Goal: Information Seeking & Learning: Find specific fact

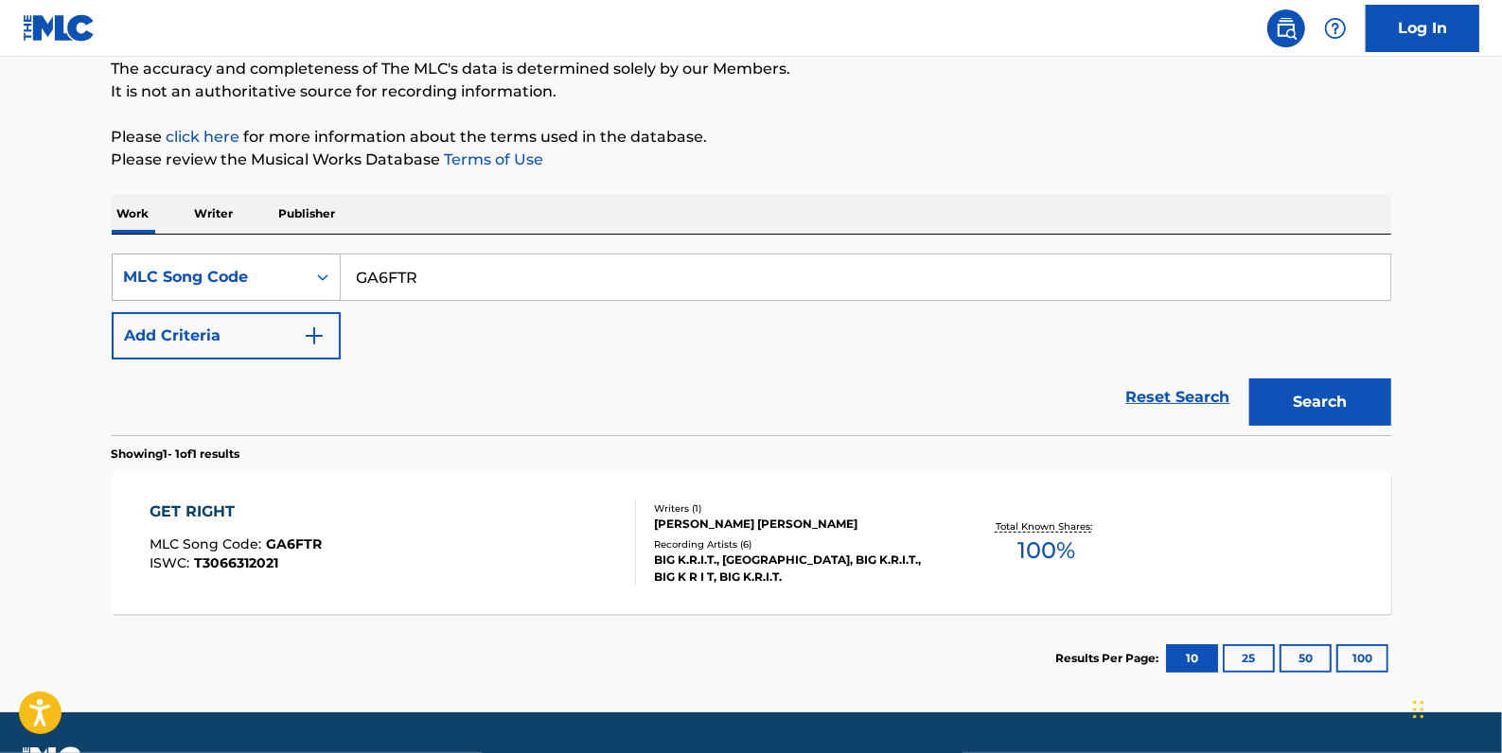
drag, startPoint x: 368, startPoint y: 286, endPoint x: 338, endPoint y: 285, distance: 30.3
click at [338, 285] on div "SearchWithCriteria11344e9f-5d1c-439d-8842-5d13a9b7a07b MLC Song Code GA6FTR" at bounding box center [752, 277] width 1280 height 47
paste input "E06081"
type input "E06081"
click at [1283, 386] on button "Search" at bounding box center [1320, 402] width 142 height 47
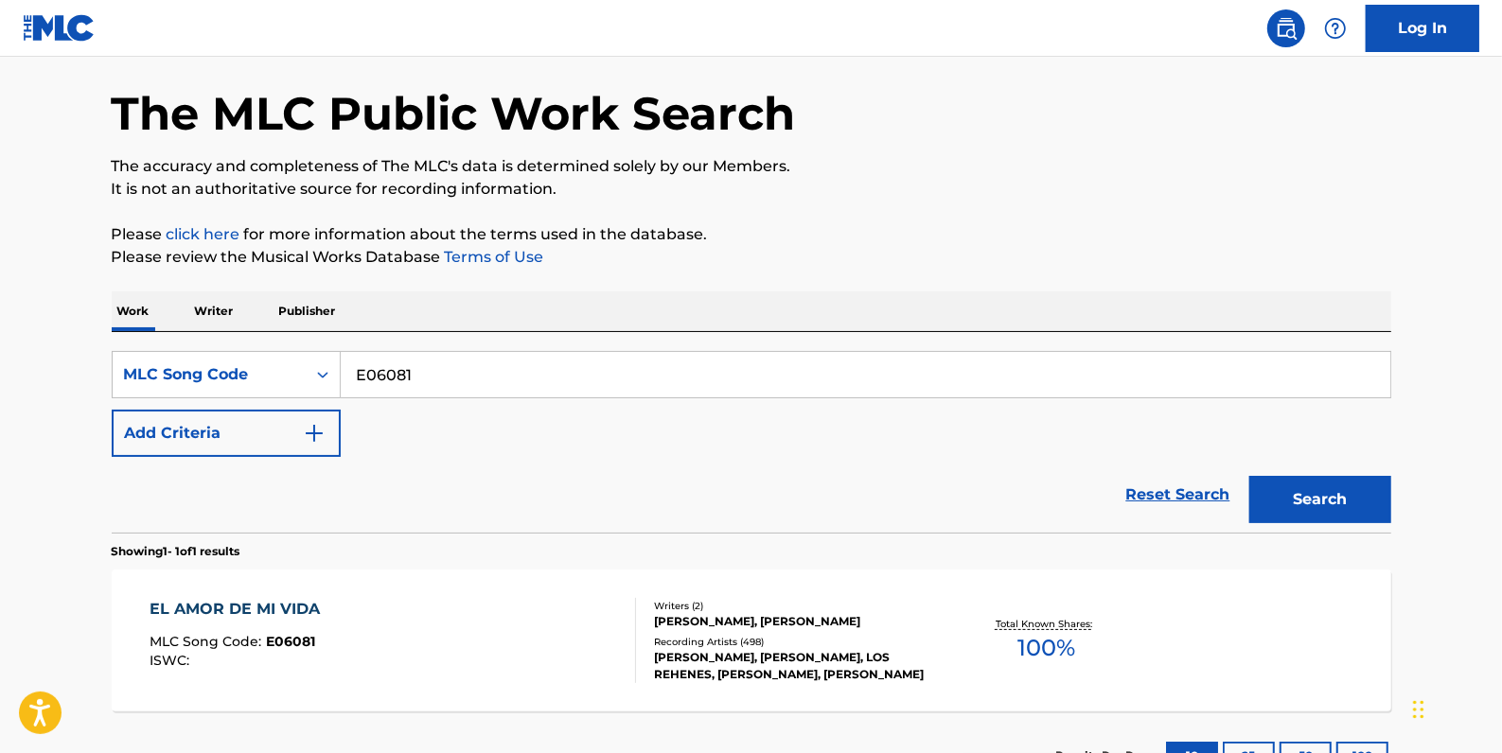
scroll to position [168, 0]
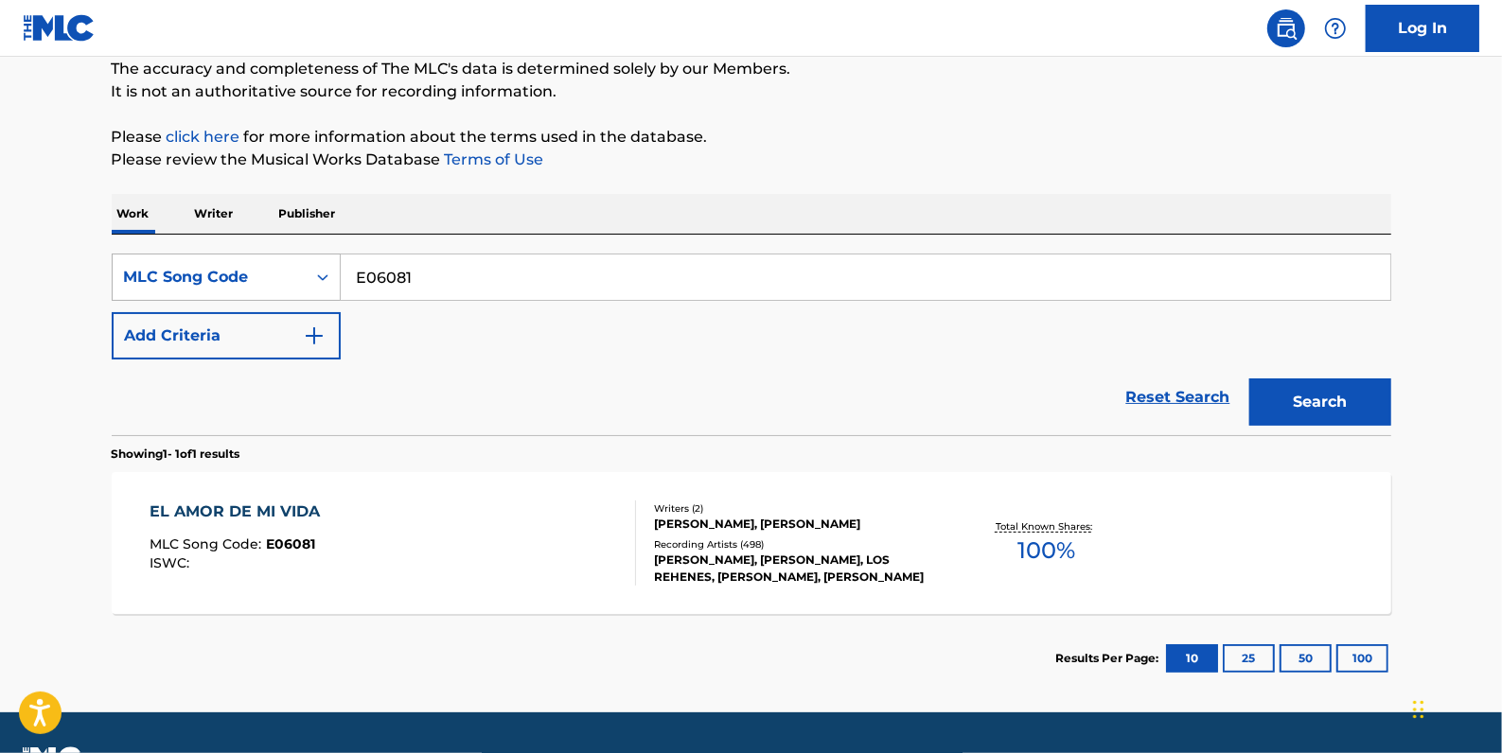
drag, startPoint x: 475, startPoint y: 267, endPoint x: 311, endPoint y: 264, distance: 163.8
click at [311, 264] on div "SearchWithCriteria11344e9f-5d1c-439d-8842-5d13a9b7a07b MLC Song Code E06081" at bounding box center [752, 277] width 1280 height 47
paste input "EA9MR4"
type input "EA9MR4"
click at [1304, 408] on button "Search" at bounding box center [1320, 402] width 142 height 47
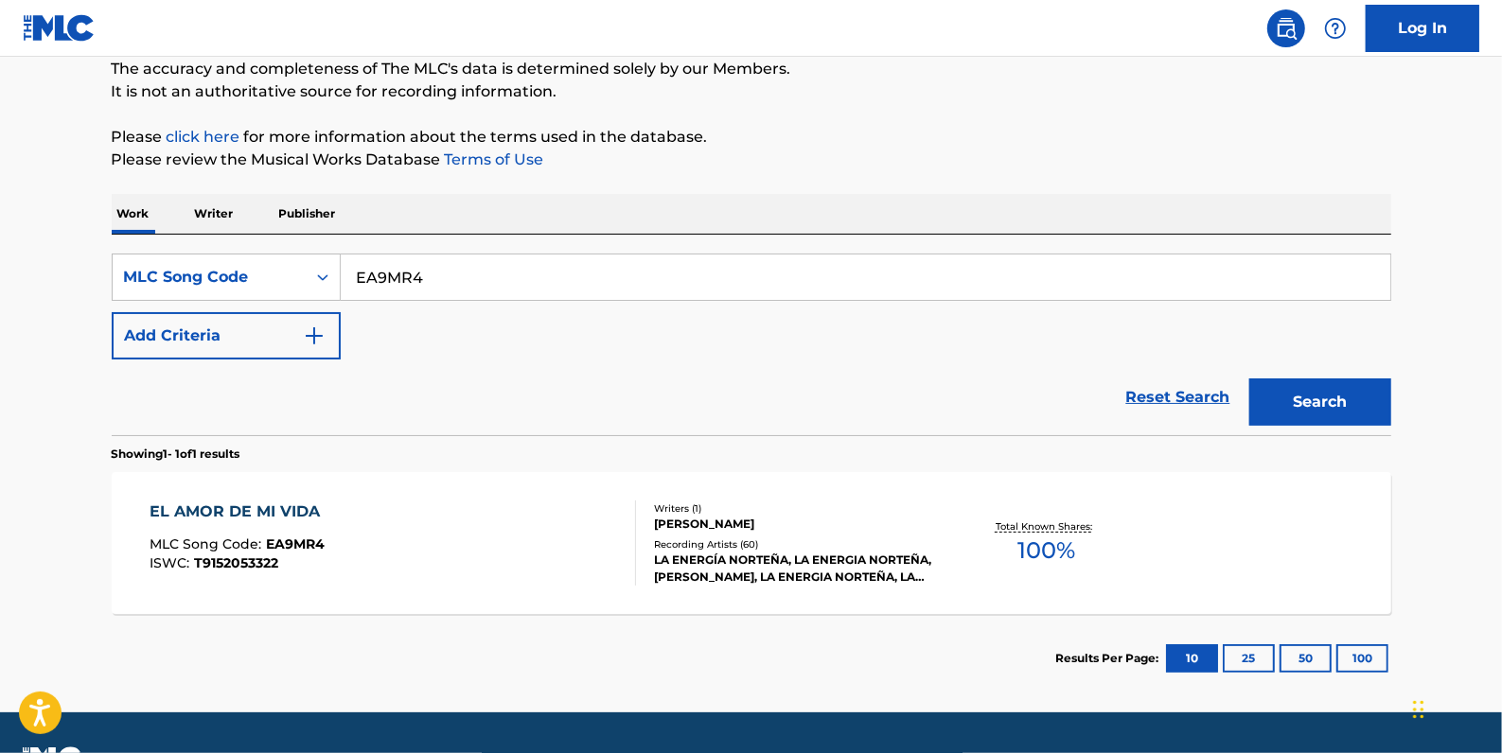
click at [389, 548] on div "EL AMOR DE MI VIDA MLC Song Code : EA9MR4 ISWC : T9152053322" at bounding box center [393, 543] width 487 height 85
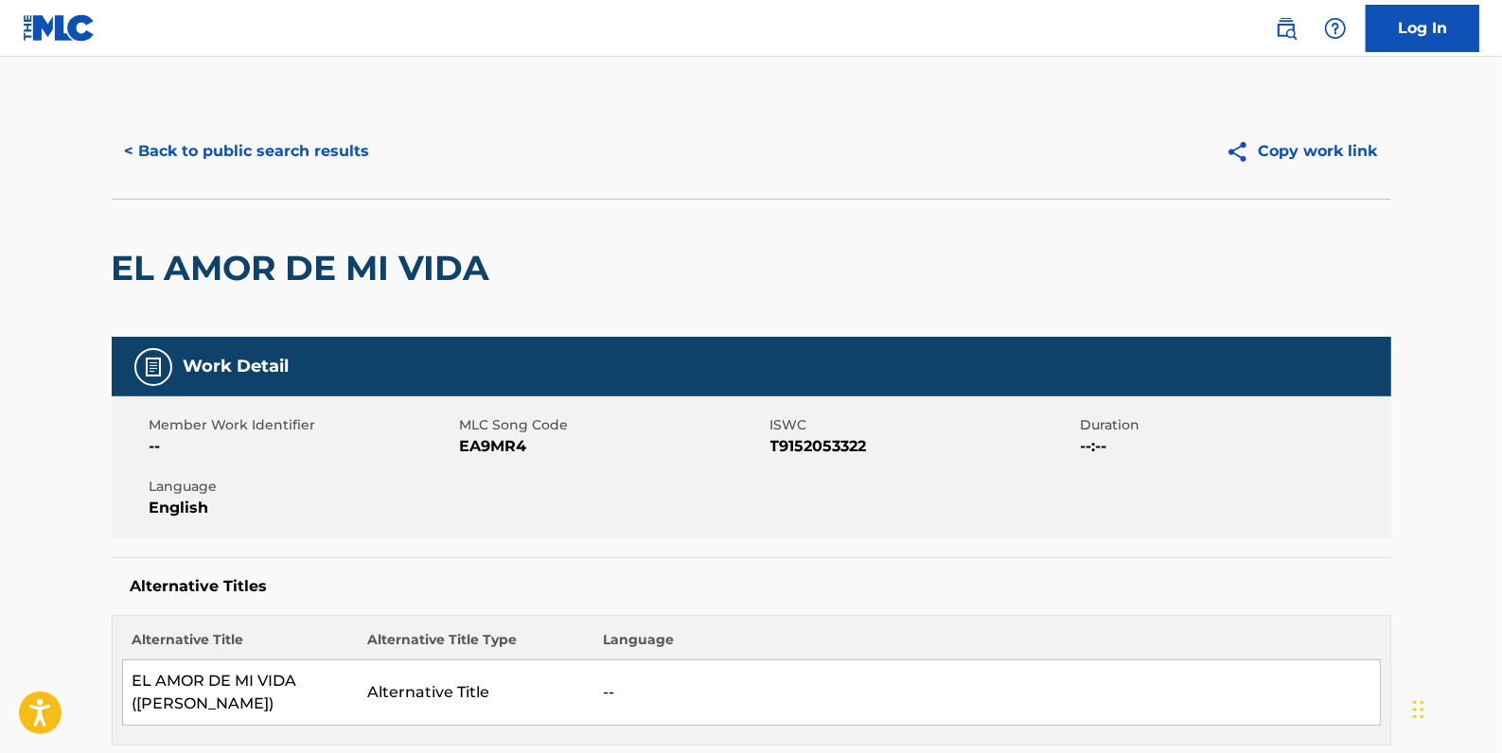
click at [879, 453] on span "T9152053322" at bounding box center [924, 446] width 306 height 23
drag, startPoint x: 871, startPoint y: 450, endPoint x: 776, endPoint y: 447, distance: 94.7
click at [775, 446] on span "T9152053322" at bounding box center [924, 446] width 306 height 23
drag, startPoint x: 776, startPoint y: 447, endPoint x: 791, endPoint y: 451, distance: 15.6
drag, startPoint x: 791, startPoint y: 451, endPoint x: 938, endPoint y: 428, distance: 148.5
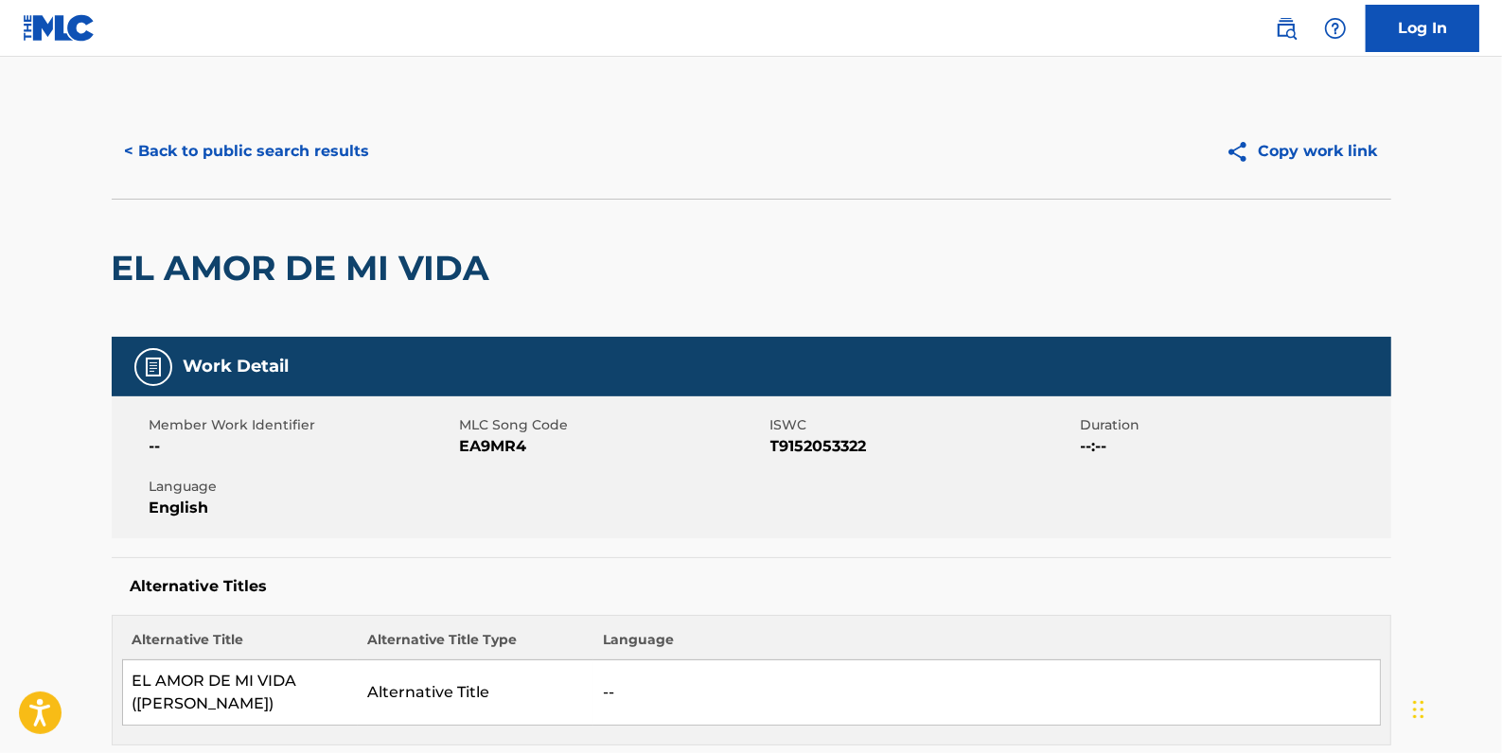
click at [939, 429] on span "ISWC" at bounding box center [924, 426] width 306 height 20
drag, startPoint x: 884, startPoint y: 445, endPoint x: 773, endPoint y: 449, distance: 110.8
click at [772, 449] on span "T9152053322" at bounding box center [924, 446] width 306 height 23
drag, startPoint x: 773, startPoint y: 449, endPoint x: 786, endPoint y: 450, distance: 12.3
copy span "T9152053322"
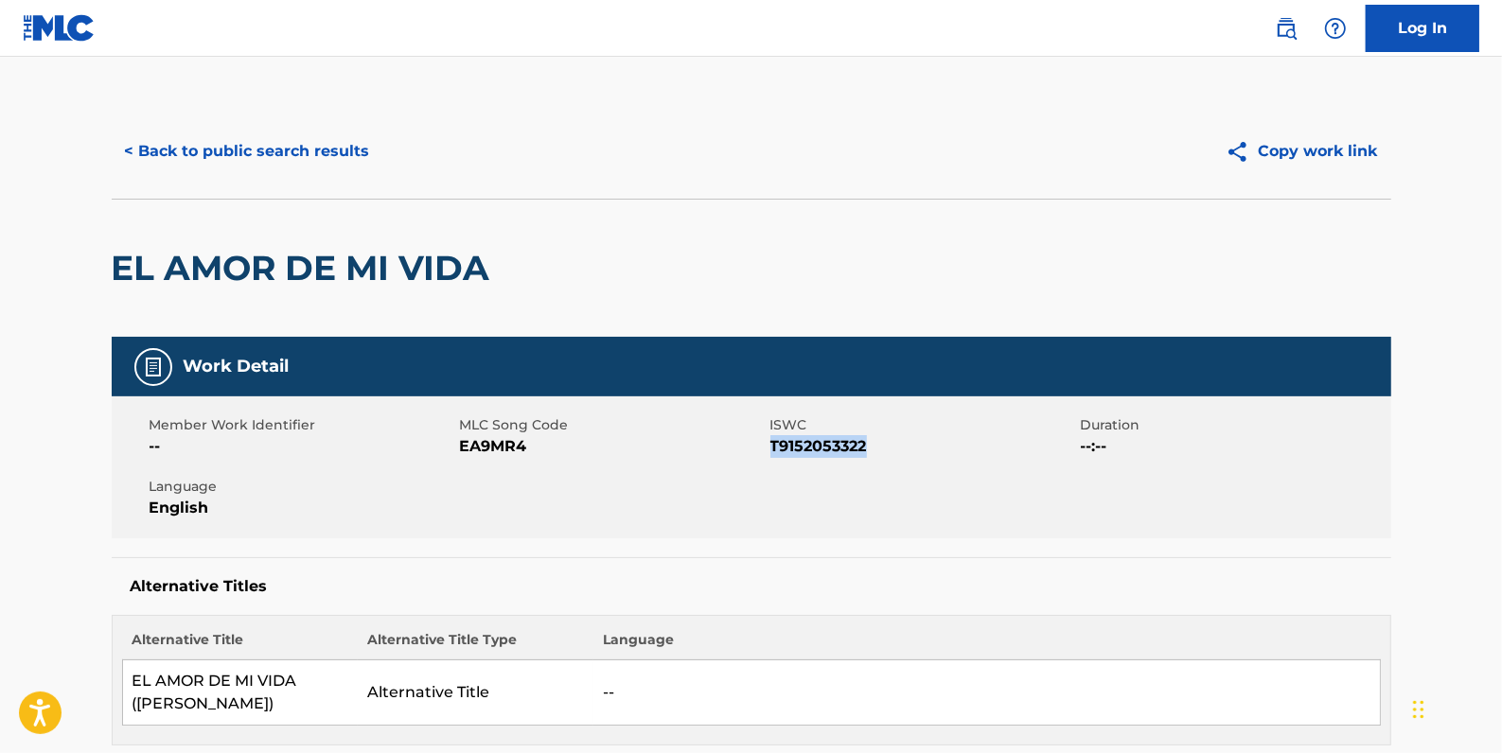
click at [322, 159] on button "< Back to public search results" at bounding box center [248, 151] width 272 height 47
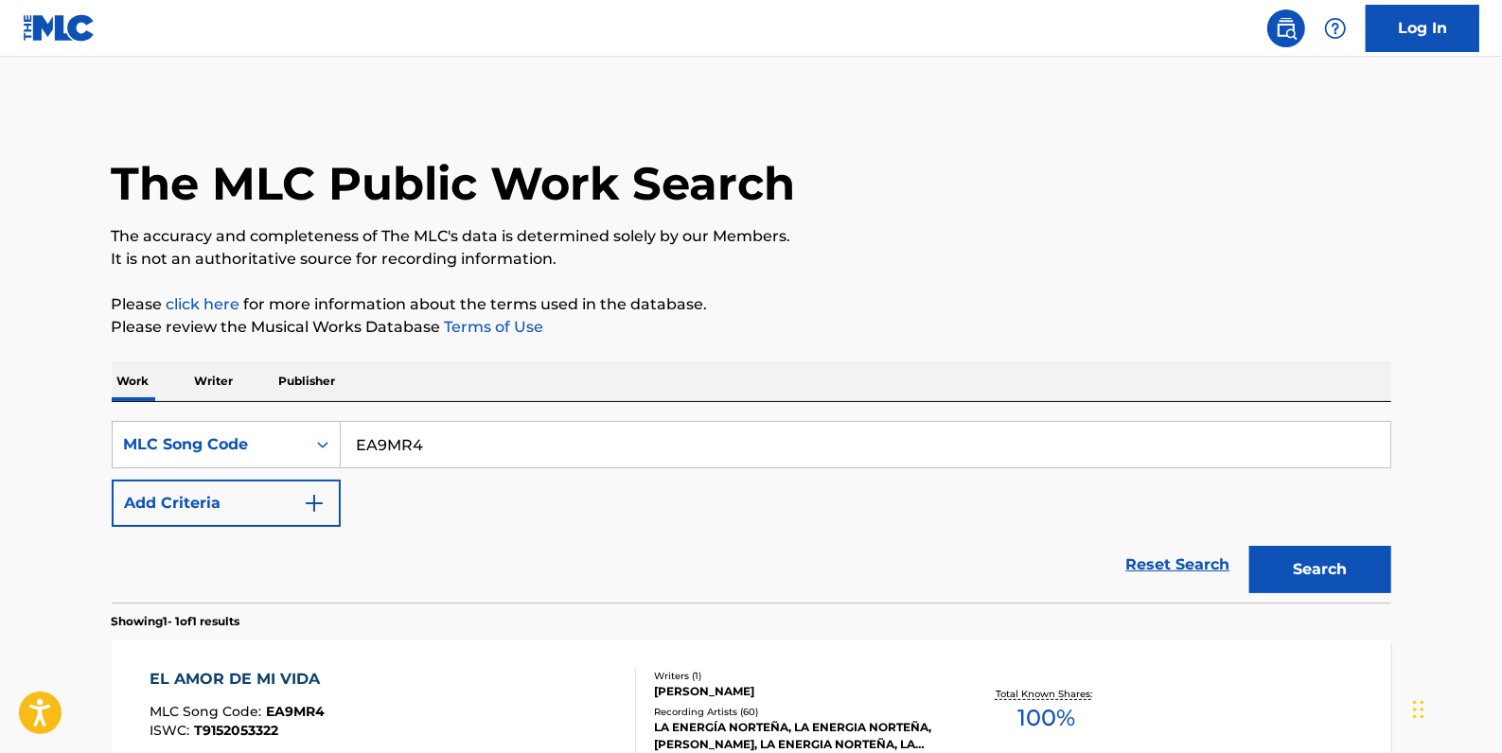
scroll to position [168, 0]
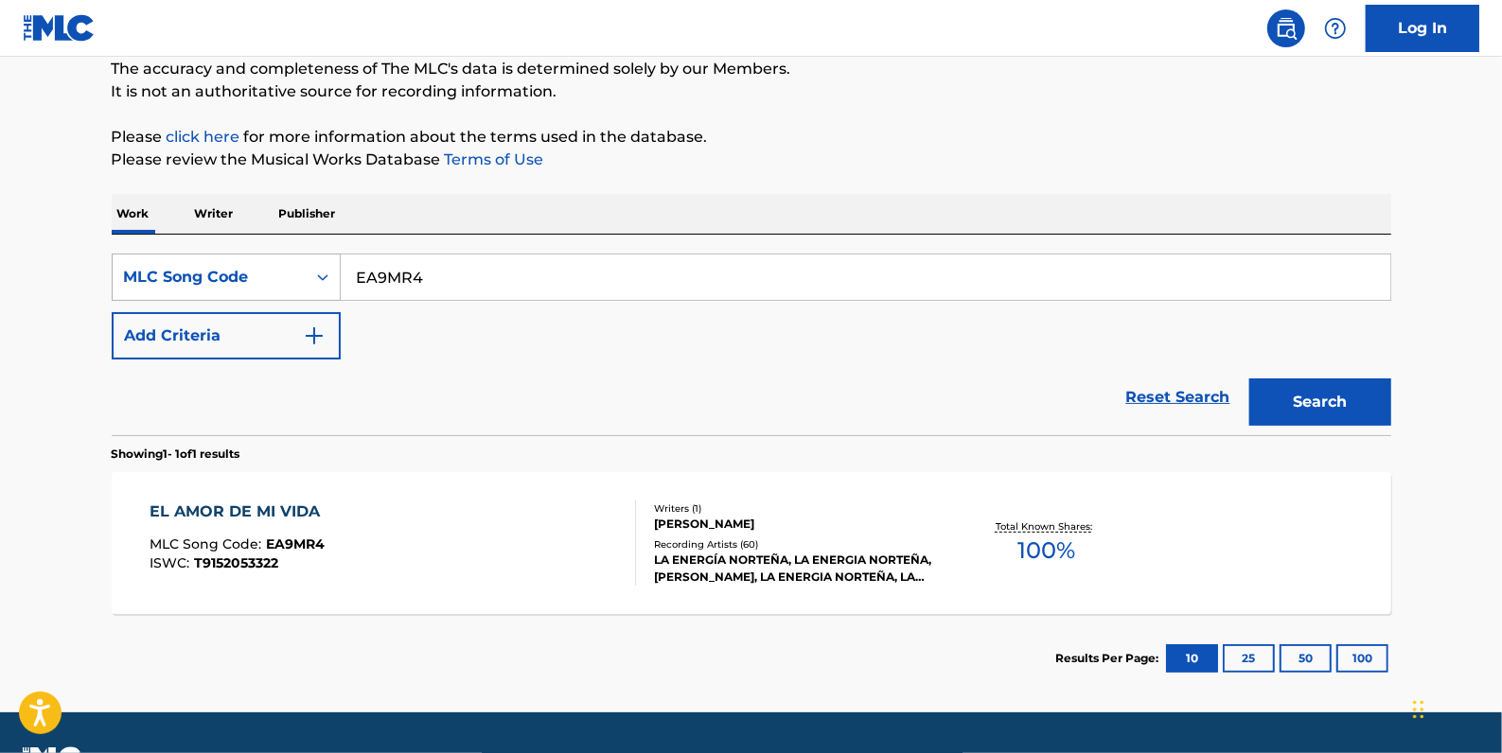
drag, startPoint x: 466, startPoint y: 283, endPoint x: 327, endPoint y: 272, distance: 139.6
click at [327, 272] on div "SearchWithCriteria11344e9f-5d1c-439d-8842-5d13a9b7a07b MLC Song Code EA9MR4" at bounding box center [752, 277] width 1280 height 47
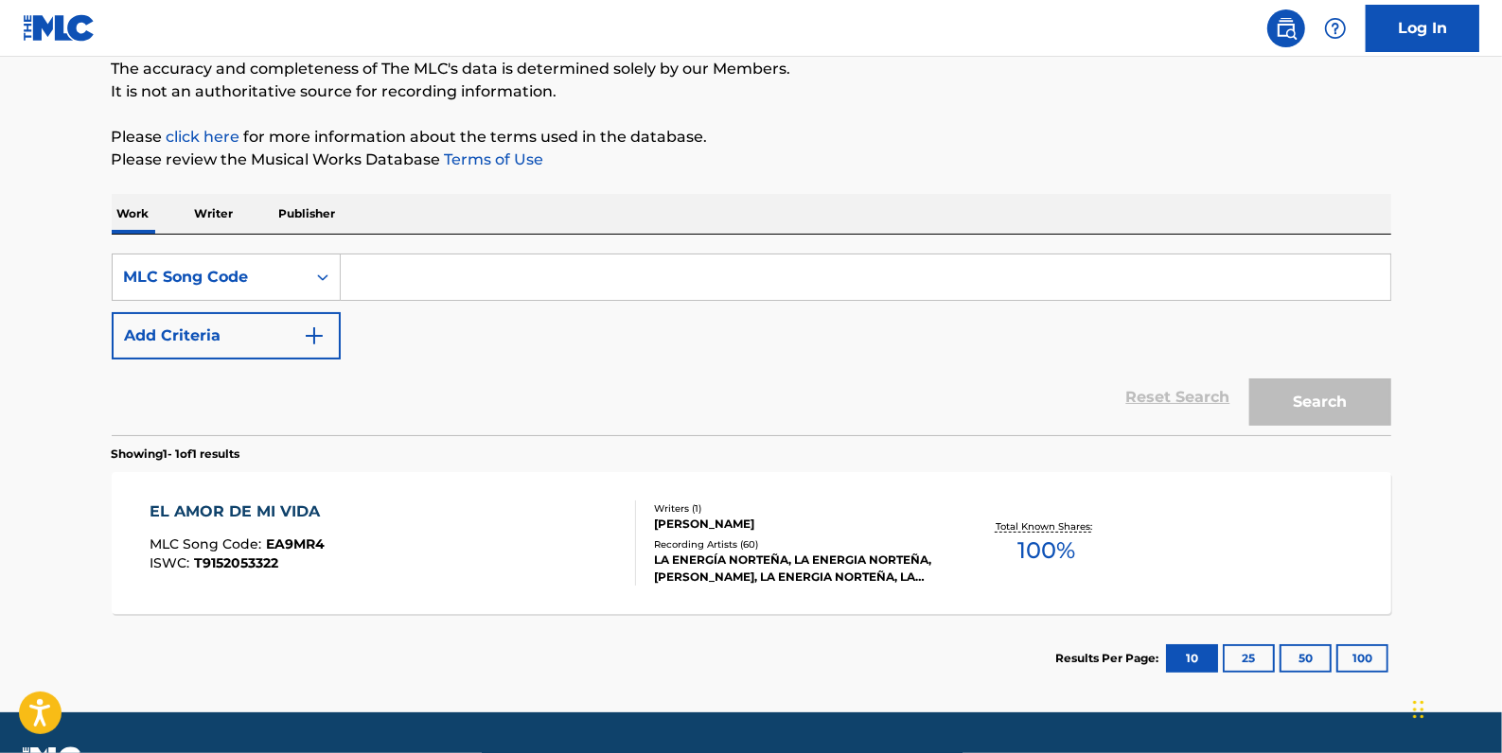
paste input "E06081"
type input "E06081"
click at [1335, 412] on button "Search" at bounding box center [1320, 402] width 142 height 47
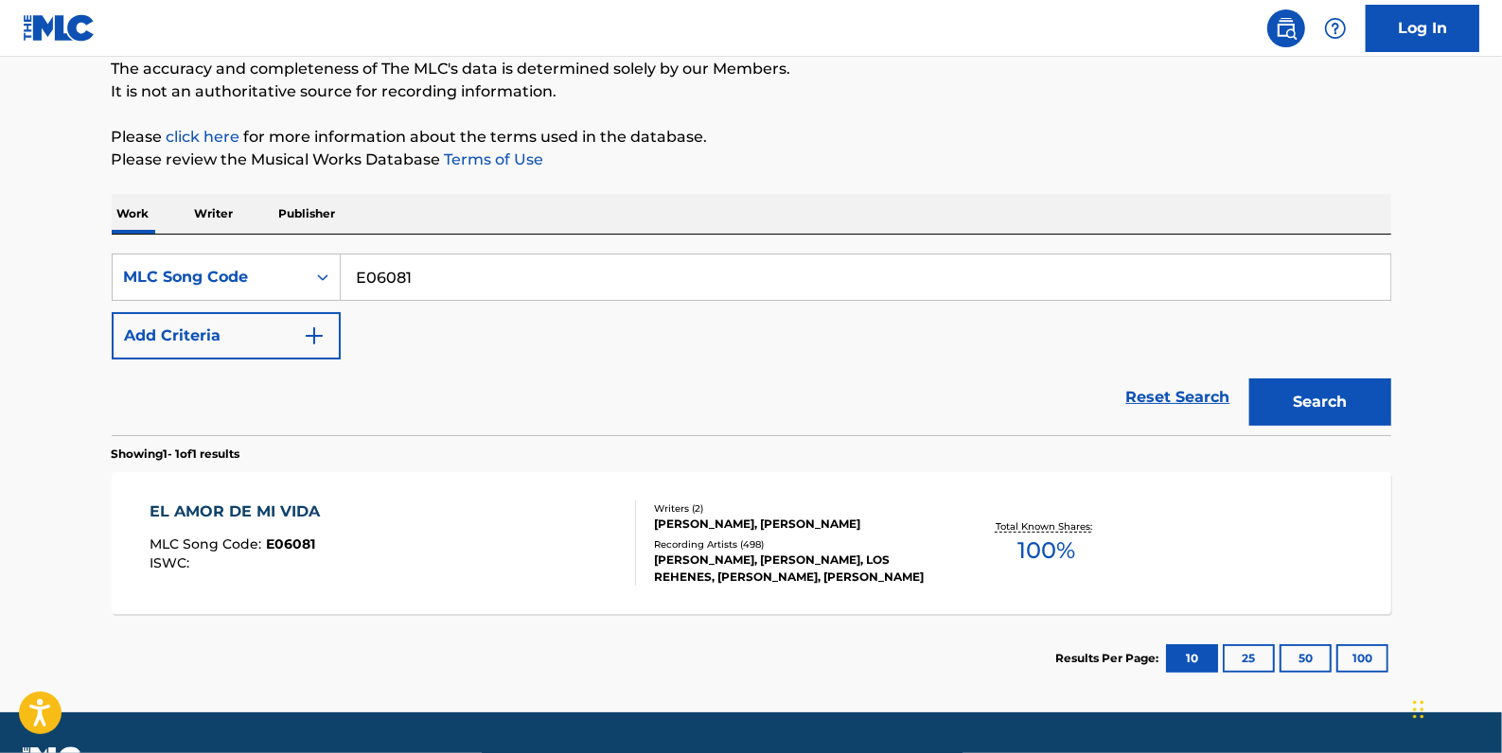
click at [469, 269] on input "E06081" at bounding box center [866, 277] width 1050 height 45
drag, startPoint x: 466, startPoint y: 270, endPoint x: 365, endPoint y: 273, distance: 100.4
click at [365, 273] on input "E06081" at bounding box center [866, 277] width 1050 height 45
paste input "LA9O2W"
type input "LA9O2W"
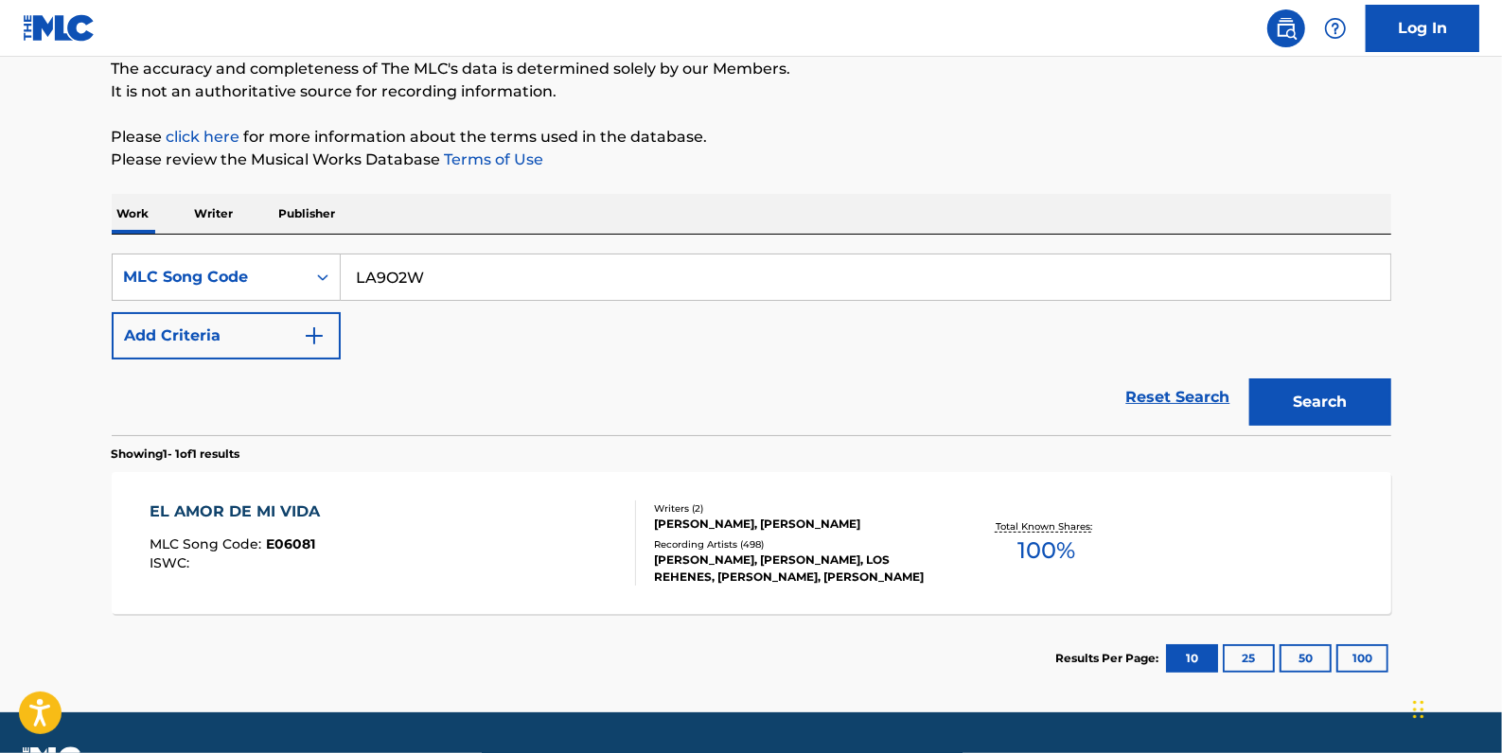
click at [1344, 391] on button "Search" at bounding box center [1320, 402] width 142 height 47
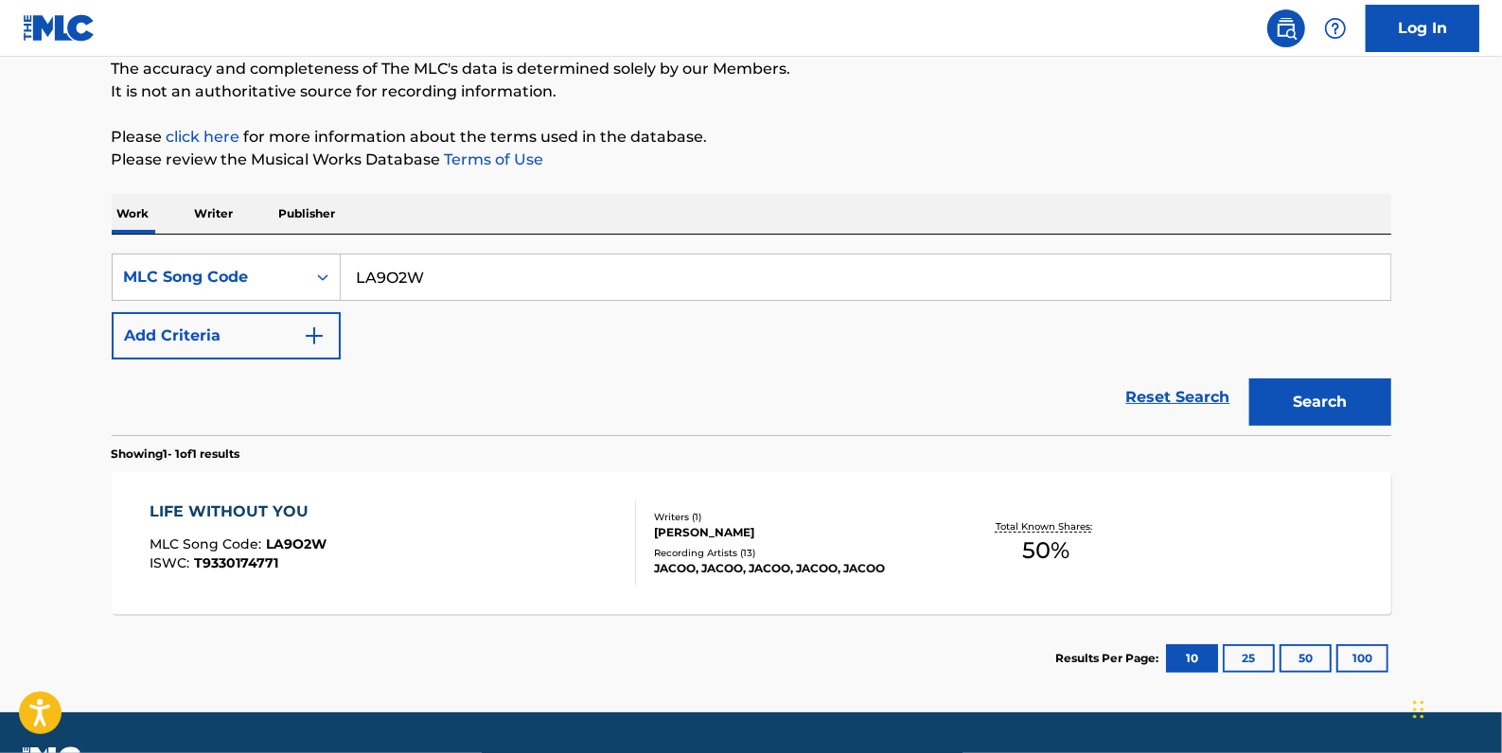
drag, startPoint x: 470, startPoint y: 274, endPoint x: 340, endPoint y: 264, distance: 131.0
click at [341, 264] on input "LA9O2W" at bounding box center [866, 277] width 1050 height 45
paste input "L18521"
type input "L18521"
click at [1318, 395] on button "Search" at bounding box center [1320, 402] width 142 height 47
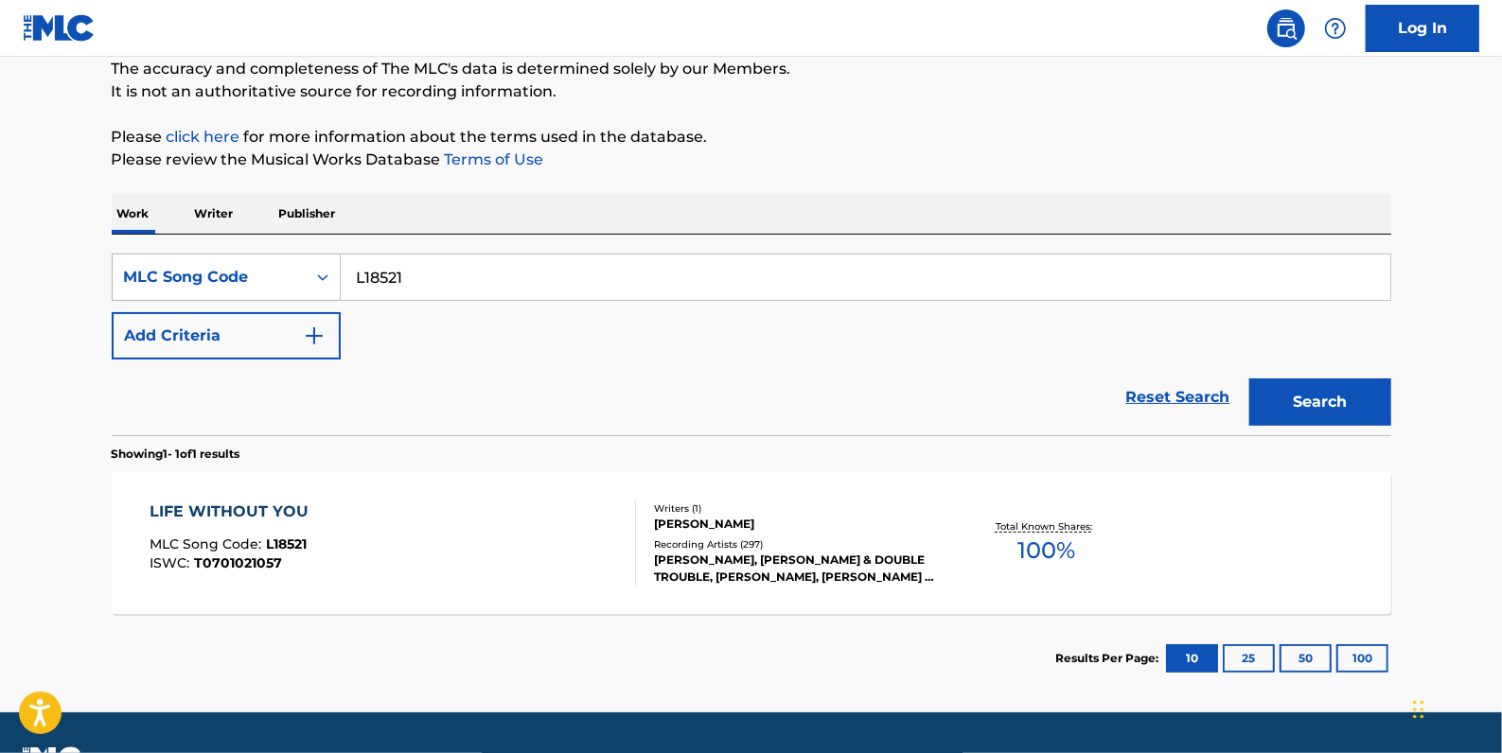
drag, startPoint x: 442, startPoint y: 283, endPoint x: 325, endPoint y: 278, distance: 117.5
click at [325, 278] on div "SearchWithCriteria11344e9f-5d1c-439d-8842-5d13a9b7a07b MLC Song Code L18521" at bounding box center [752, 277] width 1280 height 47
paste input "LA9O2W"
type input "LA9O2W"
click at [1377, 399] on button "Search" at bounding box center [1320, 402] width 142 height 47
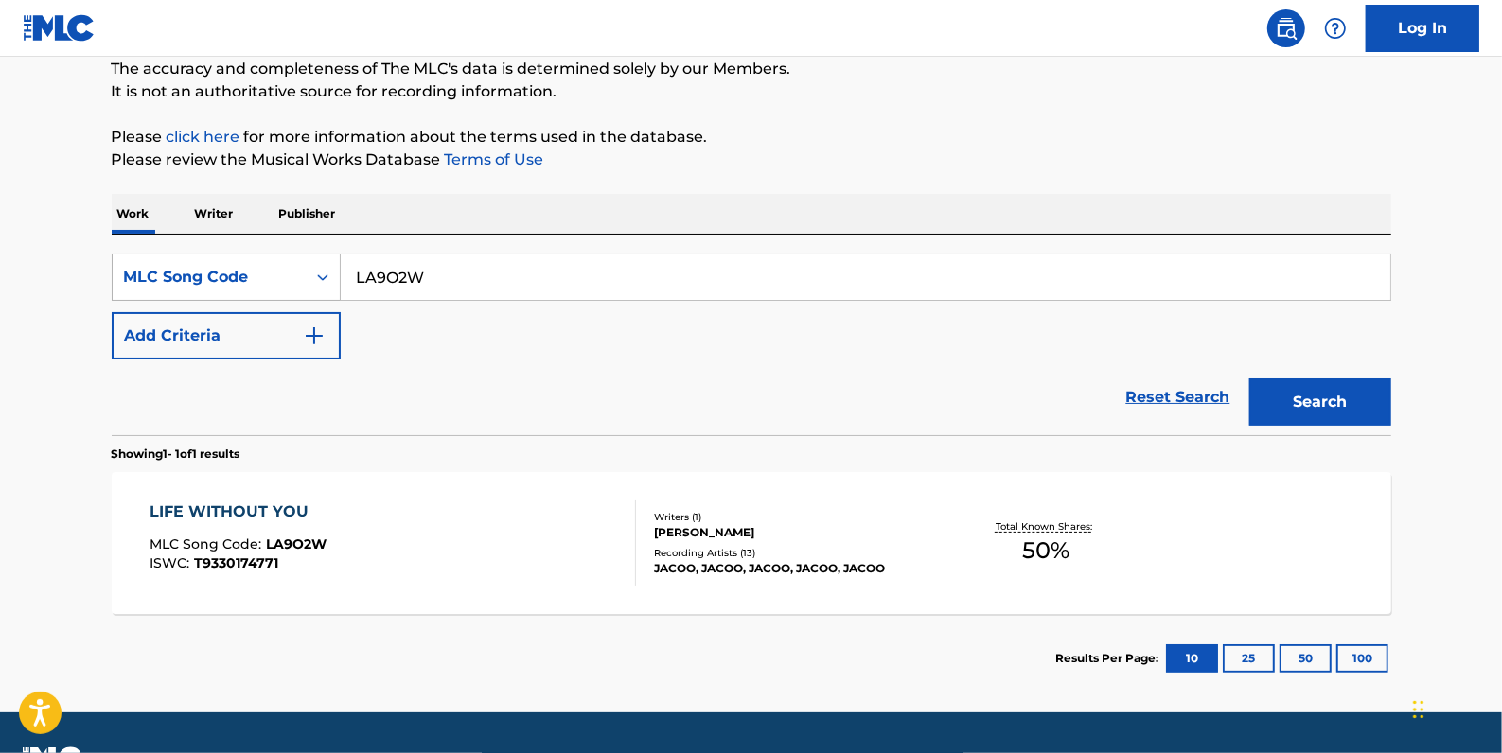
drag, startPoint x: 468, startPoint y: 281, endPoint x: 291, endPoint y: 273, distance: 177.2
click at [291, 273] on div "SearchWithCriteria11344e9f-5d1c-439d-8842-5d13a9b7a07b MLC Song Code LA9O2W" at bounding box center [752, 277] width 1280 height 47
paste input "CVCHMZ"
type input "CVCHMZ"
click at [1309, 395] on button "Search" at bounding box center [1320, 402] width 142 height 47
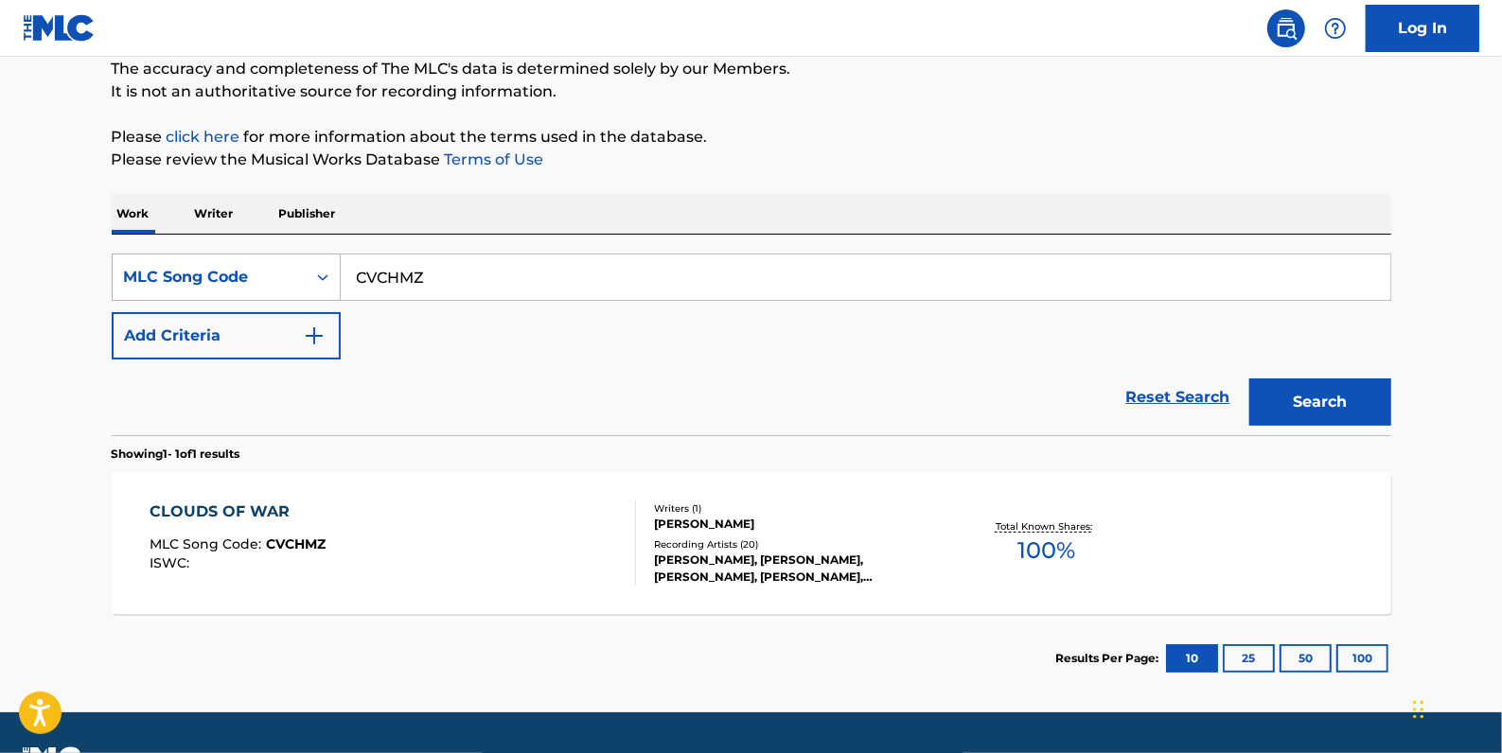
drag, startPoint x: 473, startPoint y: 273, endPoint x: 311, endPoint y: 260, distance: 162.3
click at [328, 274] on div "SearchWithCriteria11344e9f-5d1c-439d-8842-5d13a9b7a07b MLC Song Code CVCHMZ" at bounding box center [752, 277] width 1280 height 47
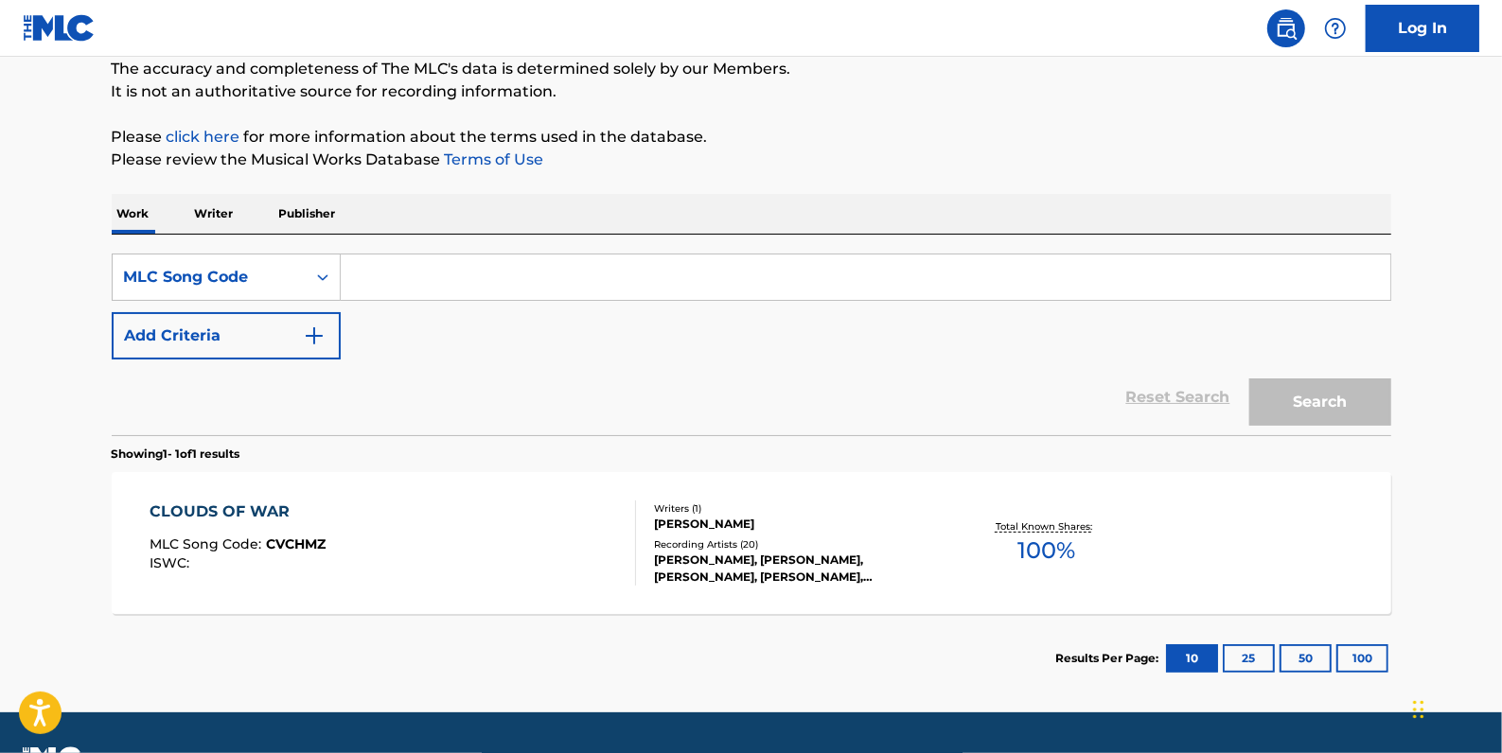
paste input "TC6R0M"
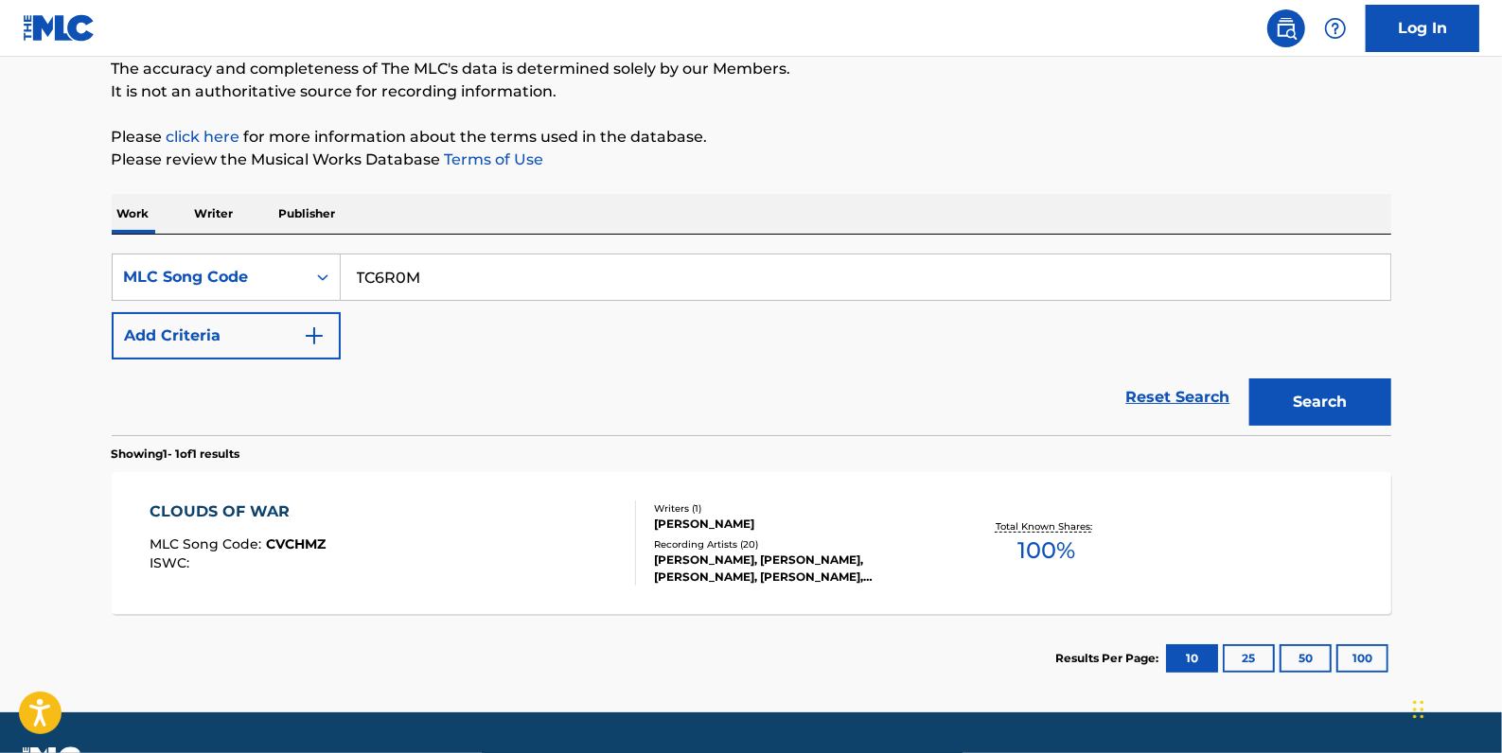
type input "TC6R0M"
click at [1334, 393] on button "Search" at bounding box center [1320, 402] width 142 height 47
drag, startPoint x: 483, startPoint y: 275, endPoint x: 310, endPoint y: 271, distance: 172.3
click at [310, 271] on div "SearchWithCriteria11344e9f-5d1c-439d-8842-5d13a9b7a07b MLC Song Code TC6R0M" at bounding box center [752, 277] width 1280 height 47
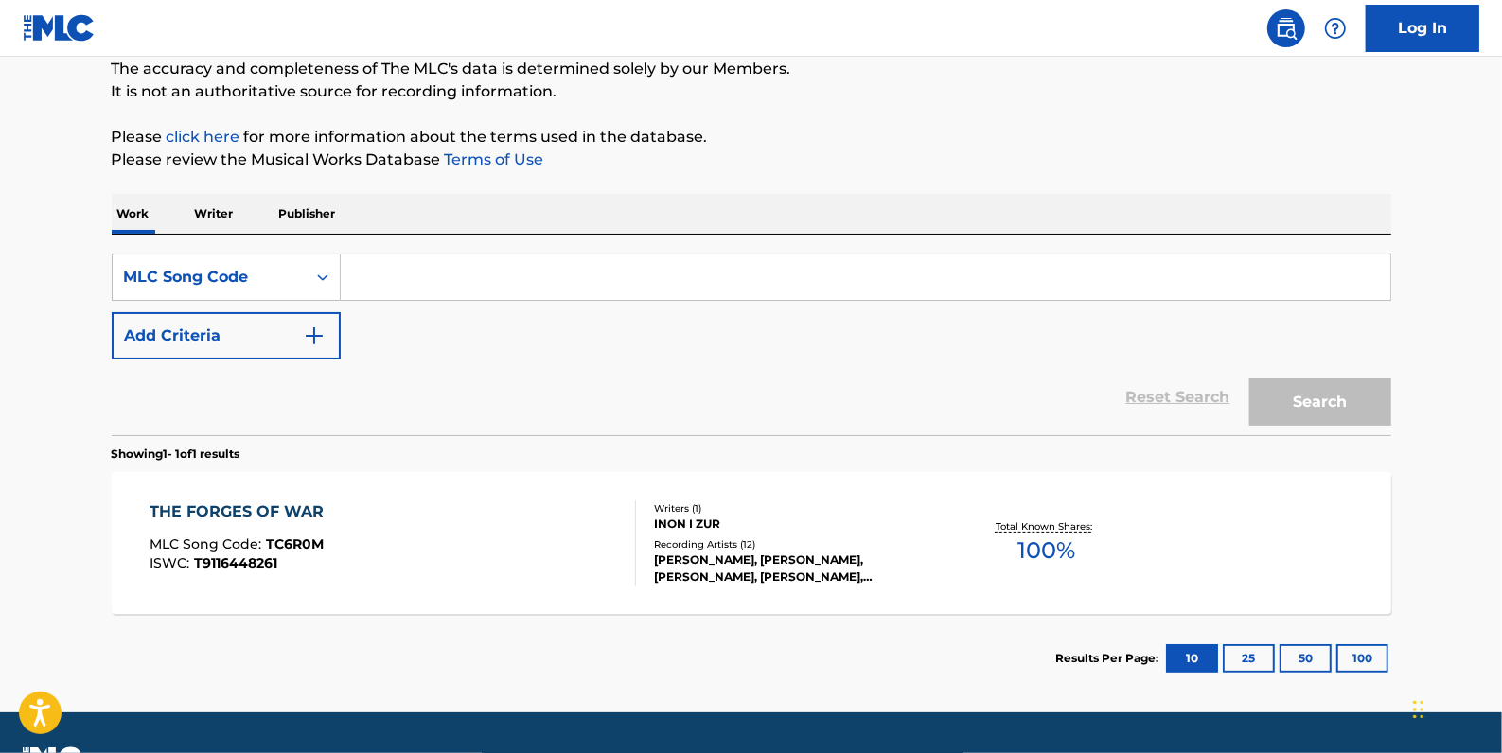
paste input "WB3Z6V"
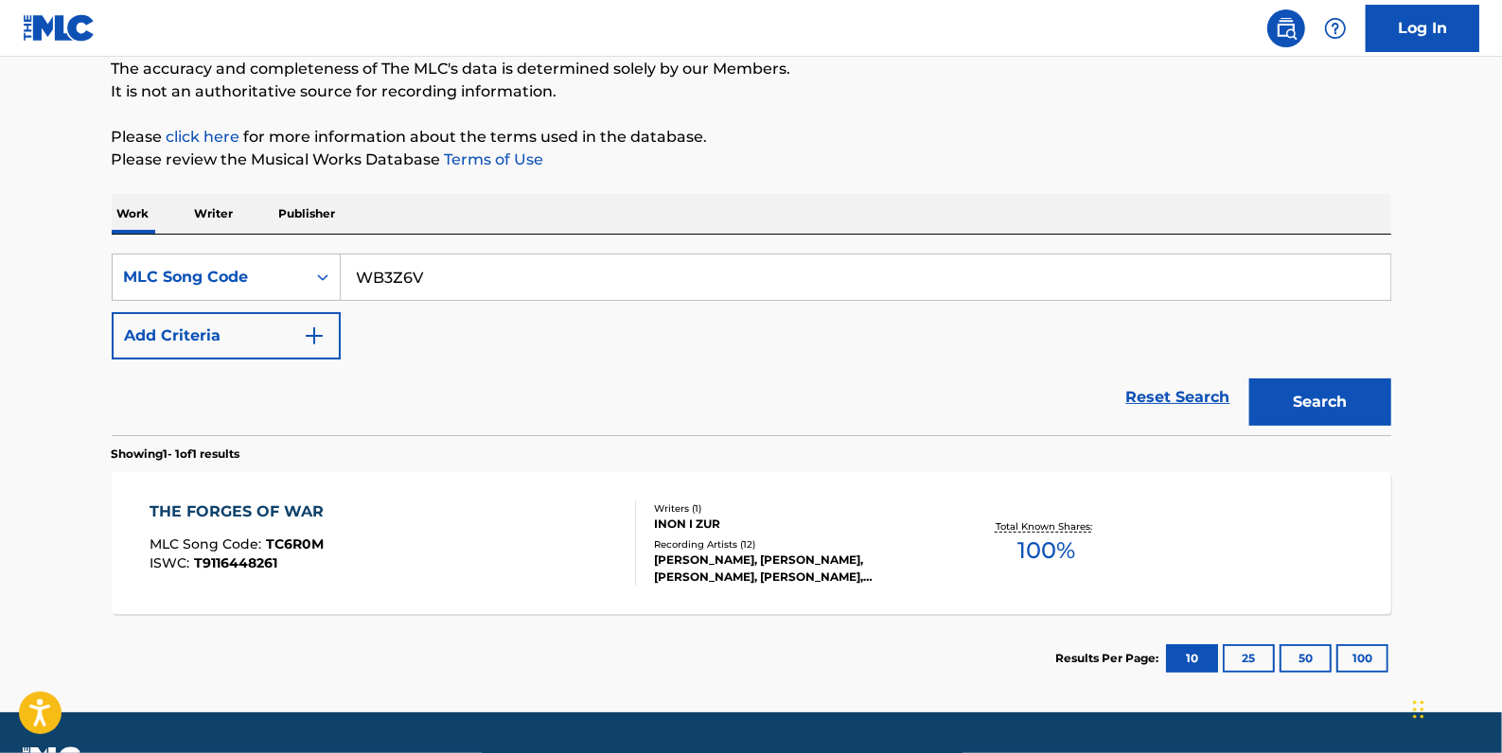
type input "WB3Z6V"
click at [1279, 393] on button "Search" at bounding box center [1320, 402] width 142 height 47
drag, startPoint x: 460, startPoint y: 286, endPoint x: 305, endPoint y: 284, distance: 155.3
click at [305, 284] on div "SearchWithCriteria11344e9f-5d1c-439d-8842-5d13a9b7a07b MLC Song Code WB3Z6V" at bounding box center [752, 277] width 1280 height 47
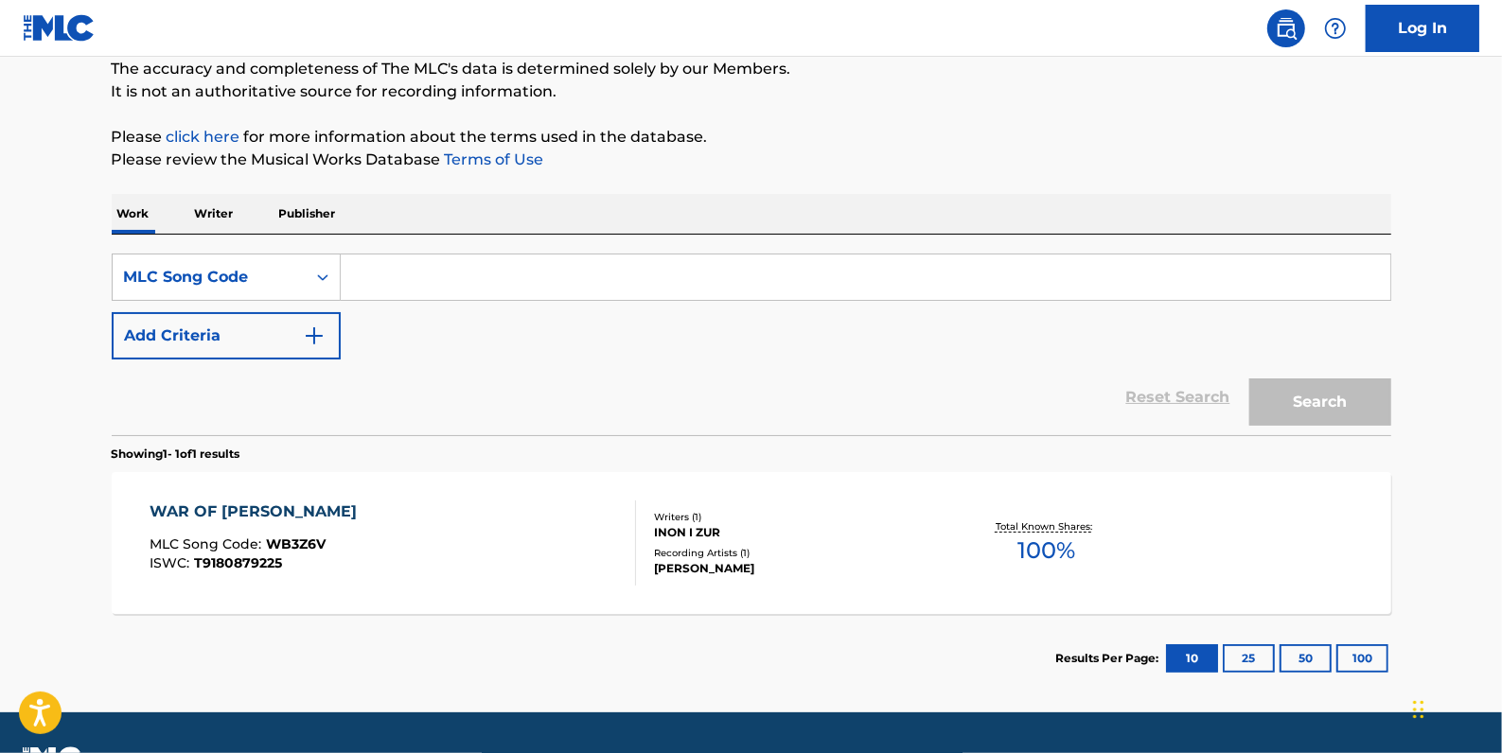
paste input "S6355C"
type input "S6355C"
click at [1353, 386] on button "Search" at bounding box center [1320, 402] width 142 height 47
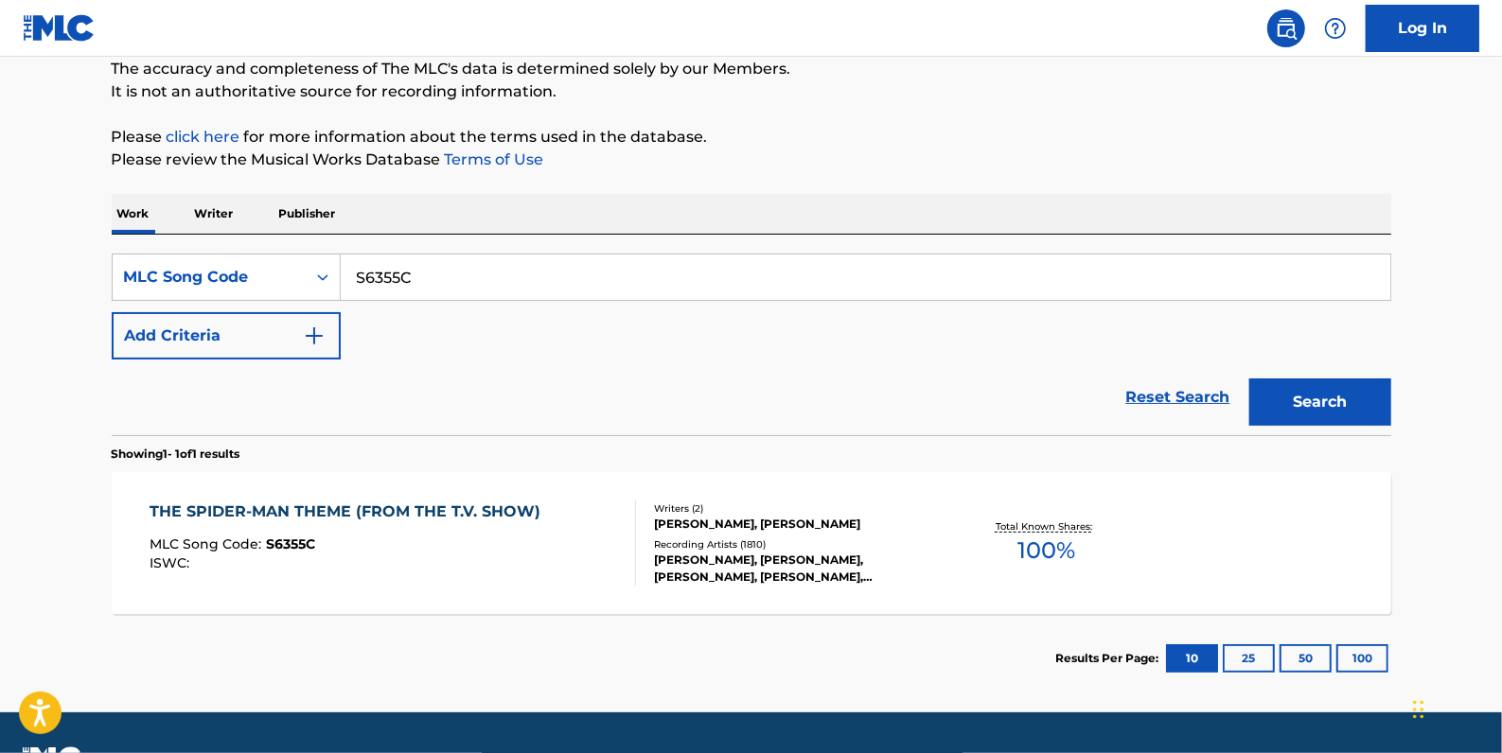
drag, startPoint x: 474, startPoint y: 286, endPoint x: 360, endPoint y: 275, distance: 115.0
click at [360, 275] on input "S6355C" at bounding box center [866, 277] width 1050 height 45
paste input "S17619"
type input "S17619"
click at [1327, 394] on button "Search" at bounding box center [1320, 402] width 142 height 47
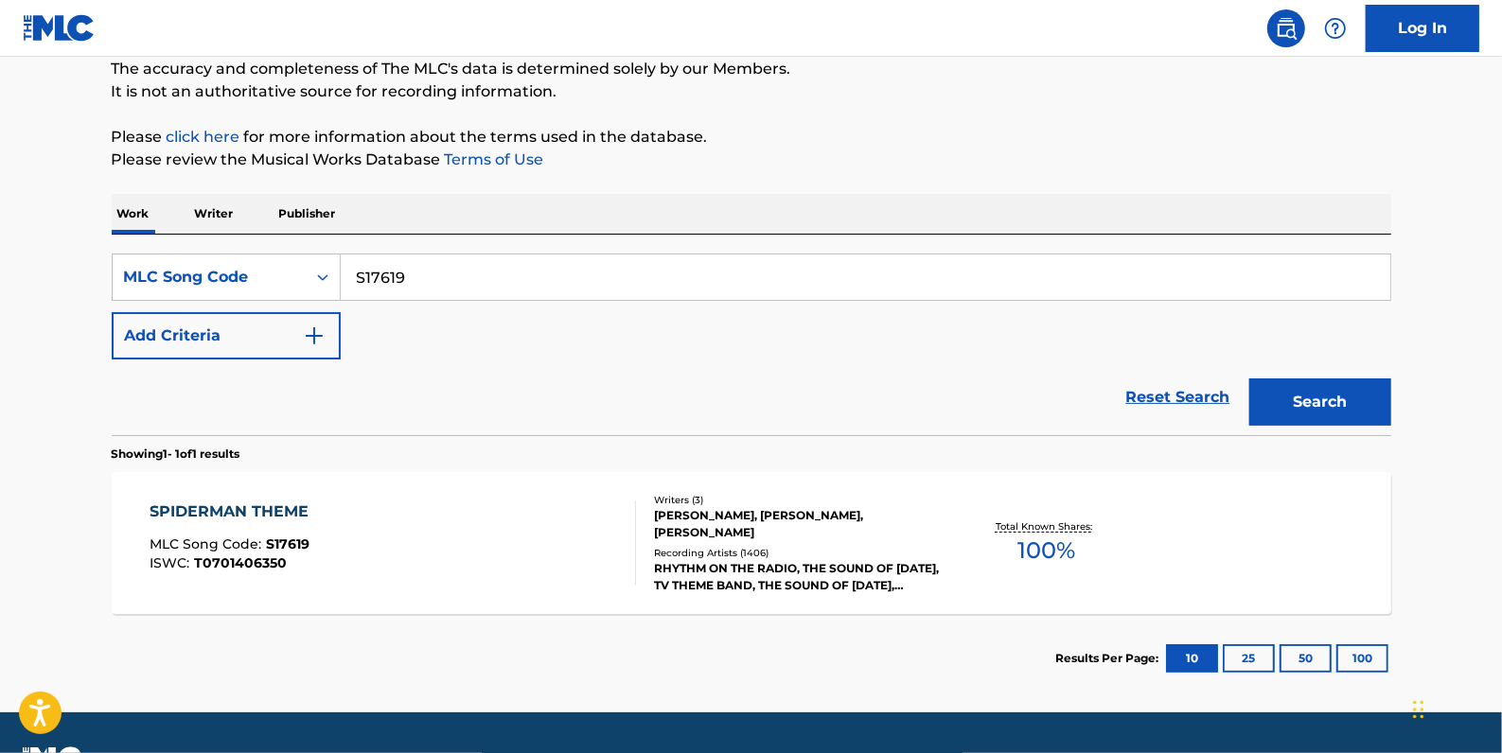
click at [391, 550] on div "SPIDERMAN THEME MLC Song Code : S17619 ISWC : T0701406350" at bounding box center [393, 543] width 487 height 85
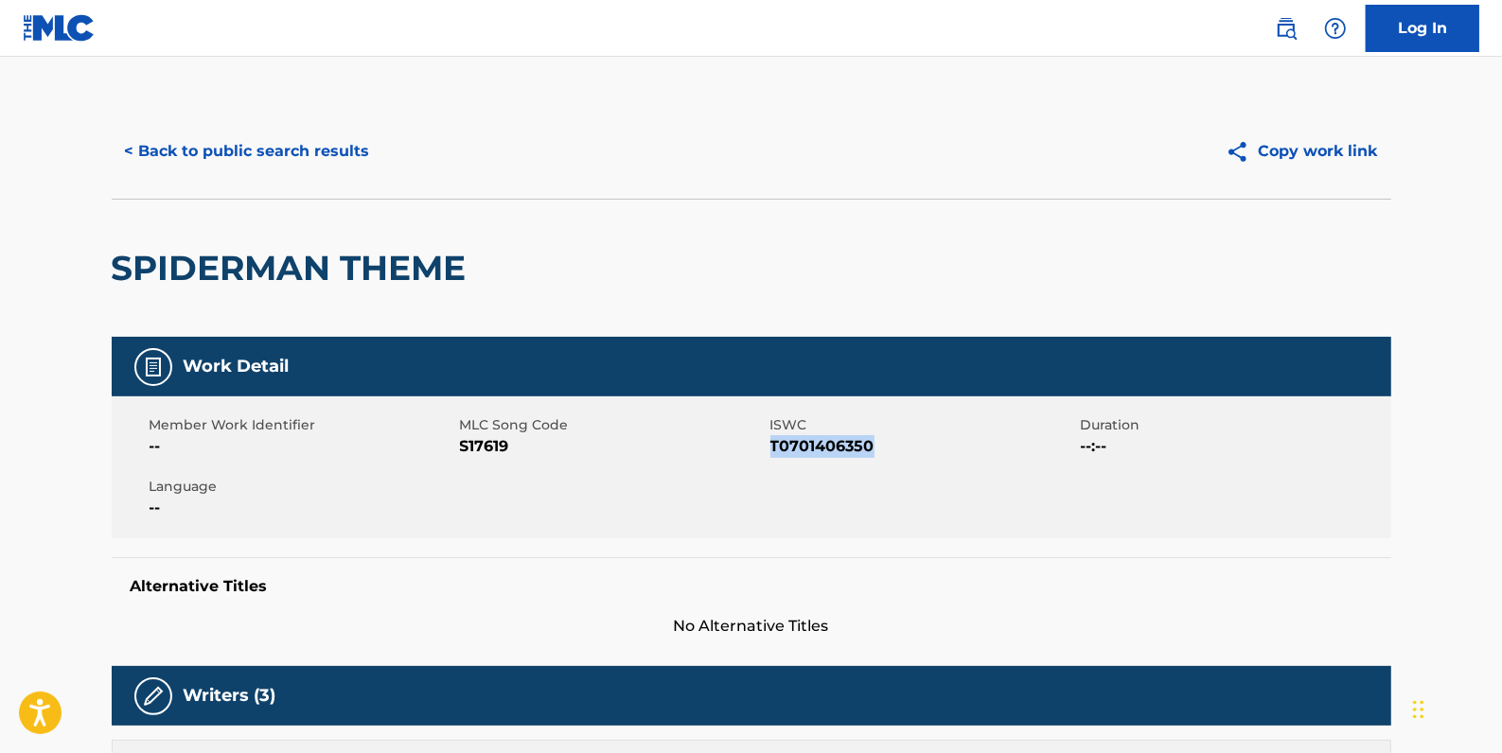
drag, startPoint x: 883, startPoint y: 450, endPoint x: 773, endPoint y: 446, distance: 109.9
click at [773, 446] on span "T0701406350" at bounding box center [924, 446] width 306 height 23
drag, startPoint x: 773, startPoint y: 446, endPoint x: 791, endPoint y: 451, distance: 18.6
copy span "T0701406350"
click at [306, 151] on button "< Back to public search results" at bounding box center [248, 151] width 272 height 47
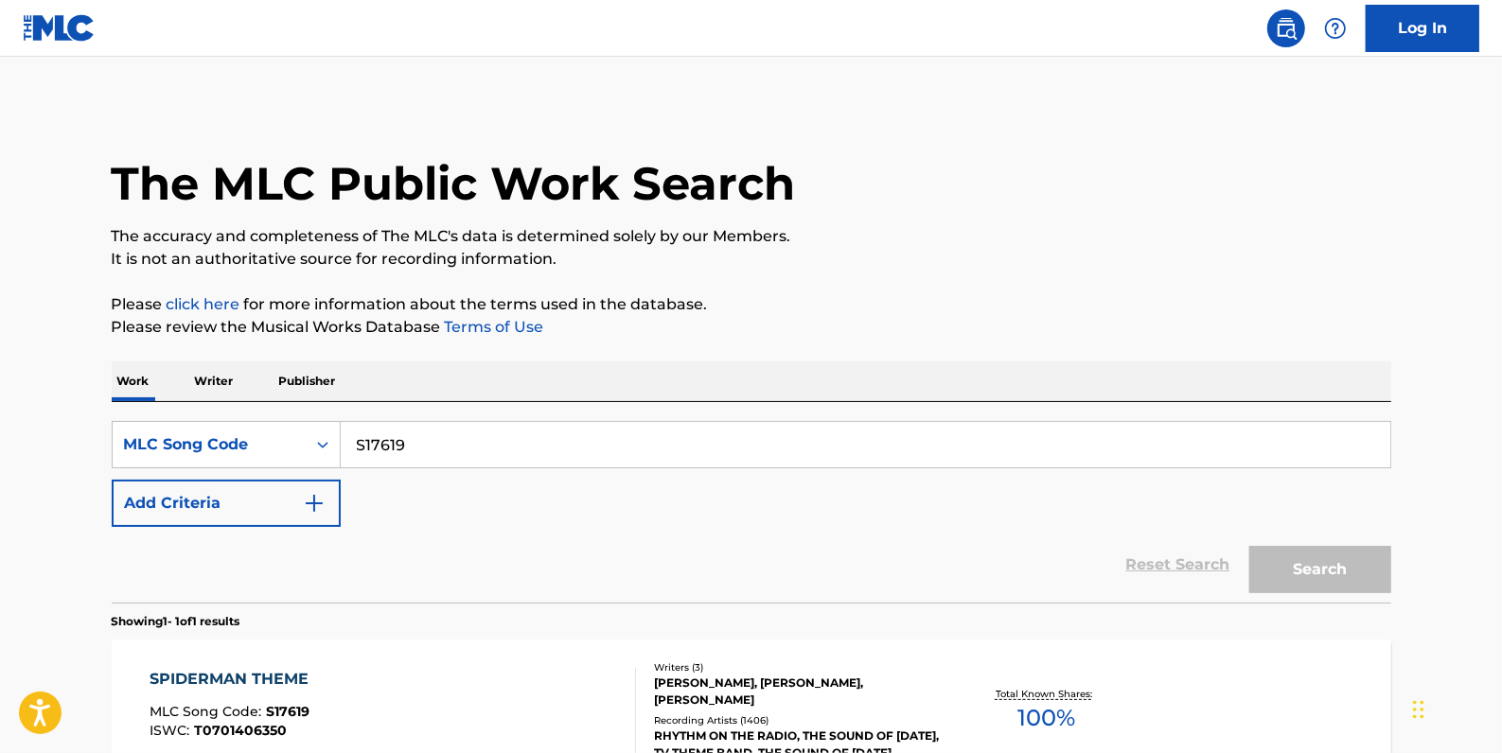
scroll to position [168, 0]
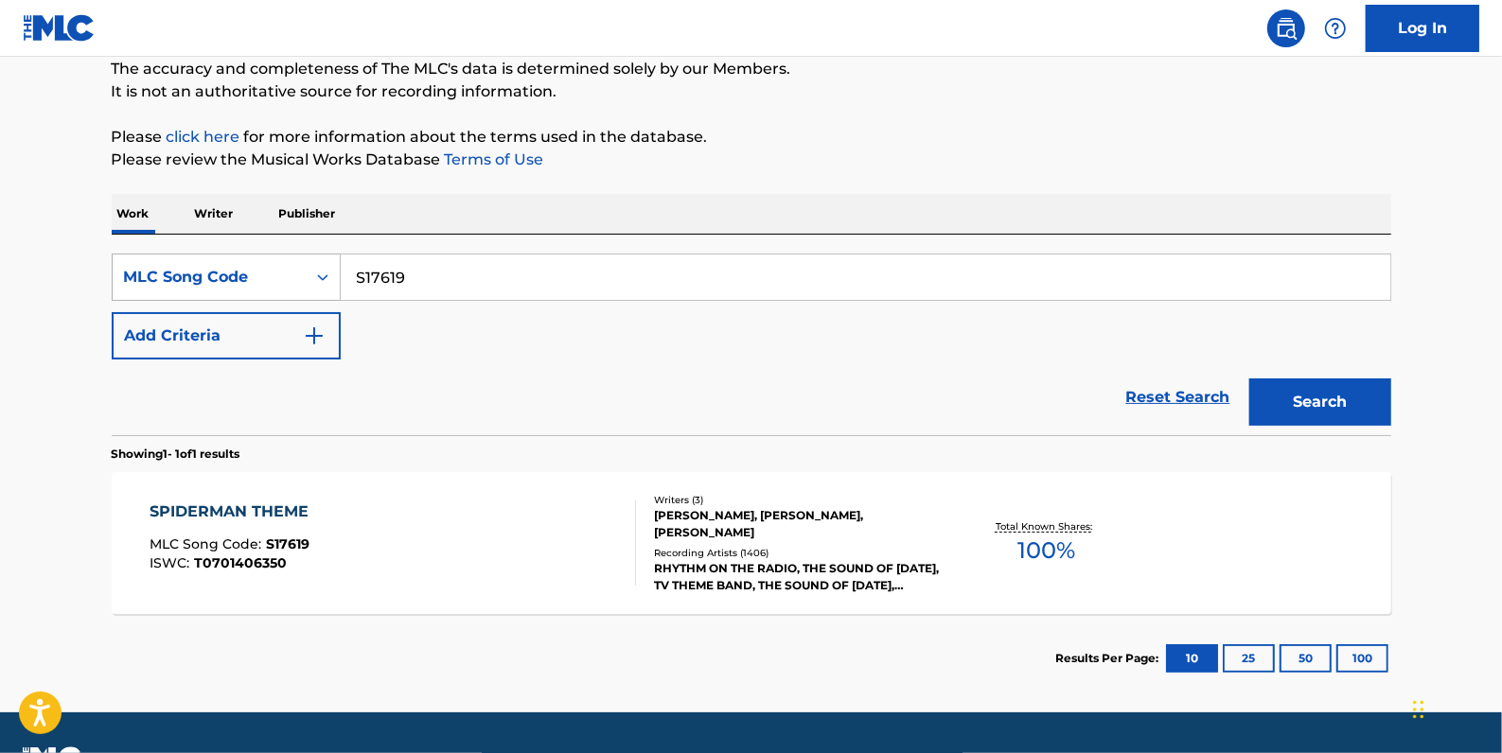
drag, startPoint x: 436, startPoint y: 275, endPoint x: 325, endPoint y: 278, distance: 111.7
click at [325, 278] on div "SearchWithCriteria11344e9f-5d1c-439d-8842-5d13a9b7a07b MLC Song Code S17619" at bounding box center [752, 277] width 1280 height 47
paste input "S6355C"
type input "S6355C"
click at [1346, 402] on button "Search" at bounding box center [1320, 402] width 142 height 47
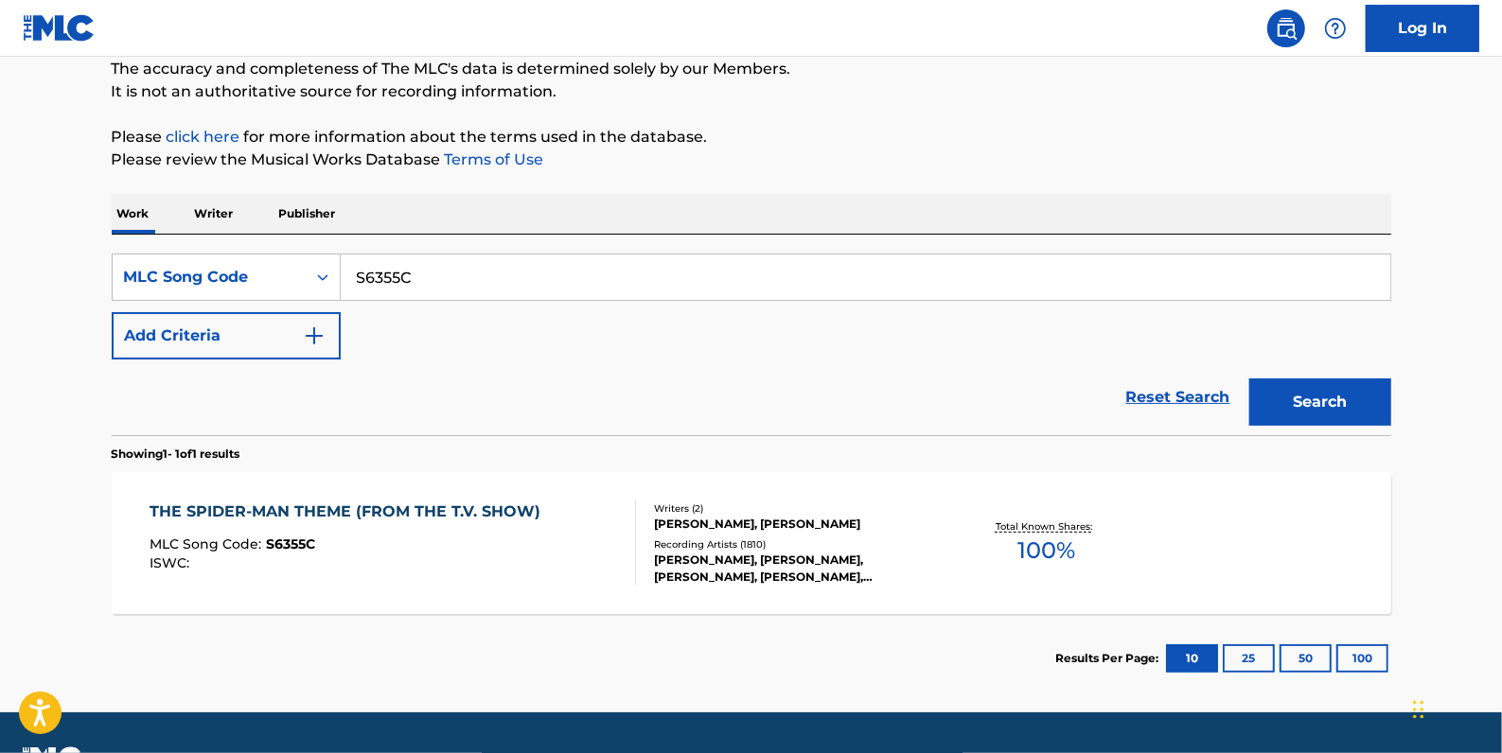
click at [488, 509] on div "THE SPIDER-MAN THEME (FROM THE T.V. SHOW)" at bounding box center [350, 512] width 400 height 23
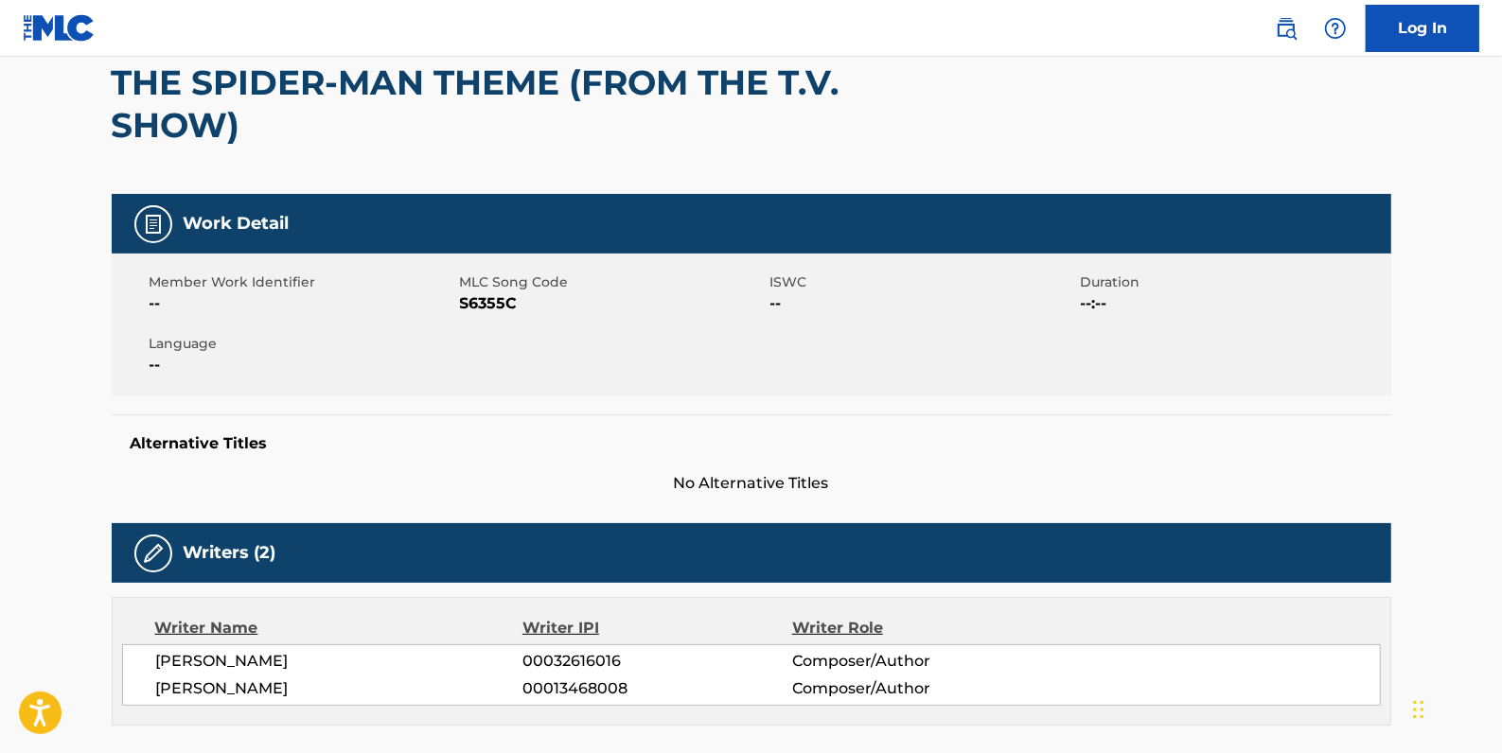
scroll to position [85, 0]
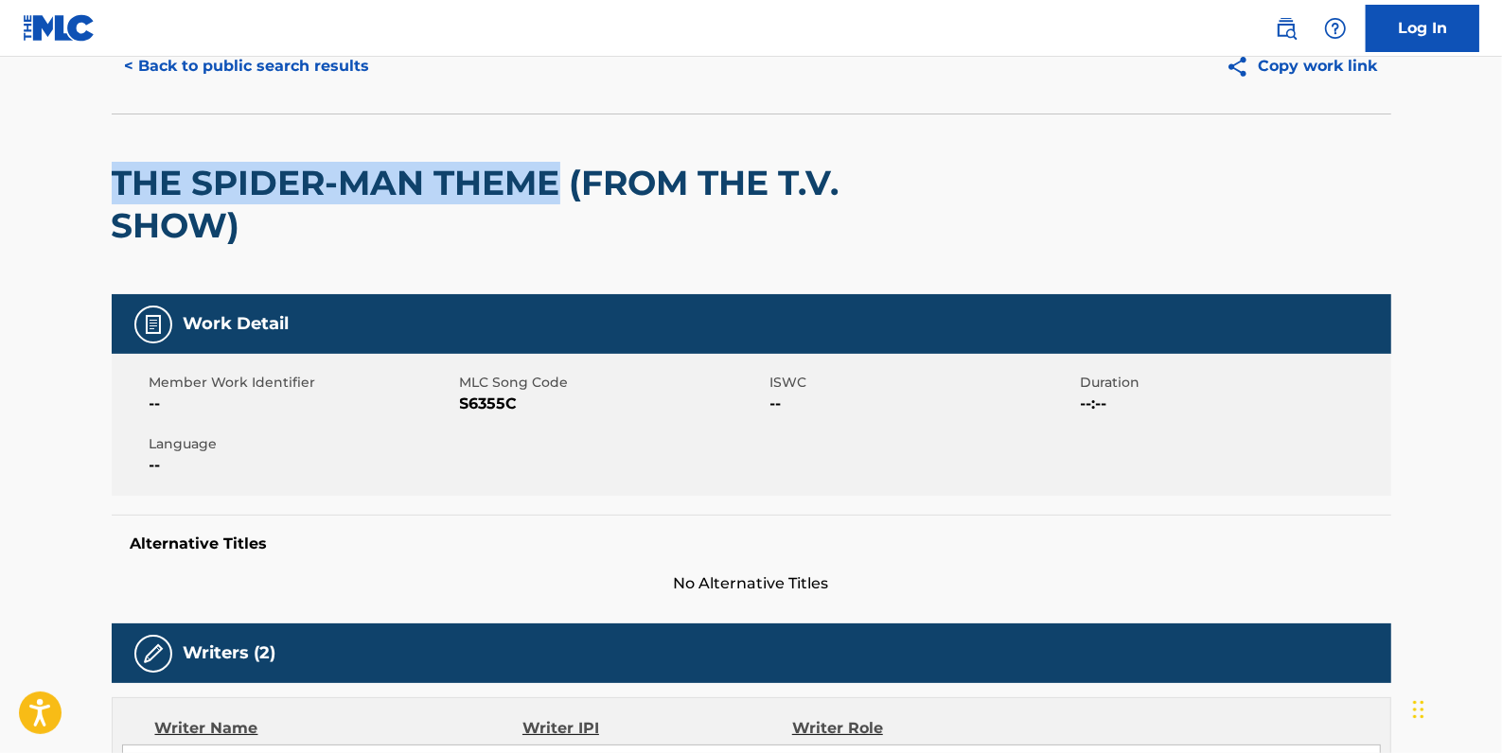
drag, startPoint x: 553, startPoint y: 183, endPoint x: 83, endPoint y: 173, distance: 469.6
drag, startPoint x: 85, startPoint y: 175, endPoint x: 251, endPoint y: 181, distance: 165.7
copy h2 "THE SPIDER-MAN THEME"
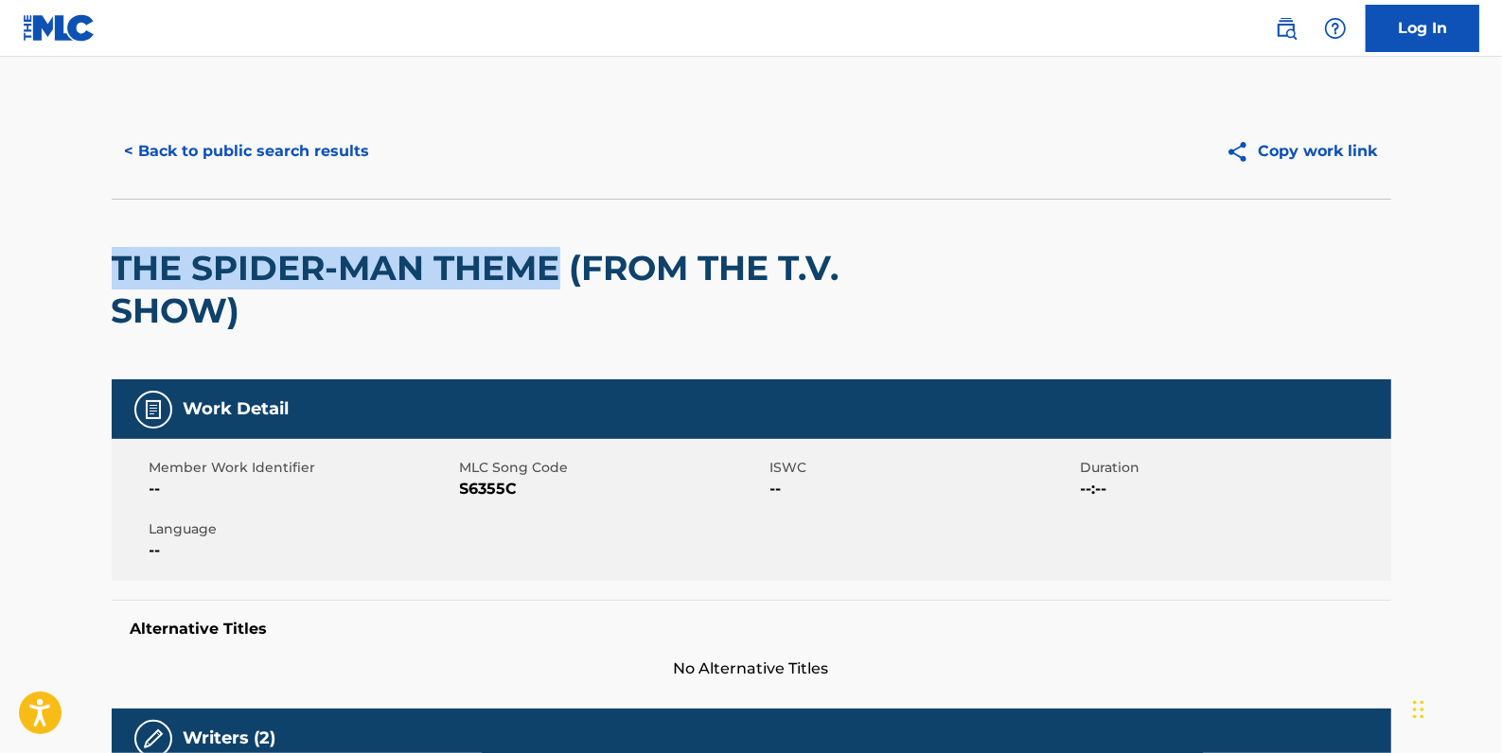
click at [282, 145] on button "< Back to public search results" at bounding box center [248, 151] width 272 height 47
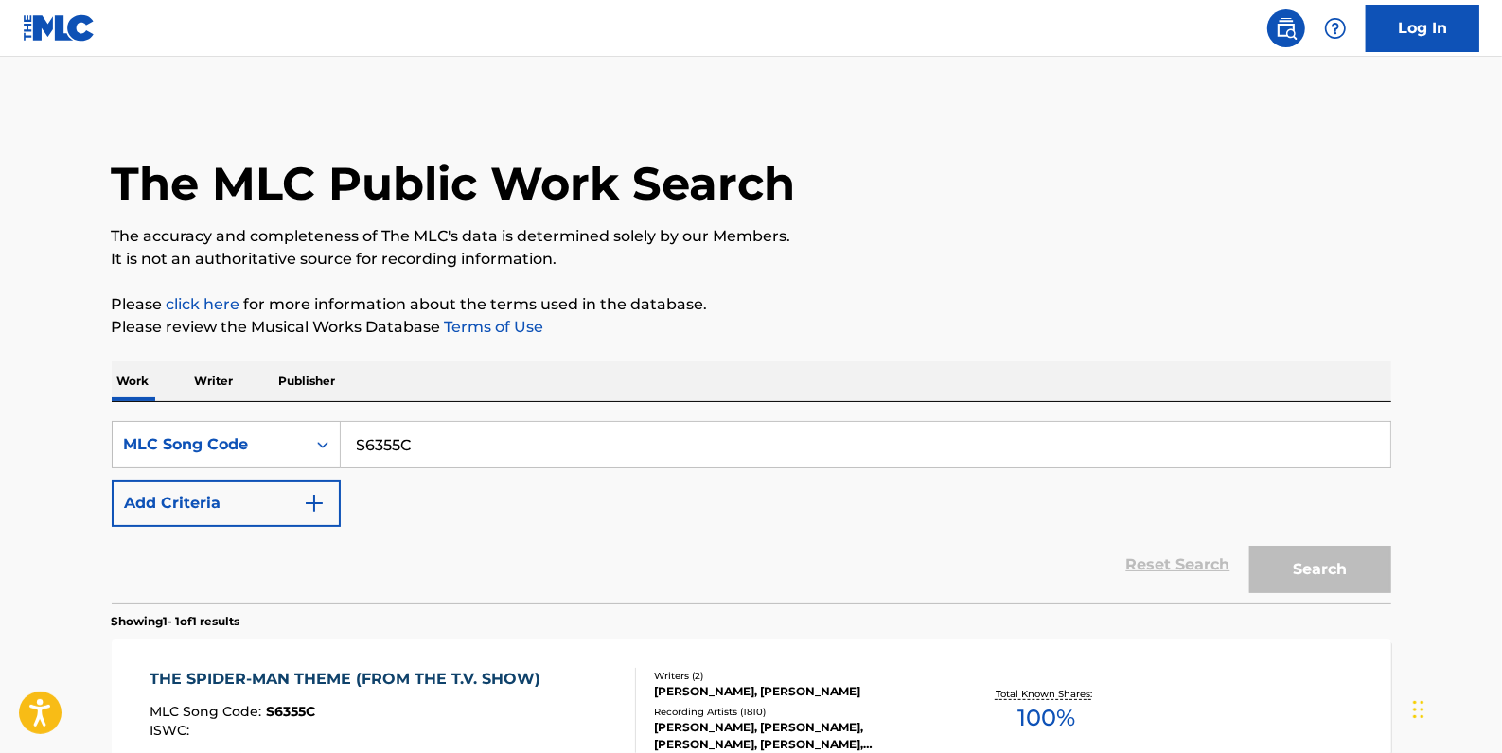
scroll to position [168, 0]
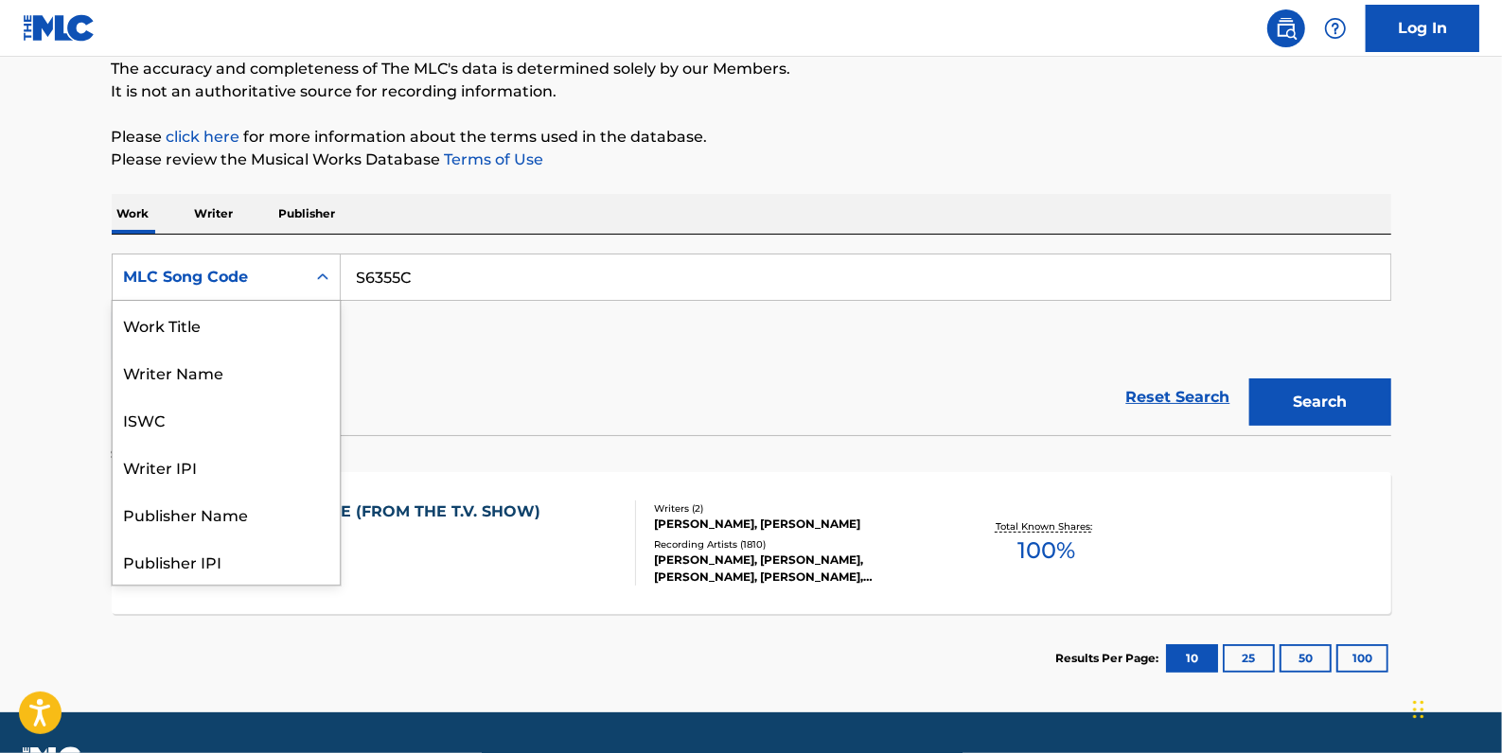
click at [306, 277] on div "Search Form" at bounding box center [323, 277] width 34 height 45
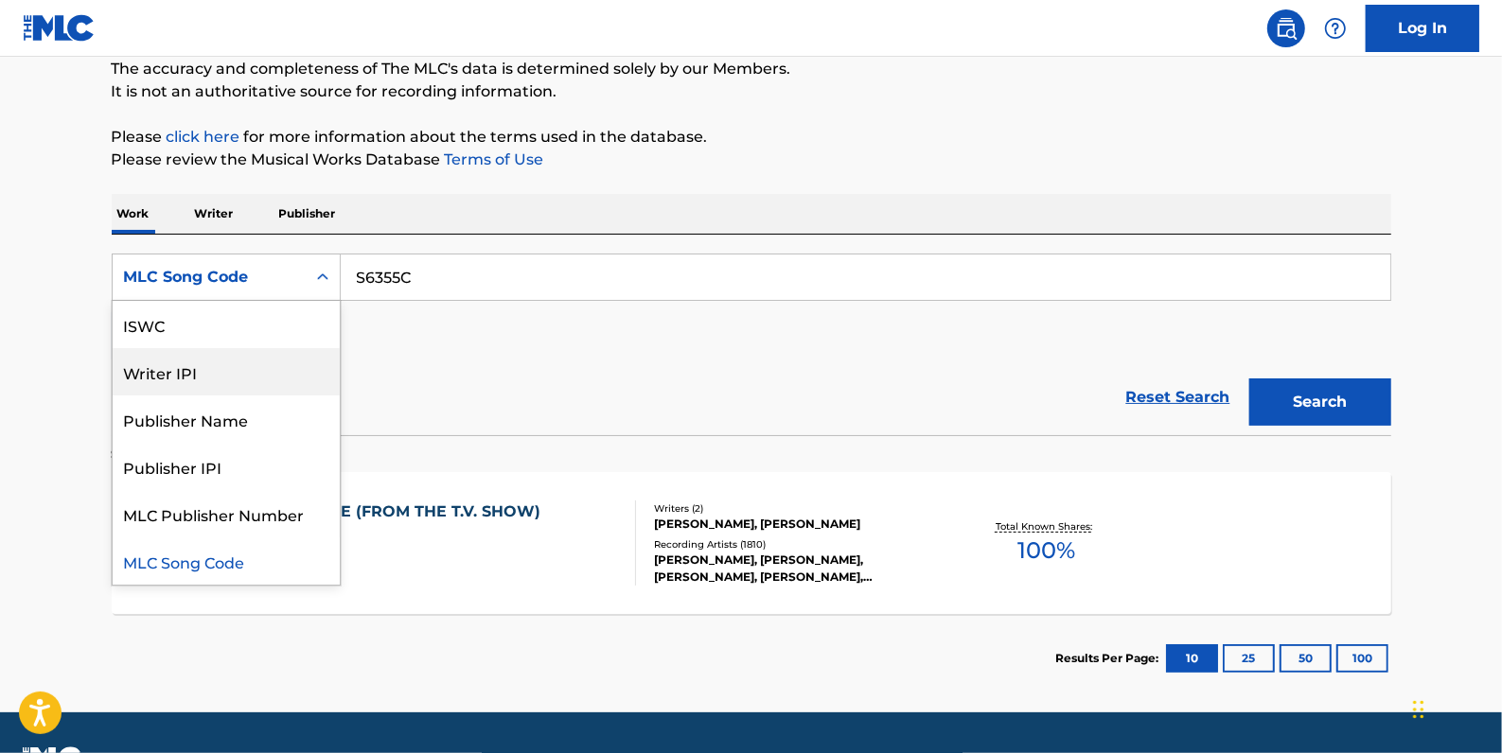
scroll to position [0, 0]
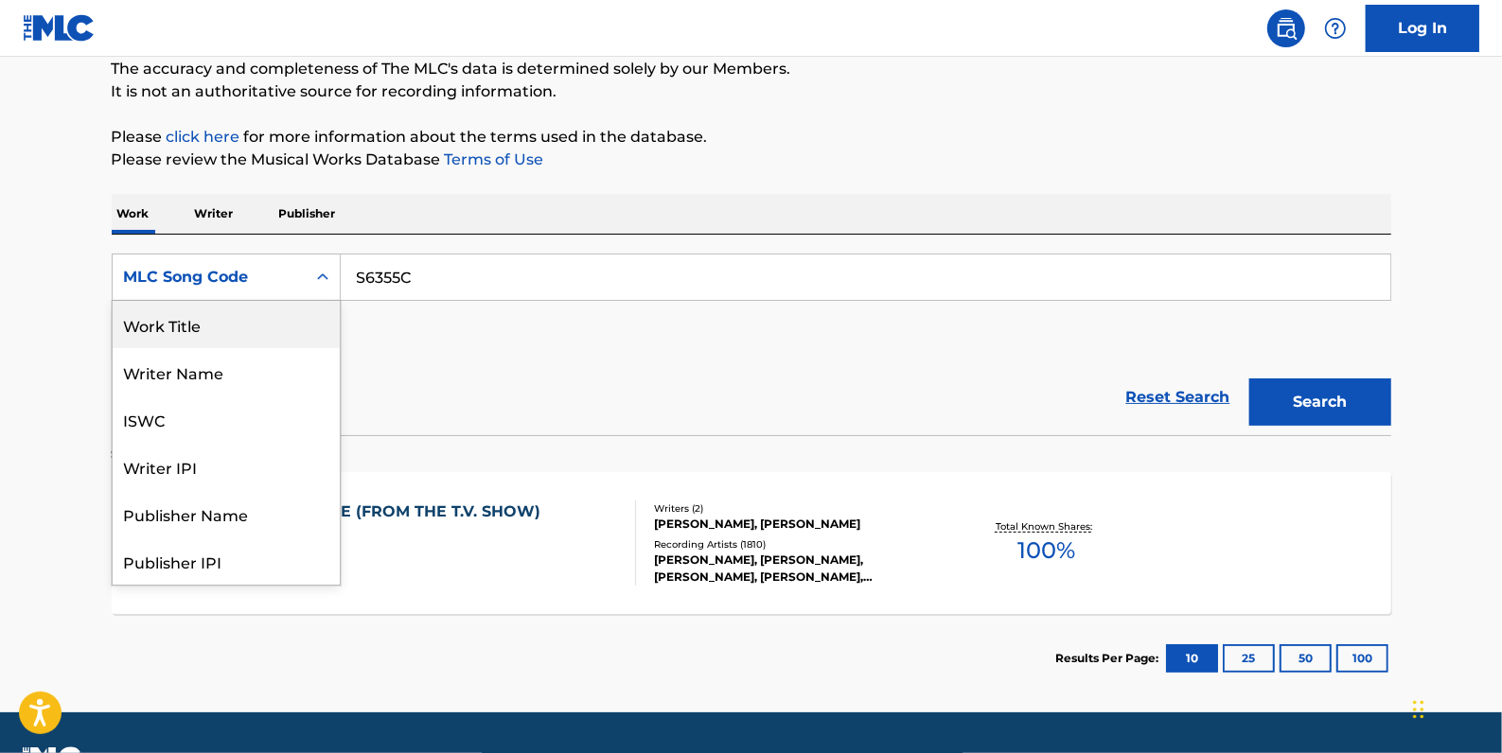
click at [201, 314] on div "Work Title" at bounding box center [226, 324] width 227 height 47
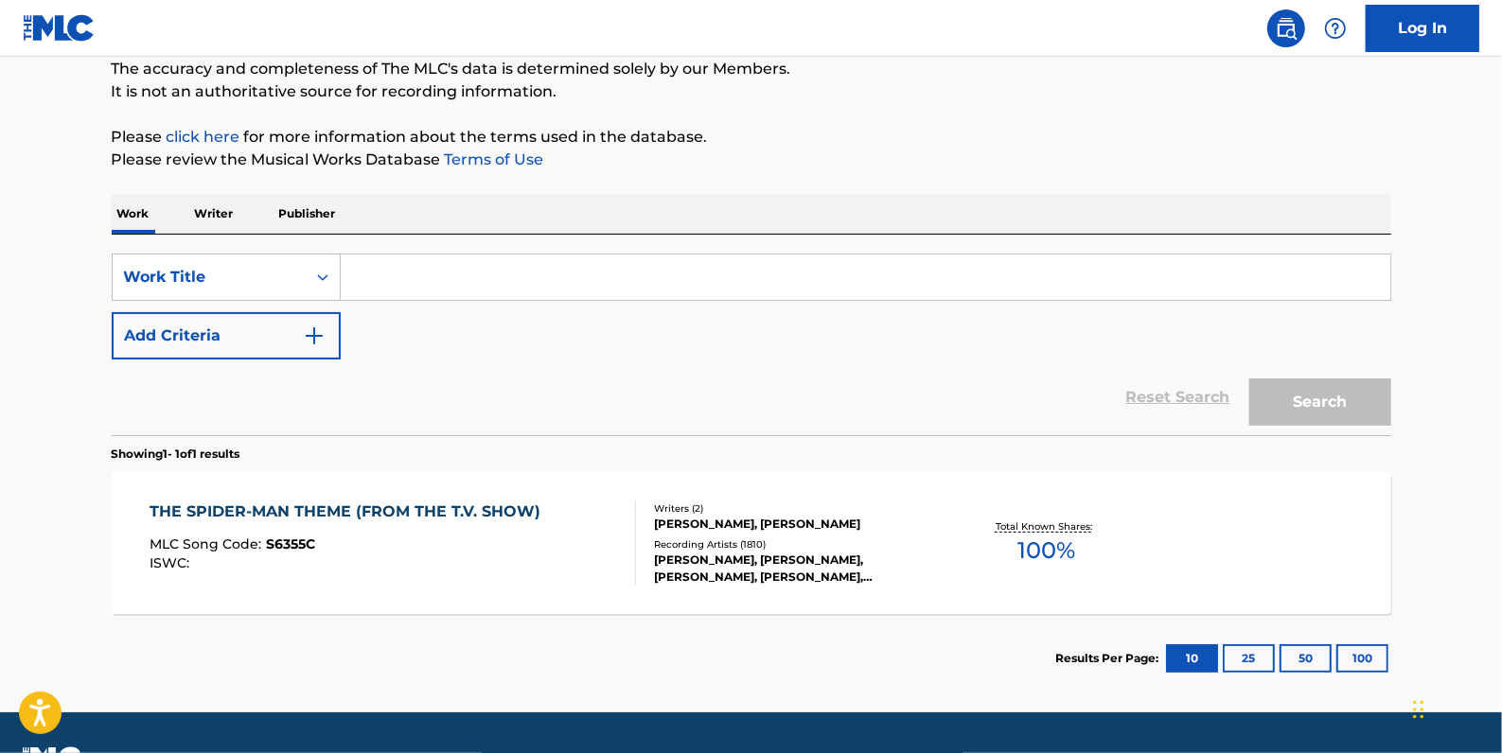
click at [406, 274] on input "Search Form" at bounding box center [866, 277] width 1050 height 45
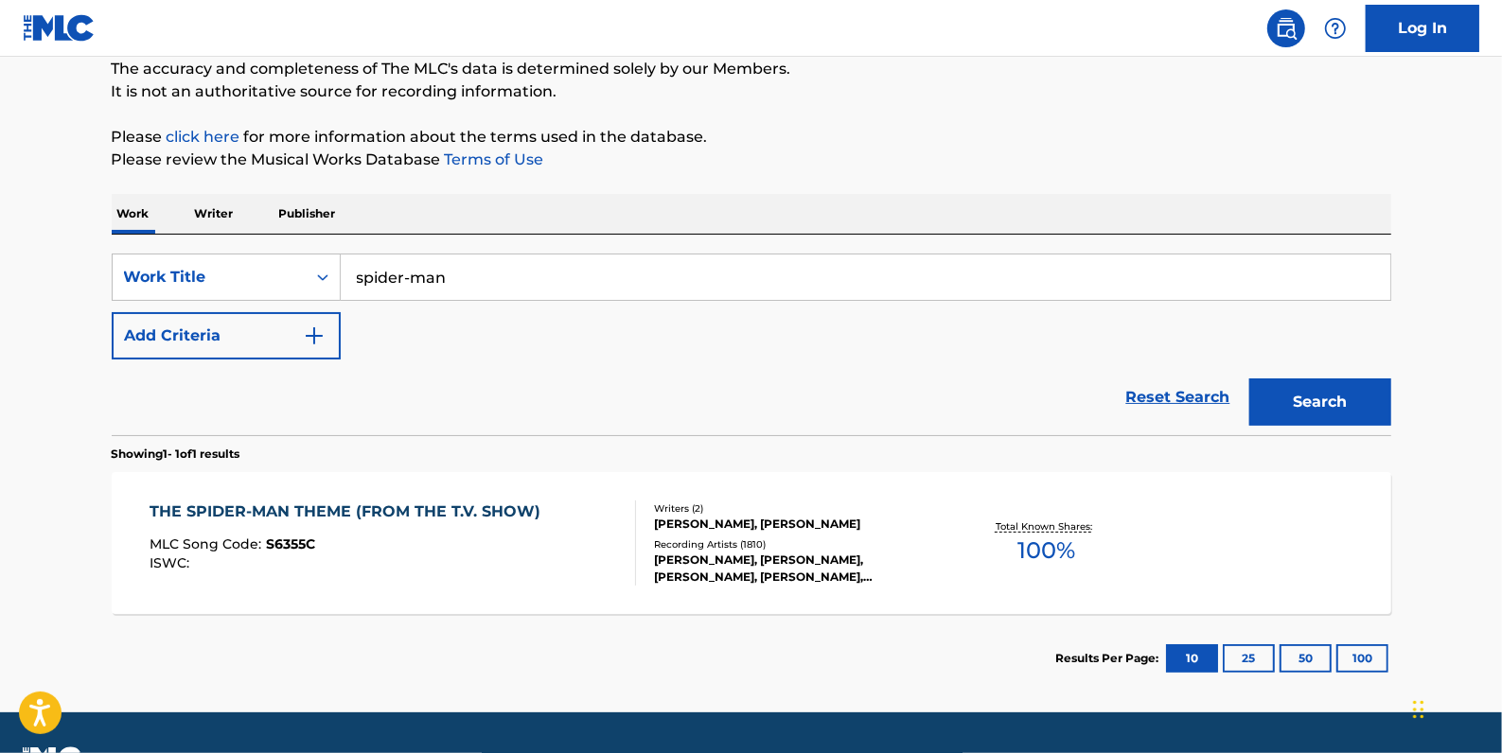
type input "spider-man"
click at [216, 329] on button "Add Criteria" at bounding box center [226, 335] width 229 height 47
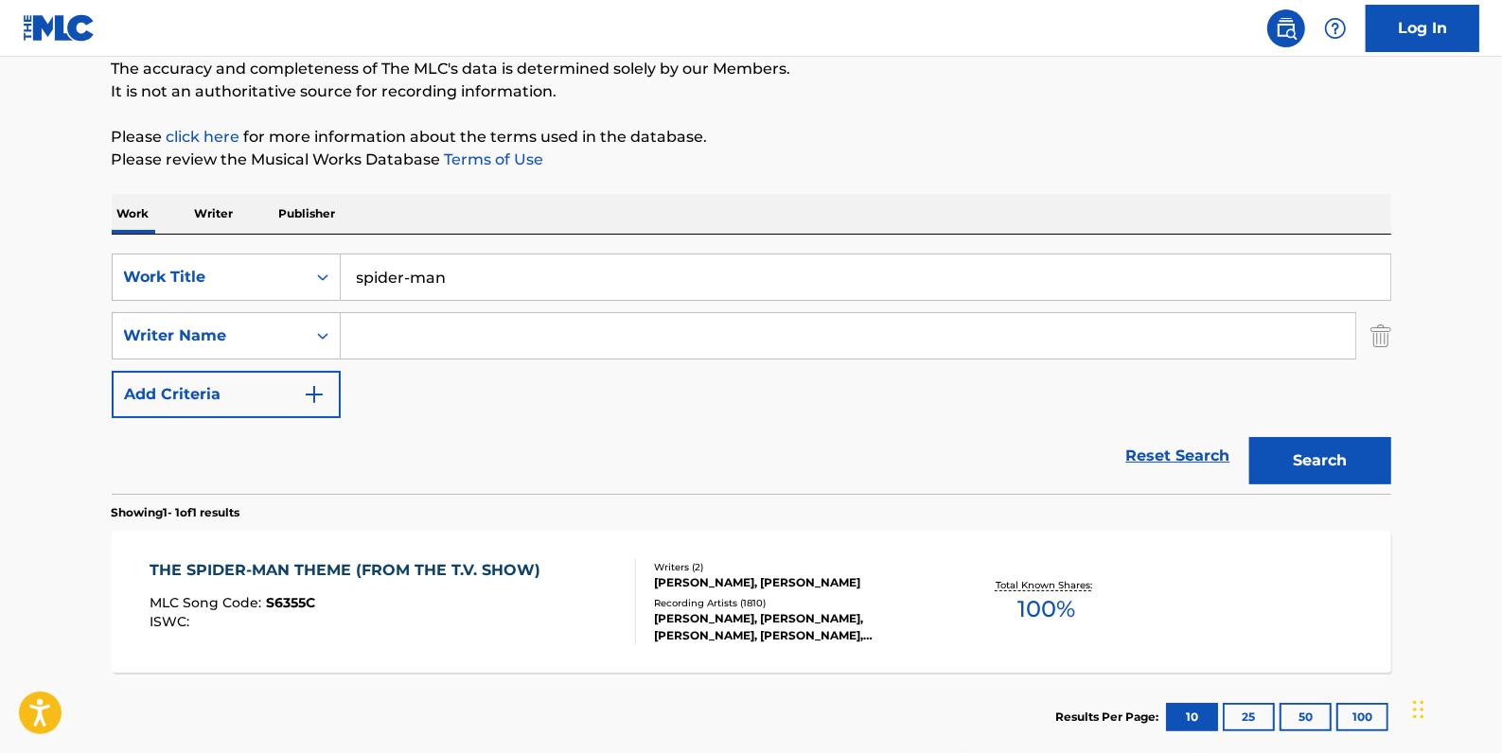
click at [381, 334] on input "Search Form" at bounding box center [848, 335] width 1015 height 45
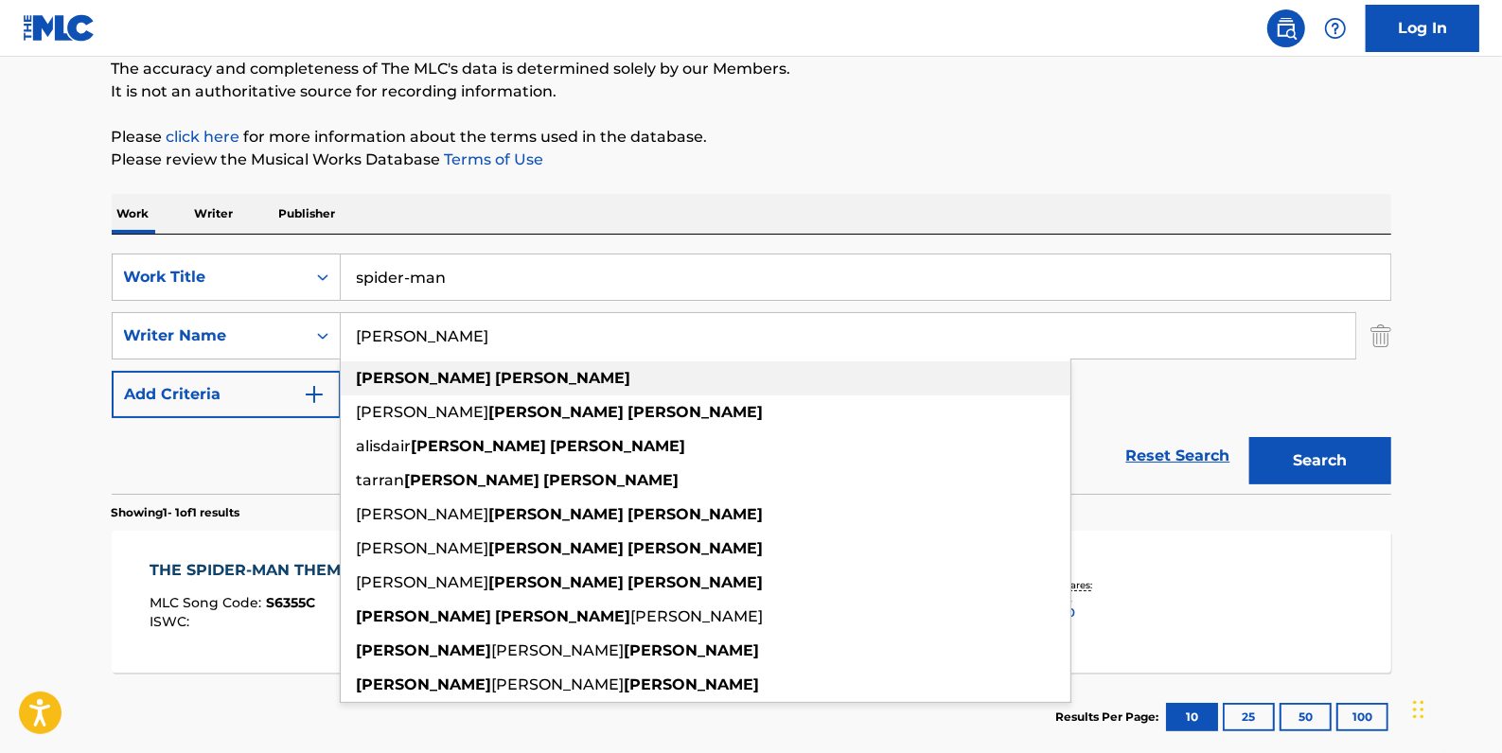
type input "[PERSON_NAME]"
click at [496, 379] on strong "[PERSON_NAME]" at bounding box center [563, 378] width 135 height 18
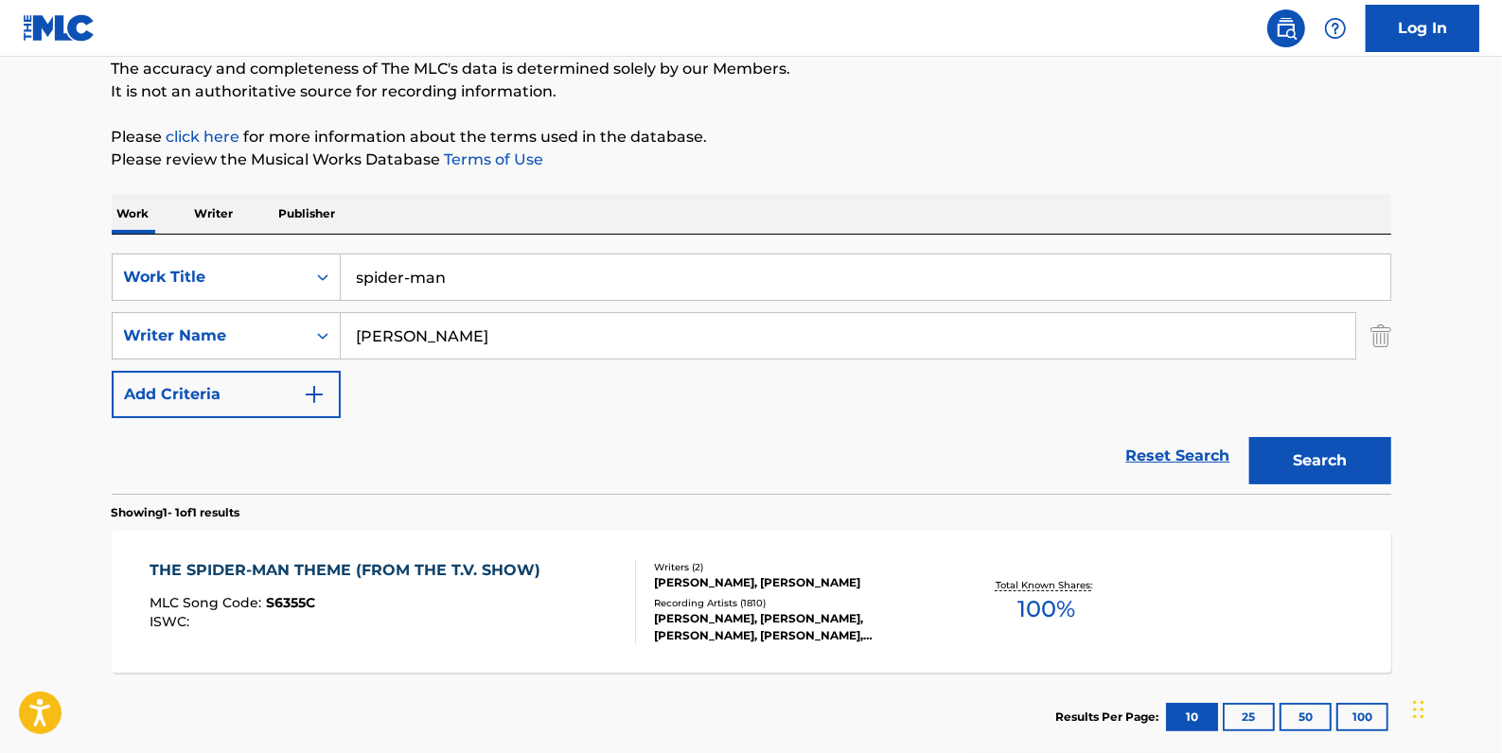
click at [1287, 456] on button "Search" at bounding box center [1320, 460] width 142 height 47
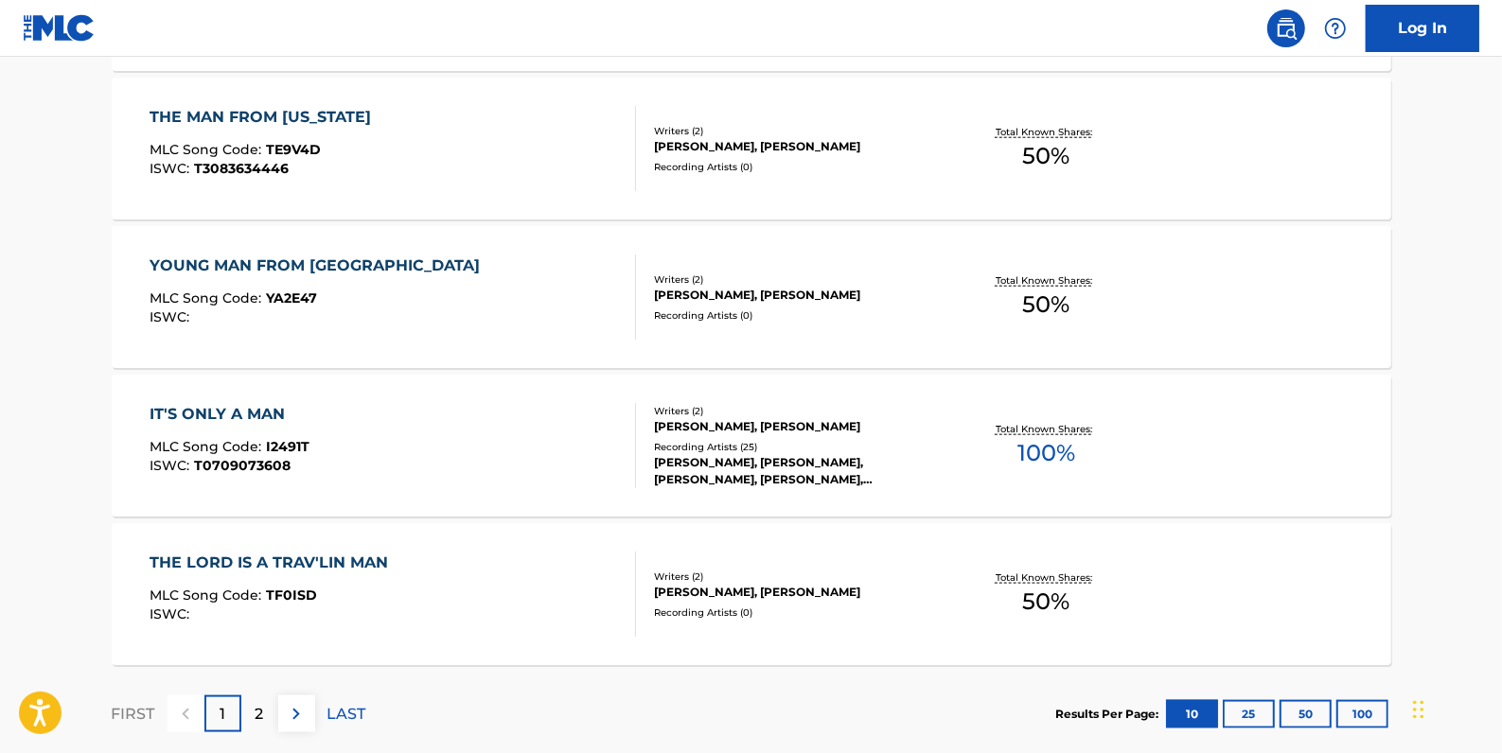
scroll to position [1621, 0]
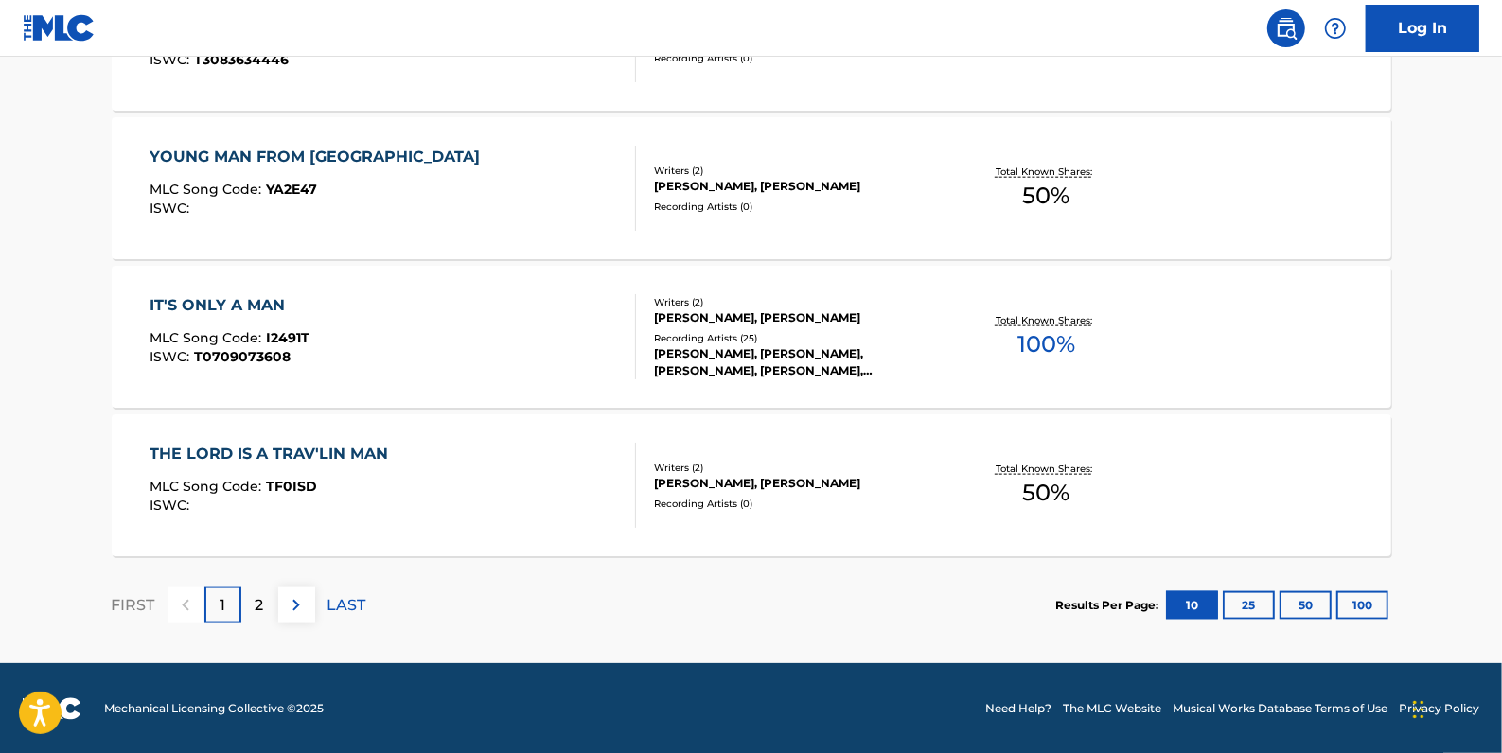
click at [293, 608] on img at bounding box center [296, 605] width 23 height 23
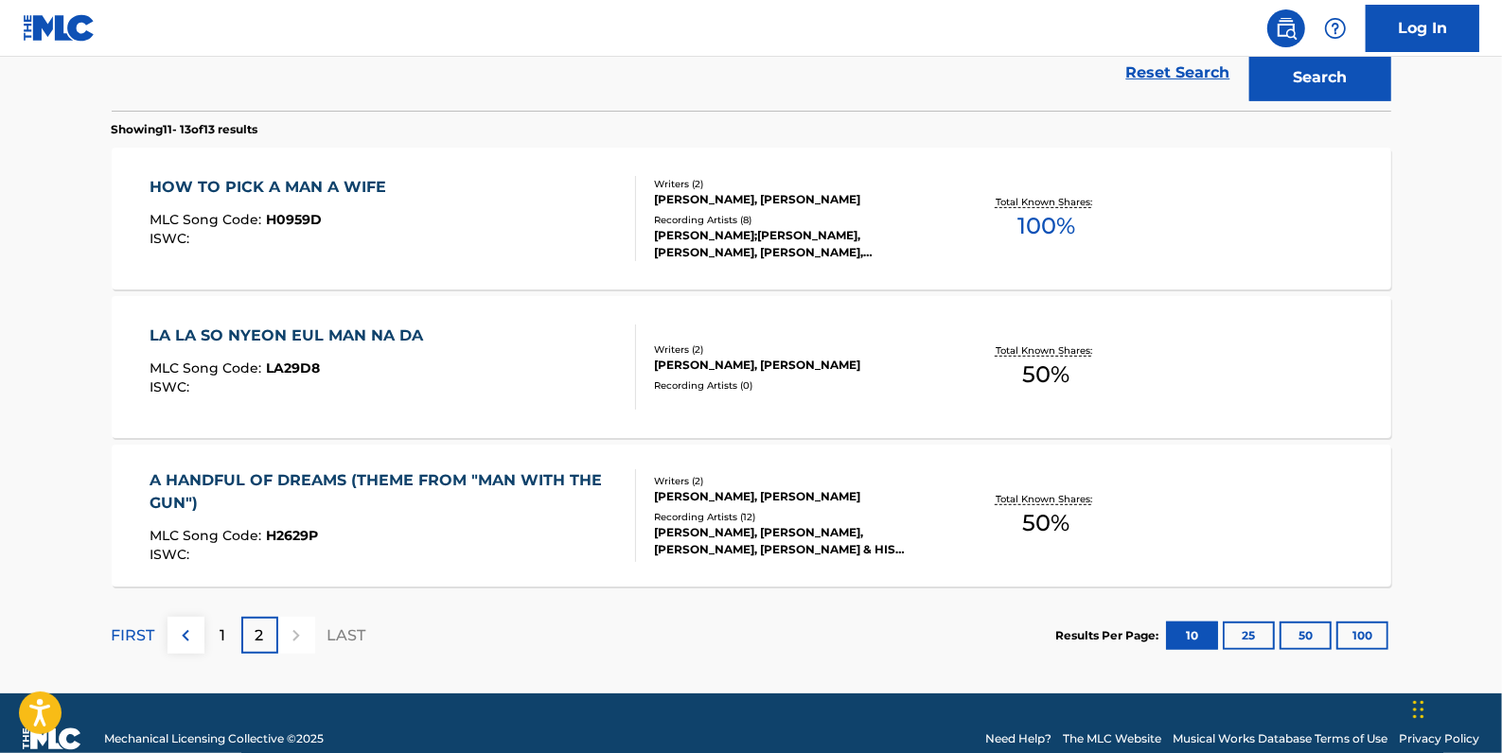
scroll to position [581, 0]
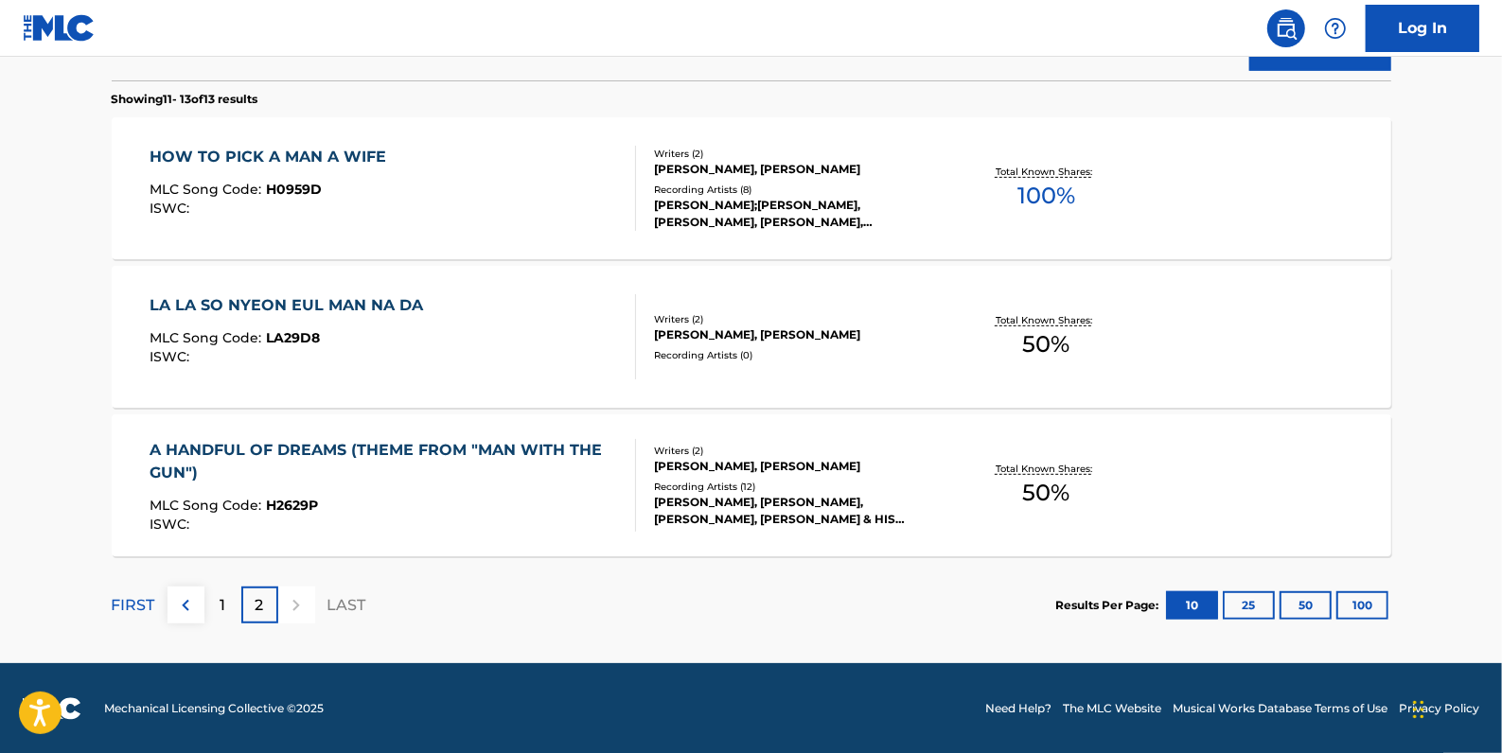
click at [181, 607] on img at bounding box center [185, 605] width 23 height 23
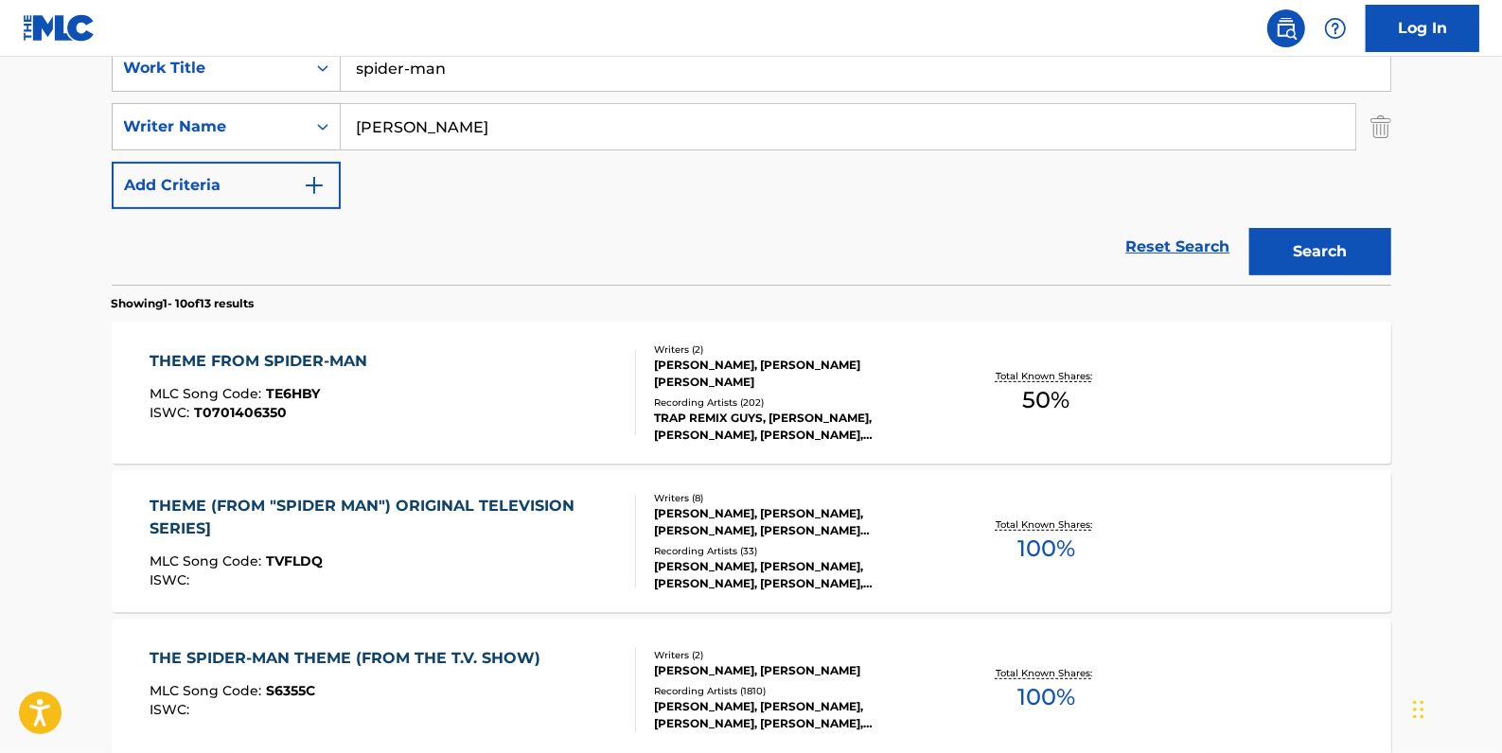
scroll to position [409, 0]
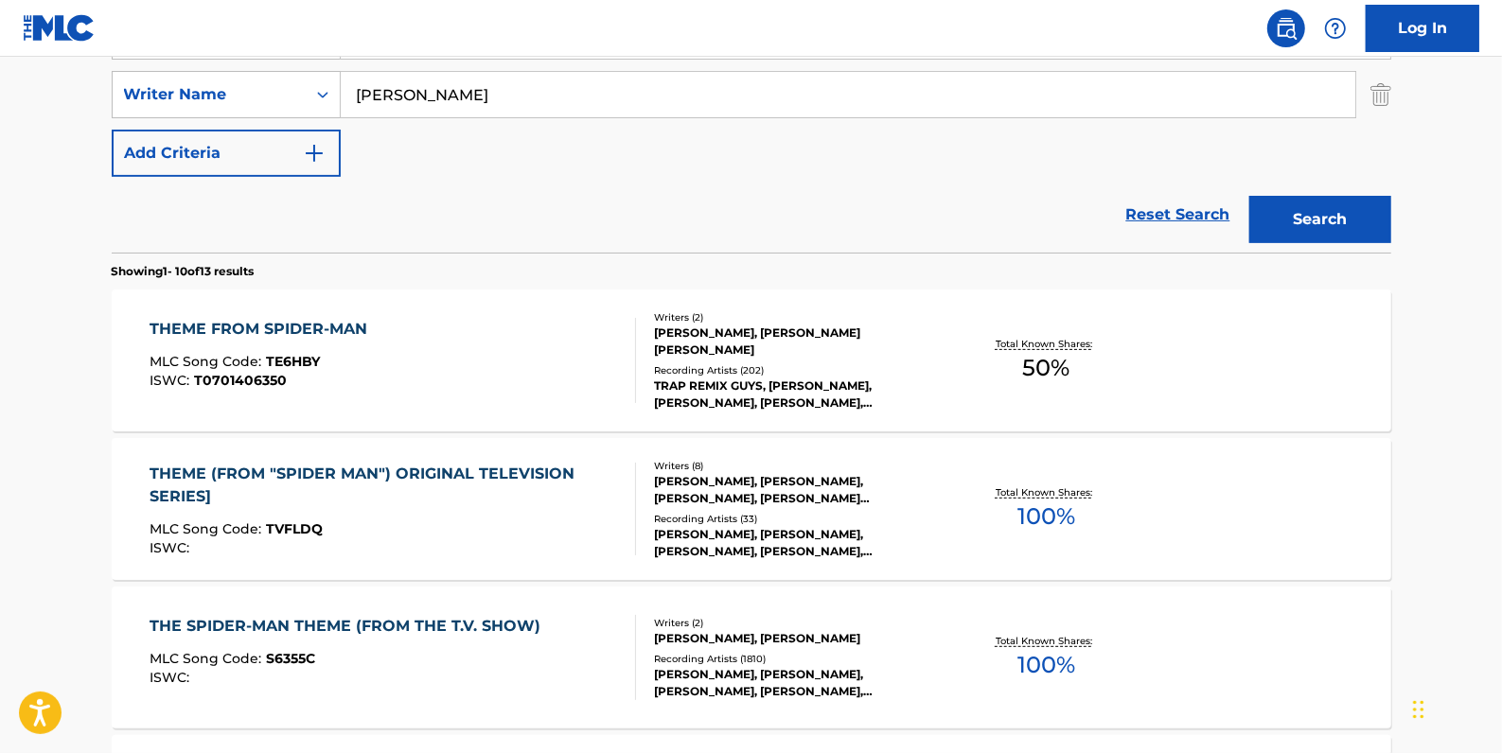
click at [600, 516] on div "THEME (FROM "SPIDER MAN") ORIGINAL TELEVISION SERIES] MLC Song Code : TVFLDQ IS…" at bounding box center [385, 509] width 470 height 93
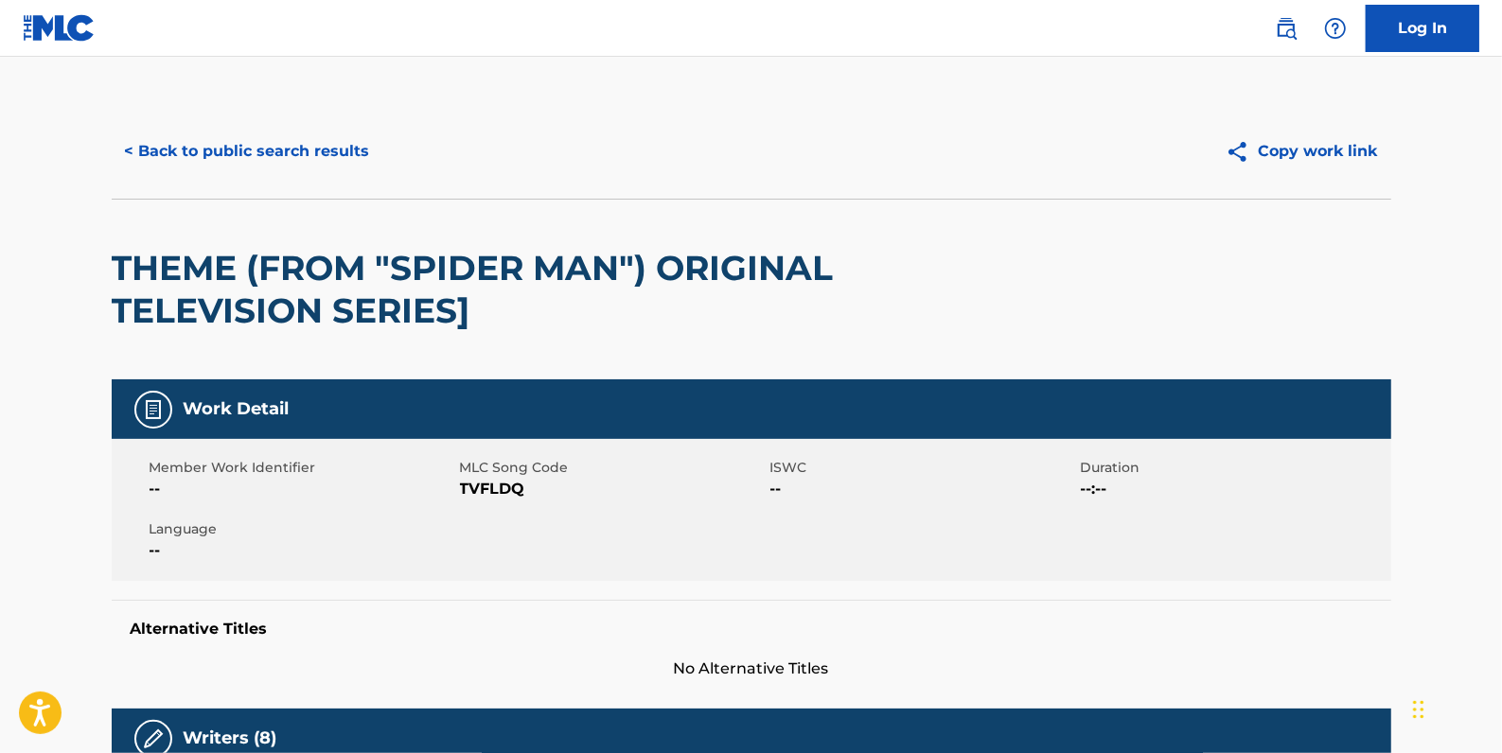
click at [199, 156] on button "< Back to public search results" at bounding box center [248, 151] width 272 height 47
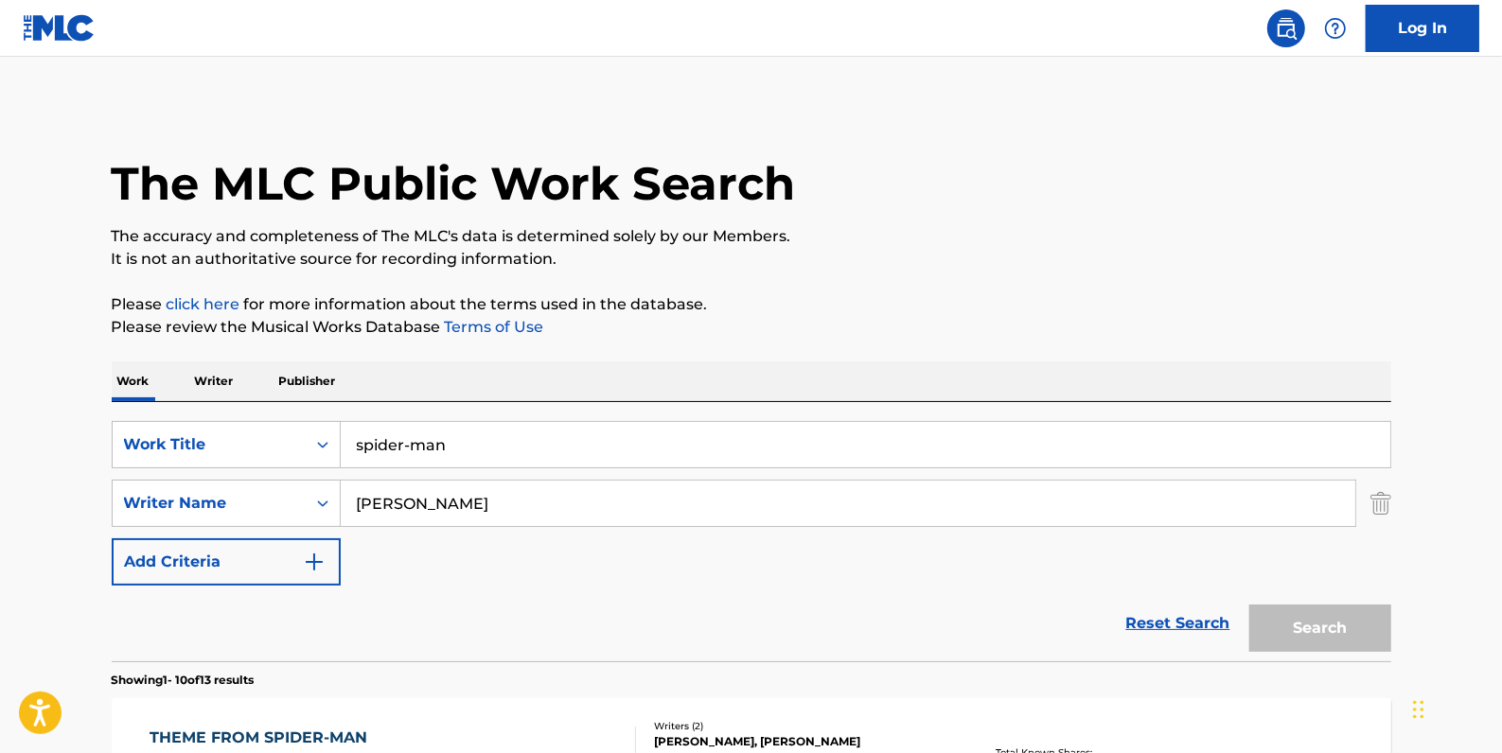
scroll to position [409, 0]
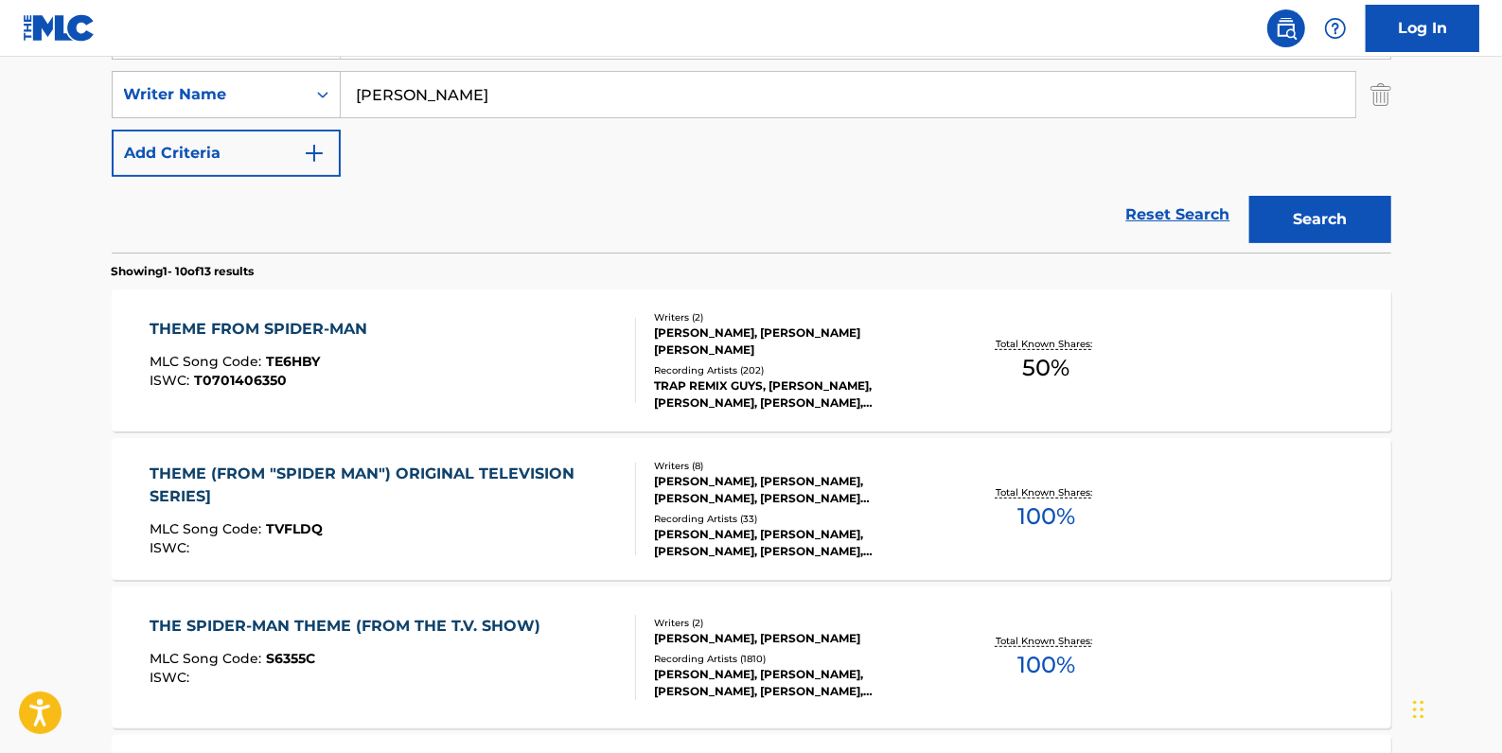
click at [568, 353] on div "THEME FROM SPIDER-MAN MLC Song Code : TE6HBY ISWC : T0701406350" at bounding box center [393, 360] width 487 height 85
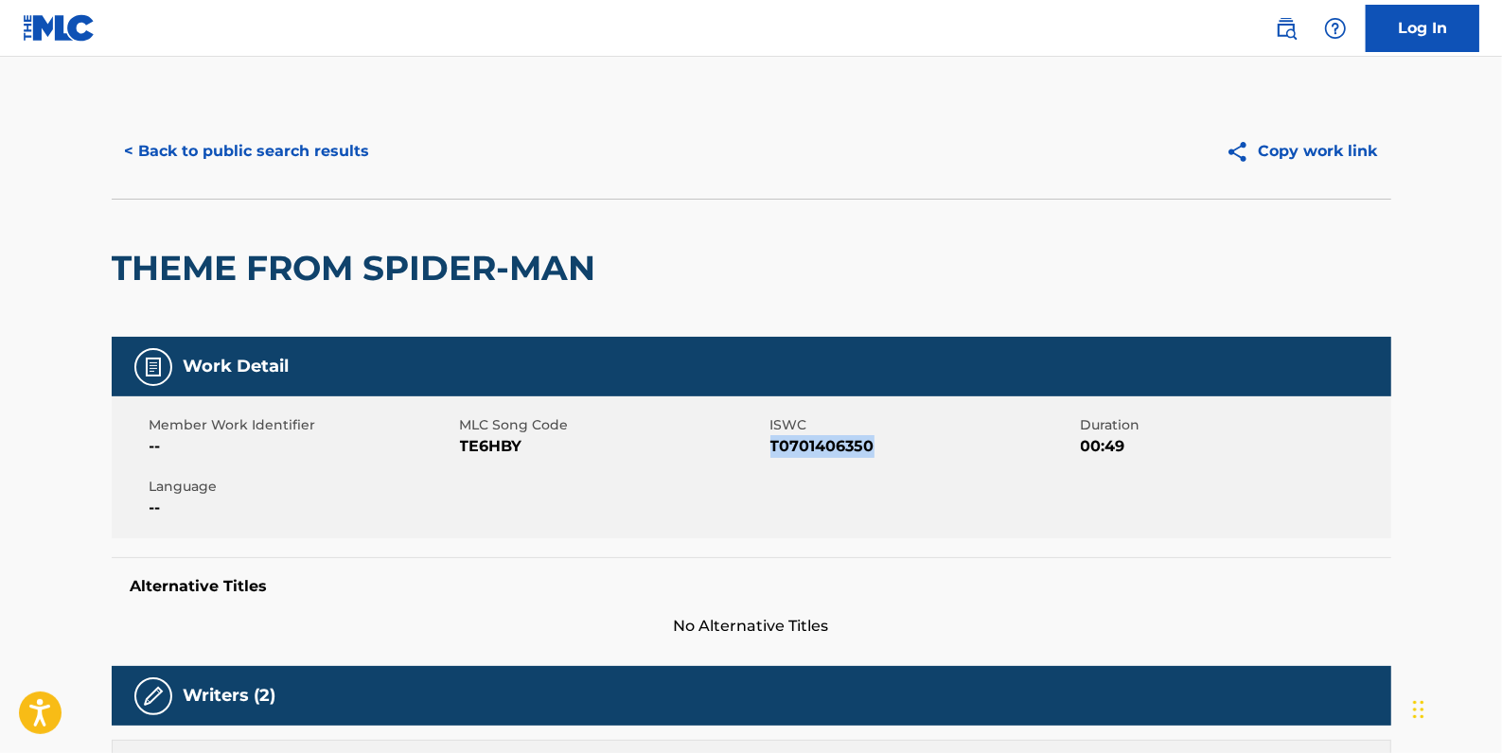
drag, startPoint x: 883, startPoint y: 448, endPoint x: 774, endPoint y: 444, distance: 108.9
click at [774, 444] on span "T0701406350" at bounding box center [924, 446] width 306 height 23
drag, startPoint x: 775, startPoint y: 444, endPoint x: 793, endPoint y: 453, distance: 20.3
copy span "T0701406350"
click at [291, 145] on button "< Back to public search results" at bounding box center [248, 151] width 272 height 47
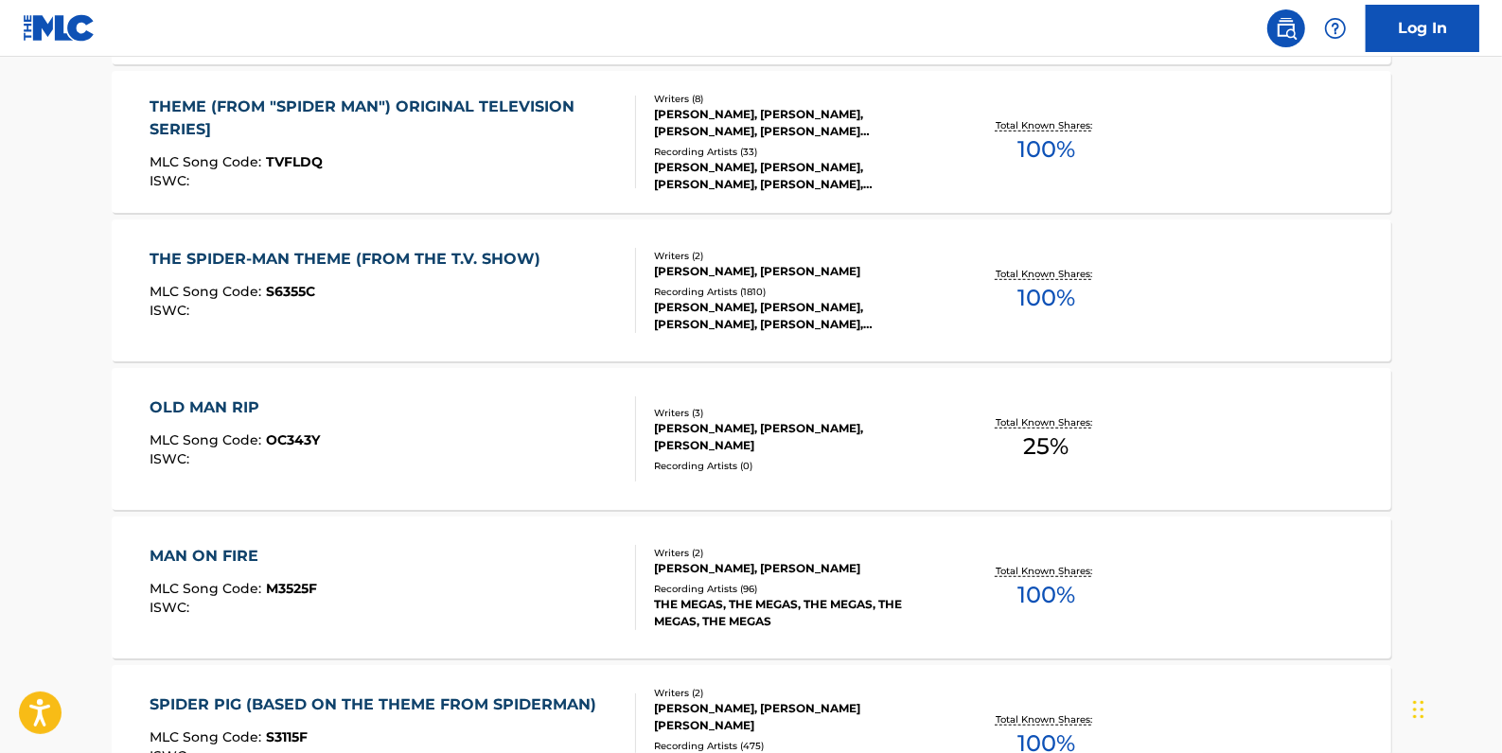
scroll to position [753, 0]
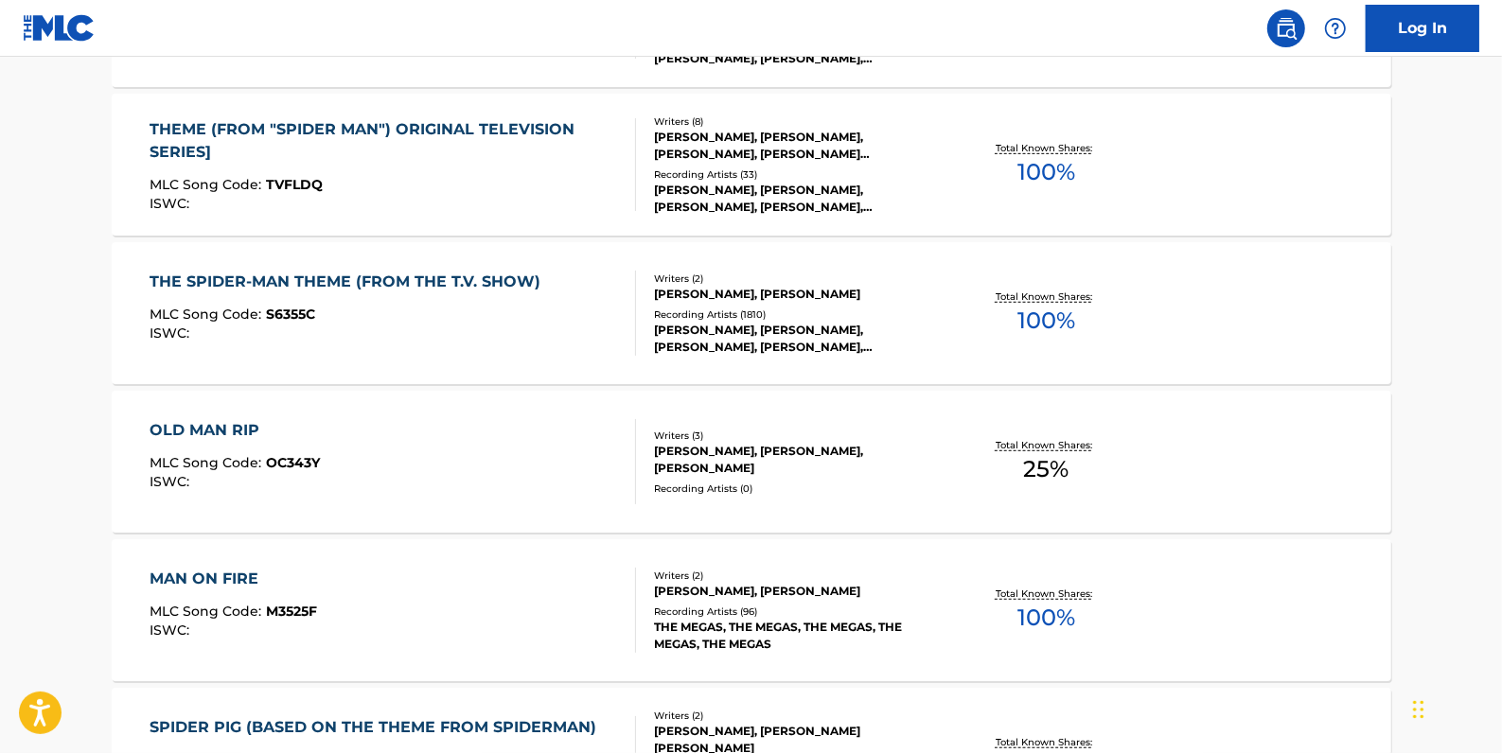
click at [484, 189] on div "MLC Song Code : TVFLDQ" at bounding box center [385, 187] width 470 height 19
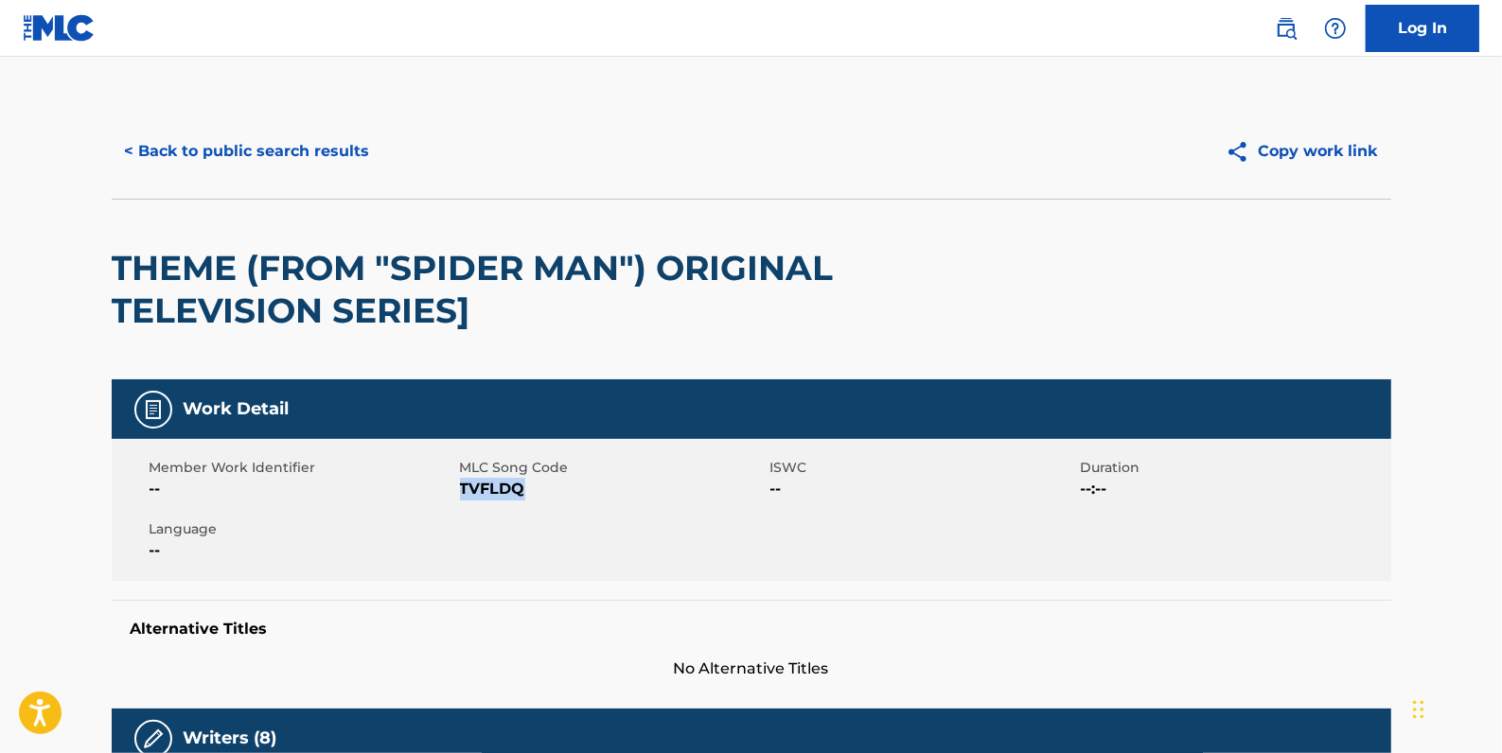
drag, startPoint x: 530, startPoint y: 492, endPoint x: 463, endPoint y: 485, distance: 67.6
click at [463, 485] on span "TVFLDQ" at bounding box center [613, 489] width 306 height 23
drag, startPoint x: 463, startPoint y: 485, endPoint x: 472, endPoint y: 494, distance: 13.4
copy span "TVFLDQ"
click at [323, 147] on button "< Back to public search results" at bounding box center [248, 151] width 272 height 47
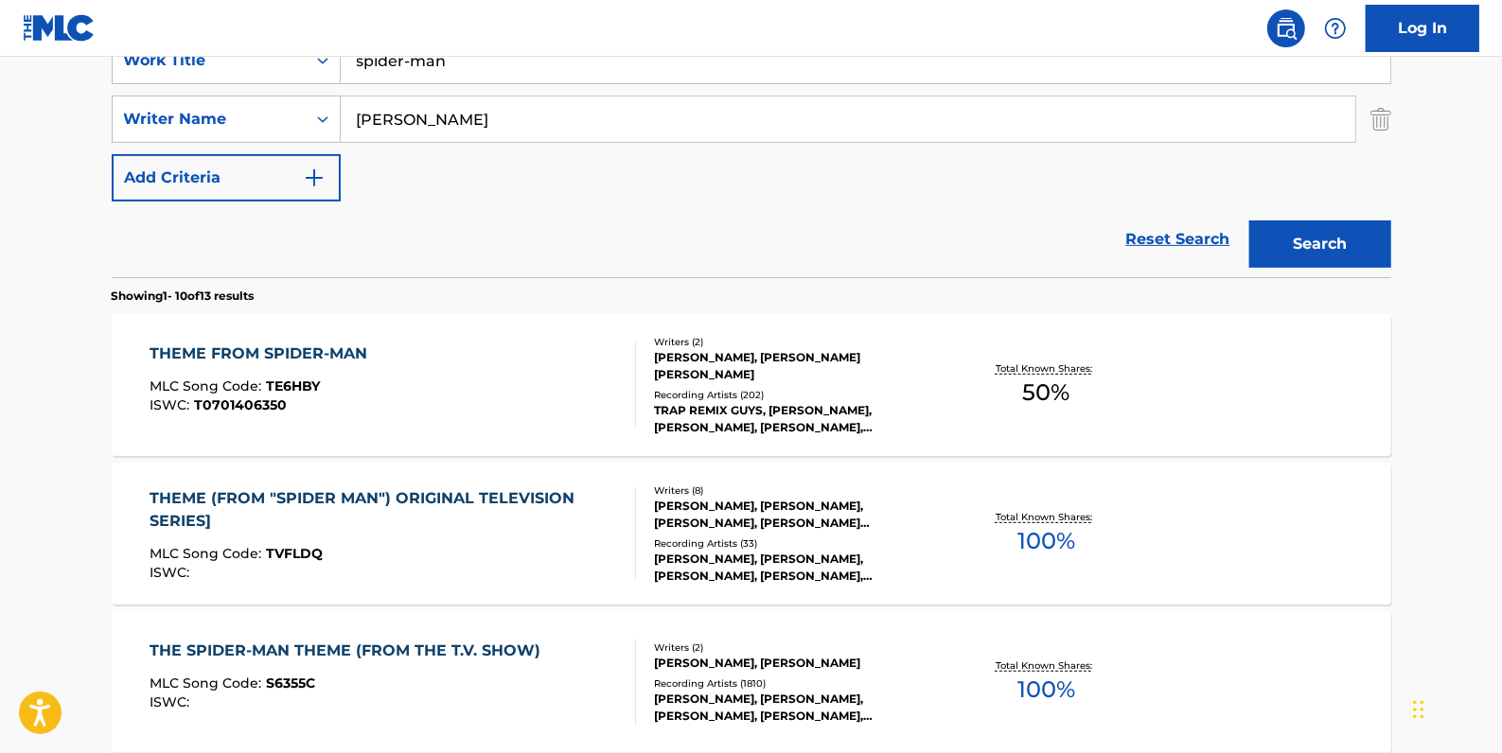
scroll to position [259, 0]
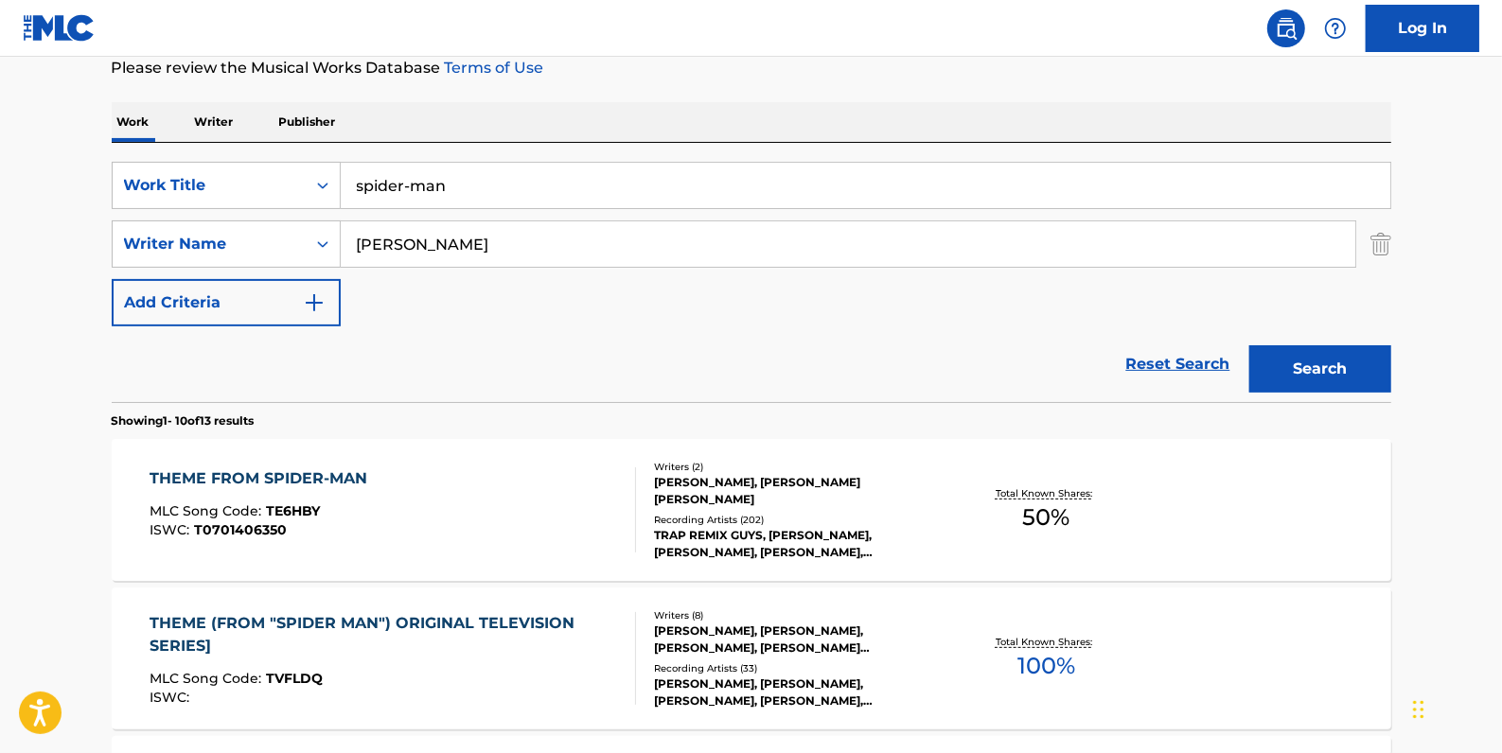
click at [423, 492] on div "THEME FROM SPIDER-MAN MLC Song Code : TE6HBY ISWC : T0701406350" at bounding box center [393, 510] width 487 height 85
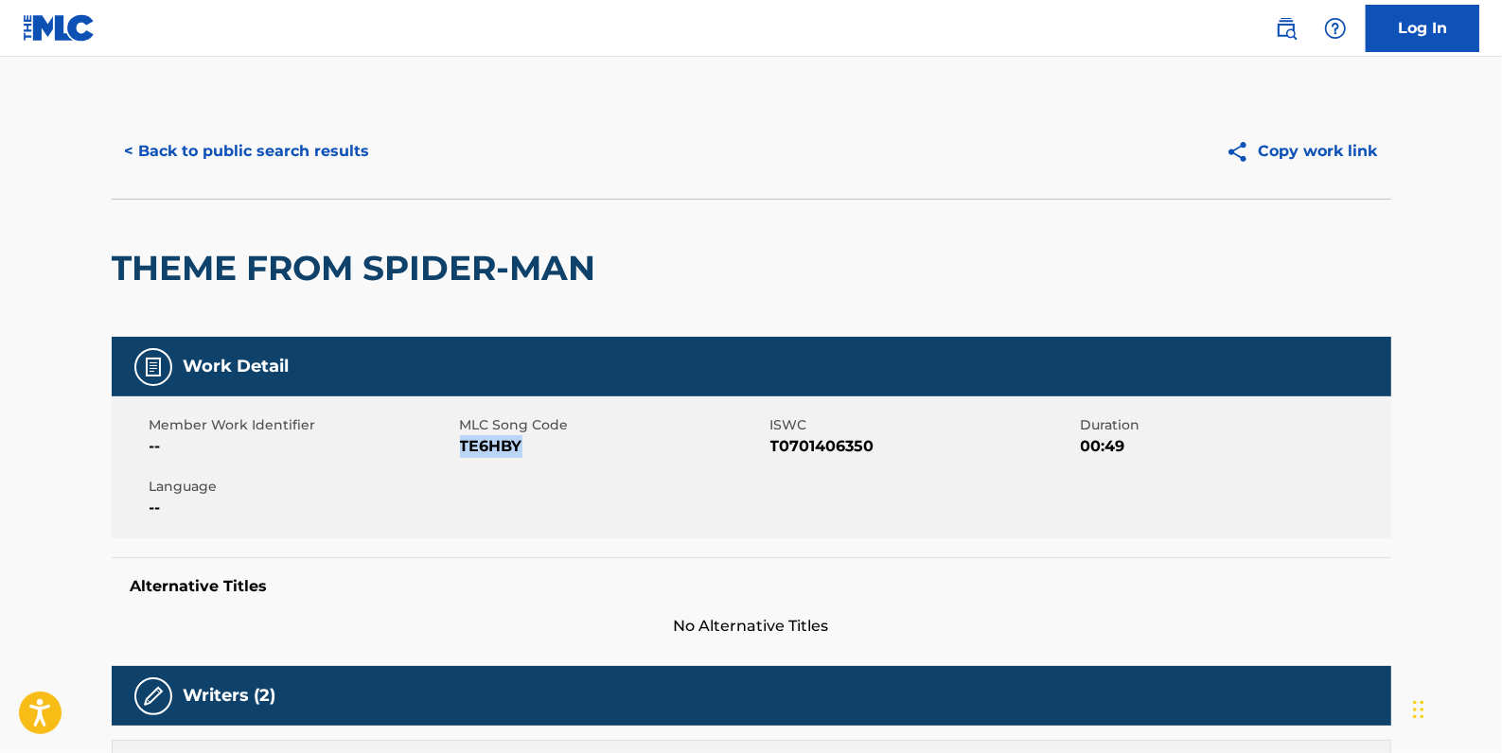
drag, startPoint x: 541, startPoint y: 451, endPoint x: 462, endPoint y: 445, distance: 79.7
click at [461, 445] on span "TE6HBY" at bounding box center [613, 446] width 306 height 23
drag, startPoint x: 462, startPoint y: 445, endPoint x: 475, endPoint y: 452, distance: 14.8
copy span "TE6HBY"
click at [338, 141] on button "< Back to public search results" at bounding box center [248, 151] width 272 height 47
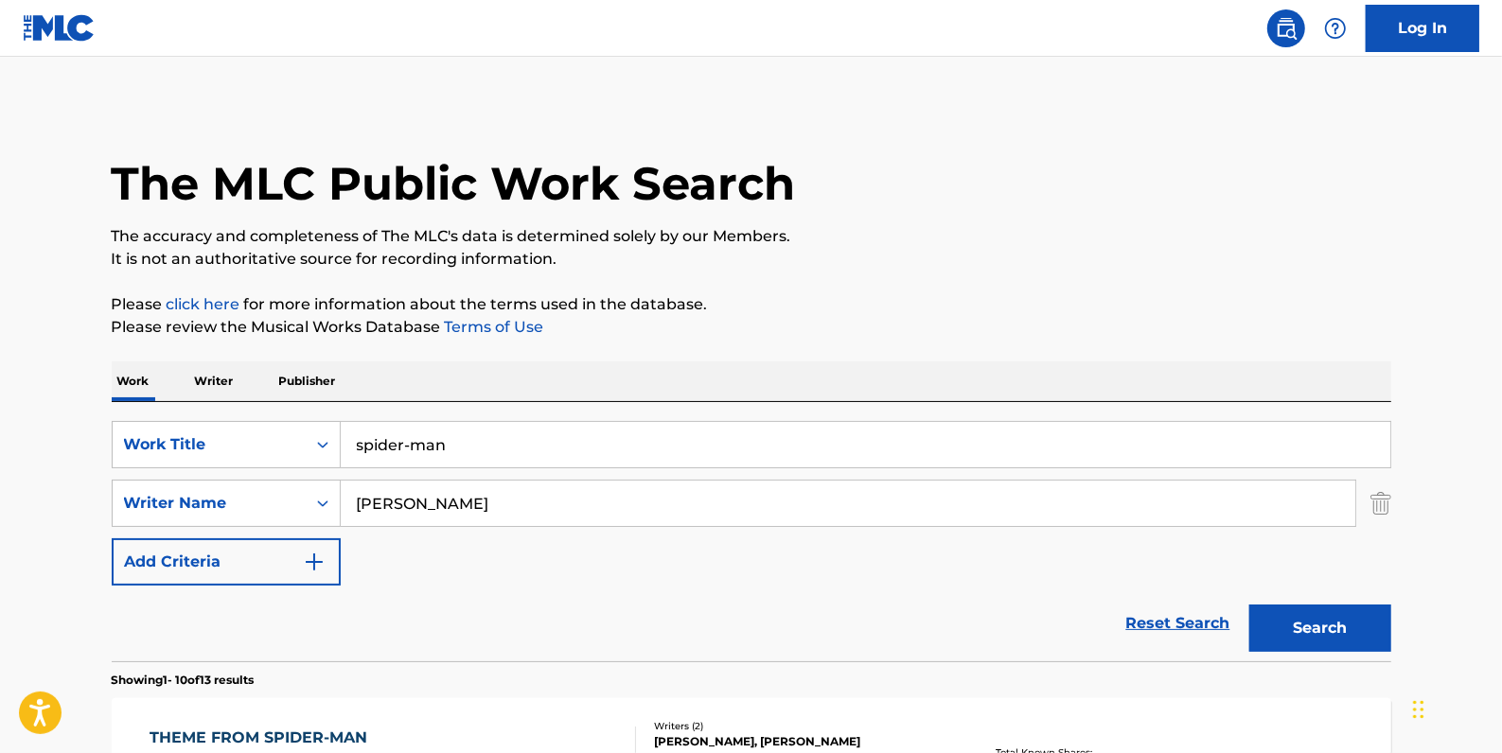
scroll to position [259, 0]
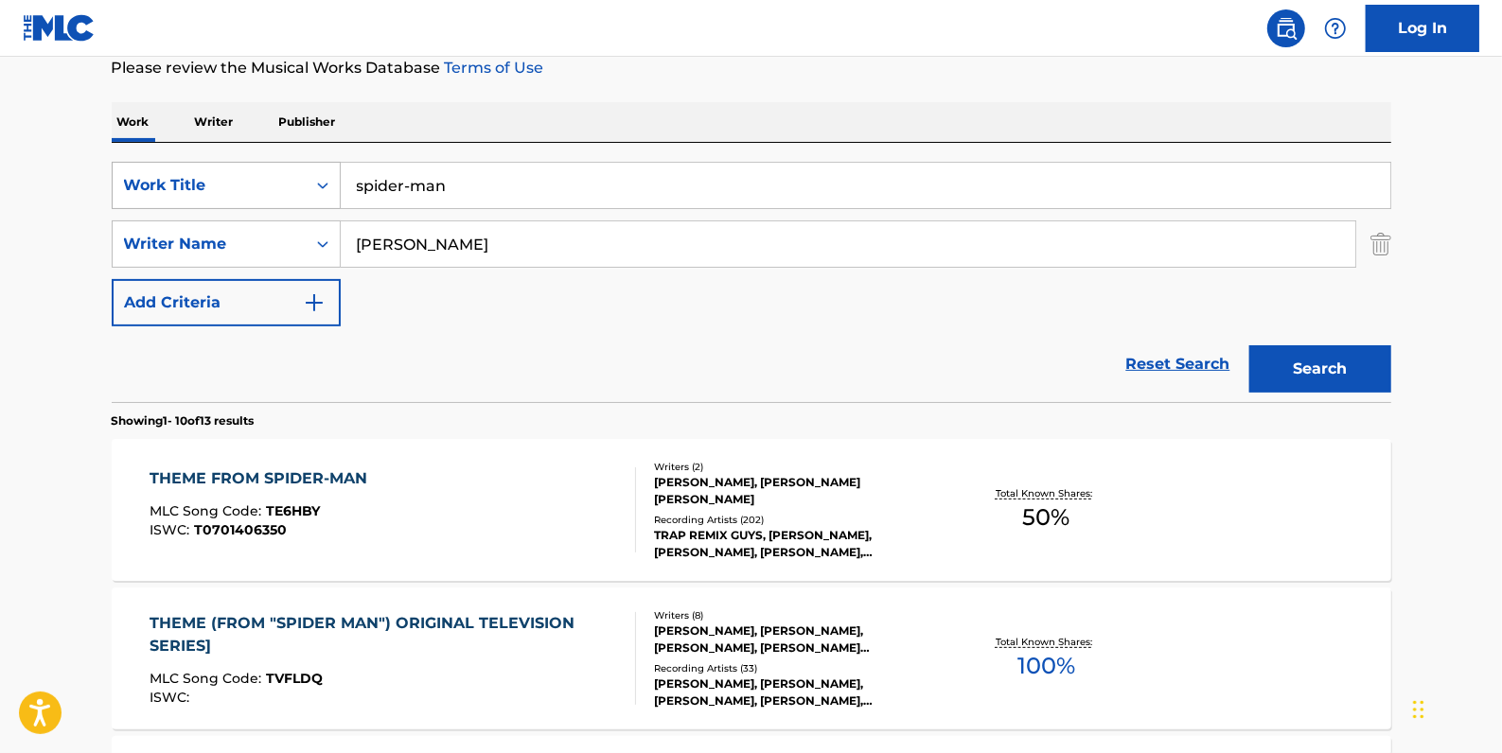
click at [314, 185] on icon "Search Form" at bounding box center [322, 185] width 19 height 19
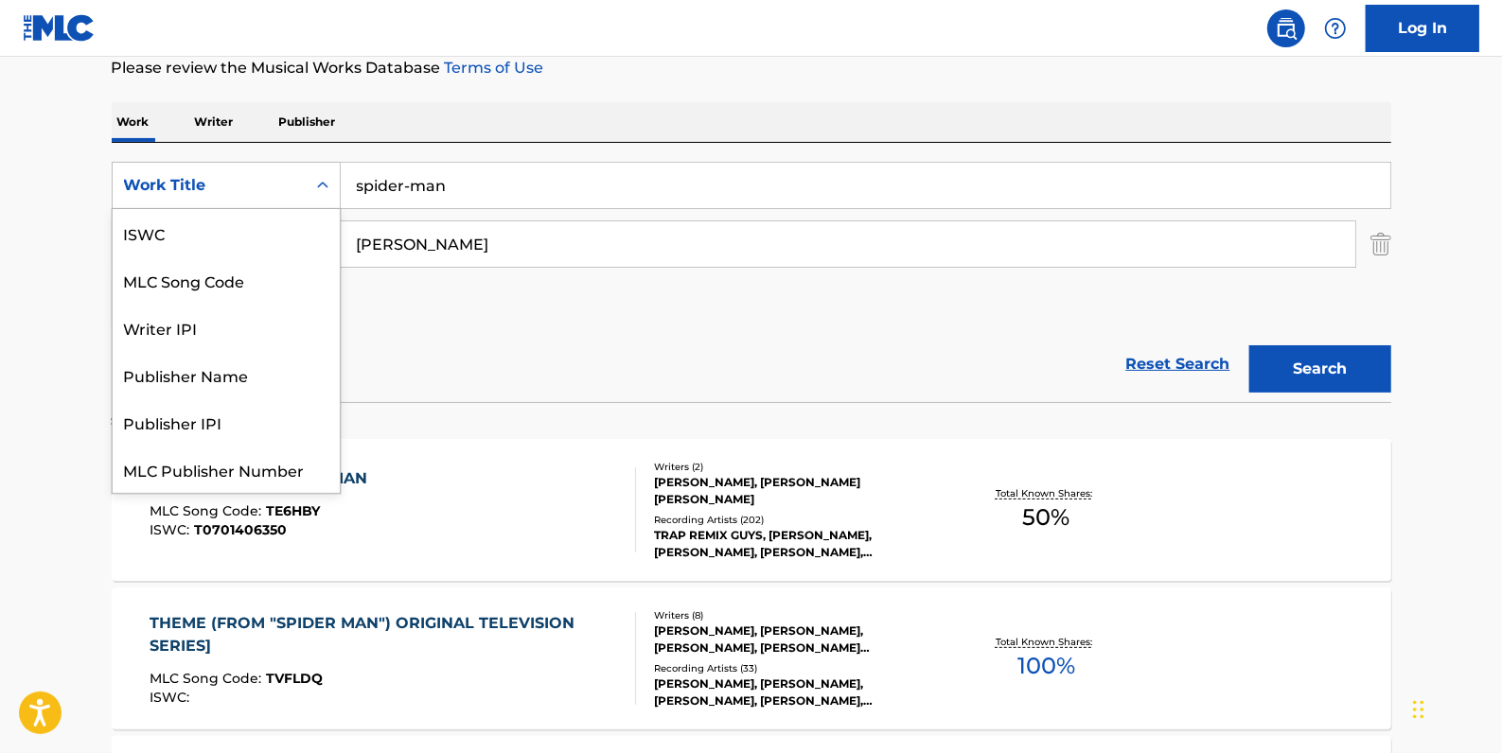
scroll to position [47, 0]
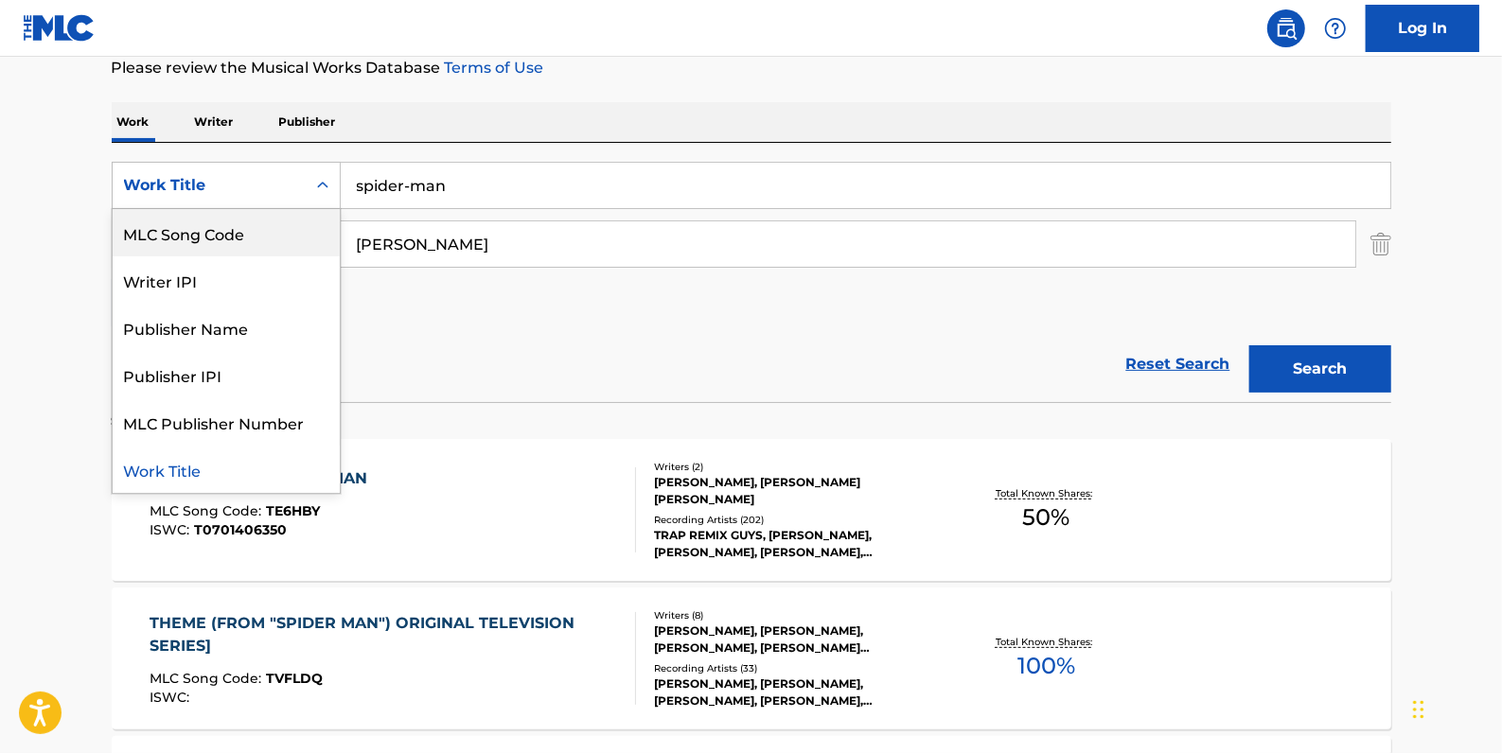
click at [291, 229] on div "MLC Song Code" at bounding box center [226, 232] width 227 height 47
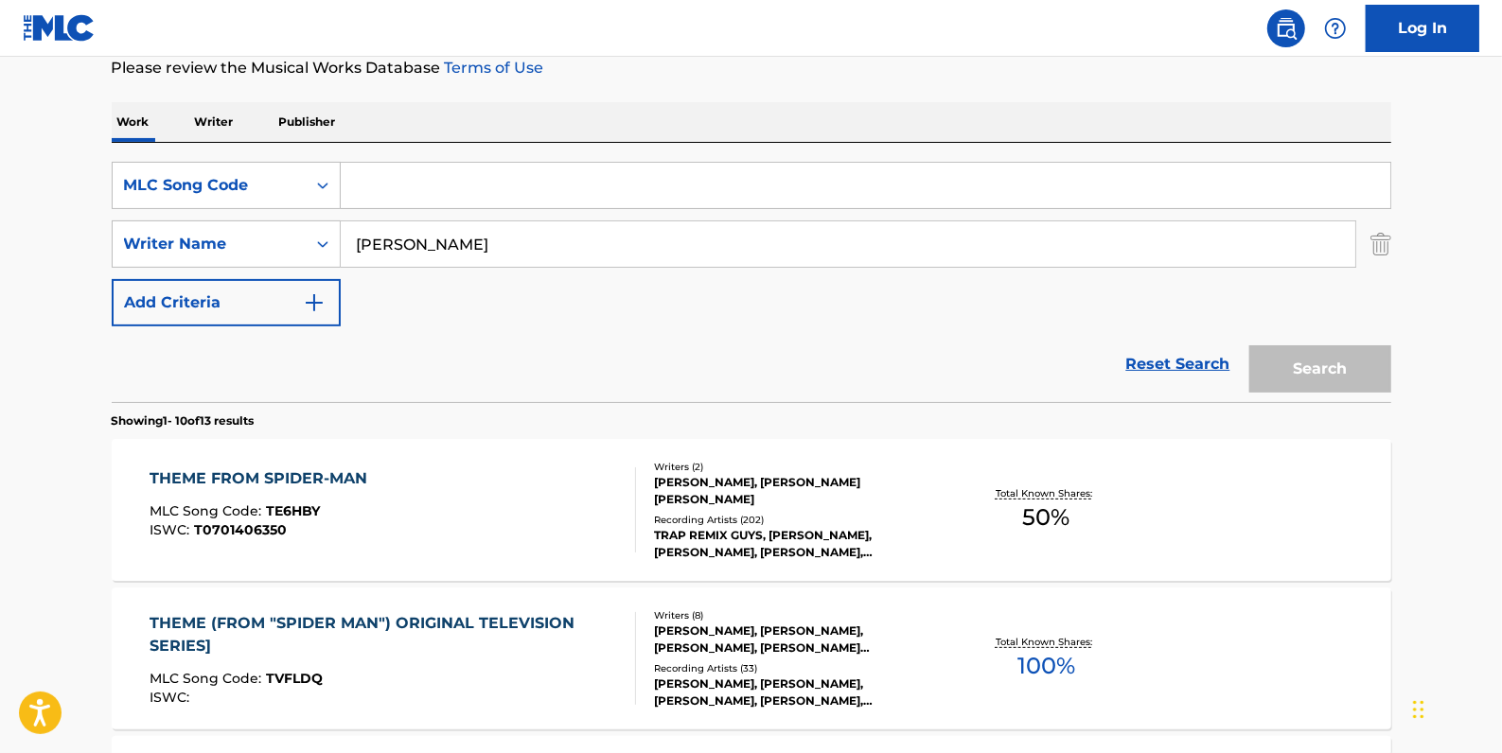
drag, startPoint x: 1378, startPoint y: 241, endPoint x: 1222, endPoint y: 238, distance: 156.2
click at [1377, 241] on img "Search Form" at bounding box center [1381, 244] width 21 height 47
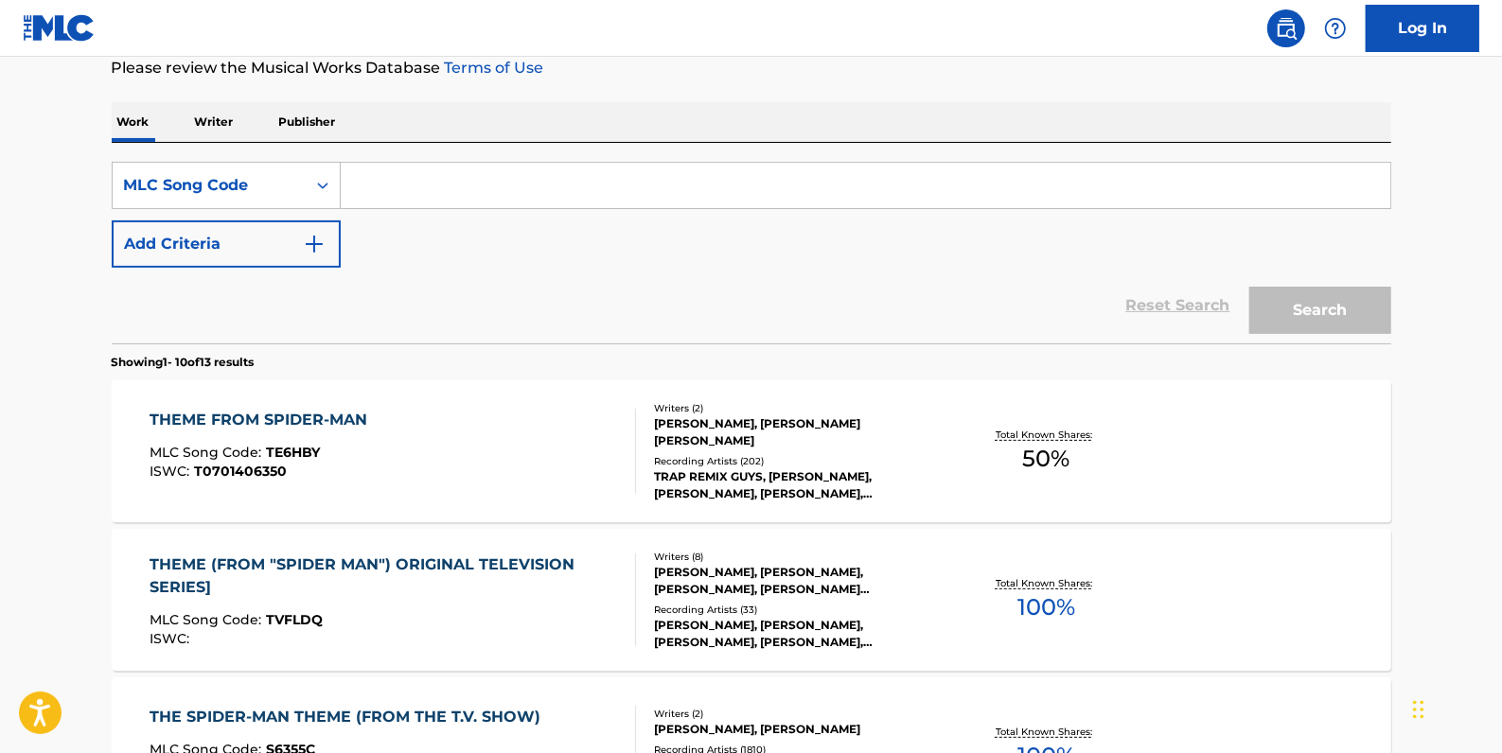
paste input "S17619"
type input "S17619"
click at [1349, 295] on button "Search" at bounding box center [1320, 310] width 142 height 47
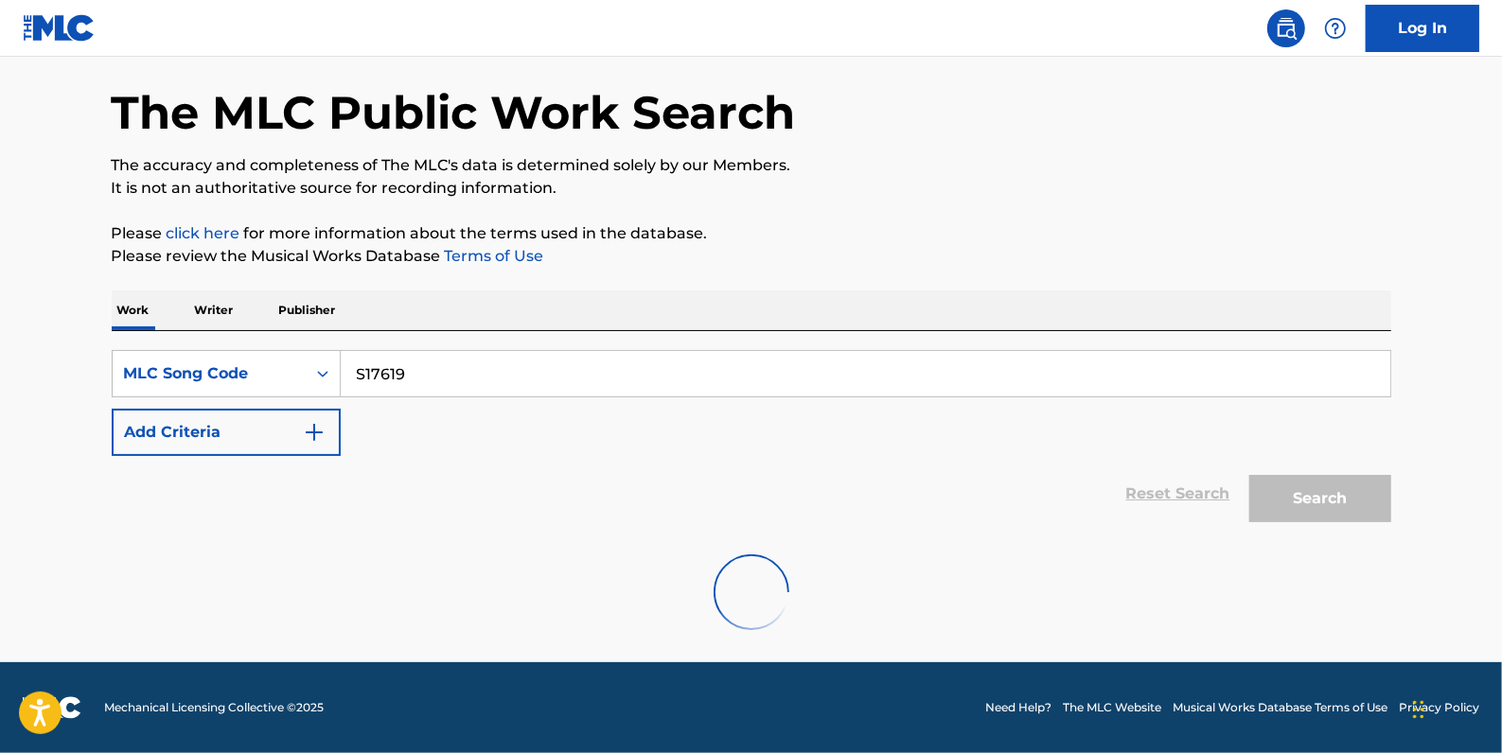
scroll to position [217, 0]
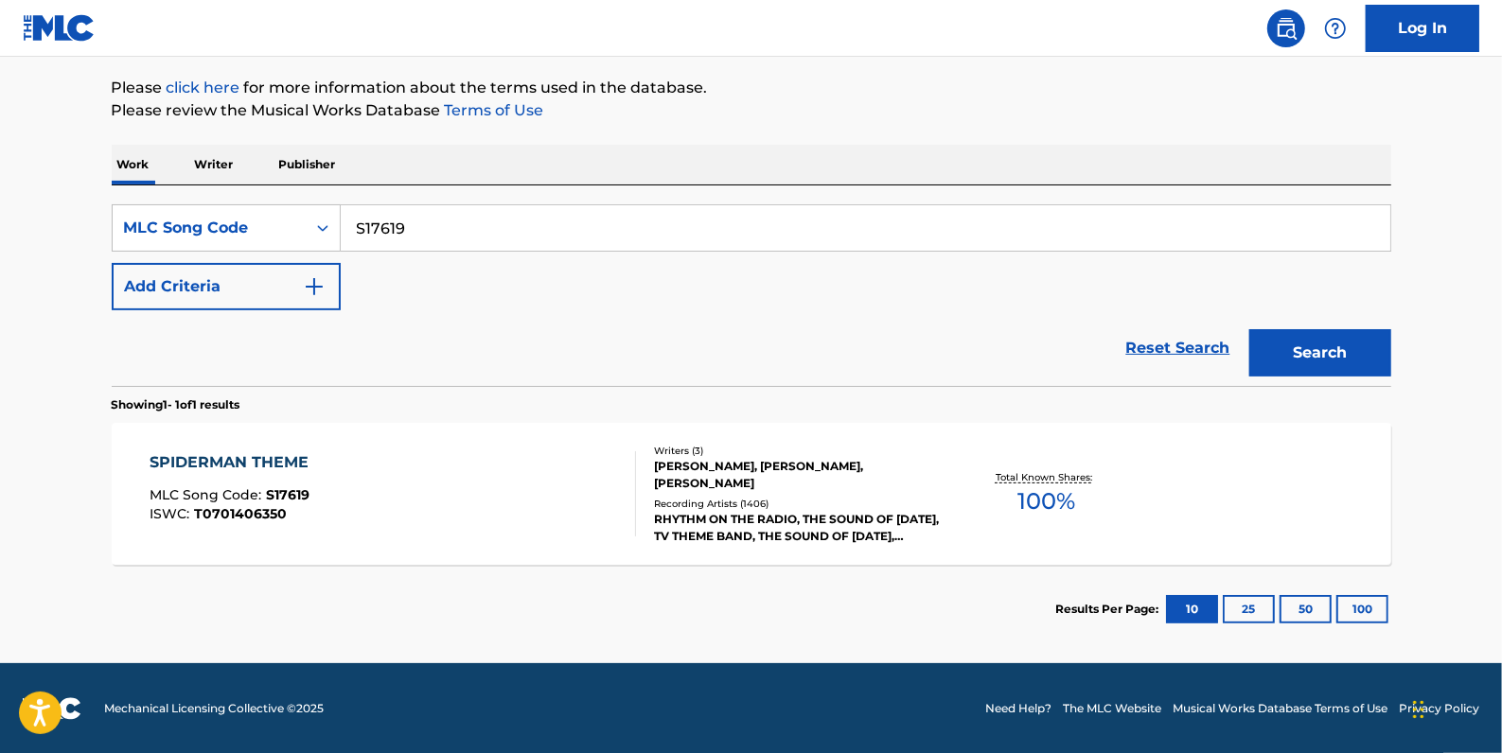
click at [493, 470] on div "SPIDERMAN THEME MLC Song Code : S17619 ISWC : T0701406350" at bounding box center [393, 494] width 487 height 85
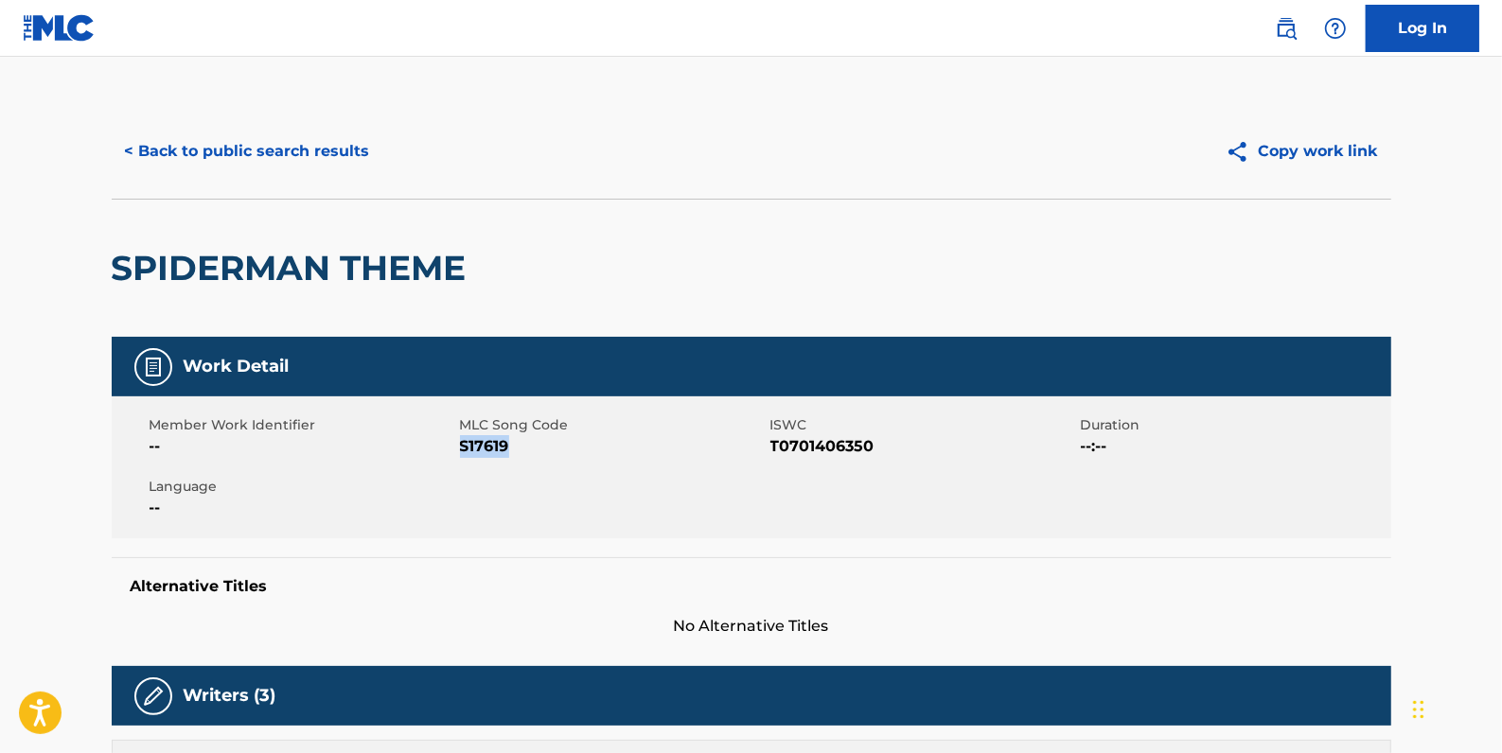
drag, startPoint x: 527, startPoint y: 444, endPoint x: 463, endPoint y: 439, distance: 64.5
click at [463, 439] on span "S17619" at bounding box center [613, 446] width 306 height 23
drag, startPoint x: 463, startPoint y: 439, endPoint x: 485, endPoint y: 449, distance: 23.7
copy span "S17619"
click at [346, 147] on button "< Back to public search results" at bounding box center [248, 151] width 272 height 47
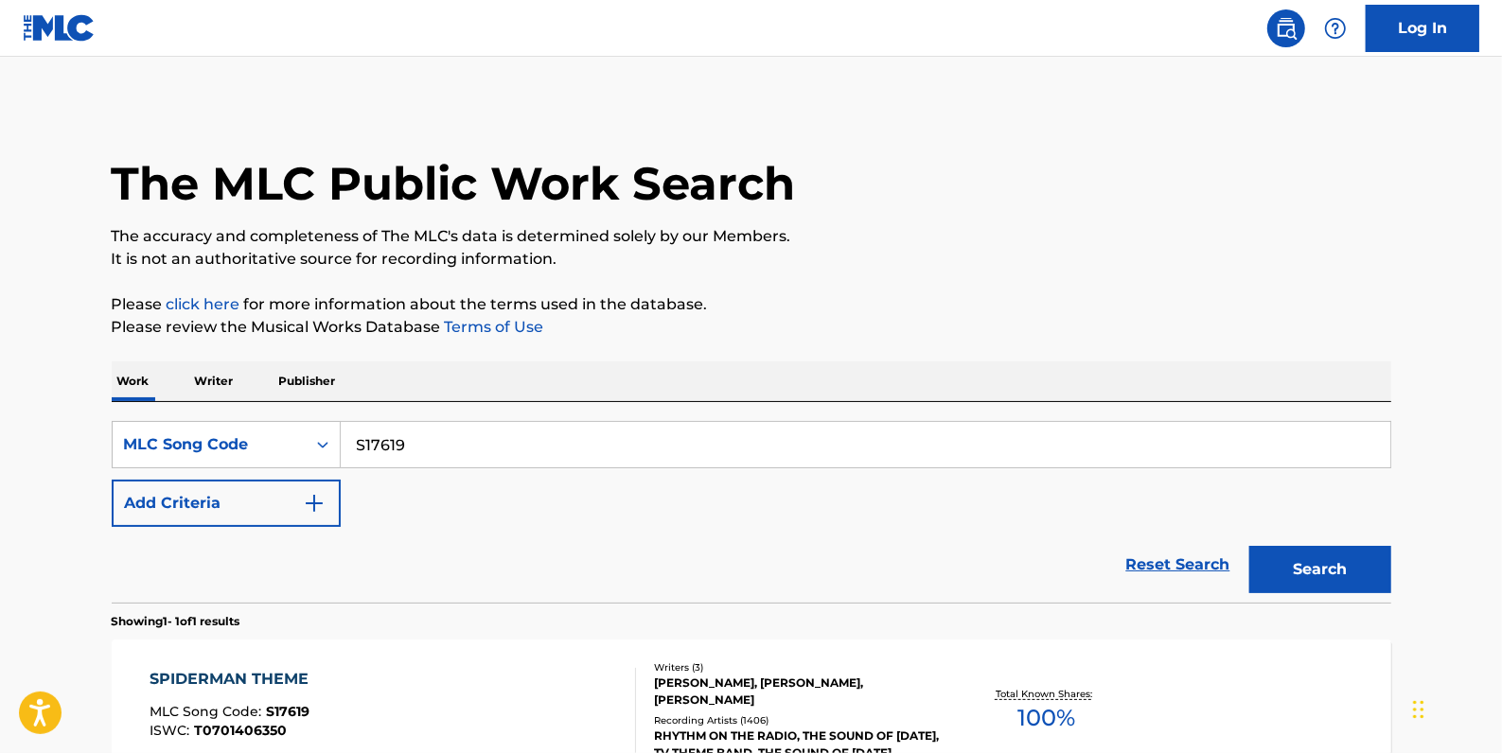
scroll to position [168, 0]
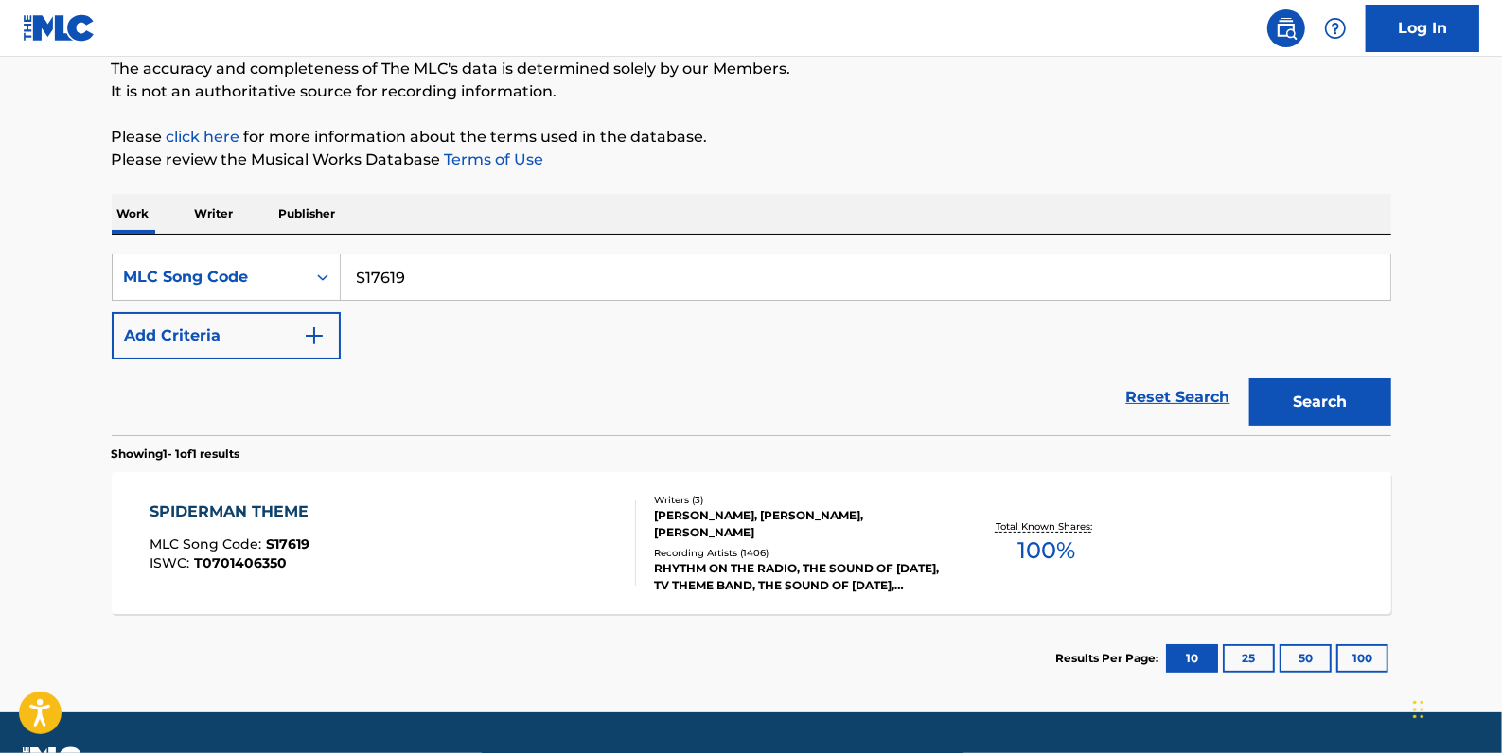
drag, startPoint x: 475, startPoint y: 285, endPoint x: 351, endPoint y: 277, distance: 124.2
click at [351, 277] on input "S17619" at bounding box center [866, 277] width 1050 height 45
paste input "IG4EQR"
type input "IG4EQR"
click at [1308, 402] on button "Search" at bounding box center [1320, 402] width 142 height 47
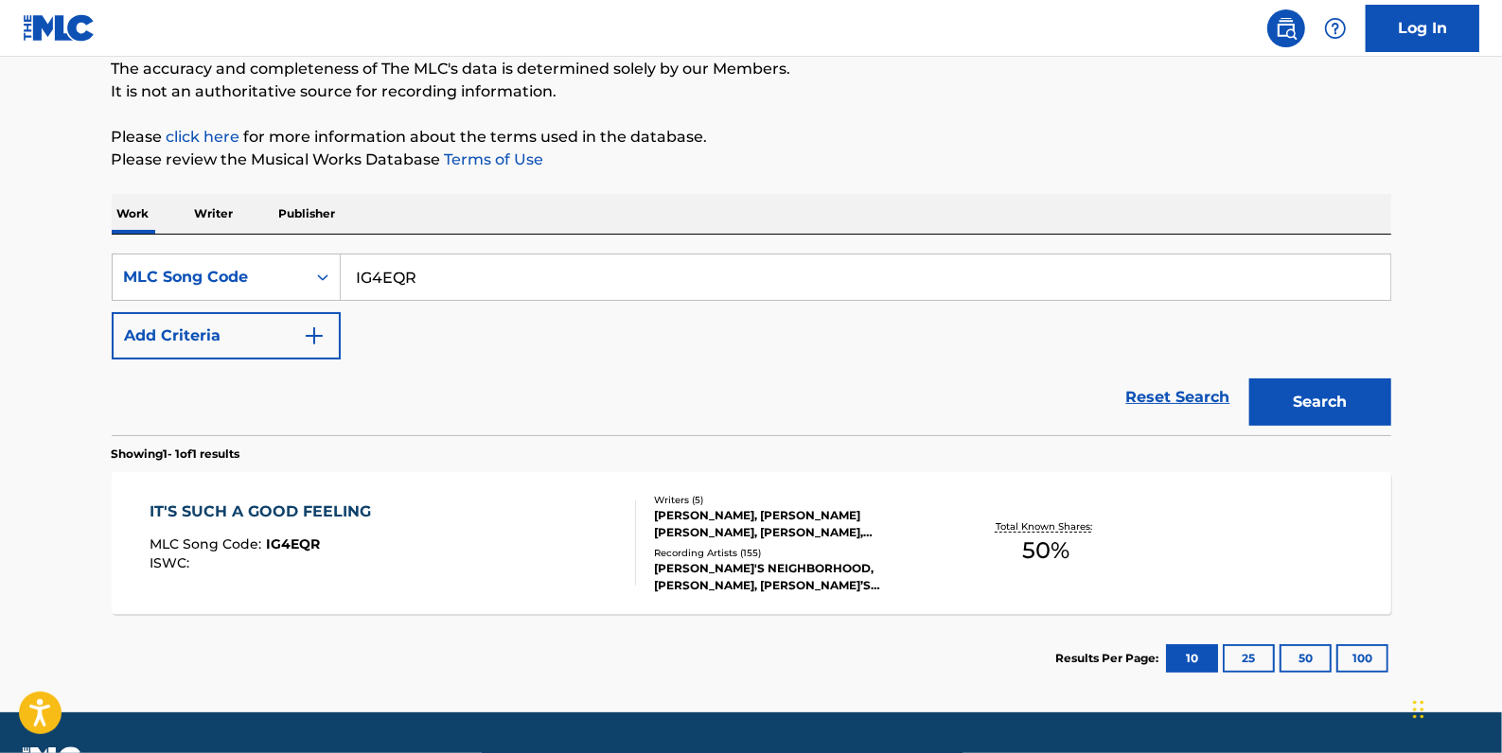
click at [551, 532] on div "IT'S SUCH A GOOD FEELING MLC Song Code : IG4EQR ISWC :" at bounding box center [393, 543] width 487 height 85
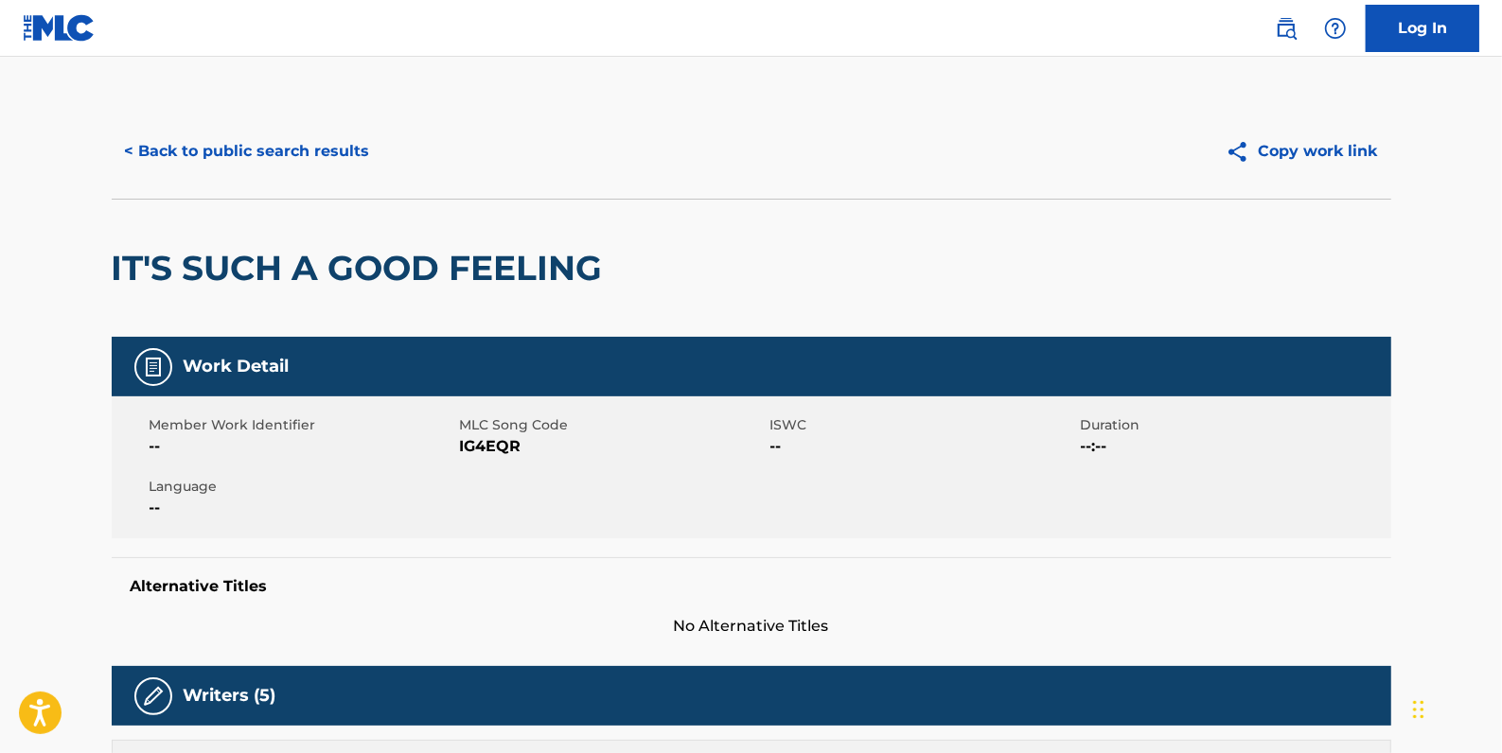
click at [243, 154] on button "< Back to public search results" at bounding box center [248, 151] width 272 height 47
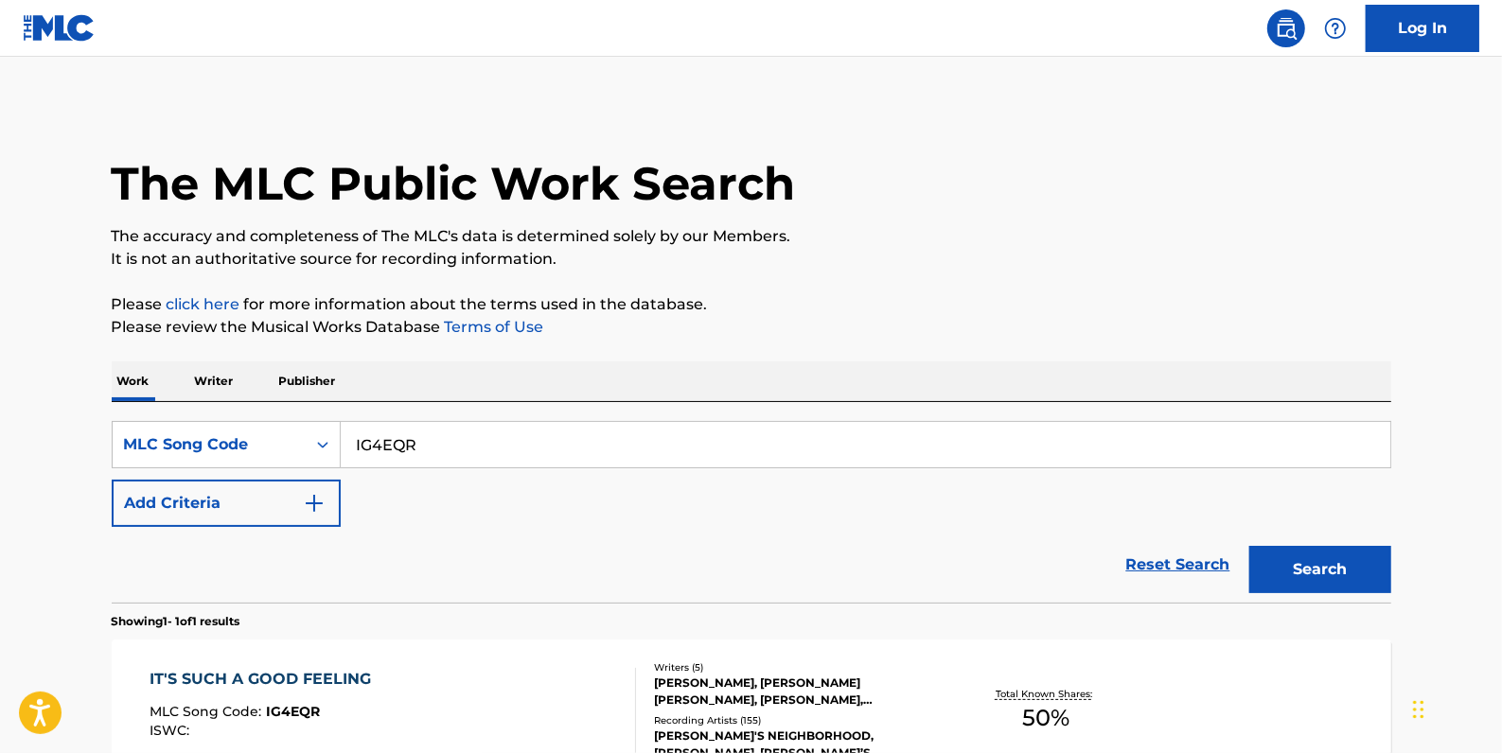
scroll to position [168, 0]
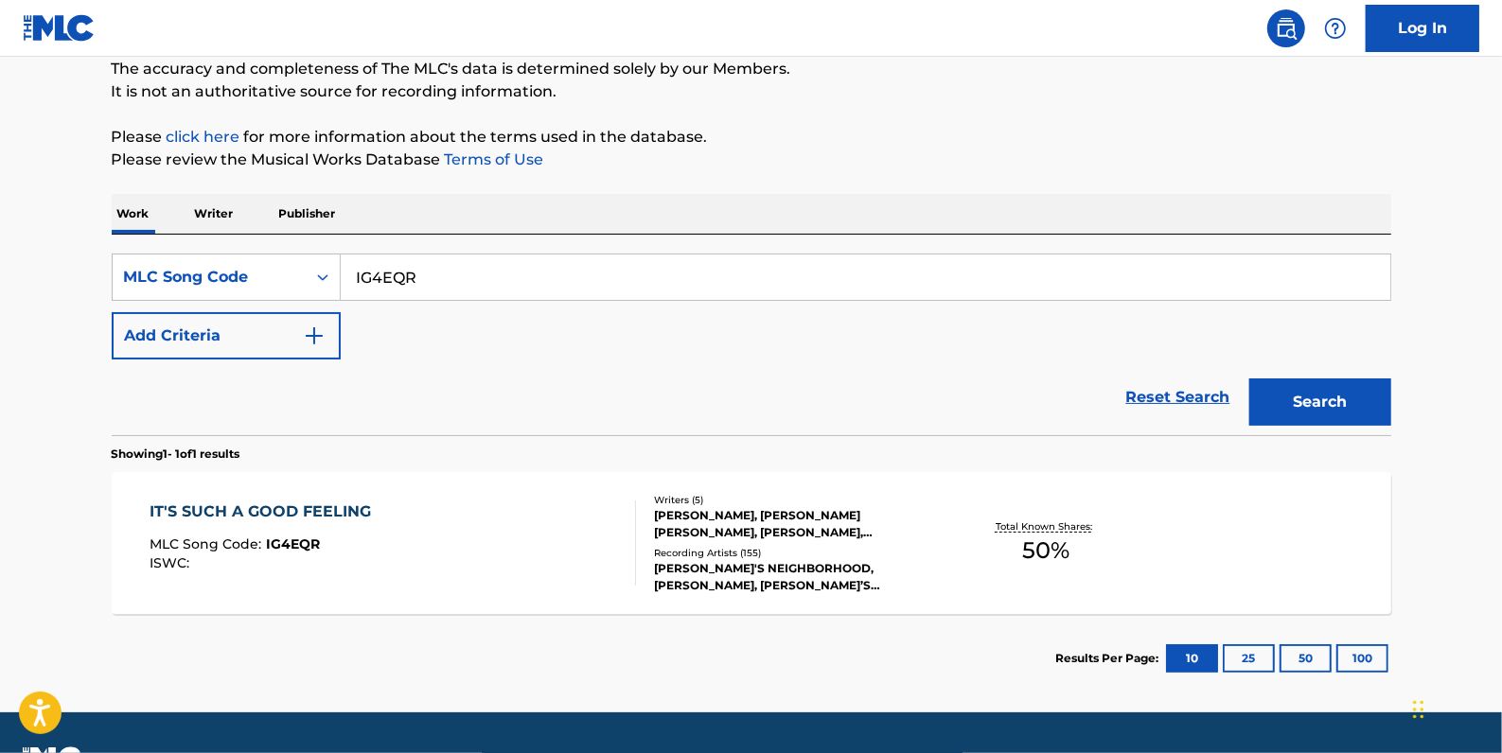
drag, startPoint x: 456, startPoint y: 272, endPoint x: 353, endPoint y: 267, distance: 103.3
click at [349, 273] on input "IG4EQR" at bounding box center [866, 277] width 1050 height 45
paste input "ID0OL0"
type input "ID0OL0"
click at [1300, 404] on button "Search" at bounding box center [1320, 402] width 142 height 47
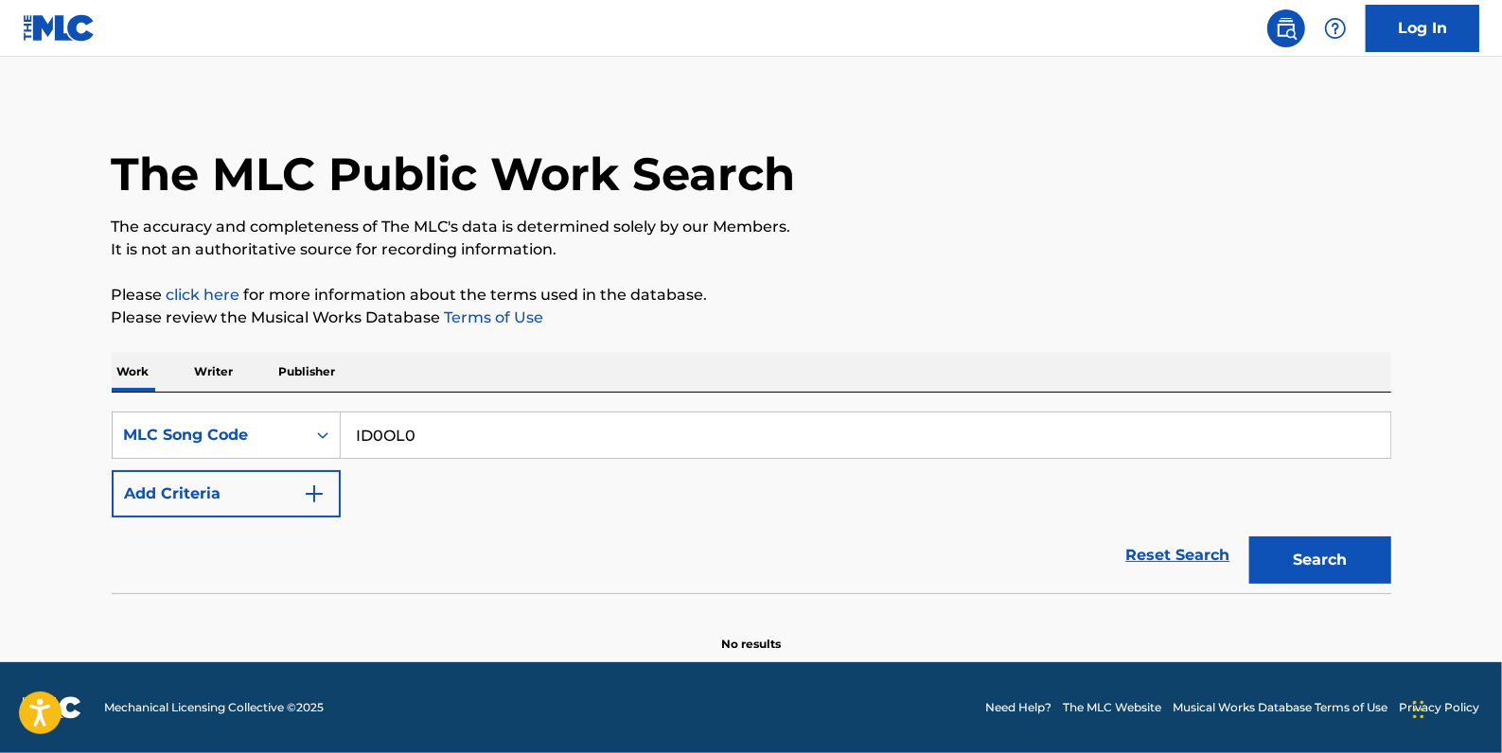
scroll to position [9, 0]
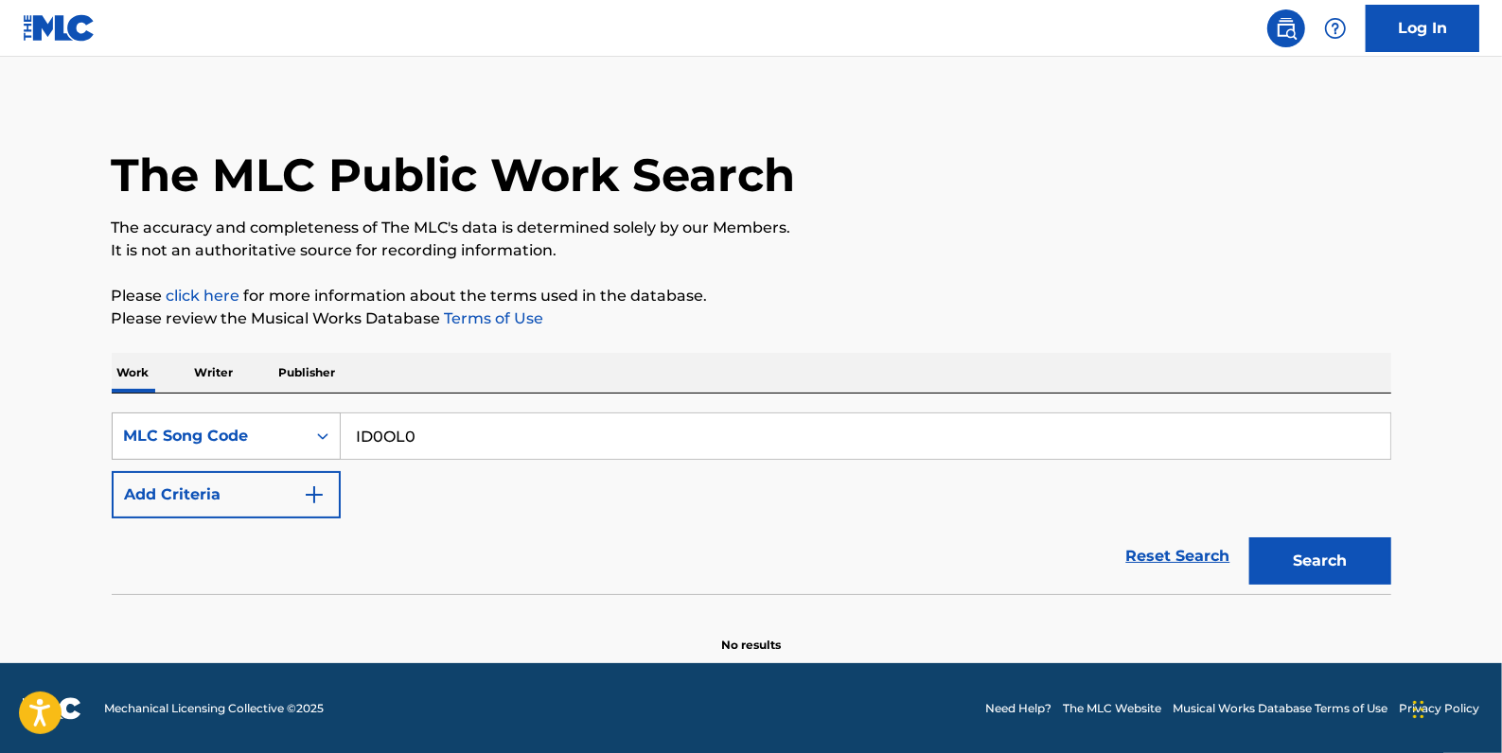
click at [328, 430] on div "SearchWithCriteria4fff3f86-8720-477a-b16e-5f616a7cb994 MLC Song Code ID0OL0" at bounding box center [752, 436] width 1280 height 47
paste input "ID0OL0"
click at [1334, 552] on button "Search" at bounding box center [1320, 561] width 142 height 47
drag, startPoint x: 421, startPoint y: 434, endPoint x: 285, endPoint y: 424, distance: 136.6
click at [285, 424] on div "SearchWithCriteria4fff3f86-8720-477a-b16e-5f616a7cb994 MLC Song Code ID0OL0" at bounding box center [752, 436] width 1280 height 47
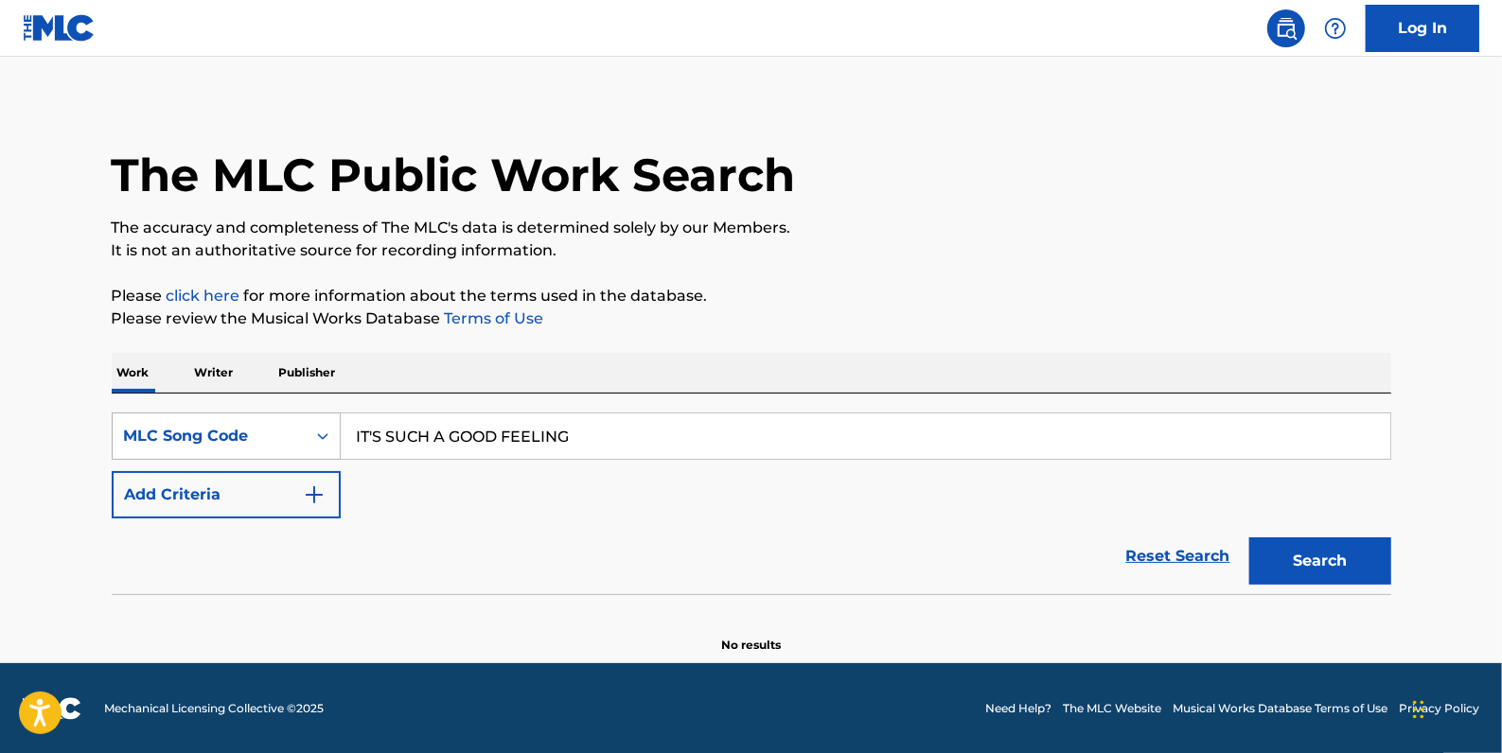
type input "IT'S SUCH A GOOD FEELING"
click at [308, 425] on div "Search Form" at bounding box center [323, 436] width 34 height 34
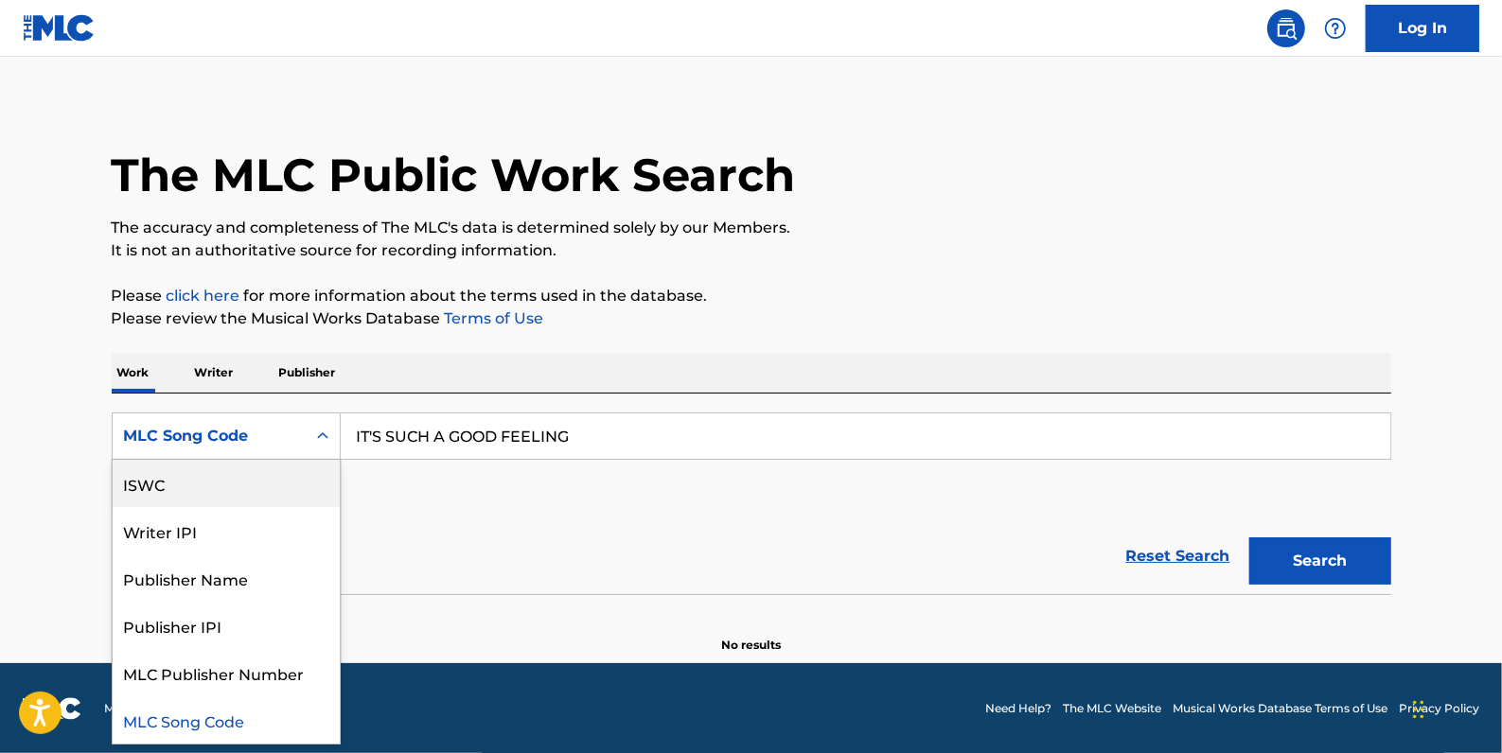
scroll to position [0, 0]
click at [246, 482] on div "Work Title" at bounding box center [226, 483] width 227 height 47
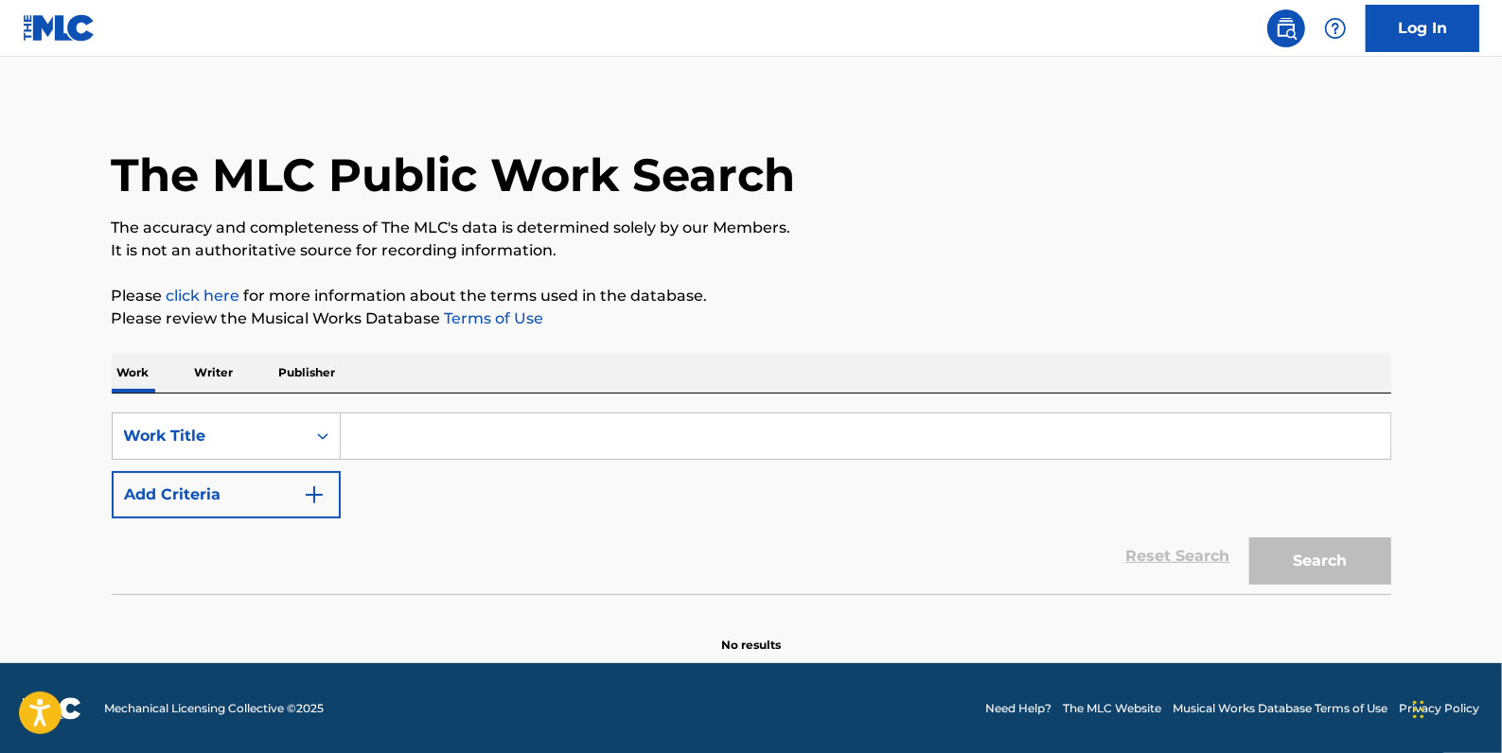
paste input "It's Such a Good Feeling"
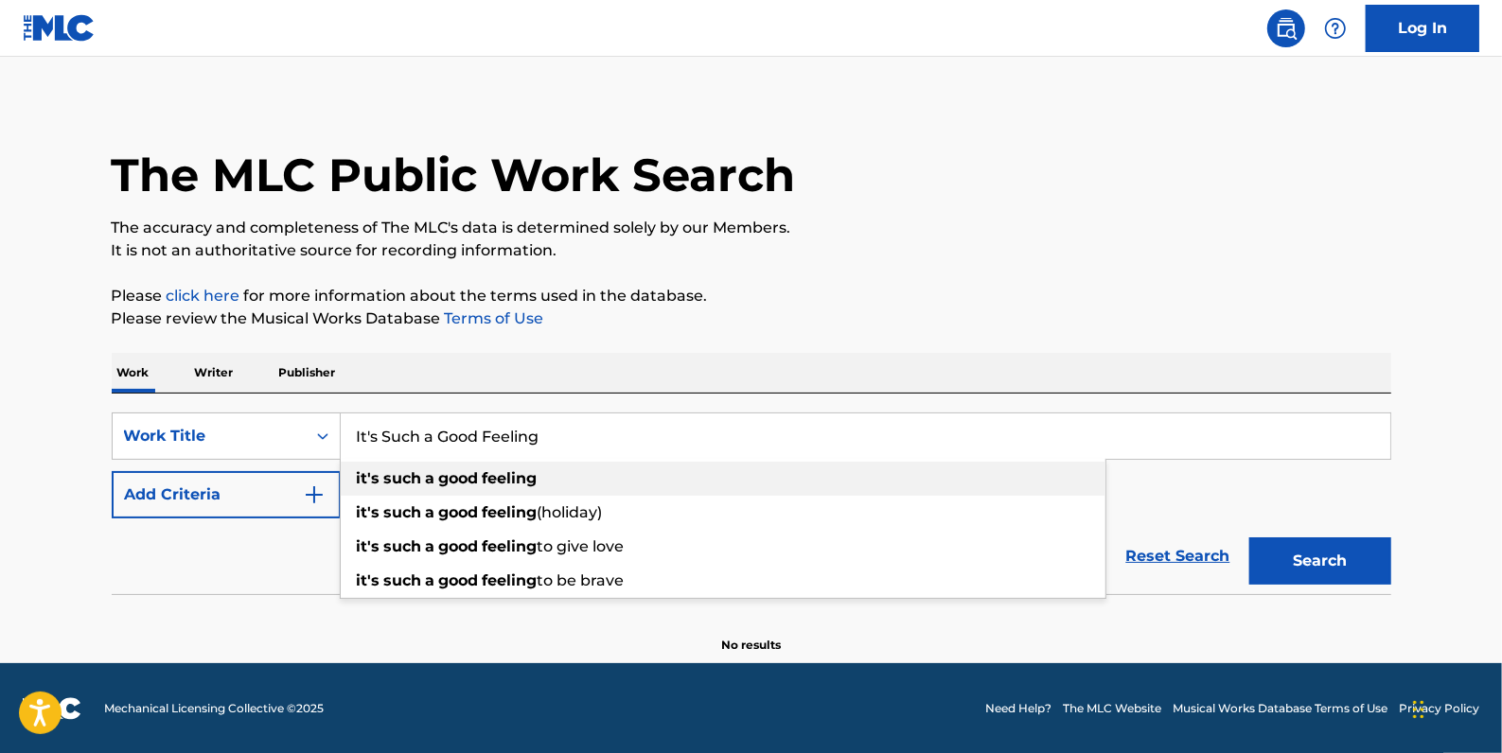
click at [426, 477] on strong "a" at bounding box center [430, 479] width 9 height 18
type input "it's such a good feeling"
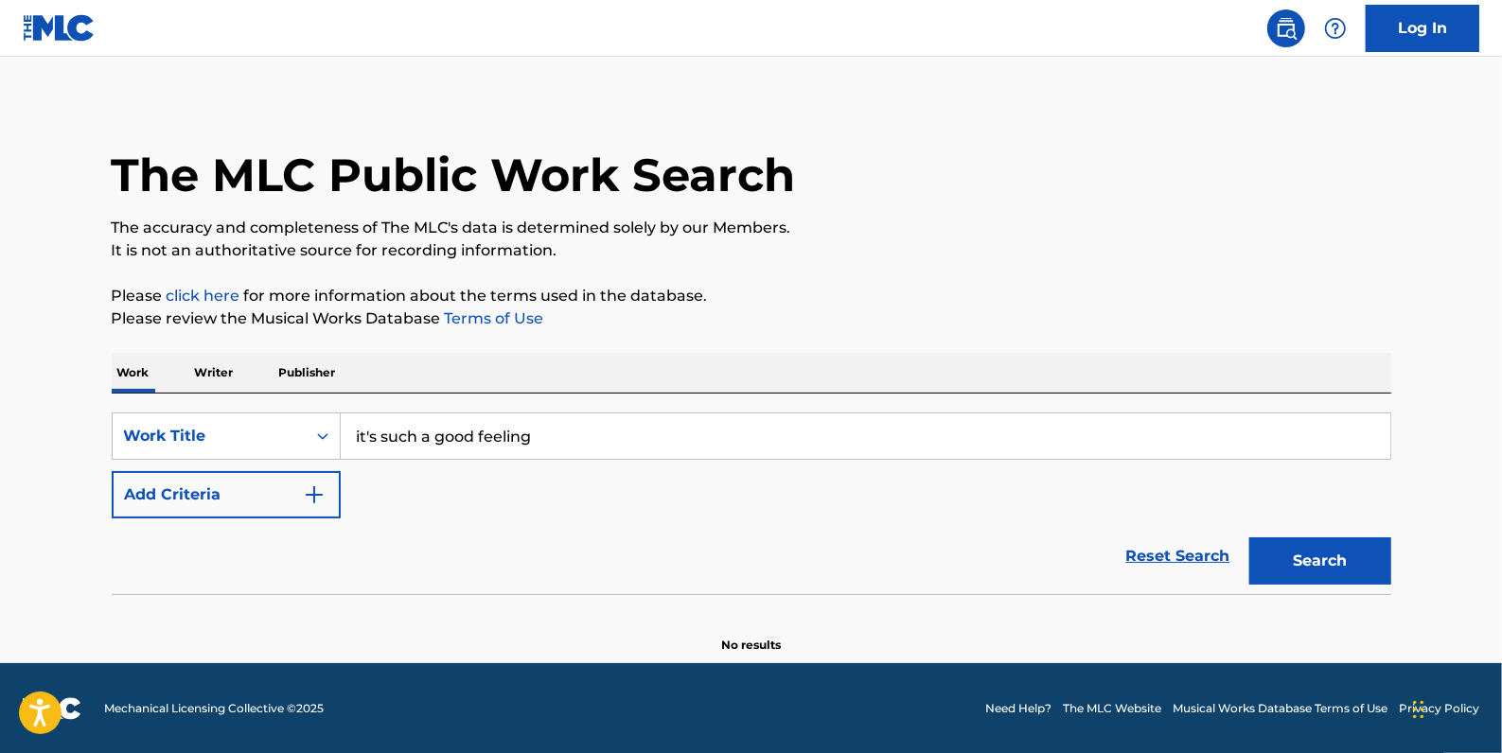
click at [246, 493] on button "Add Criteria" at bounding box center [226, 494] width 229 height 47
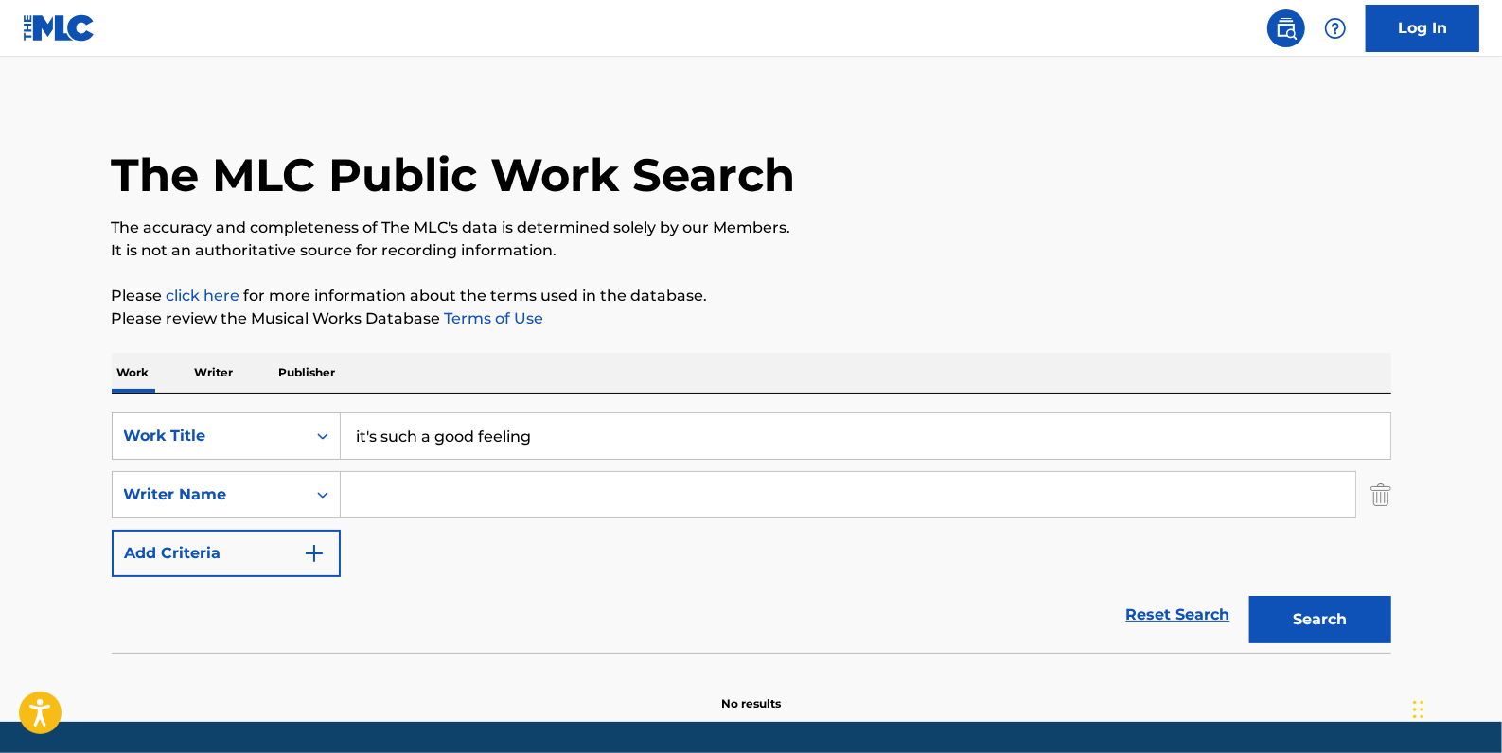
click at [407, 491] on input "Search Form" at bounding box center [848, 494] width 1015 height 45
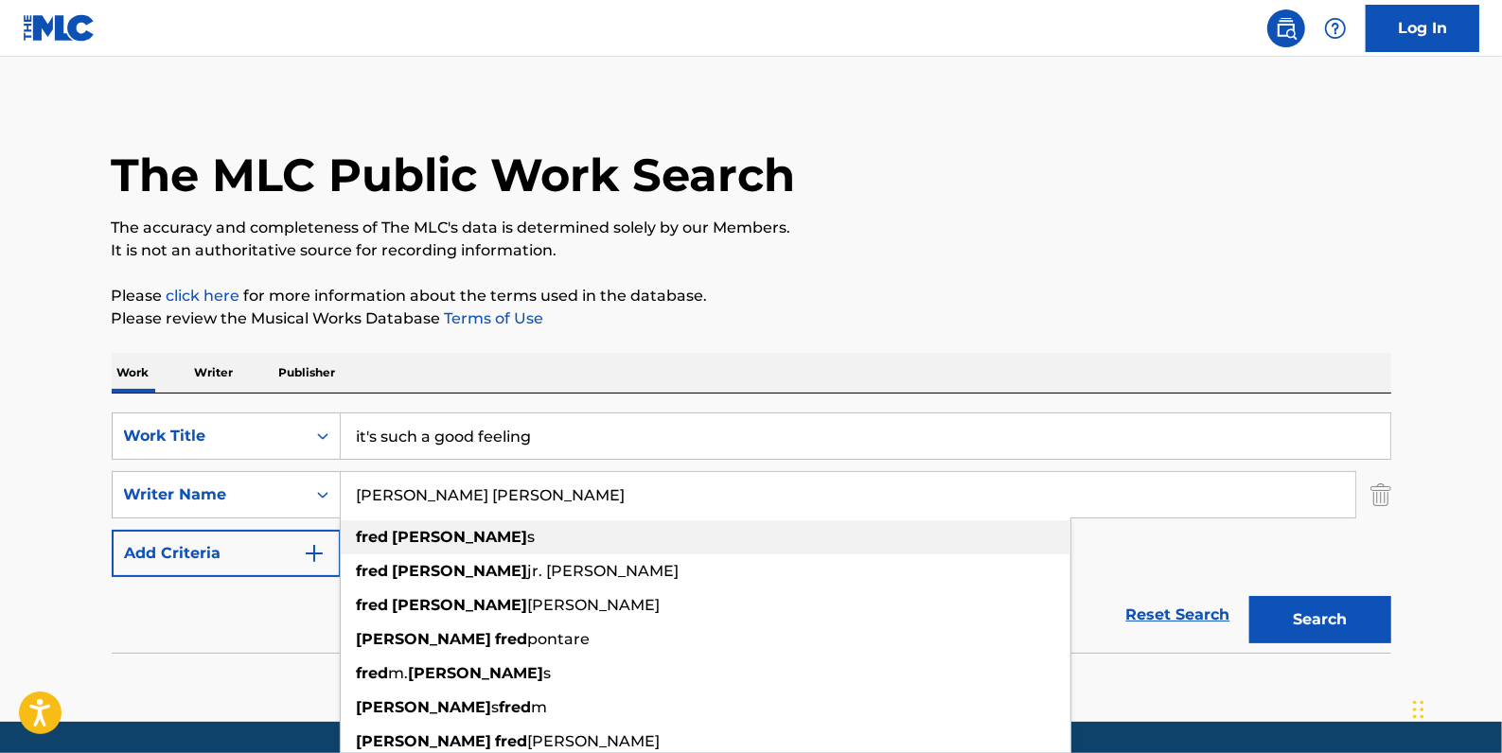
click at [445, 537] on div "[PERSON_NAME] [PERSON_NAME] s" at bounding box center [706, 538] width 730 height 34
type input "[PERSON_NAME]"
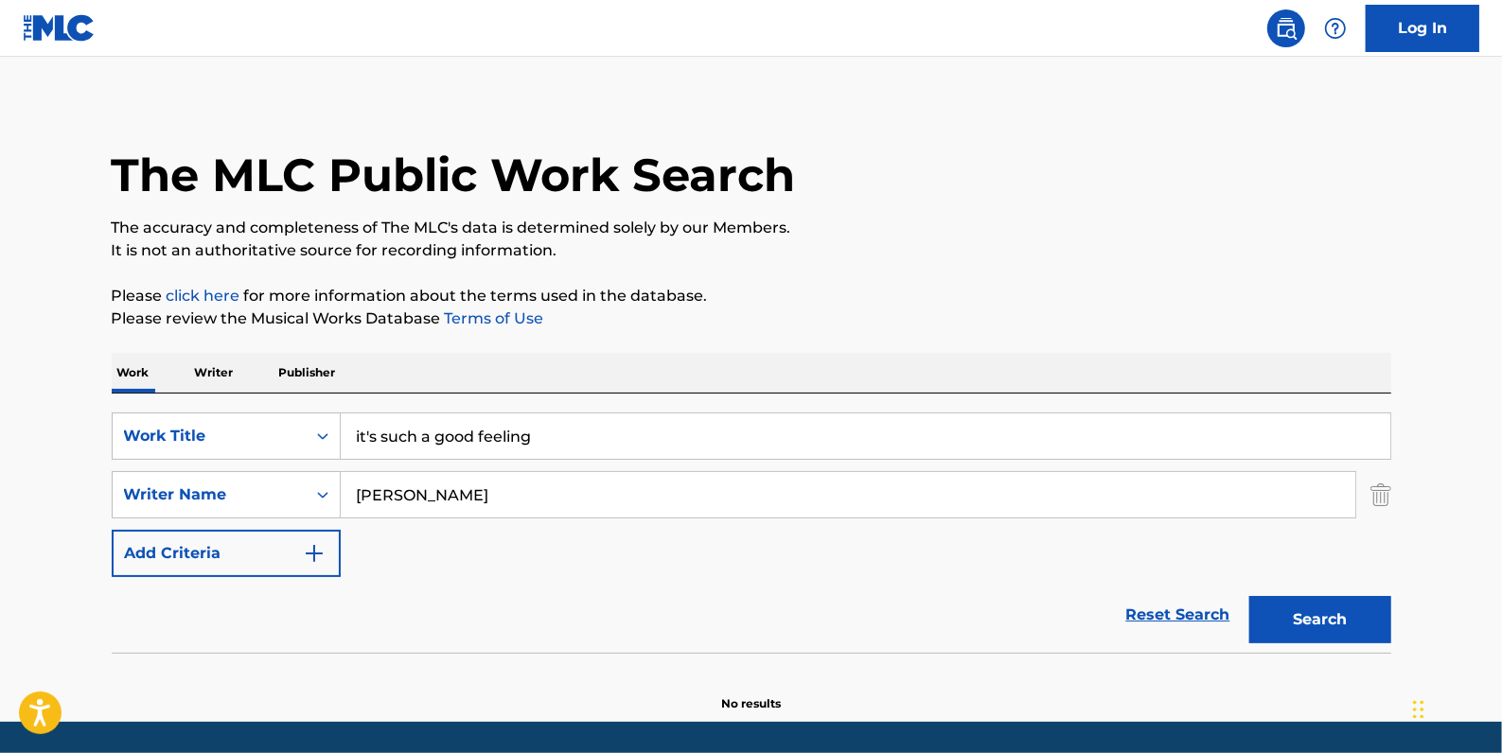
click at [1302, 615] on button "Search" at bounding box center [1320, 619] width 142 height 47
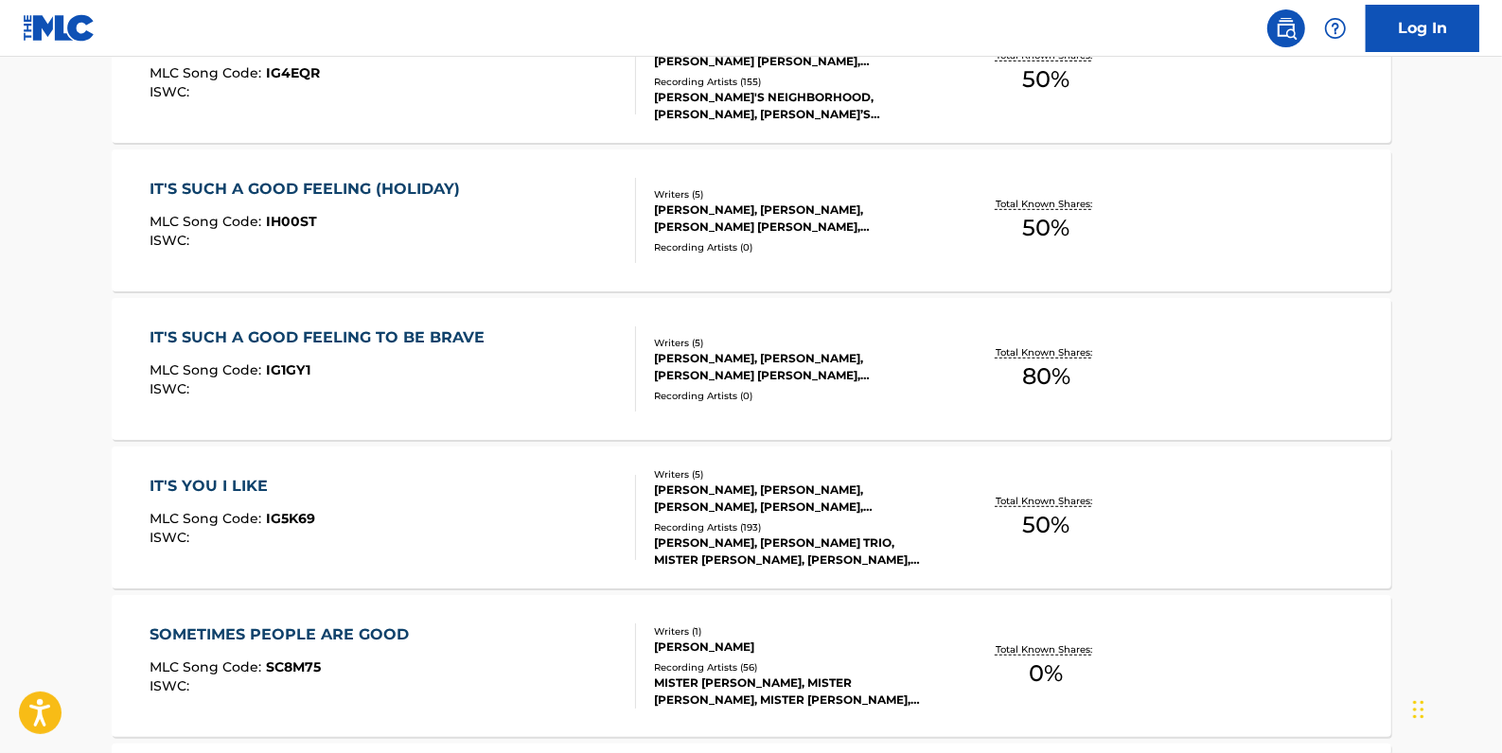
scroll to position [416, 0]
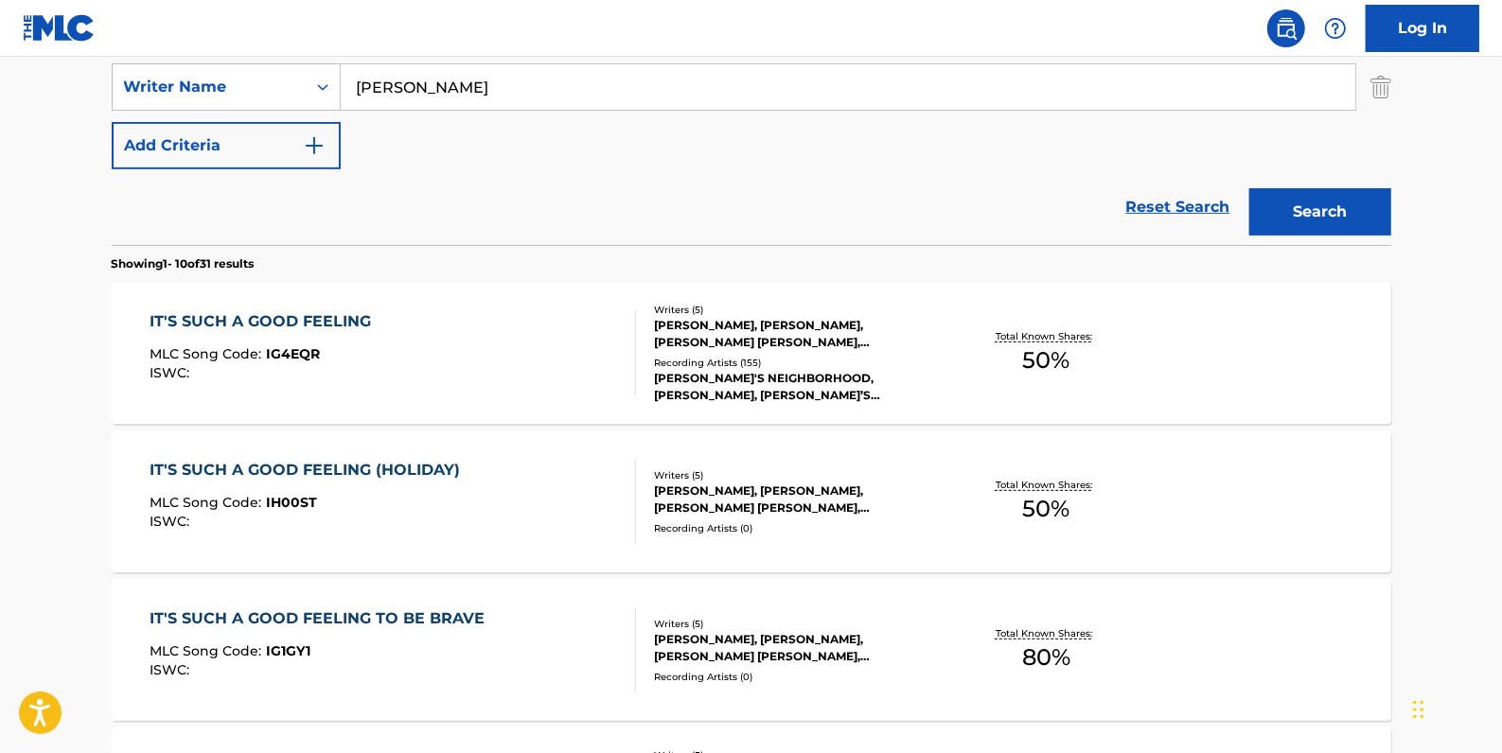
click at [736, 317] on div "[PERSON_NAME], [PERSON_NAME], [PERSON_NAME] [PERSON_NAME], [PERSON_NAME], [PERS…" at bounding box center [797, 334] width 286 height 34
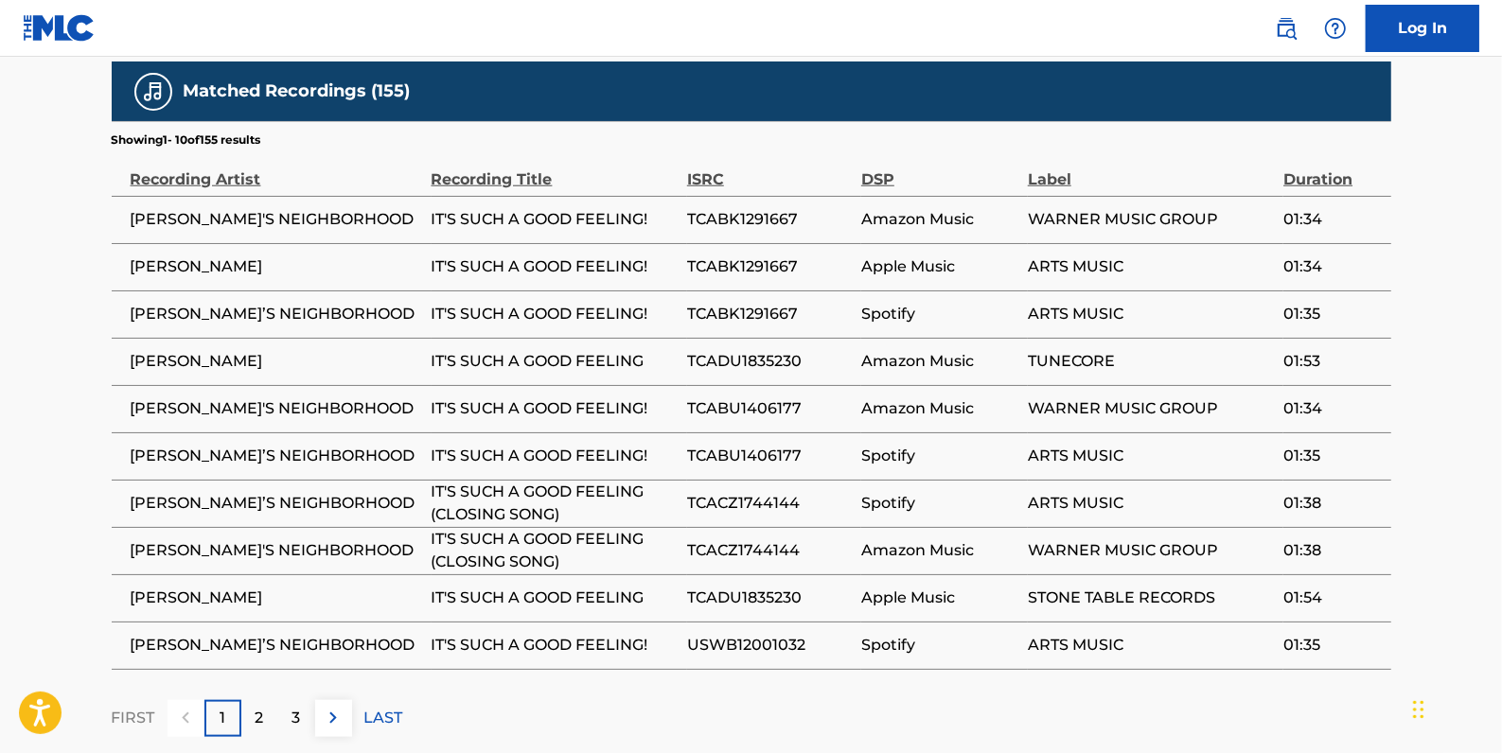
scroll to position [1462, 0]
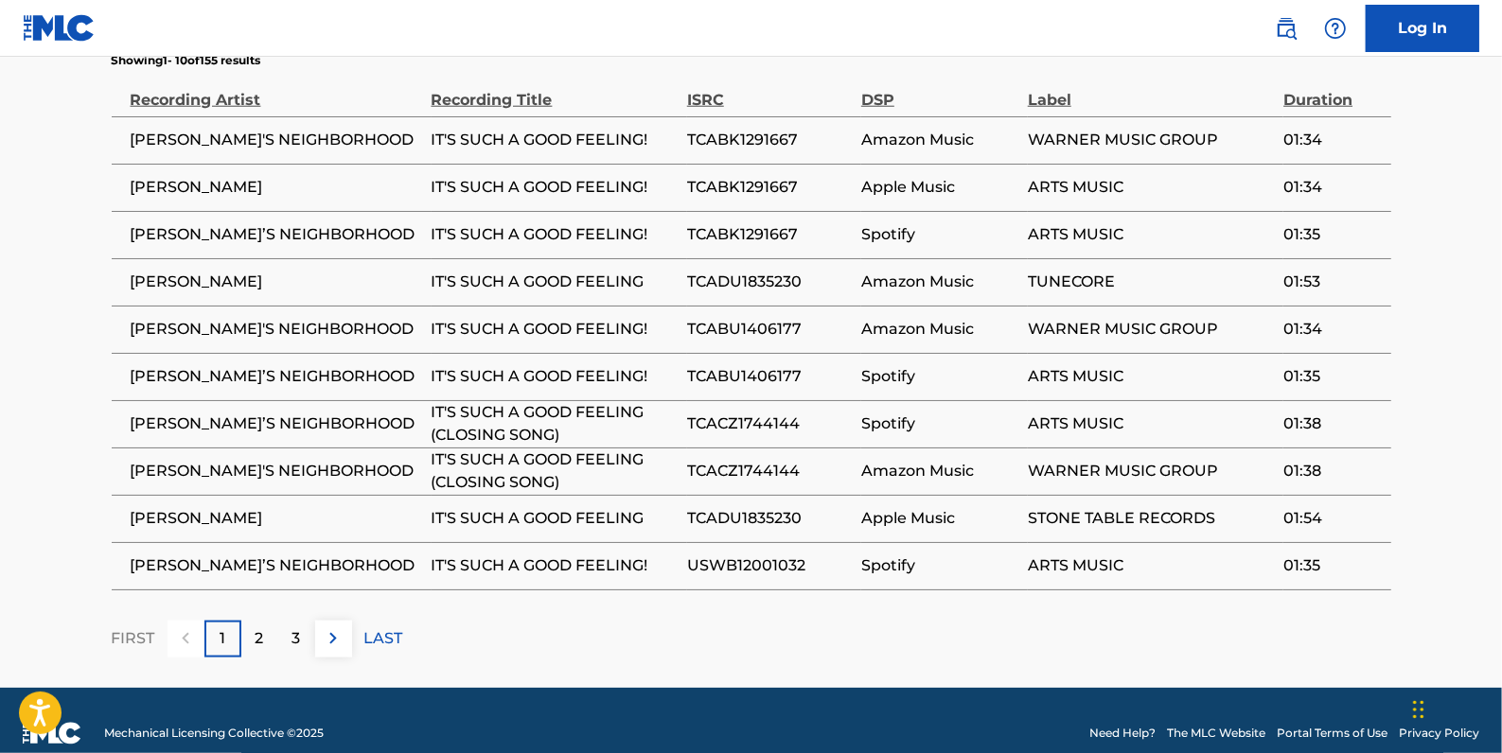
click at [260, 621] on div "2" at bounding box center [259, 639] width 37 height 37
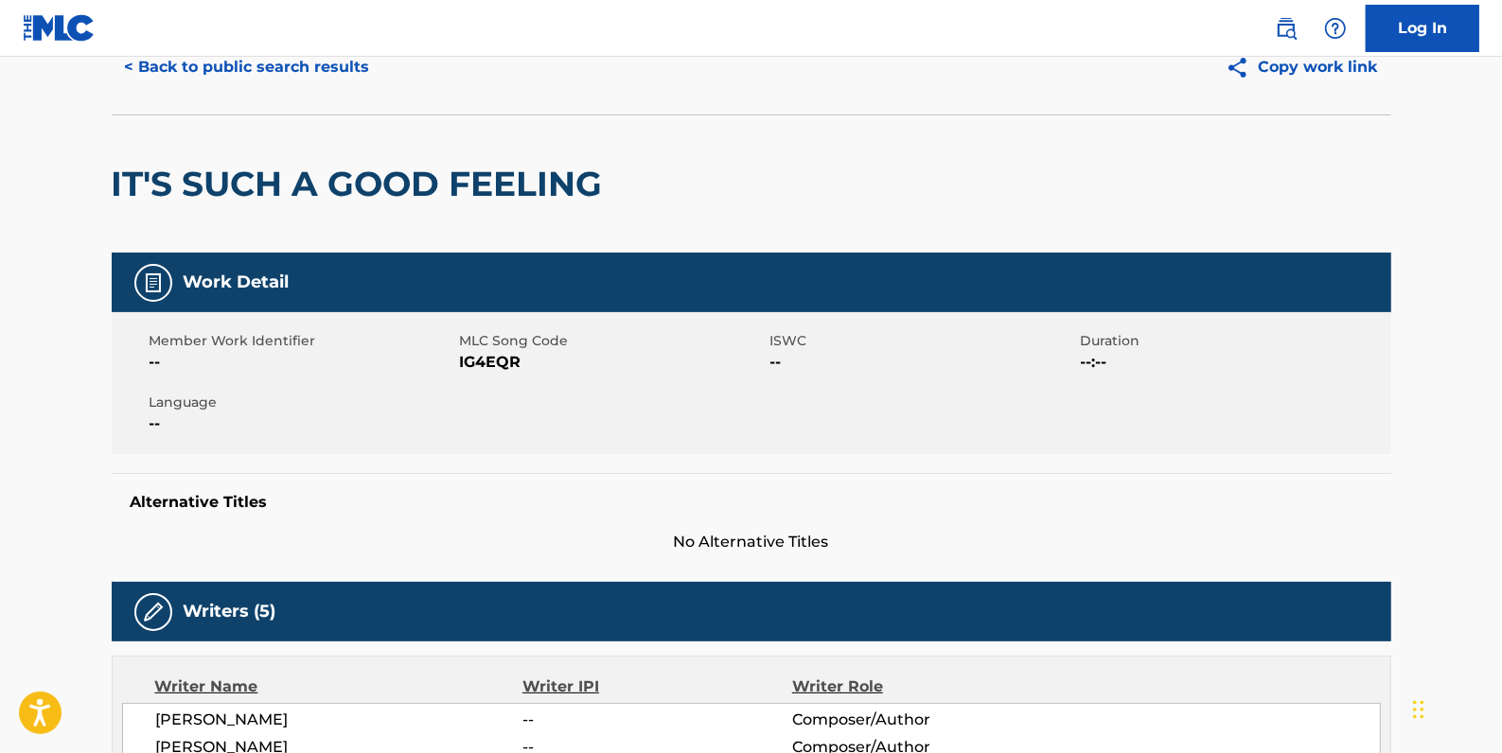
scroll to position [0, 0]
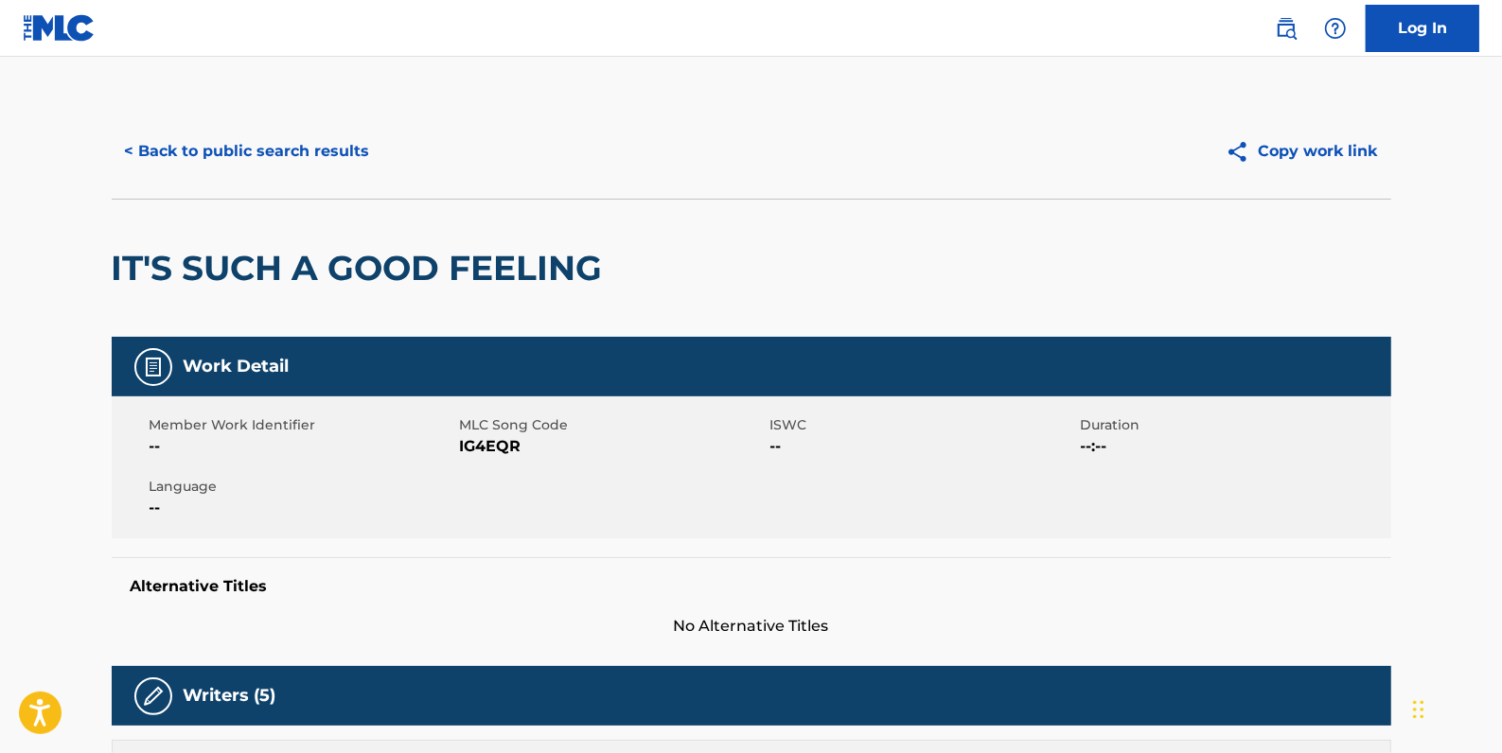
click at [269, 159] on button "< Back to public search results" at bounding box center [248, 151] width 272 height 47
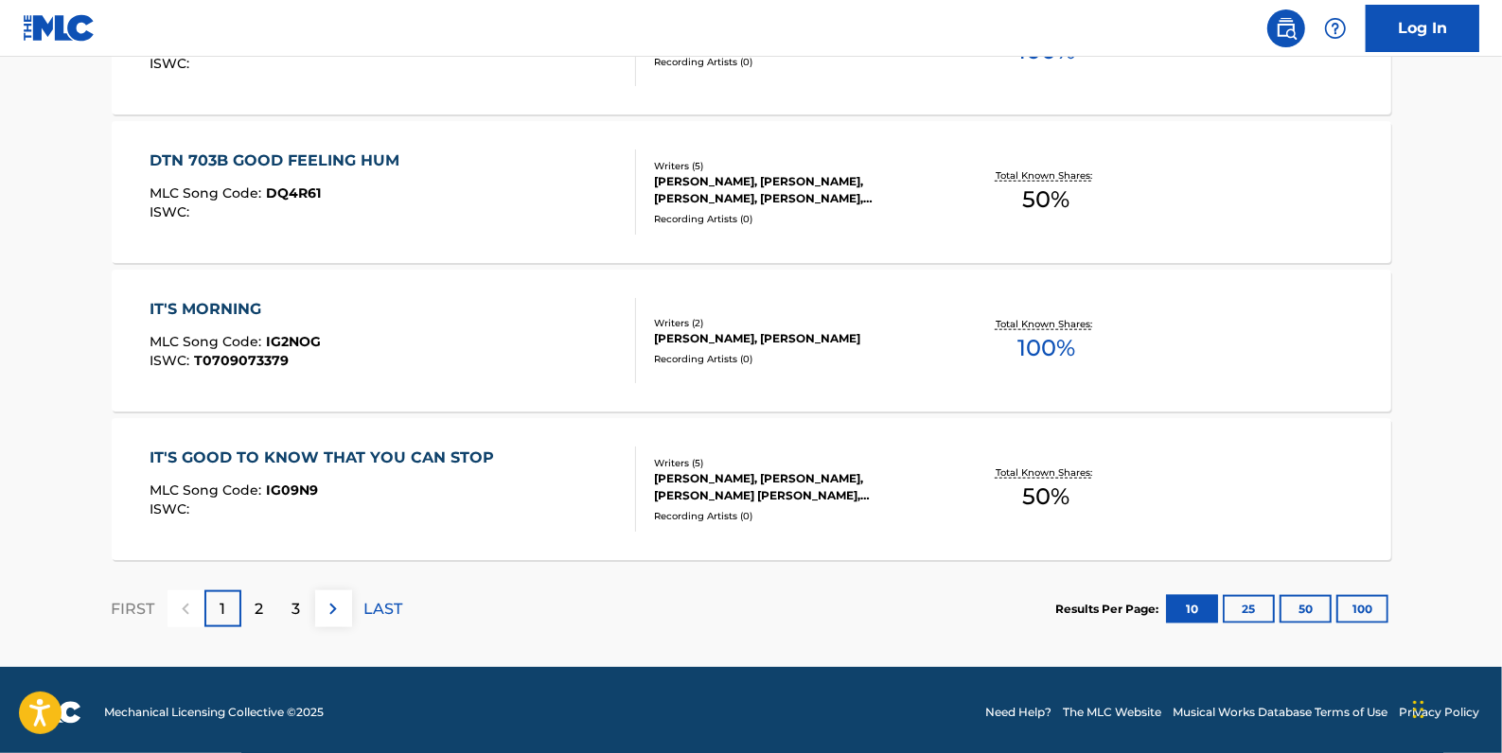
scroll to position [1621, 0]
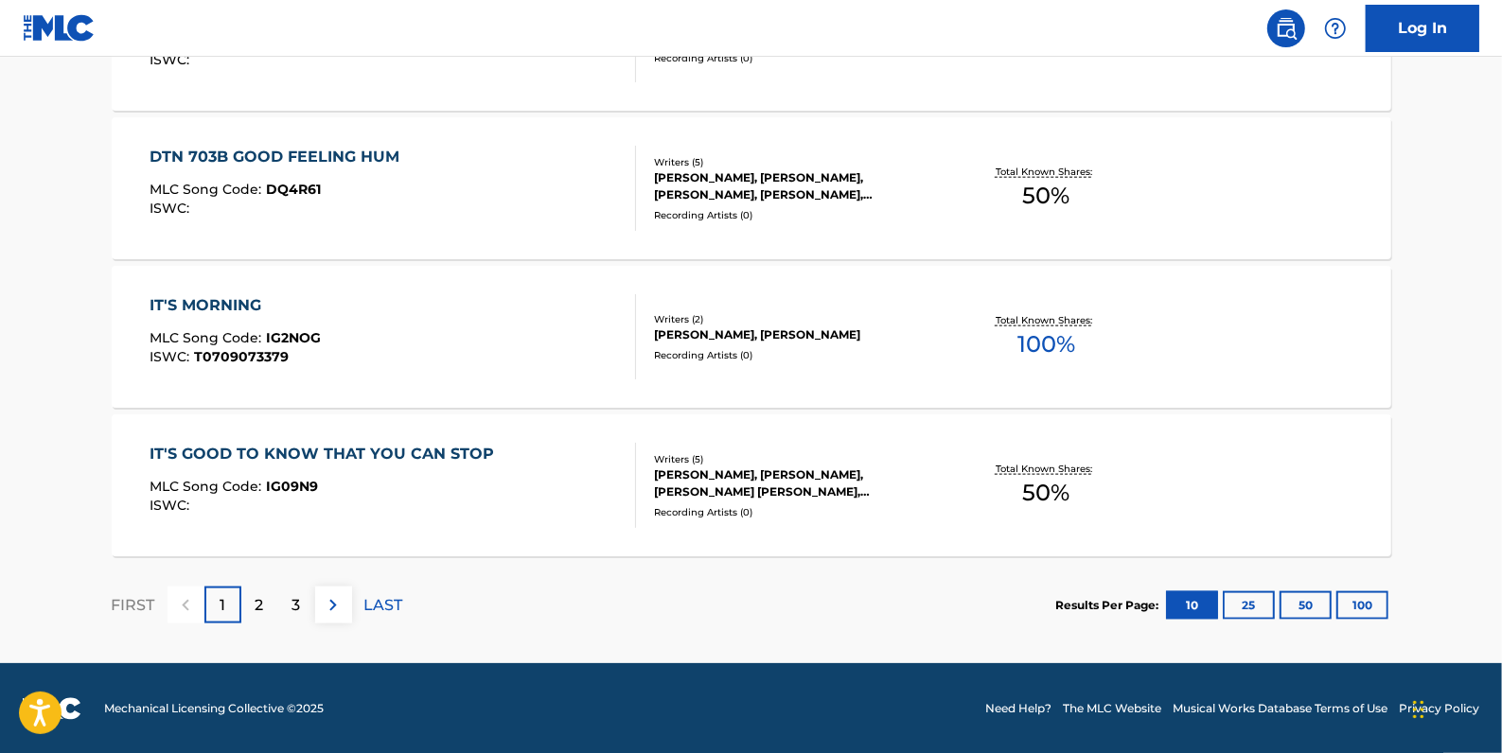
click at [267, 605] on div "2" at bounding box center [259, 605] width 37 height 37
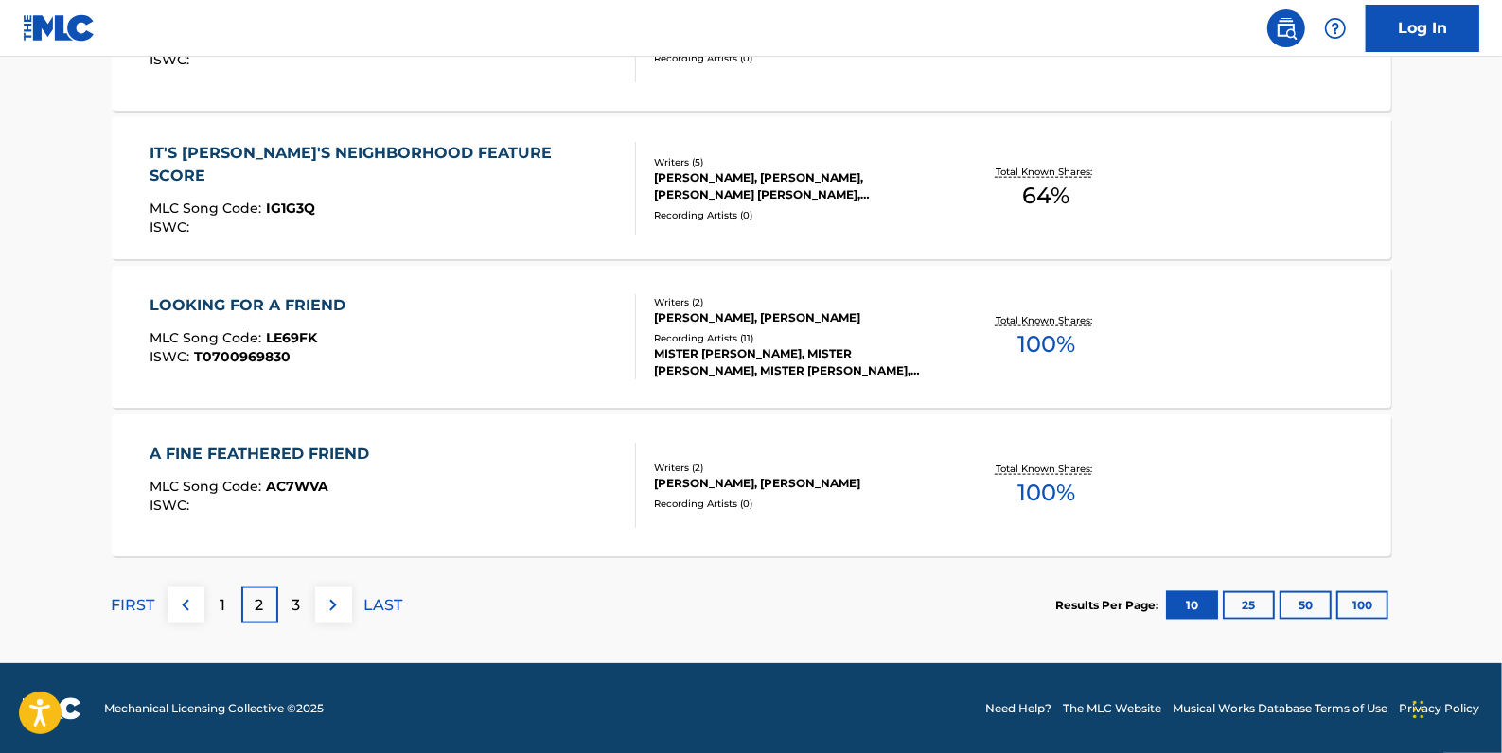
click at [293, 606] on p "3" at bounding box center [296, 605] width 9 height 23
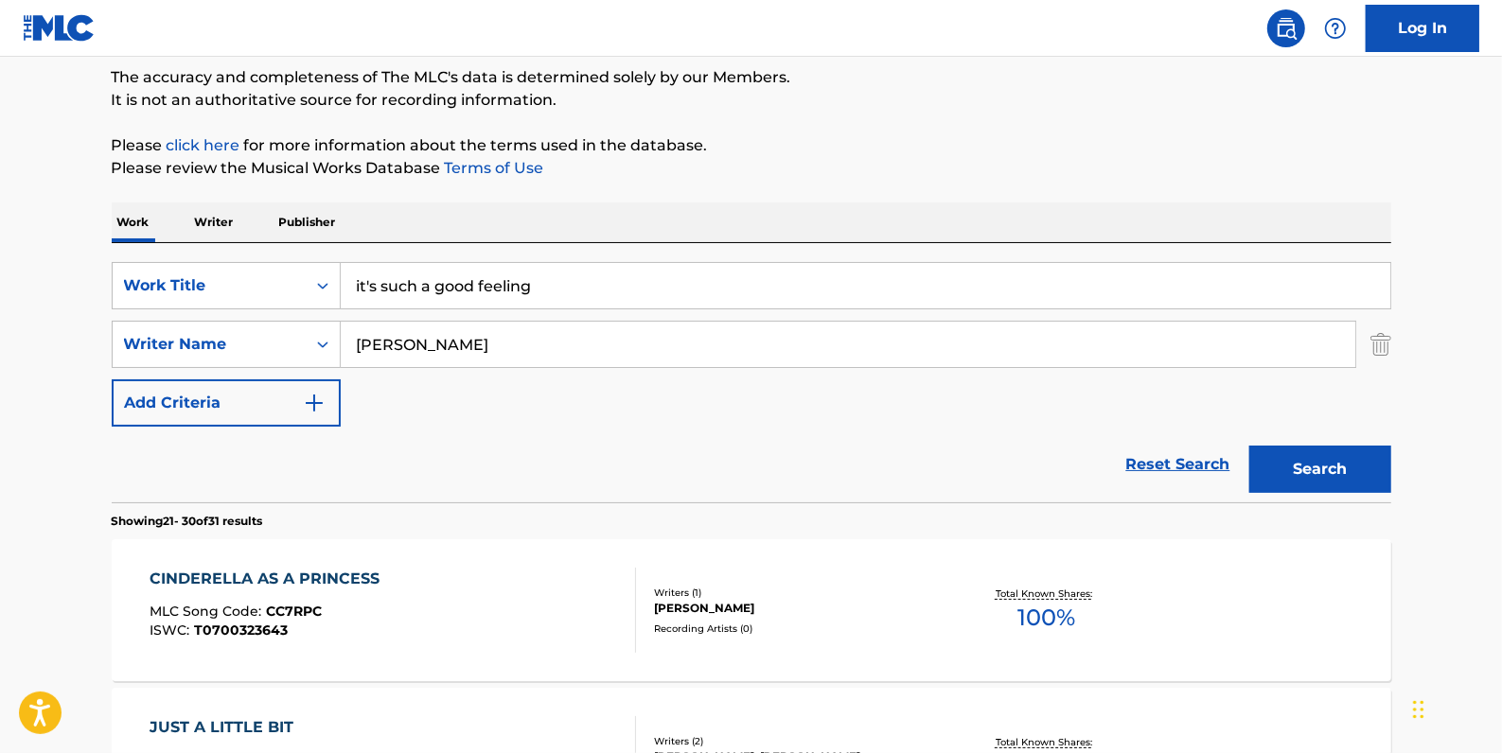
scroll to position [73, 0]
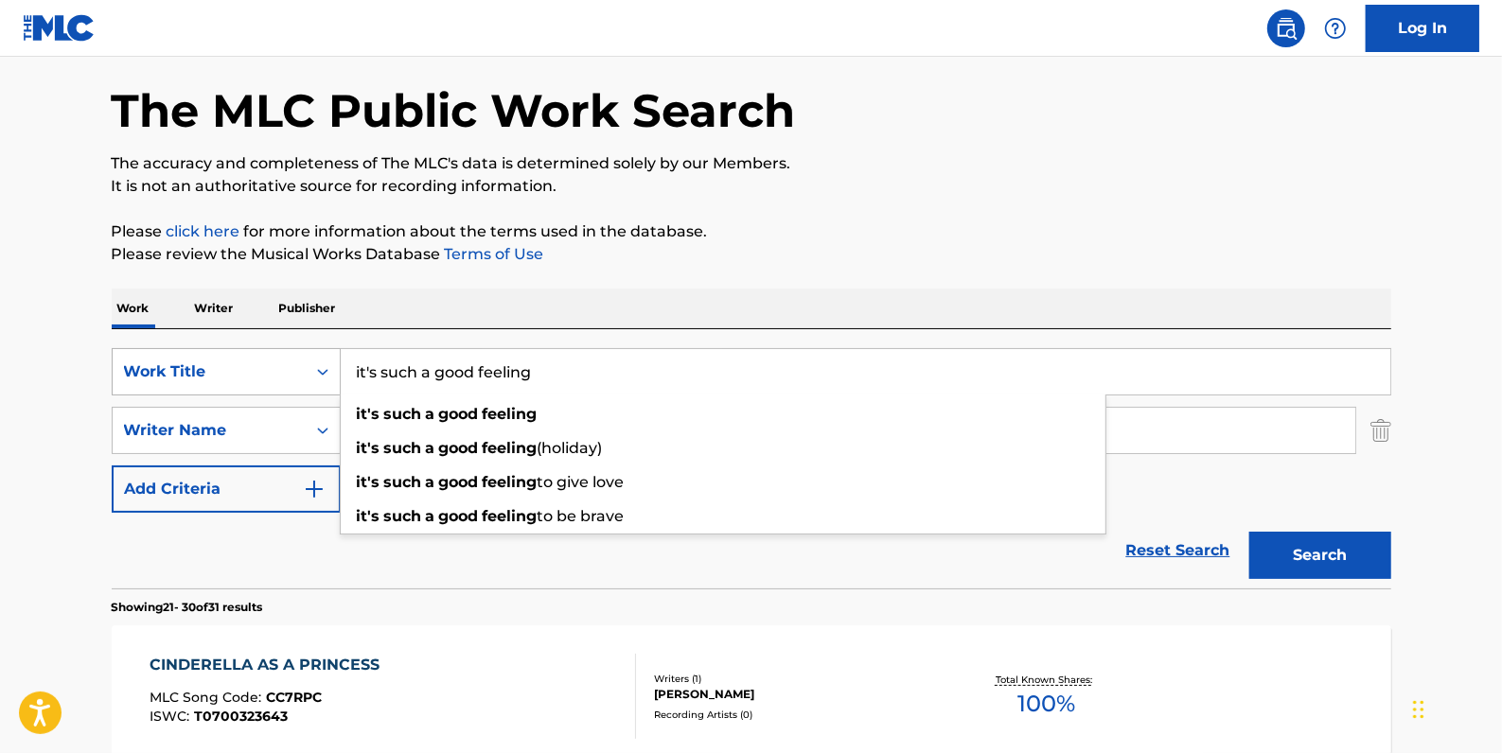
drag, startPoint x: 555, startPoint y: 381, endPoint x: 294, endPoint y: 376, distance: 260.4
click at [294, 376] on div "SearchWithCriteriac571ca92-4672-465f-8744-6335b4e0b6df Work Title it's such a g…" at bounding box center [752, 371] width 1280 height 47
click at [373, 363] on input "it's such a good feeling" at bounding box center [866, 371] width 1050 height 45
type input "it s such a good feeling"
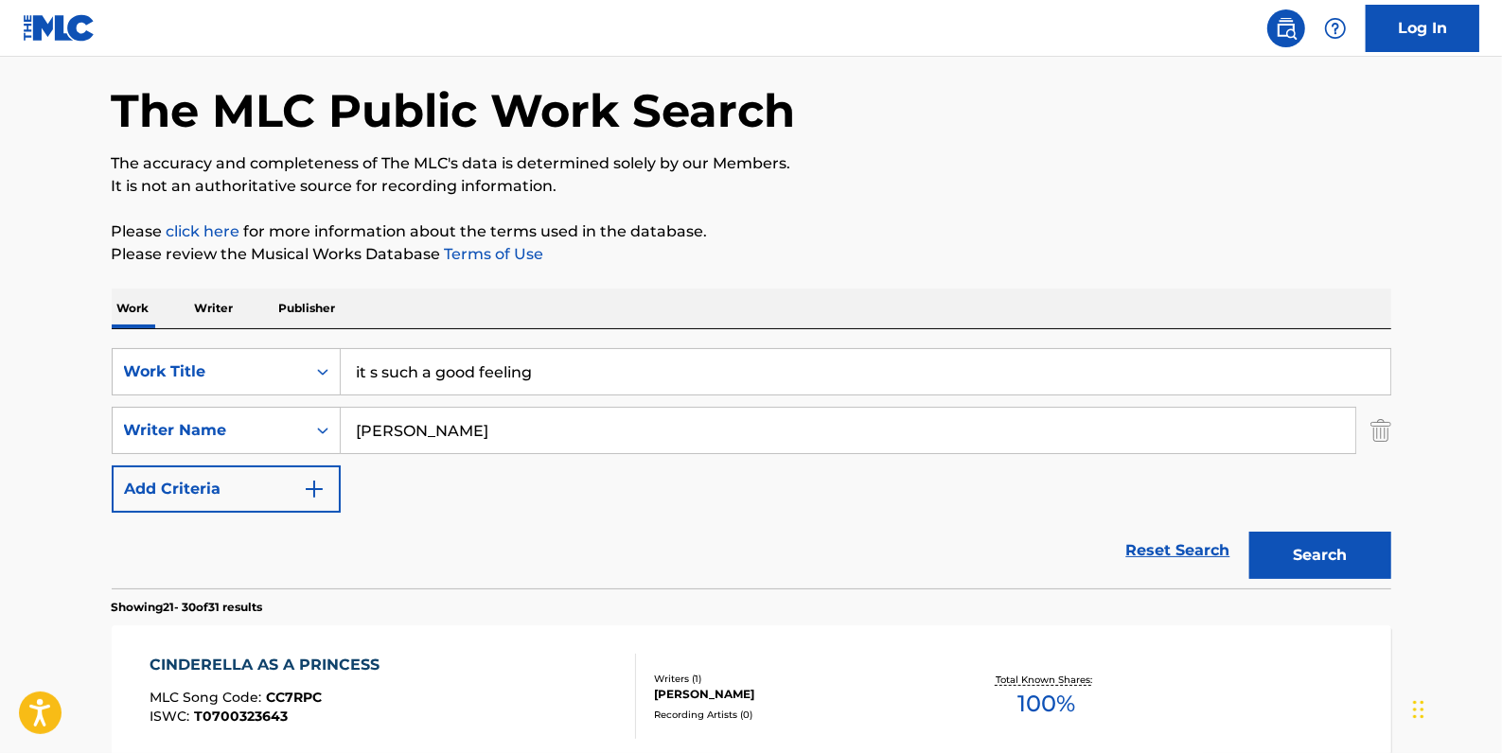
click at [1295, 554] on button "Search" at bounding box center [1320, 555] width 142 height 47
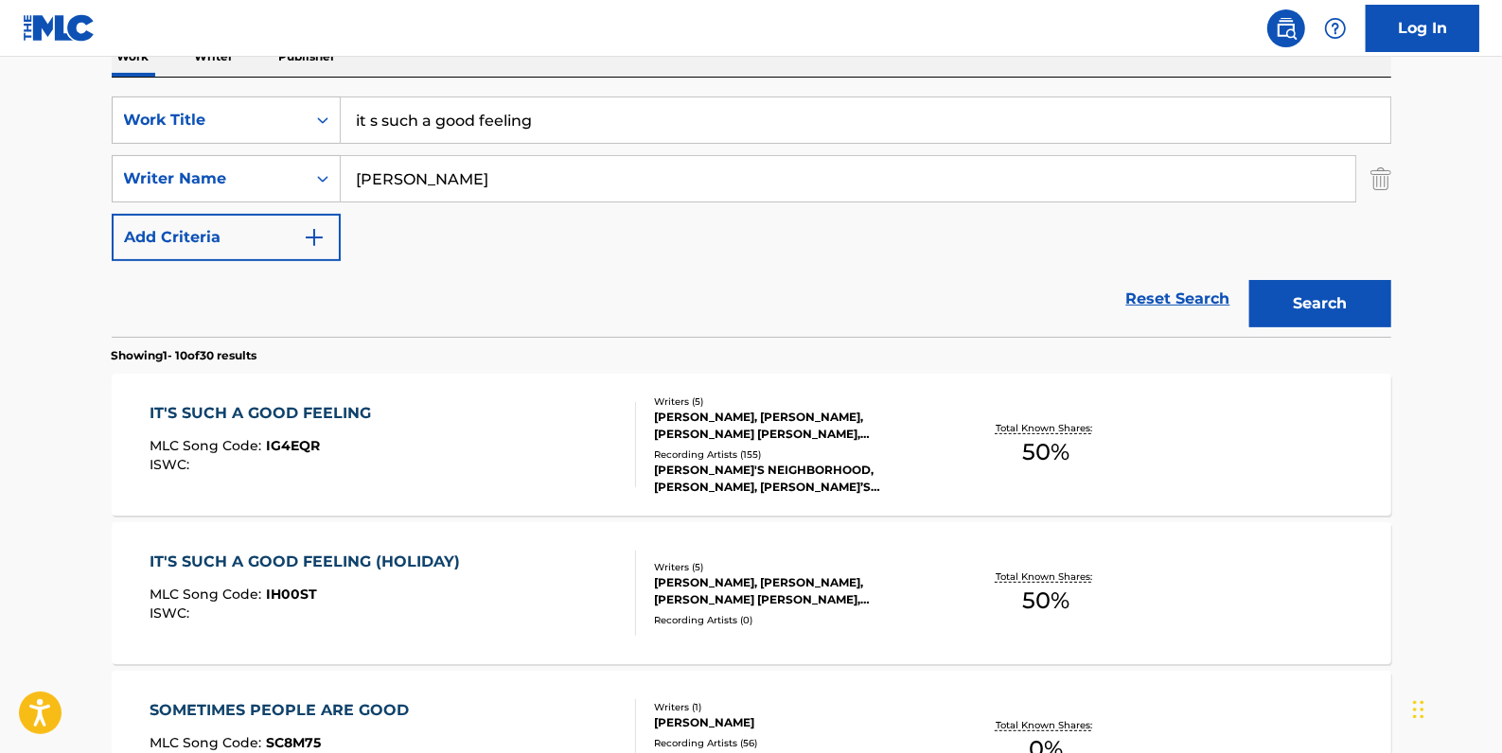
scroll to position [331, 0]
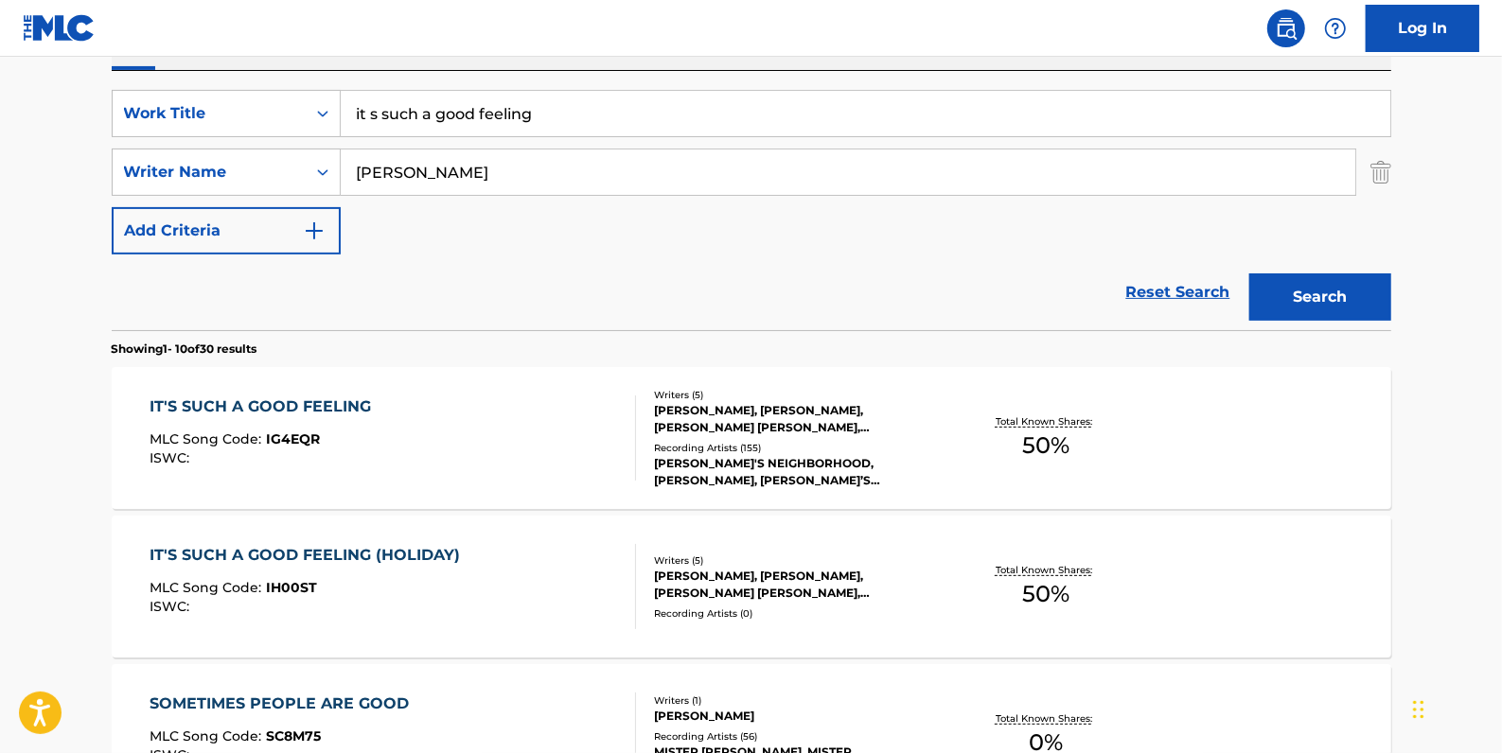
click at [585, 421] on div "IT'S SUCH A GOOD FEELING MLC Song Code : IG4EQR ISWC :" at bounding box center [393, 438] width 487 height 85
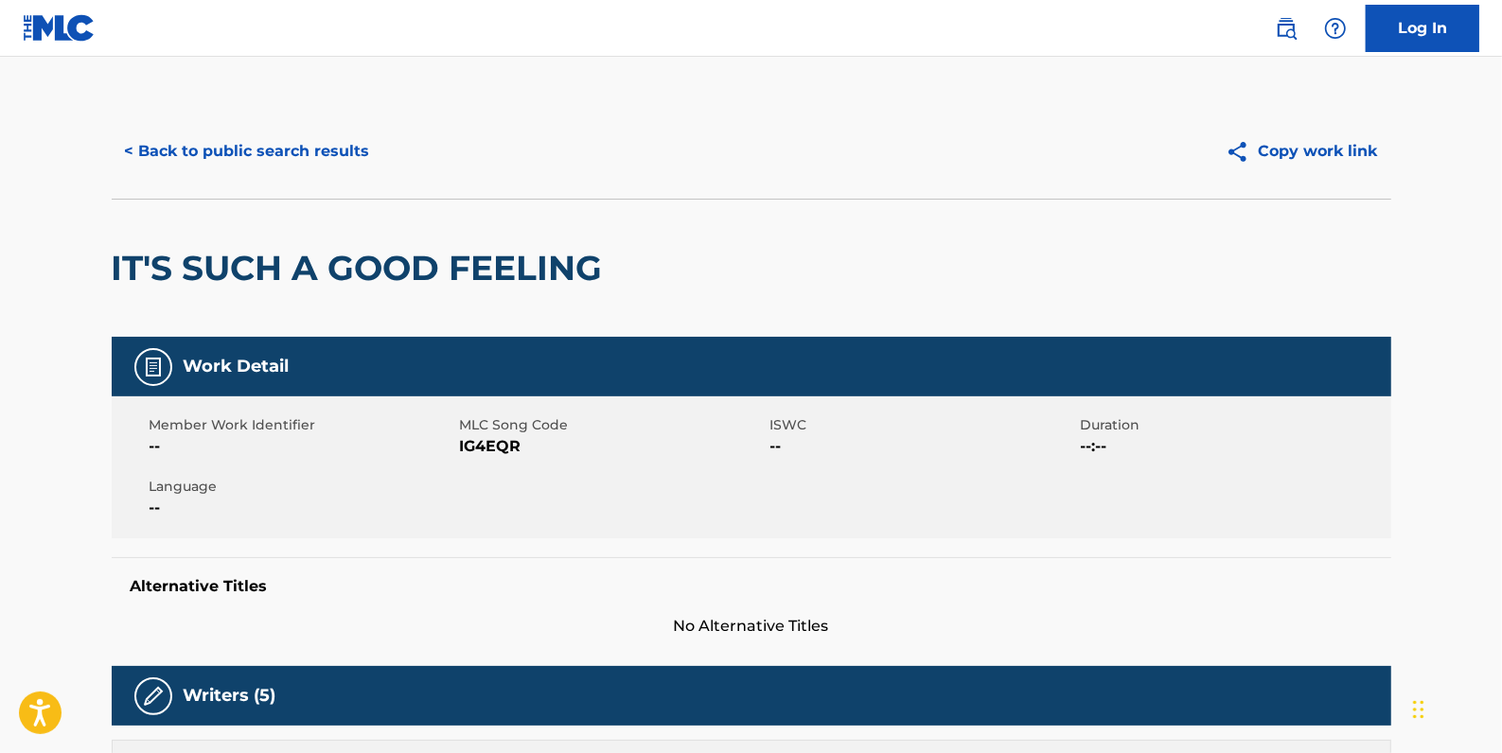
click at [220, 145] on button "< Back to public search results" at bounding box center [248, 151] width 272 height 47
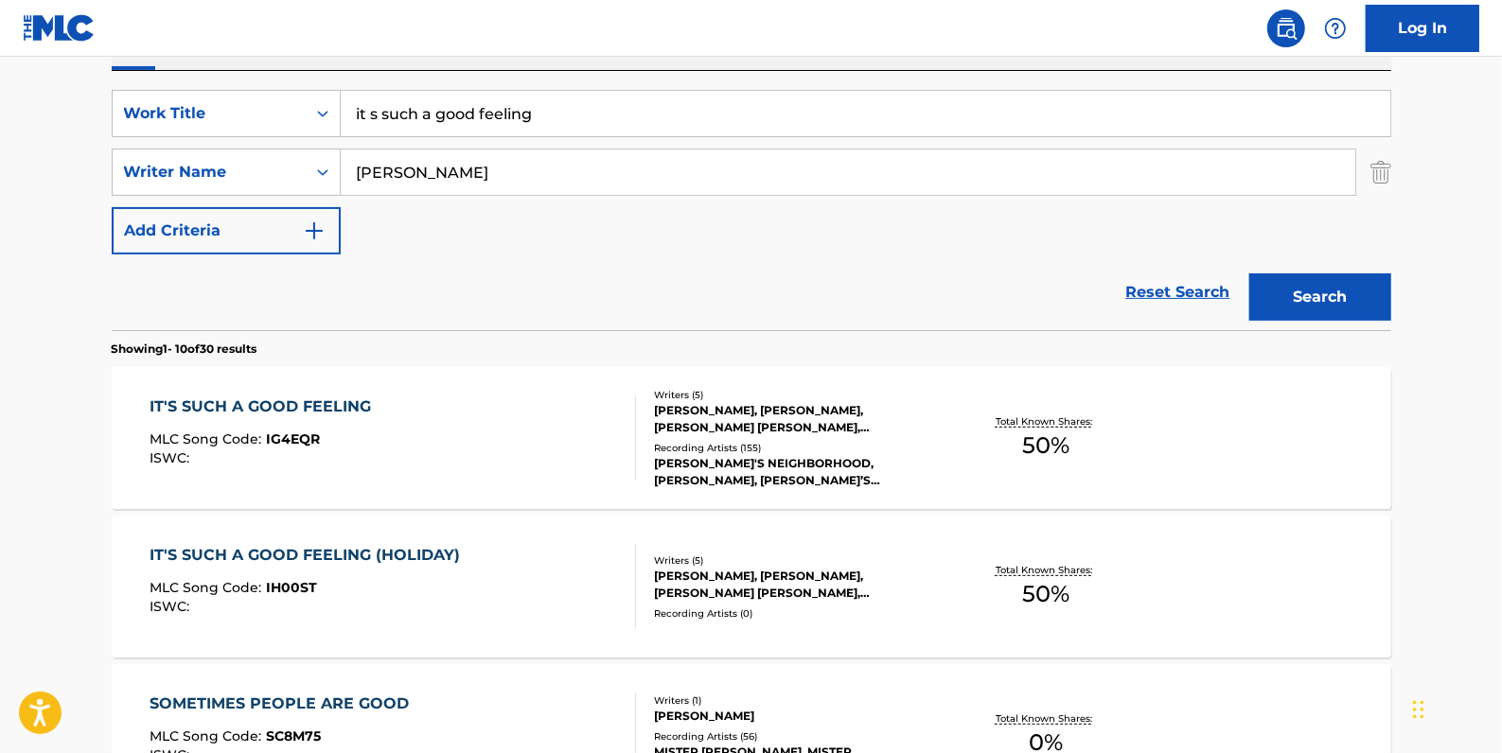
scroll to position [245, 0]
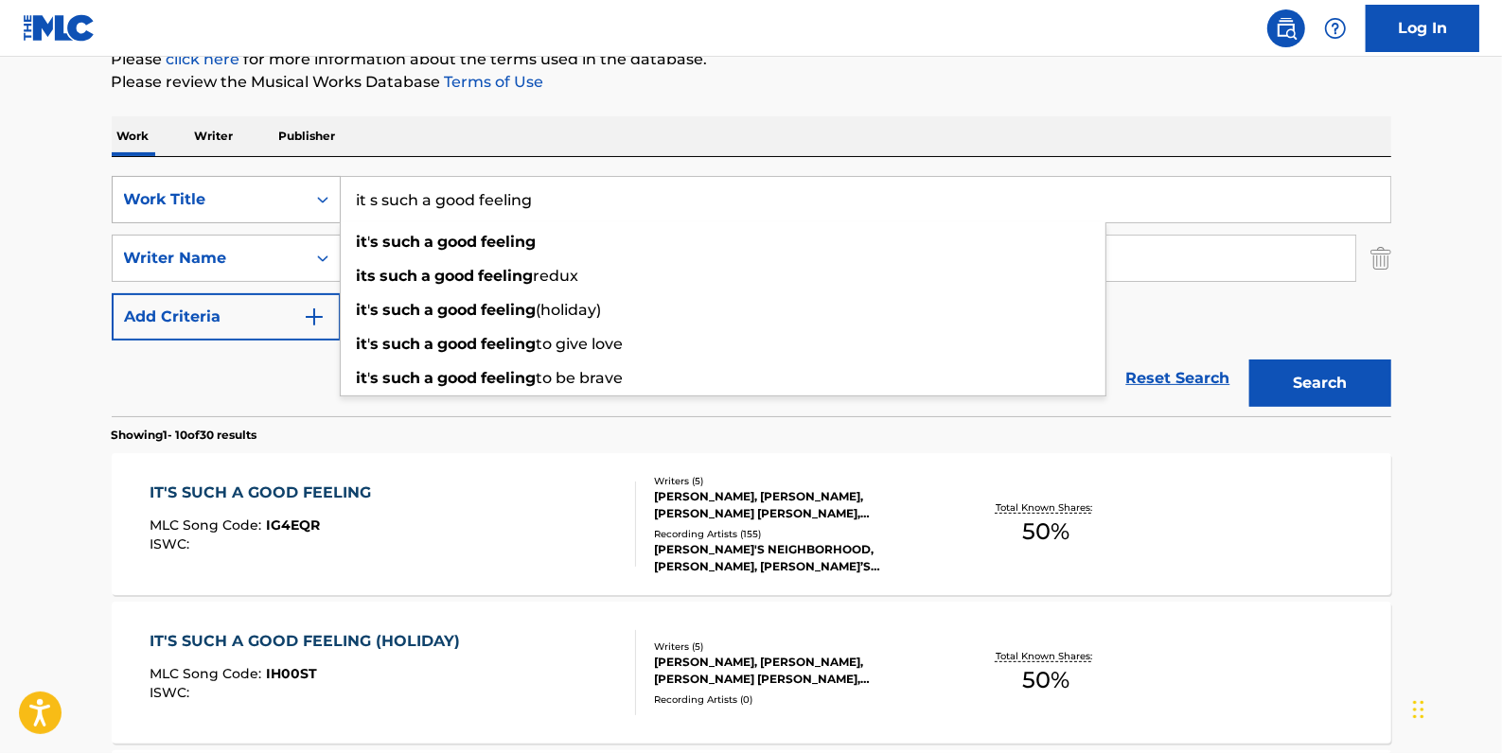
drag, startPoint x: 436, startPoint y: 198, endPoint x: 322, endPoint y: 189, distance: 114.9
click at [321, 199] on div "SearchWithCriteriac571ca92-4672-465f-8744-6335b4e0b6df Work Title it s such a g…" at bounding box center [752, 199] width 1280 height 47
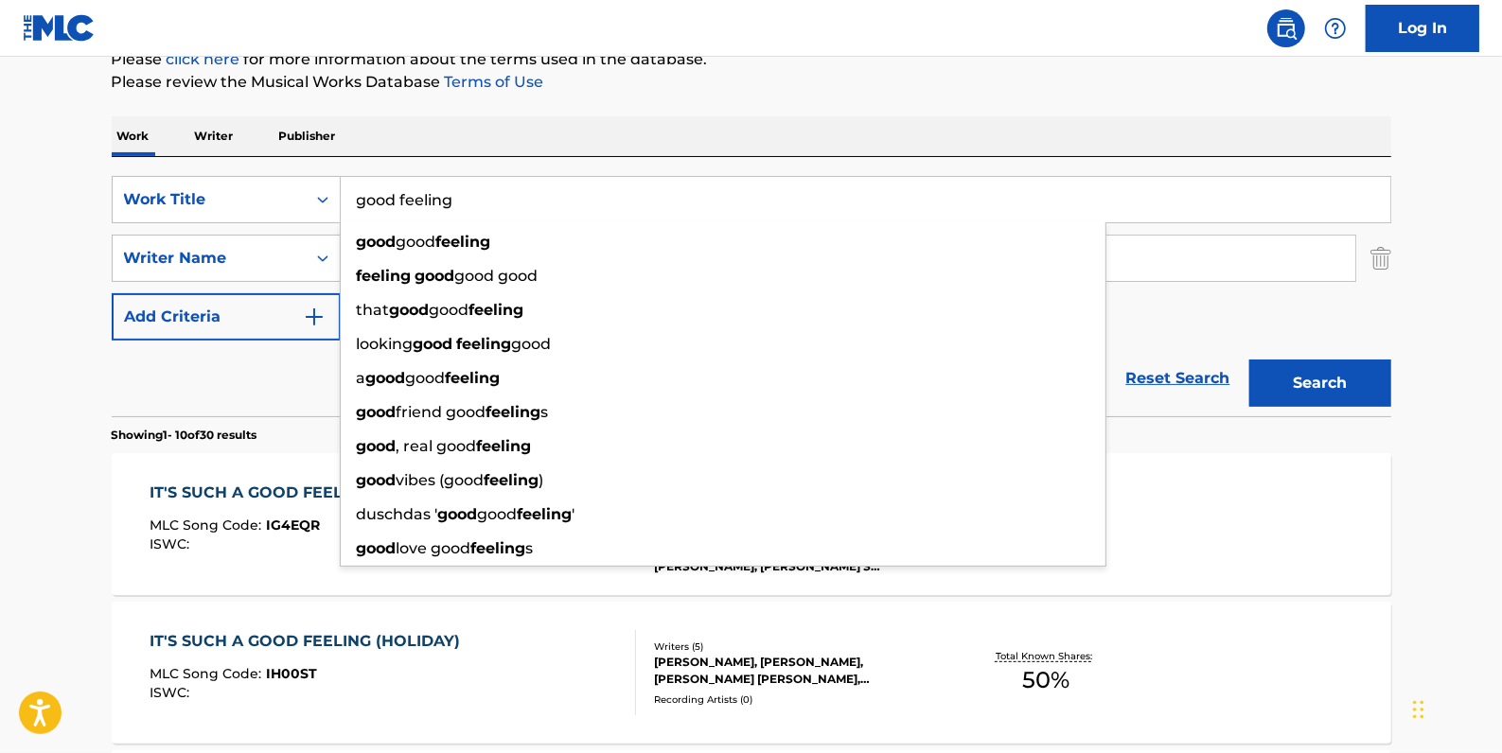
type input "good feeling"
click at [1344, 381] on button "Search" at bounding box center [1320, 383] width 142 height 47
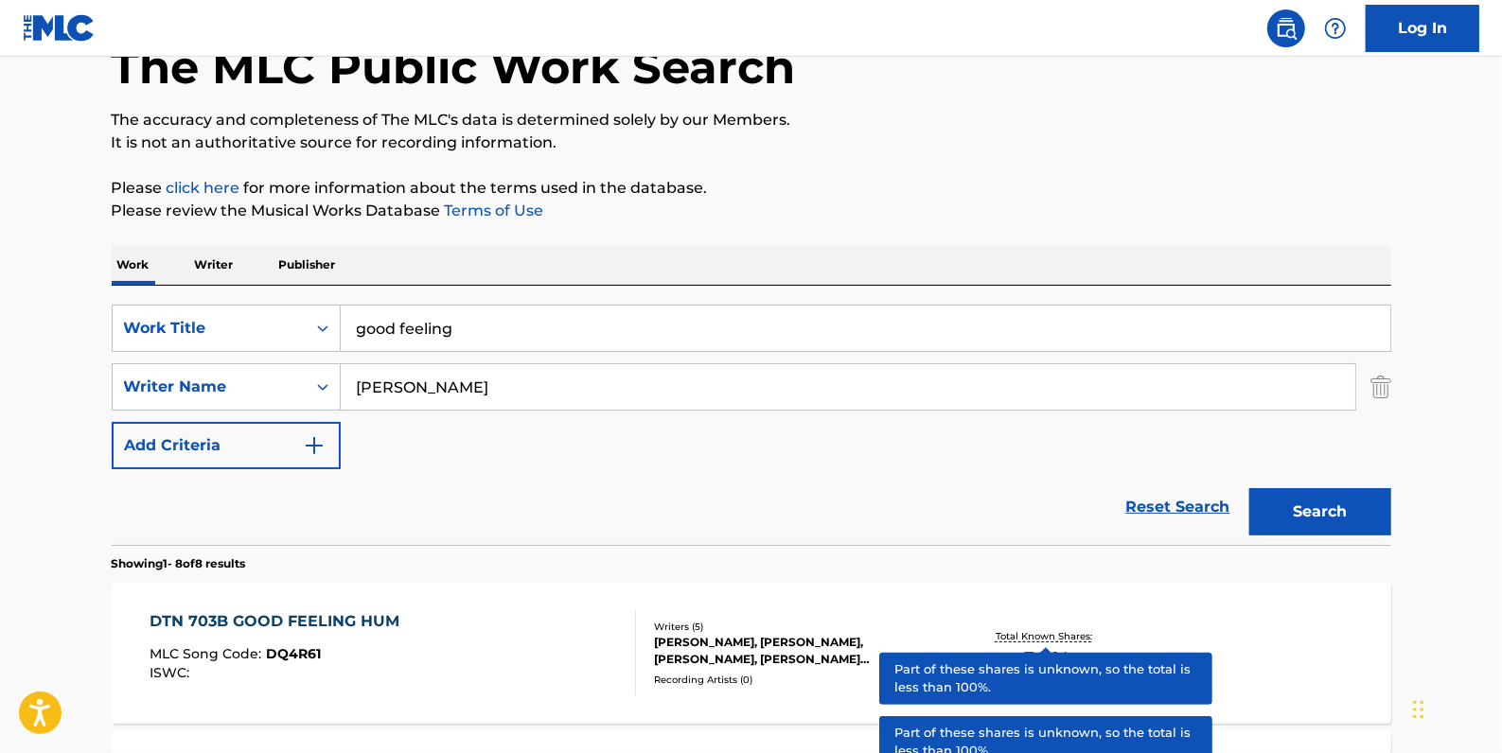
scroll to position [111, 0]
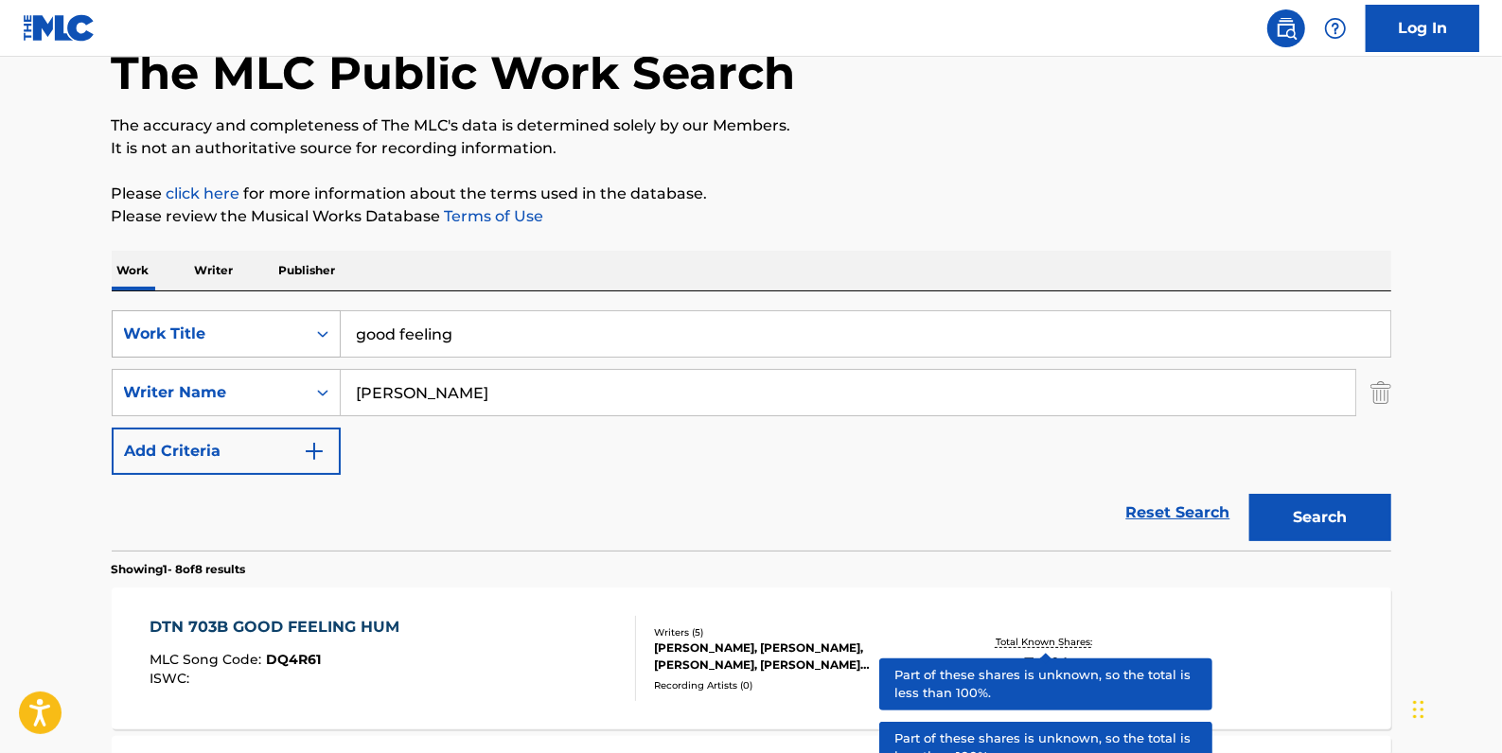
click at [321, 325] on icon "Search Form" at bounding box center [322, 334] width 19 height 19
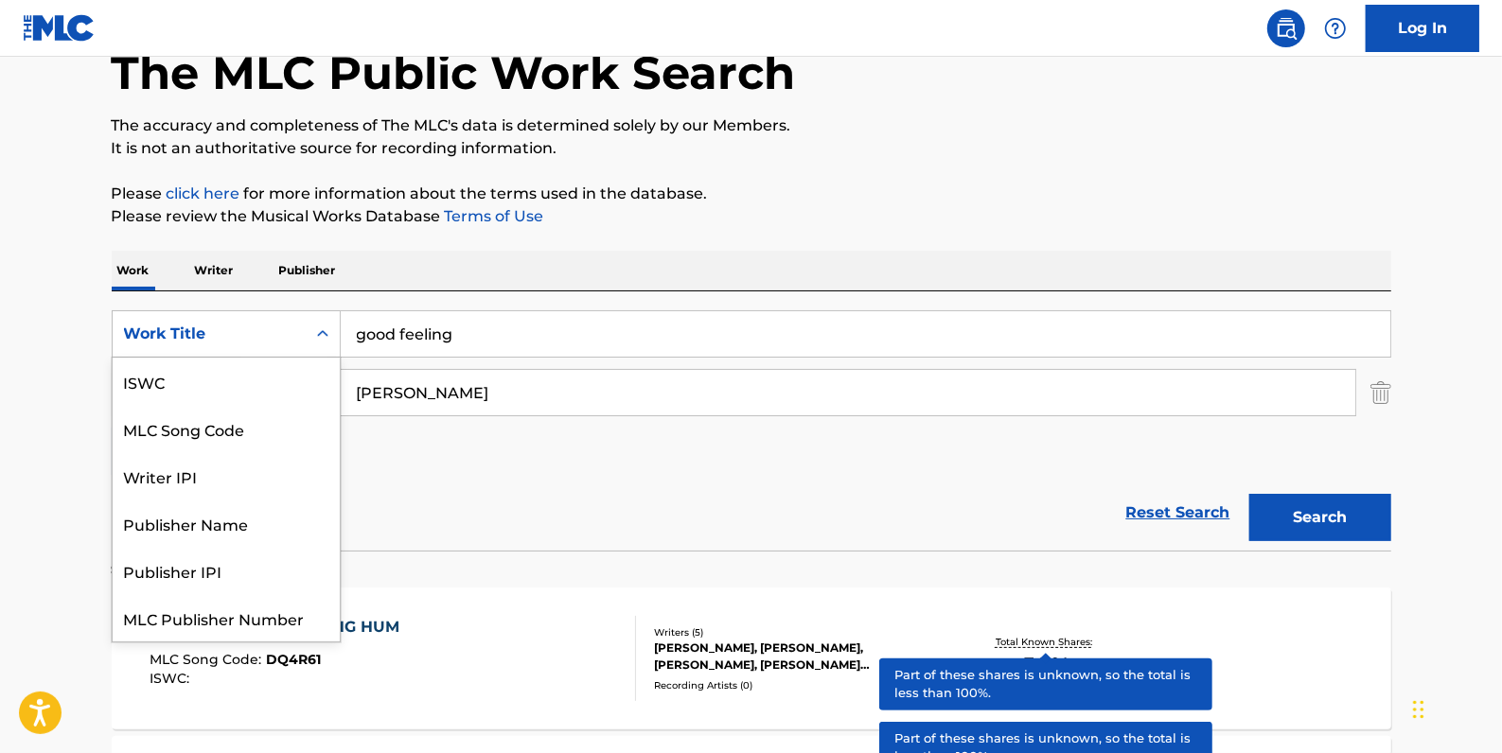
scroll to position [47, 0]
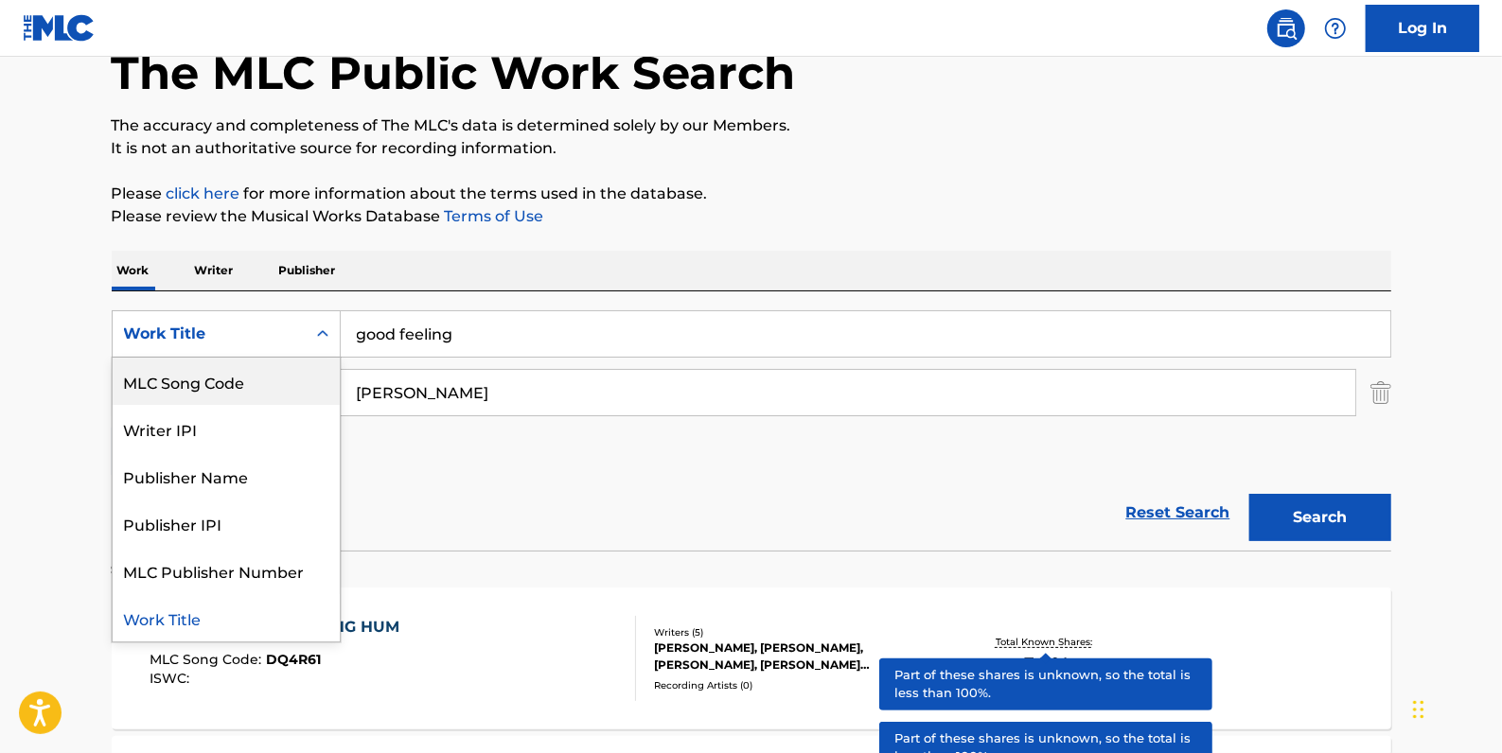
click at [221, 271] on p "Writer" at bounding box center [214, 271] width 50 height 40
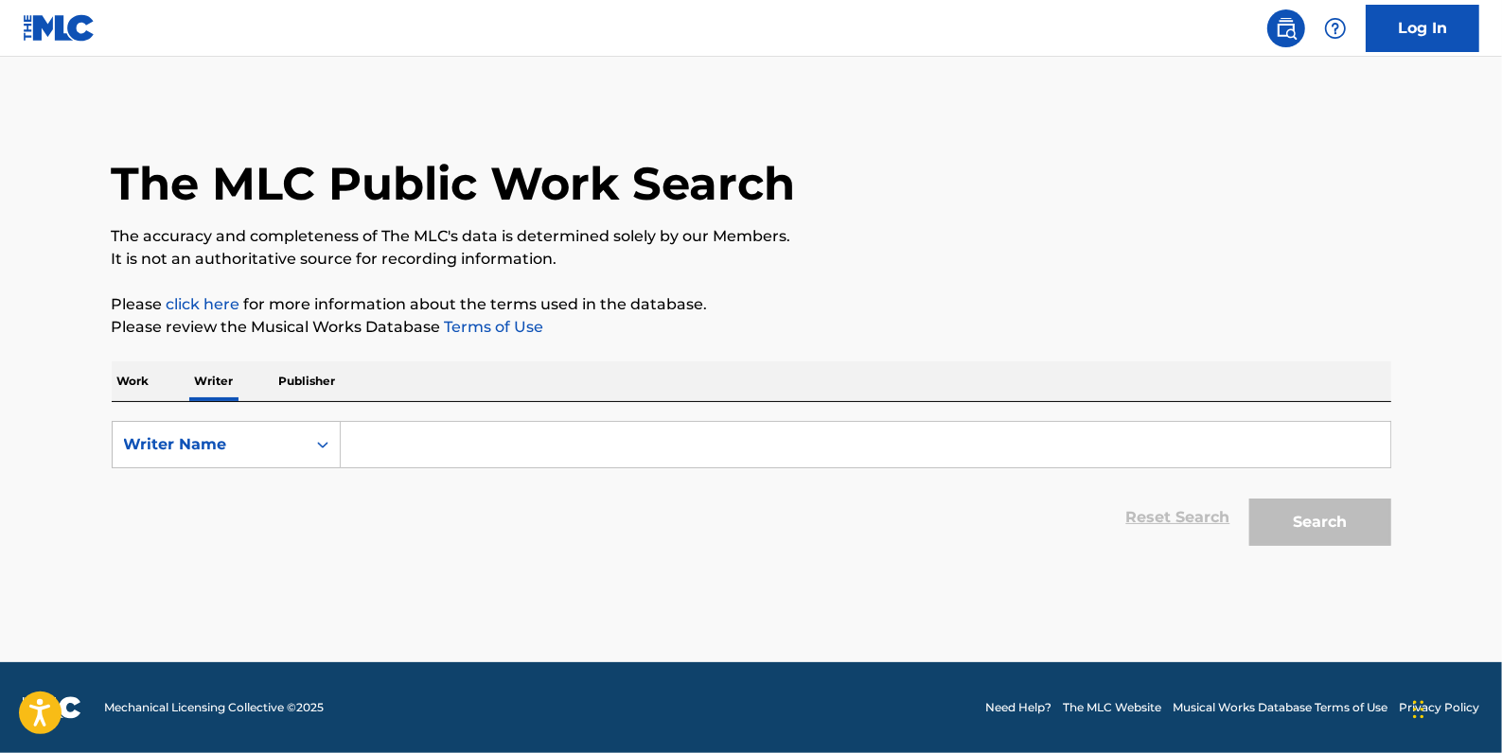
click at [383, 442] on input "Search Form" at bounding box center [866, 444] width 1050 height 45
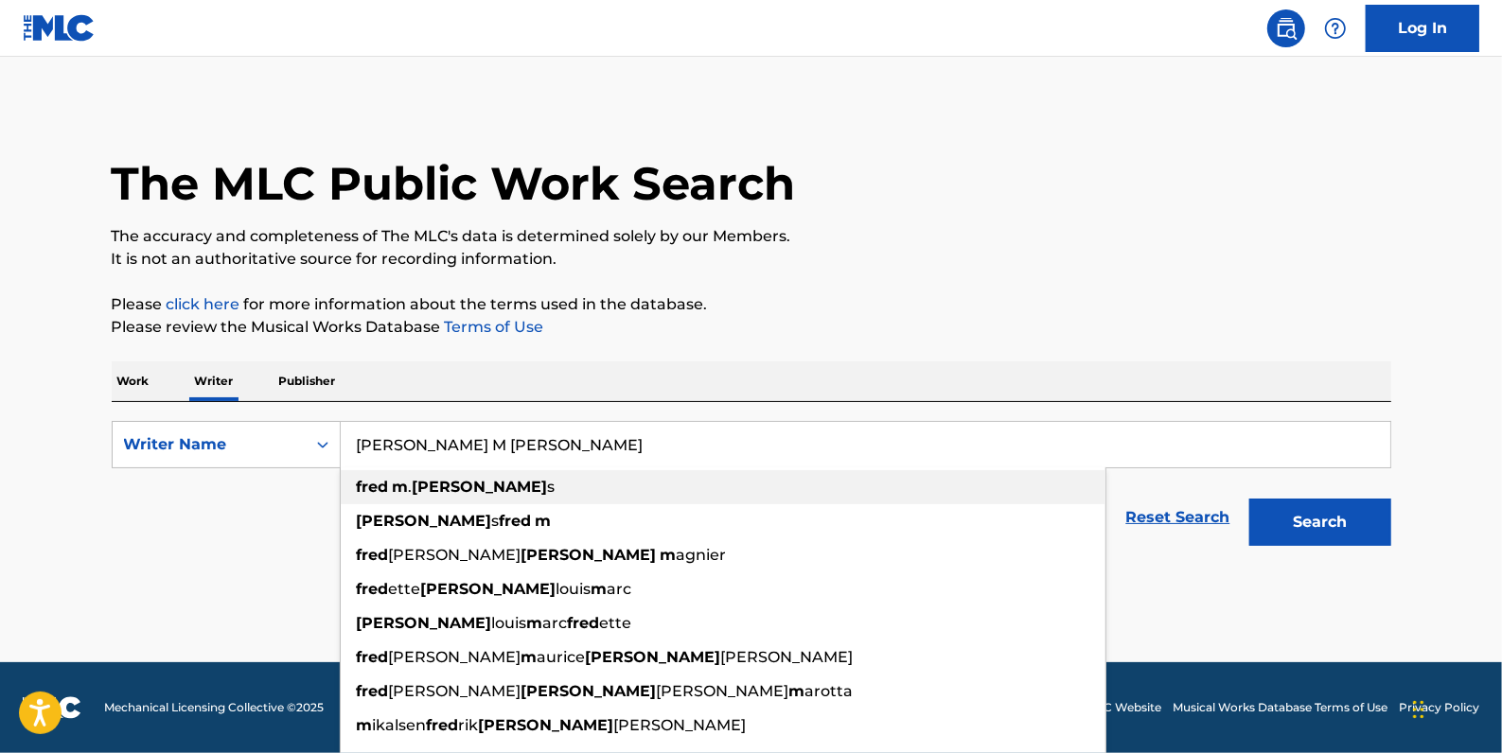
click at [442, 483] on strong "[PERSON_NAME]" at bounding box center [480, 487] width 135 height 18
type input "[PERSON_NAME]"
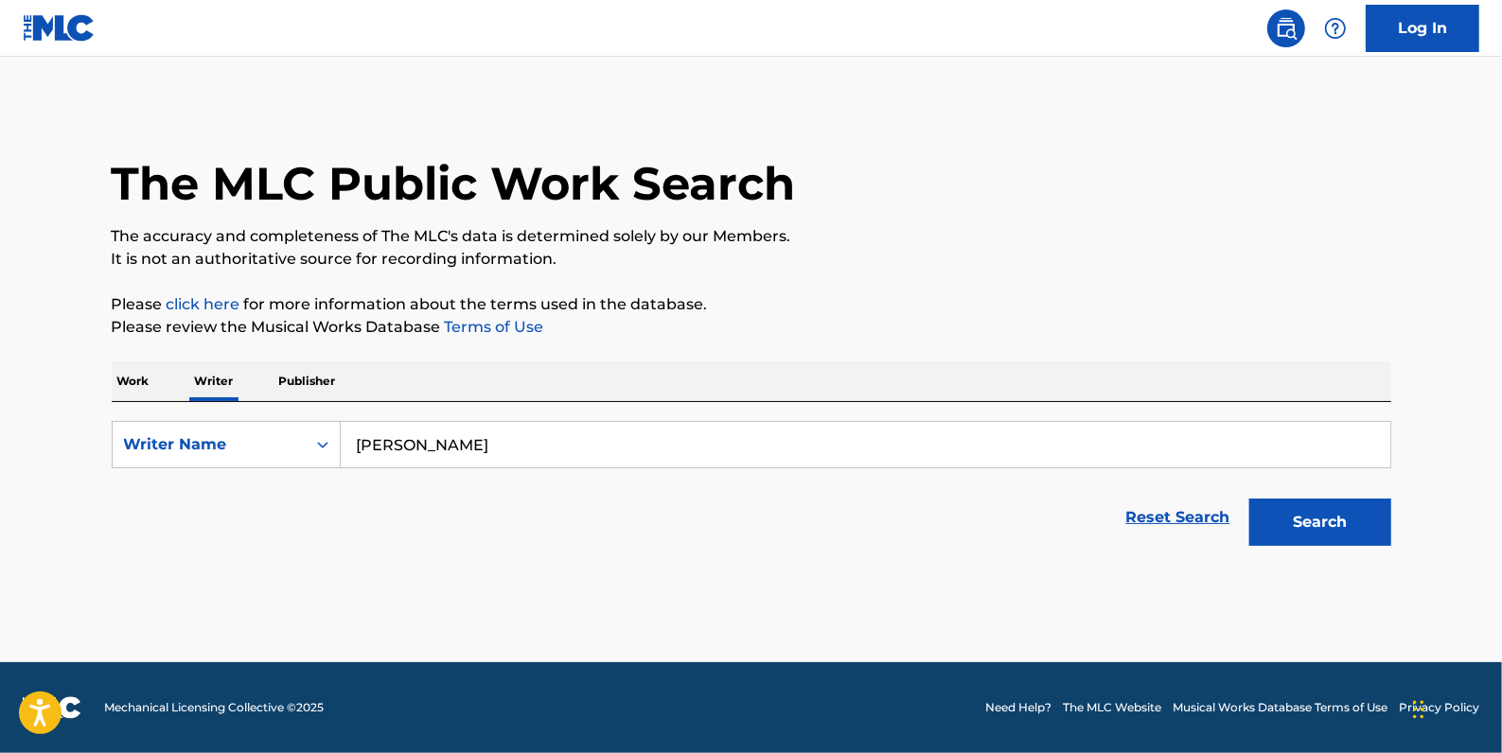
click at [1365, 511] on button "Search" at bounding box center [1320, 522] width 142 height 47
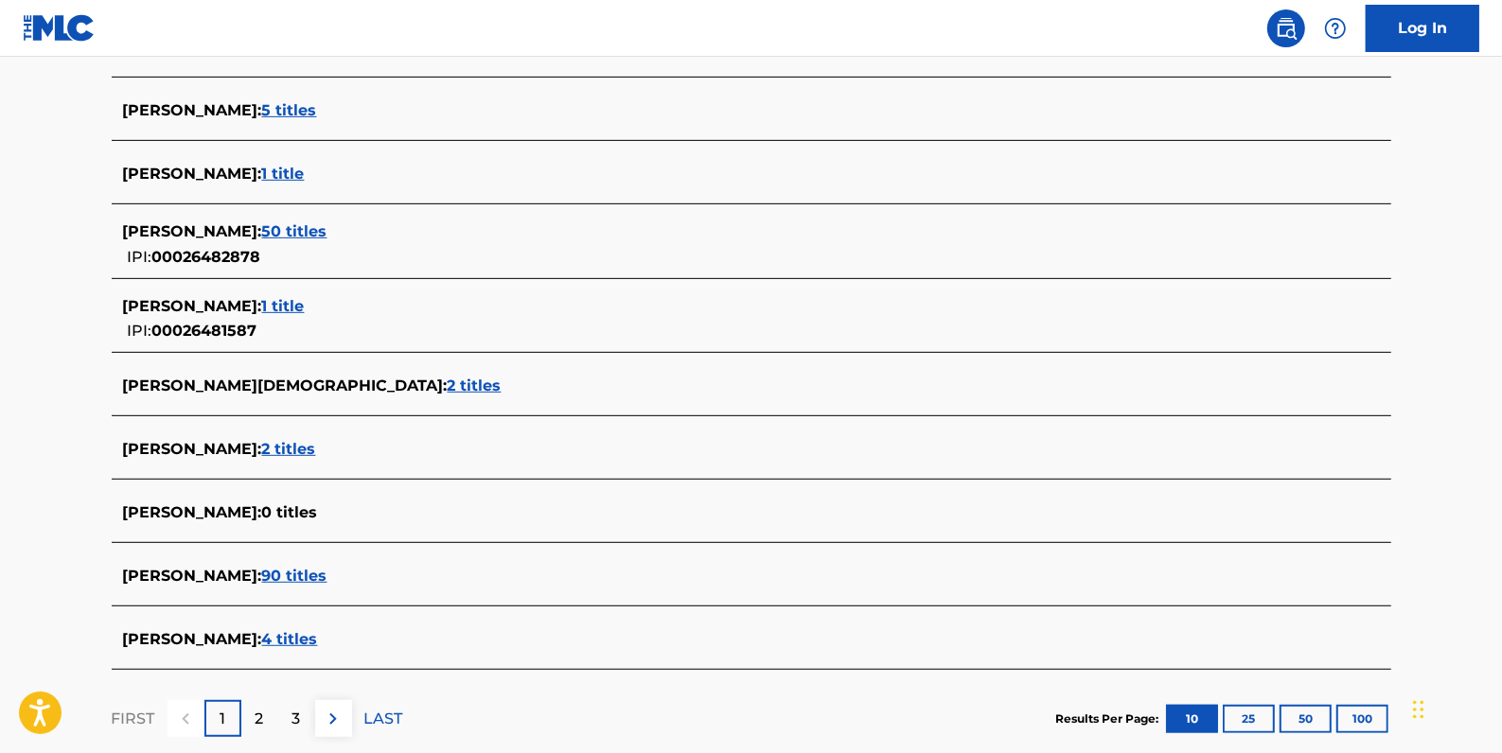
scroll to position [602, 0]
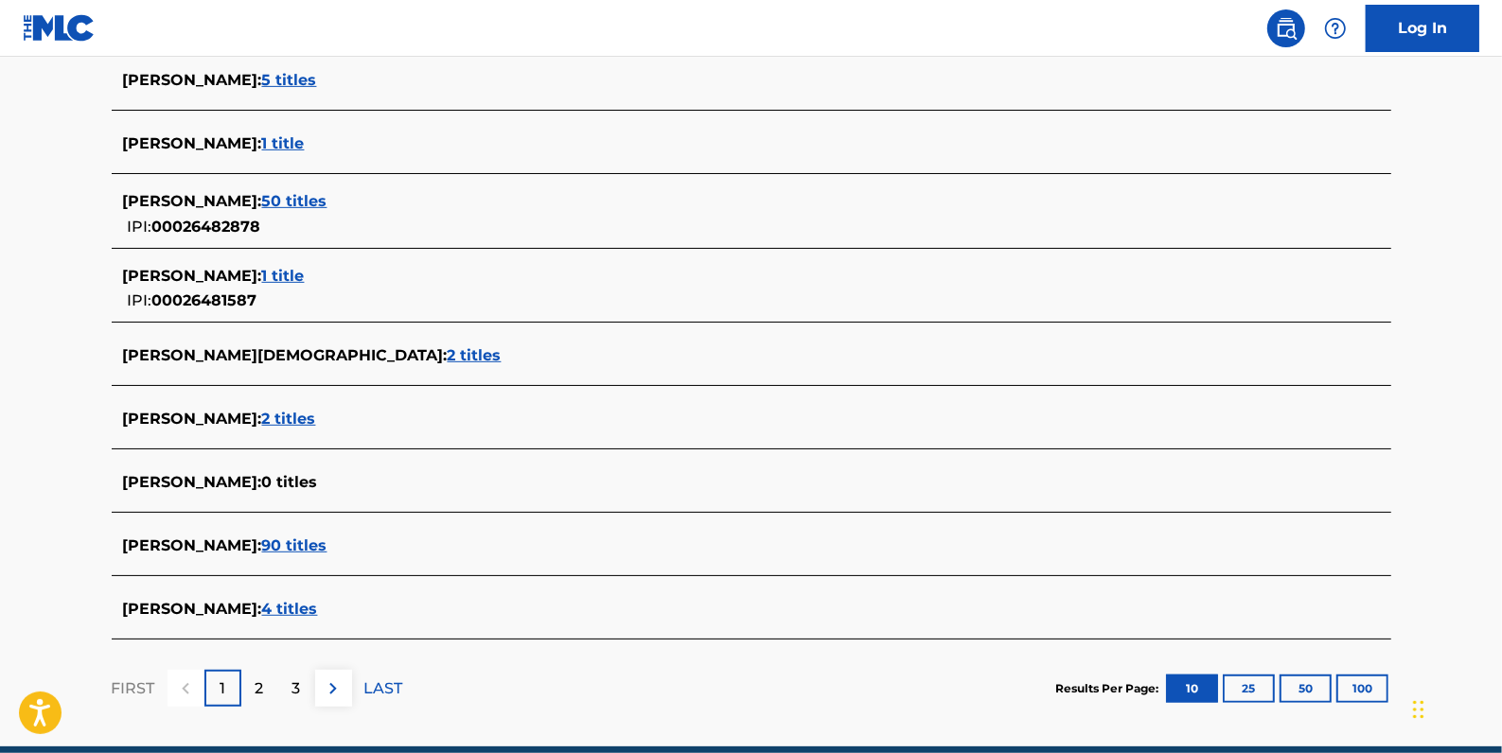
click at [303, 545] on span "90 titles" at bounding box center [294, 546] width 65 height 18
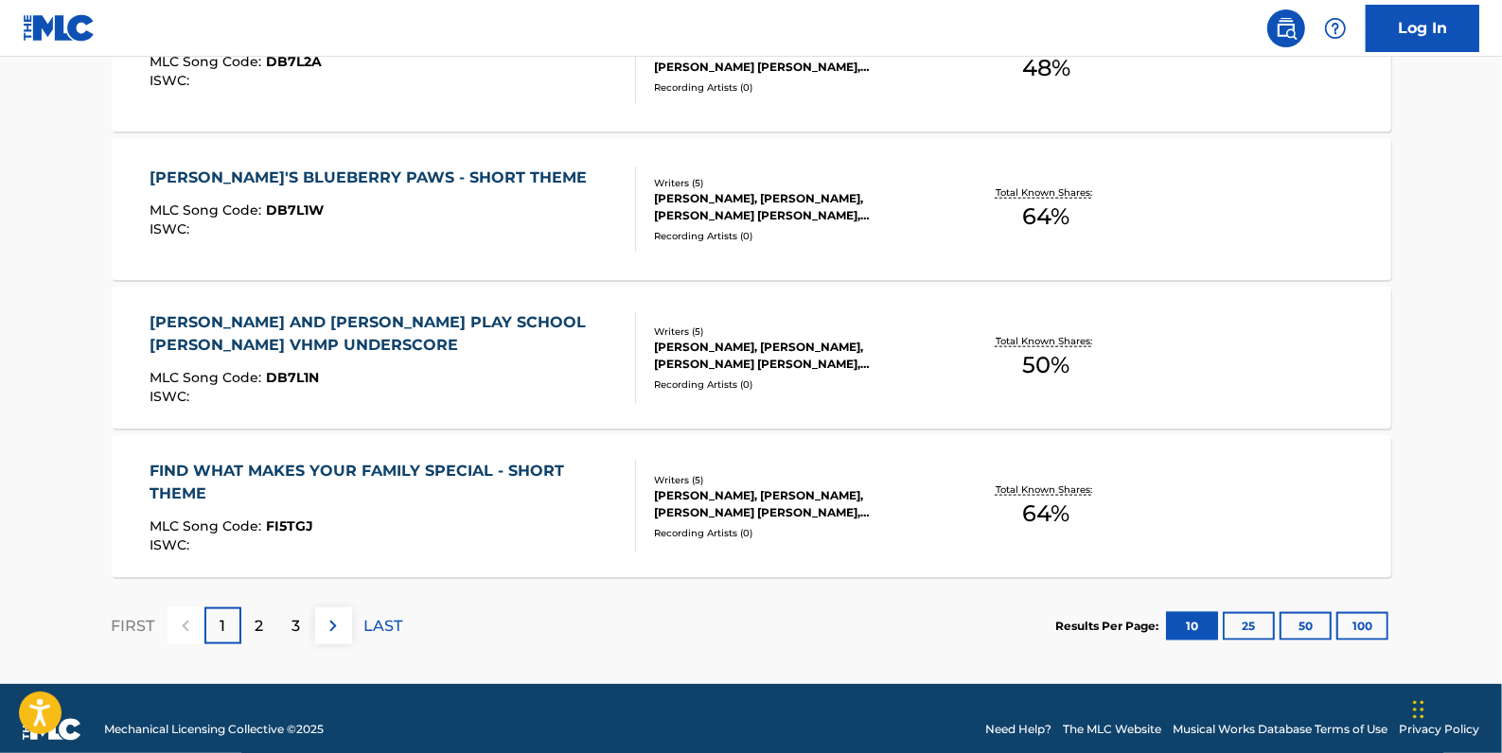
scroll to position [1549, 0]
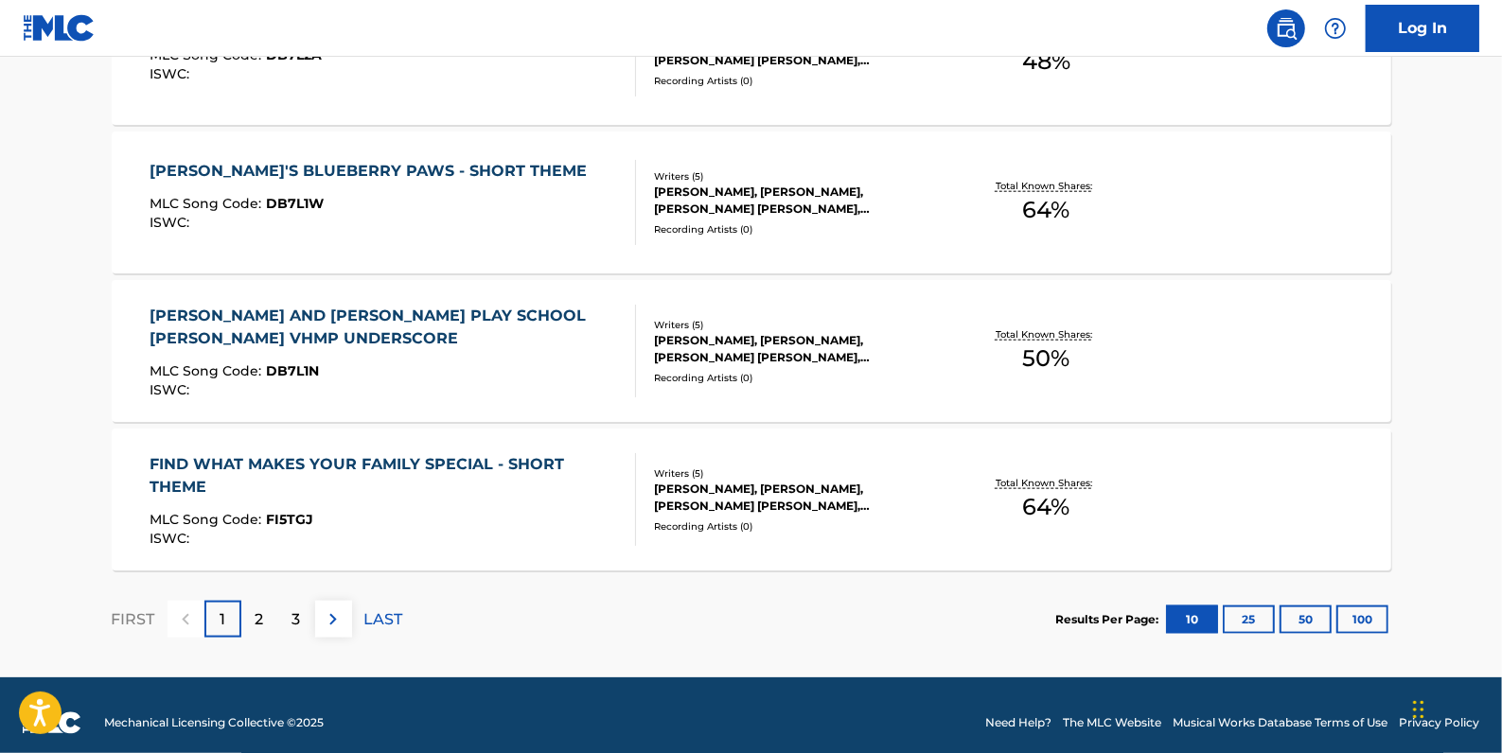
click at [265, 622] on div "2" at bounding box center [259, 619] width 37 height 37
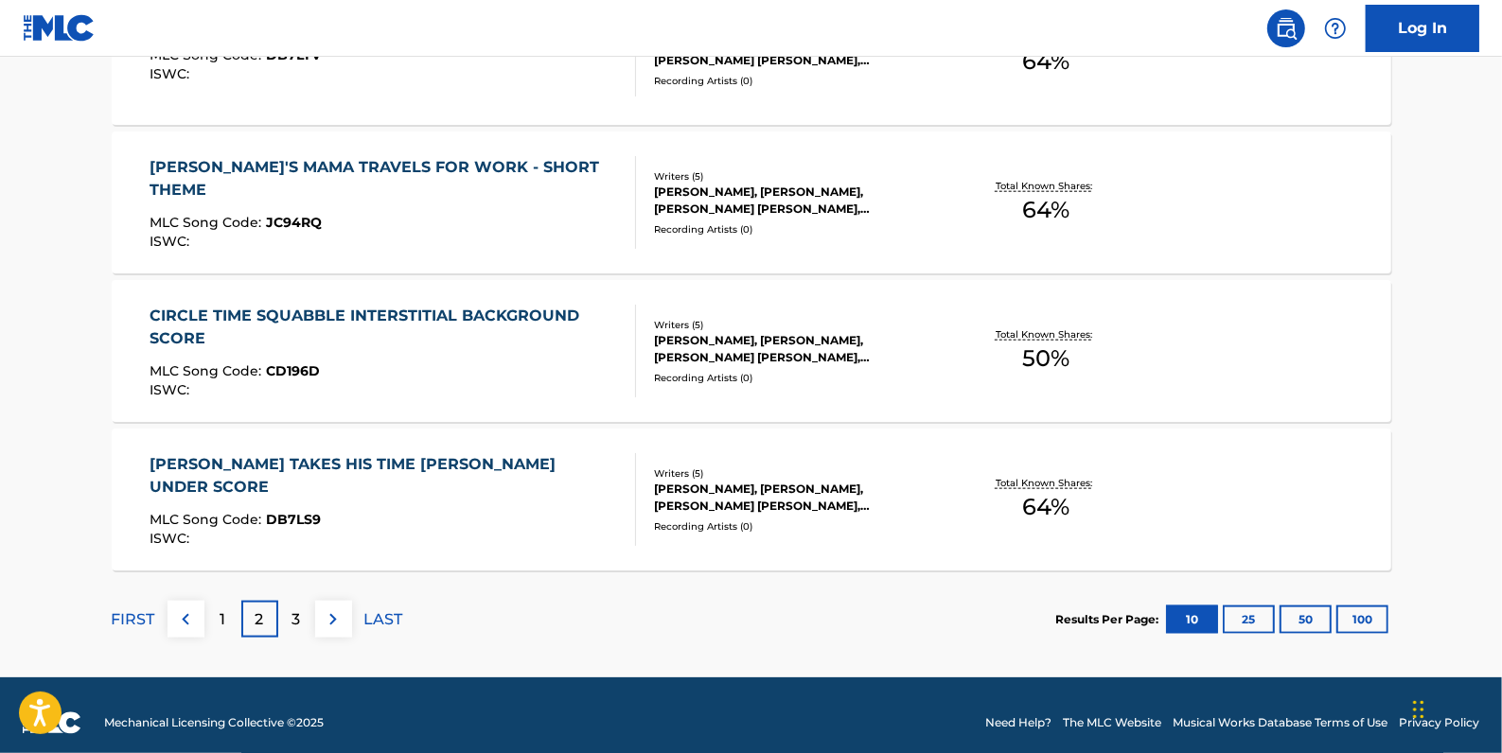
click at [292, 629] on p "3" at bounding box center [296, 620] width 9 height 23
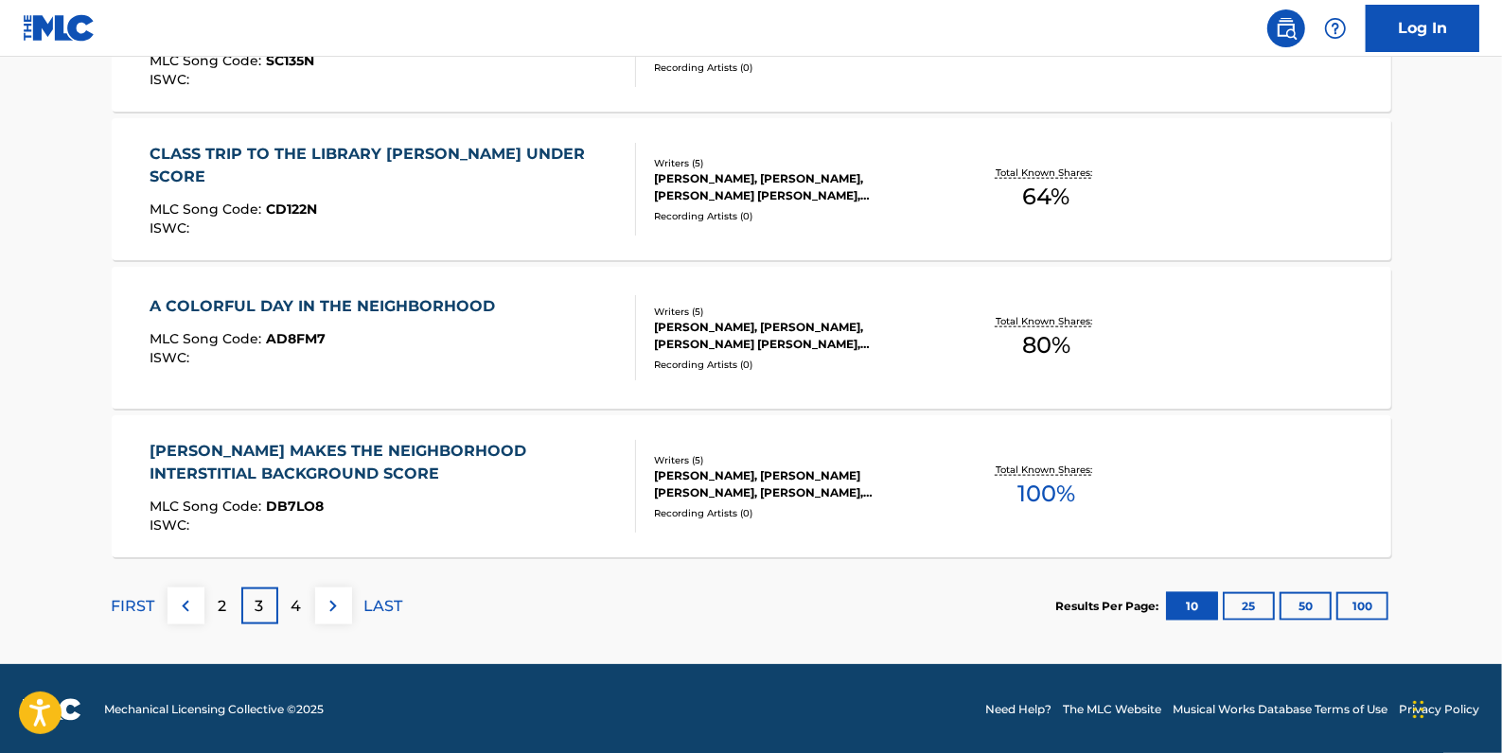
scroll to position [1562, 0]
click at [188, 604] on img at bounding box center [185, 606] width 23 height 23
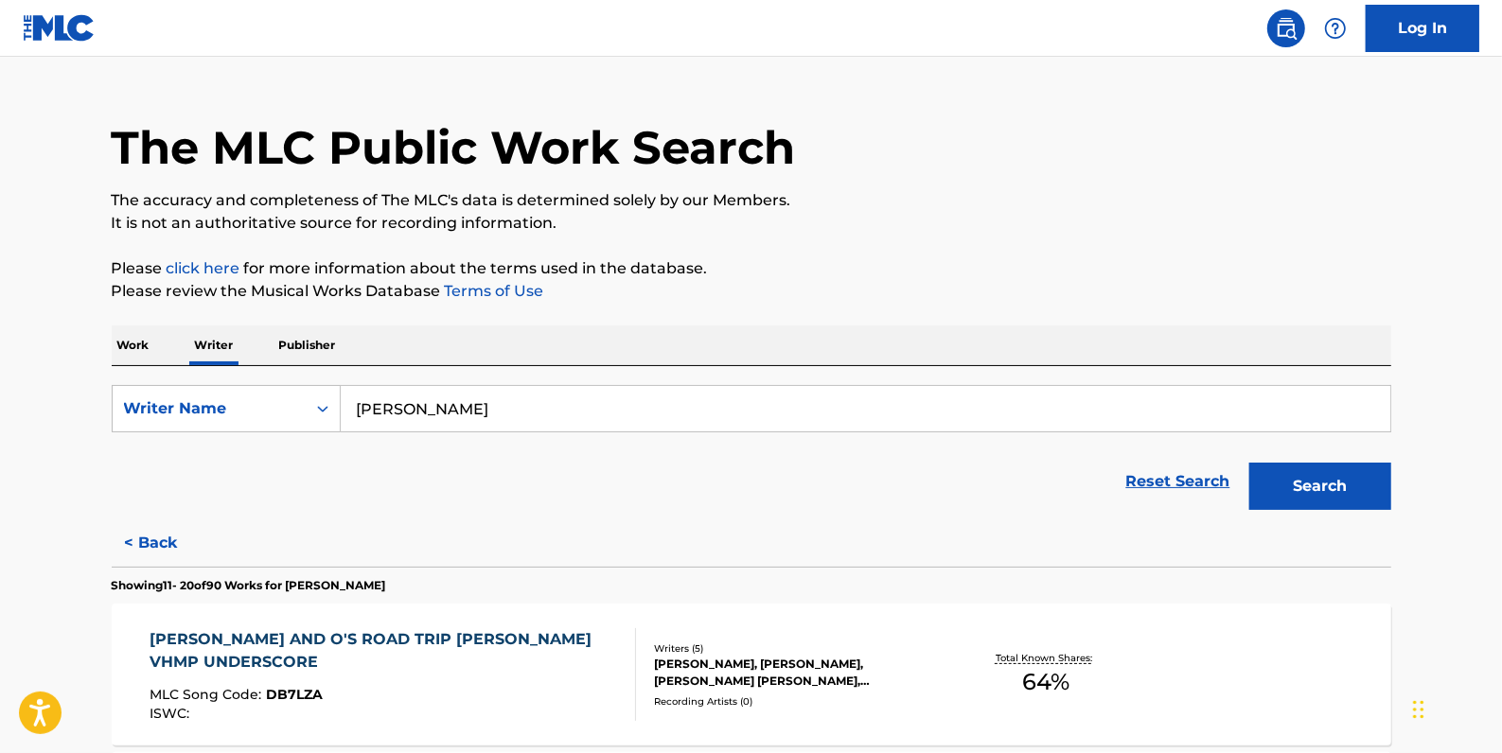
scroll to position [13, 0]
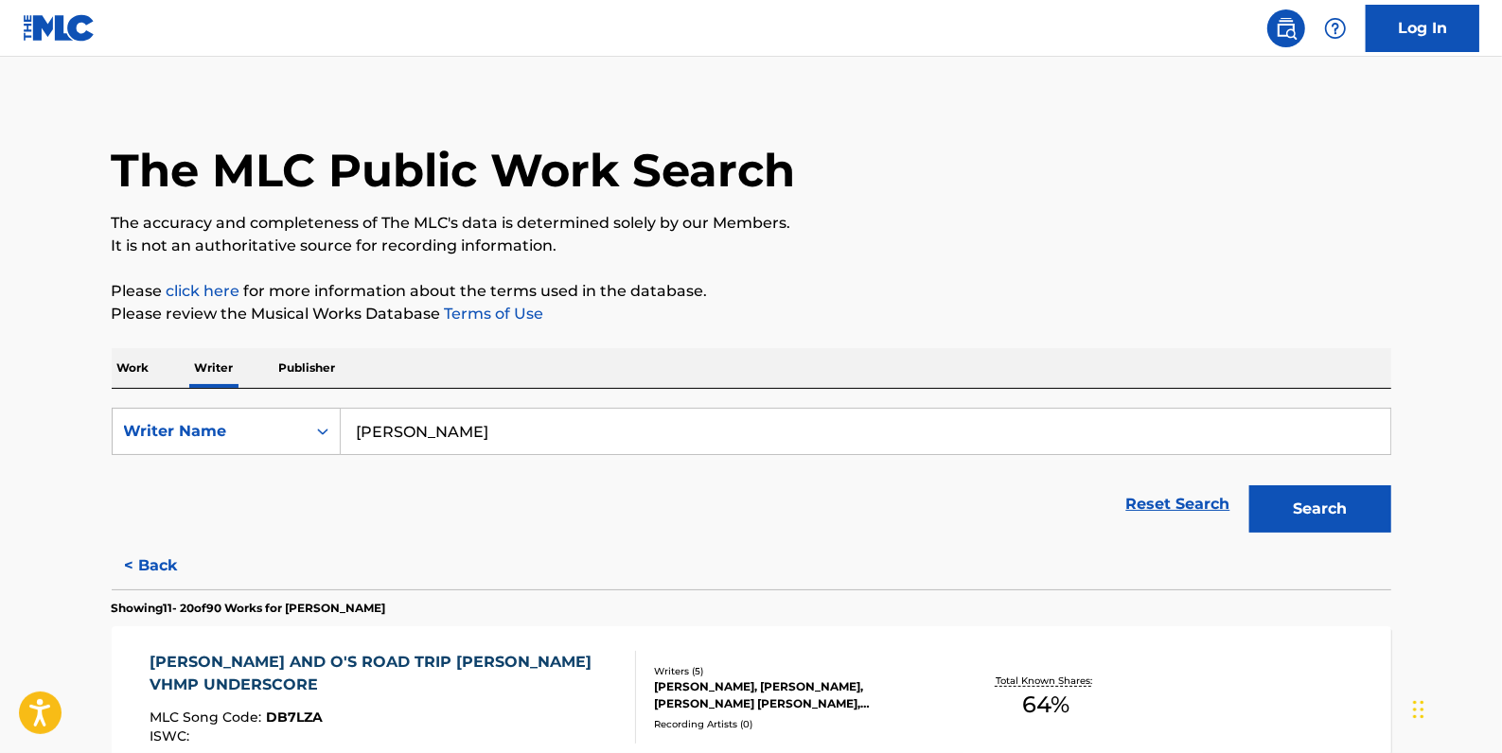
click at [154, 562] on button "< Back" at bounding box center [169, 565] width 114 height 47
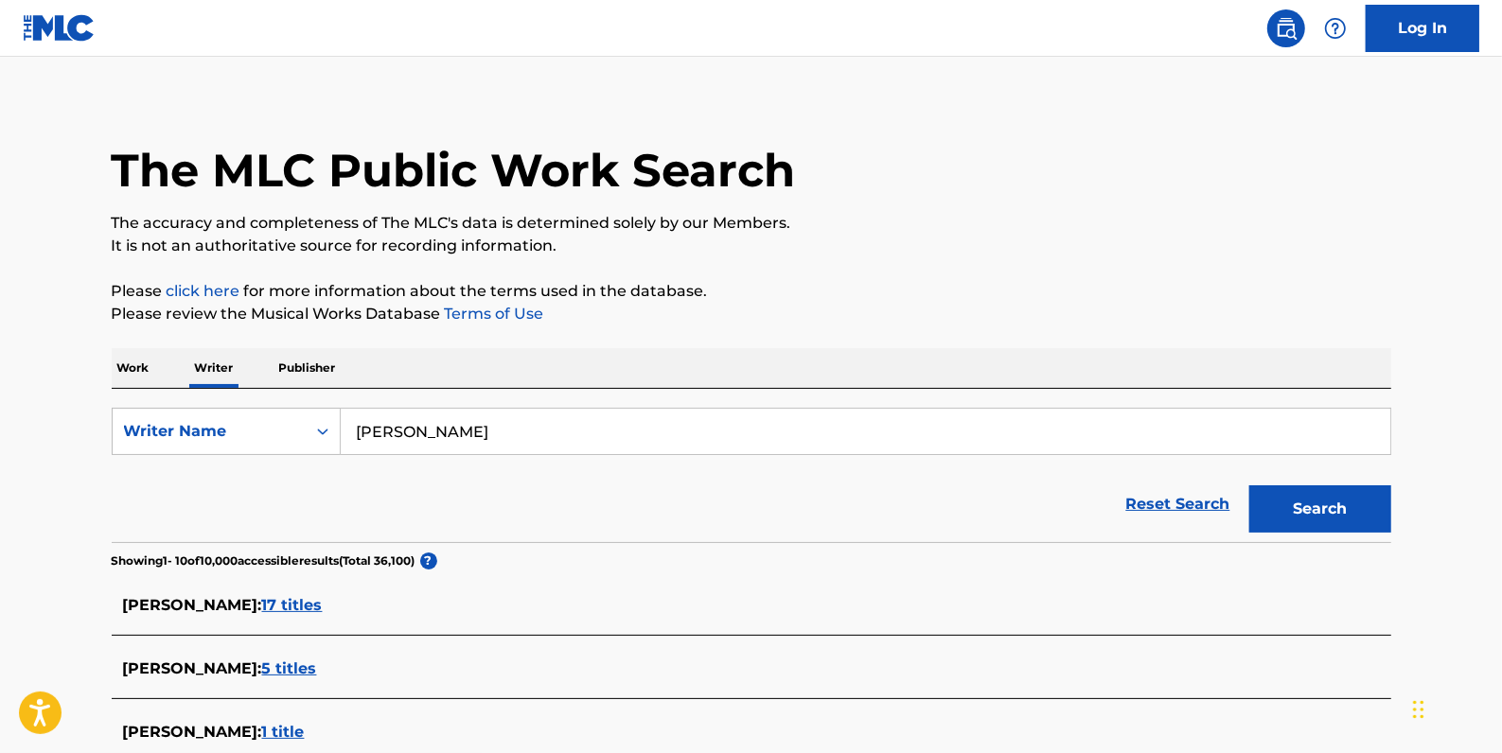
click at [280, 599] on span "17 titles" at bounding box center [292, 605] width 61 height 18
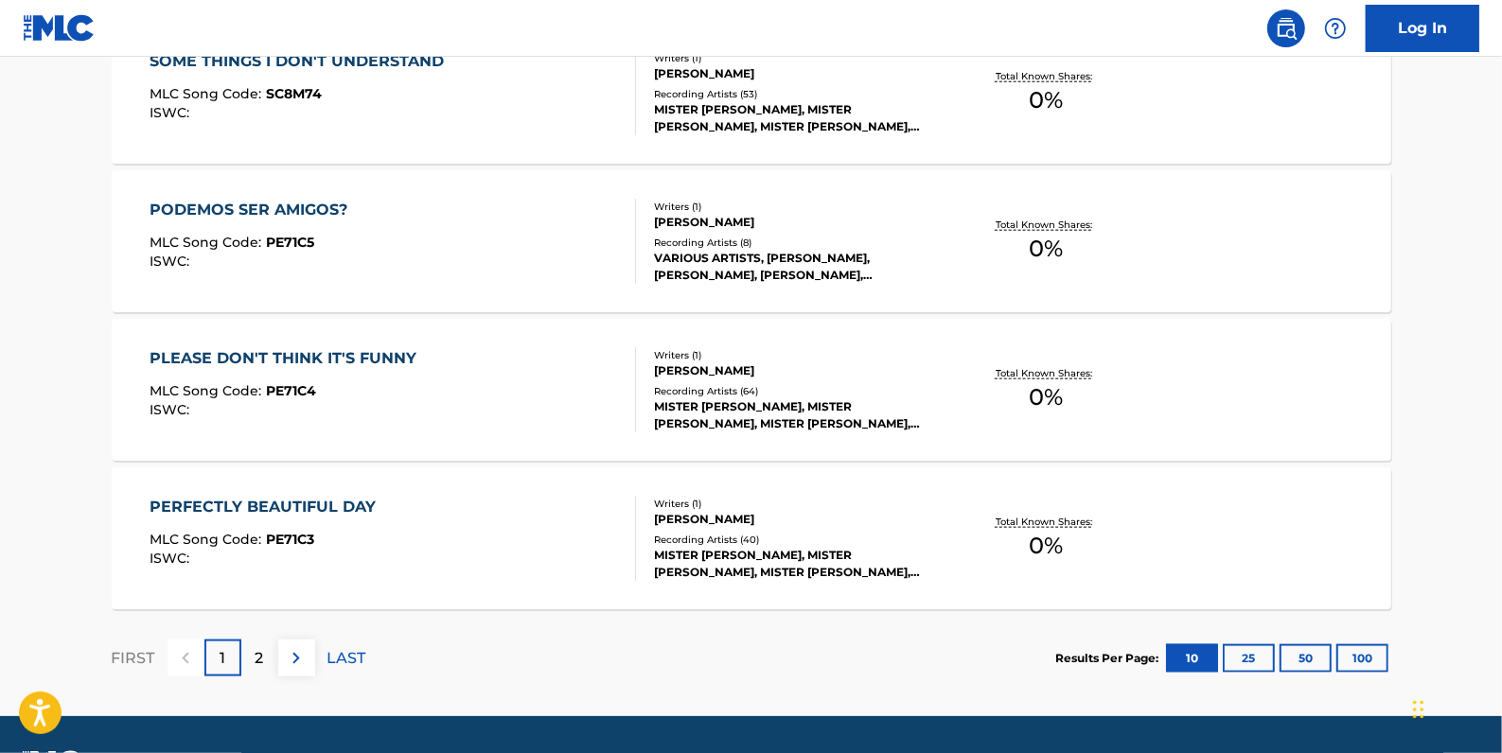
scroll to position [1562, 0]
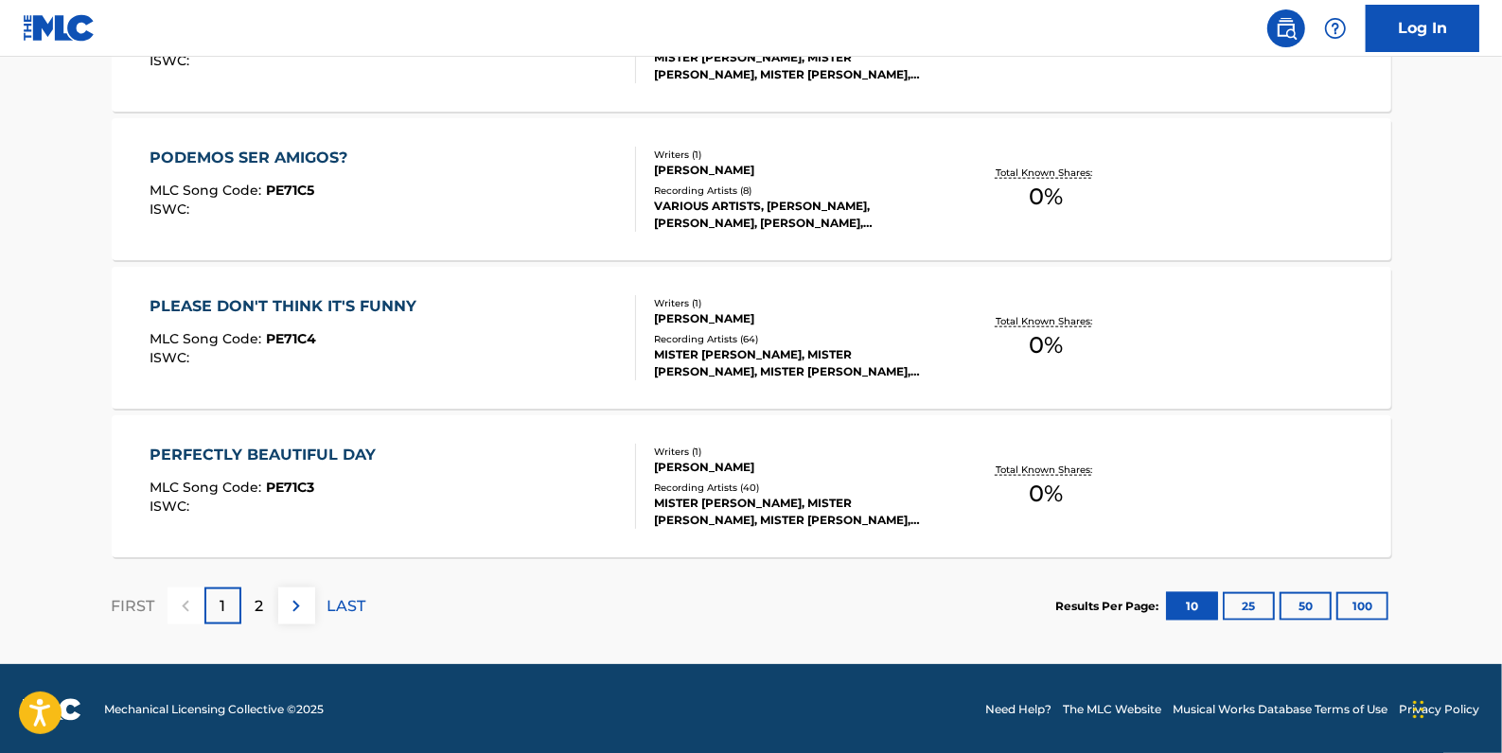
click at [263, 609] on p "2" at bounding box center [260, 606] width 9 height 23
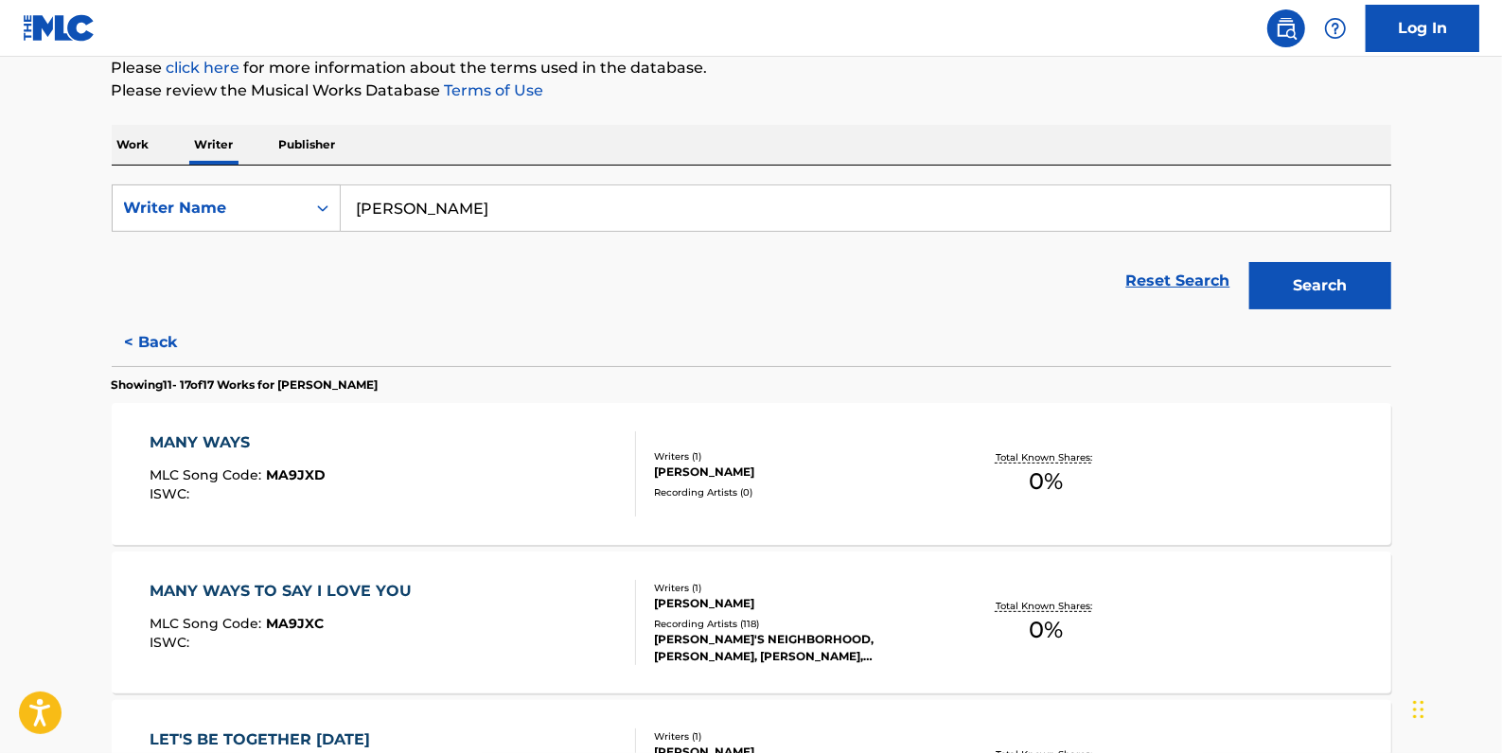
scroll to position [170, 0]
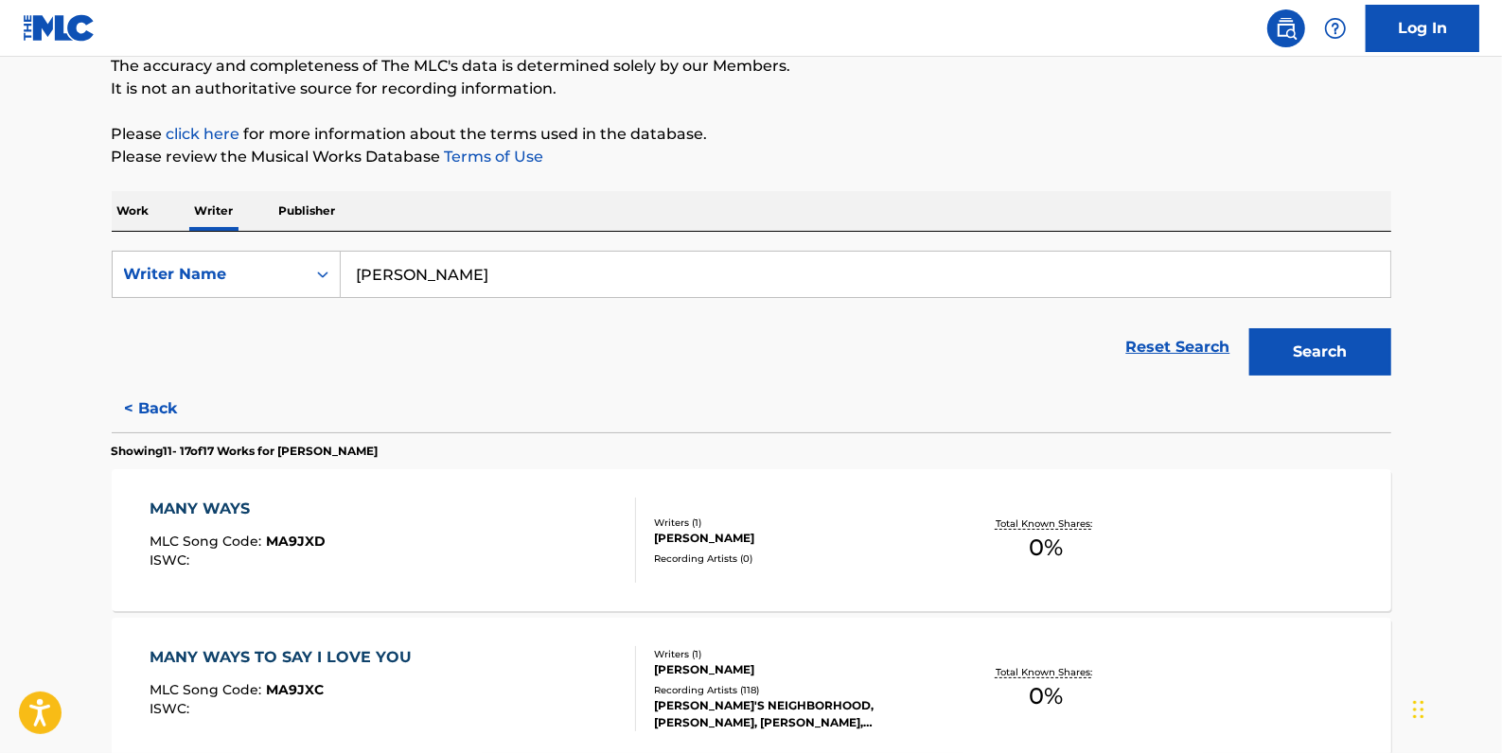
click at [152, 412] on button "< Back" at bounding box center [169, 408] width 114 height 47
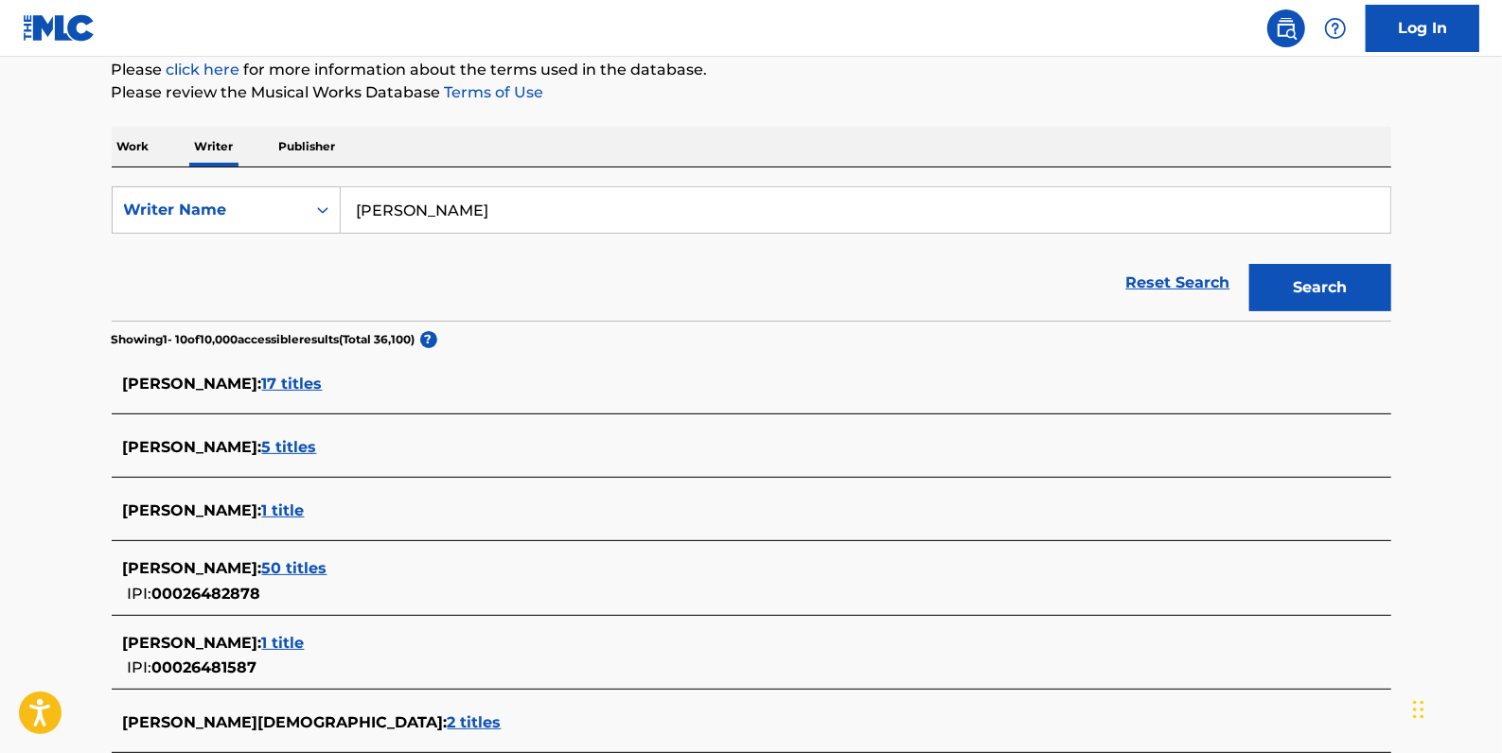
scroll to position [342, 0]
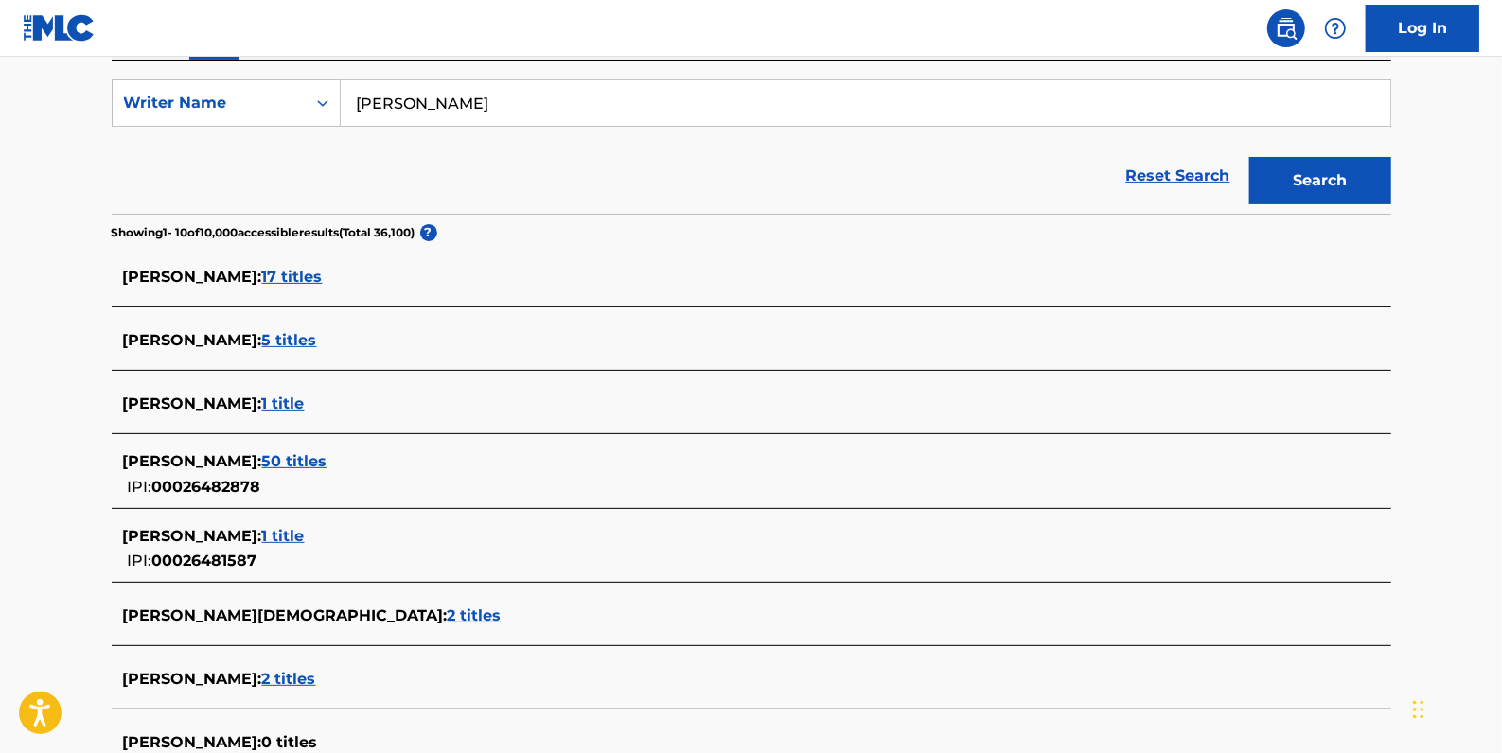
click at [291, 408] on span "1 title" at bounding box center [283, 404] width 43 height 18
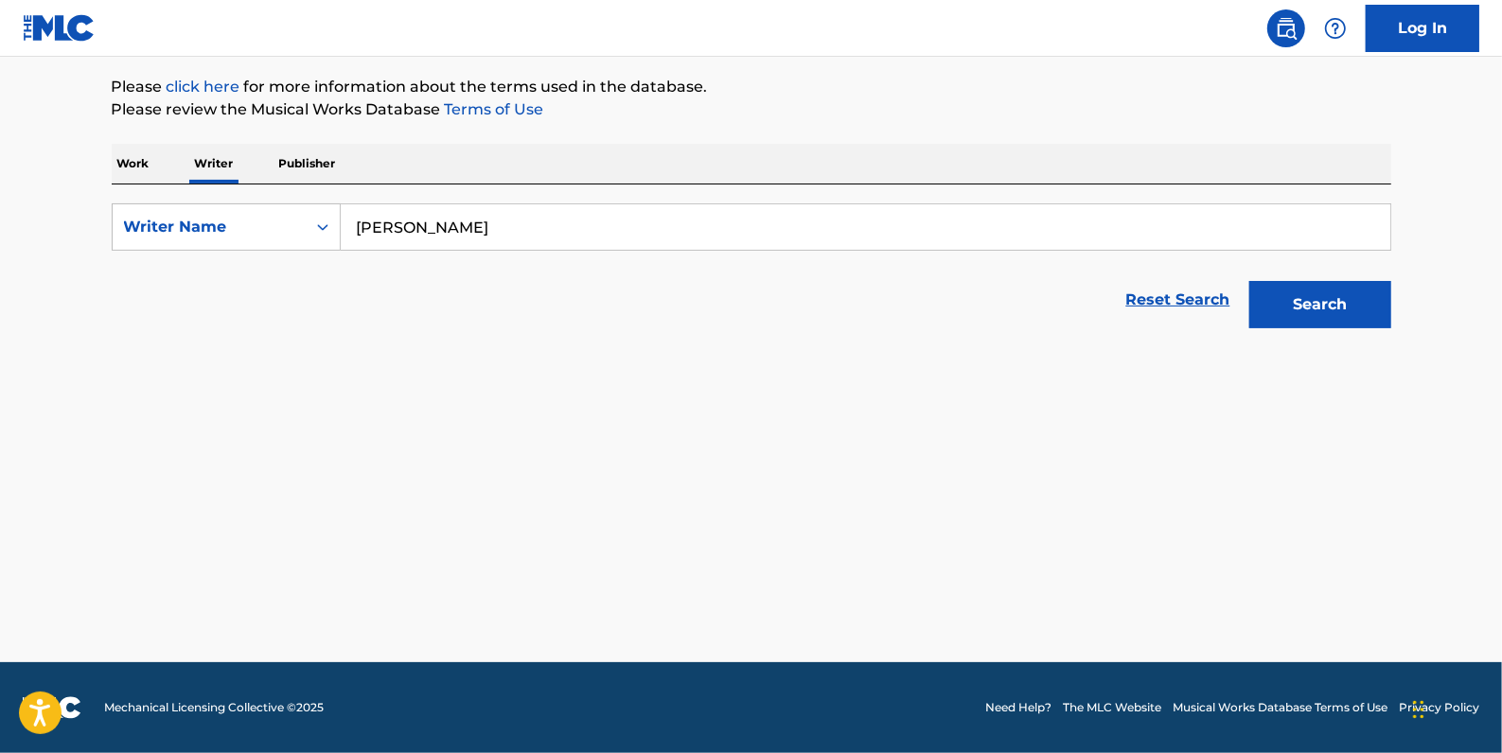
scroll to position [217, 0]
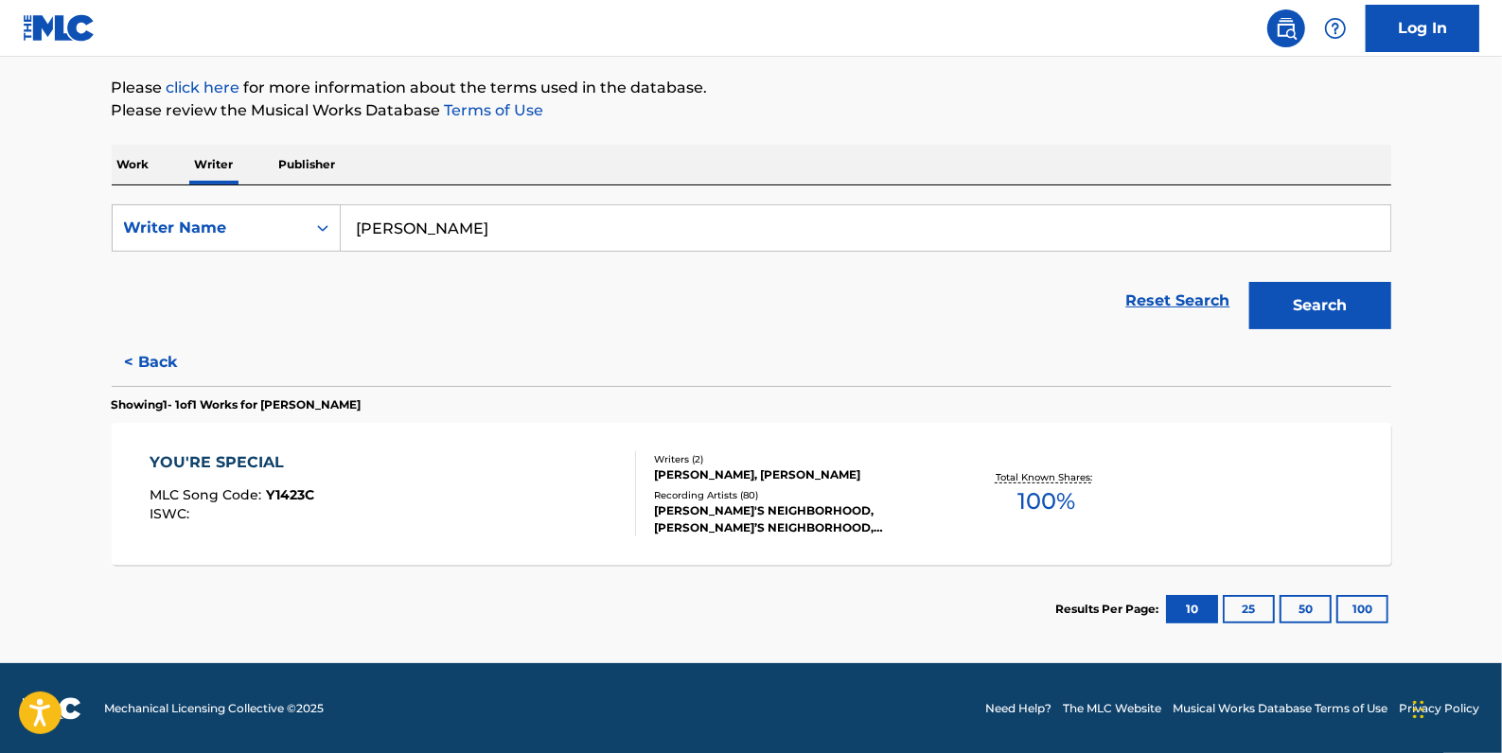
click at [164, 360] on button "< Back" at bounding box center [169, 362] width 114 height 47
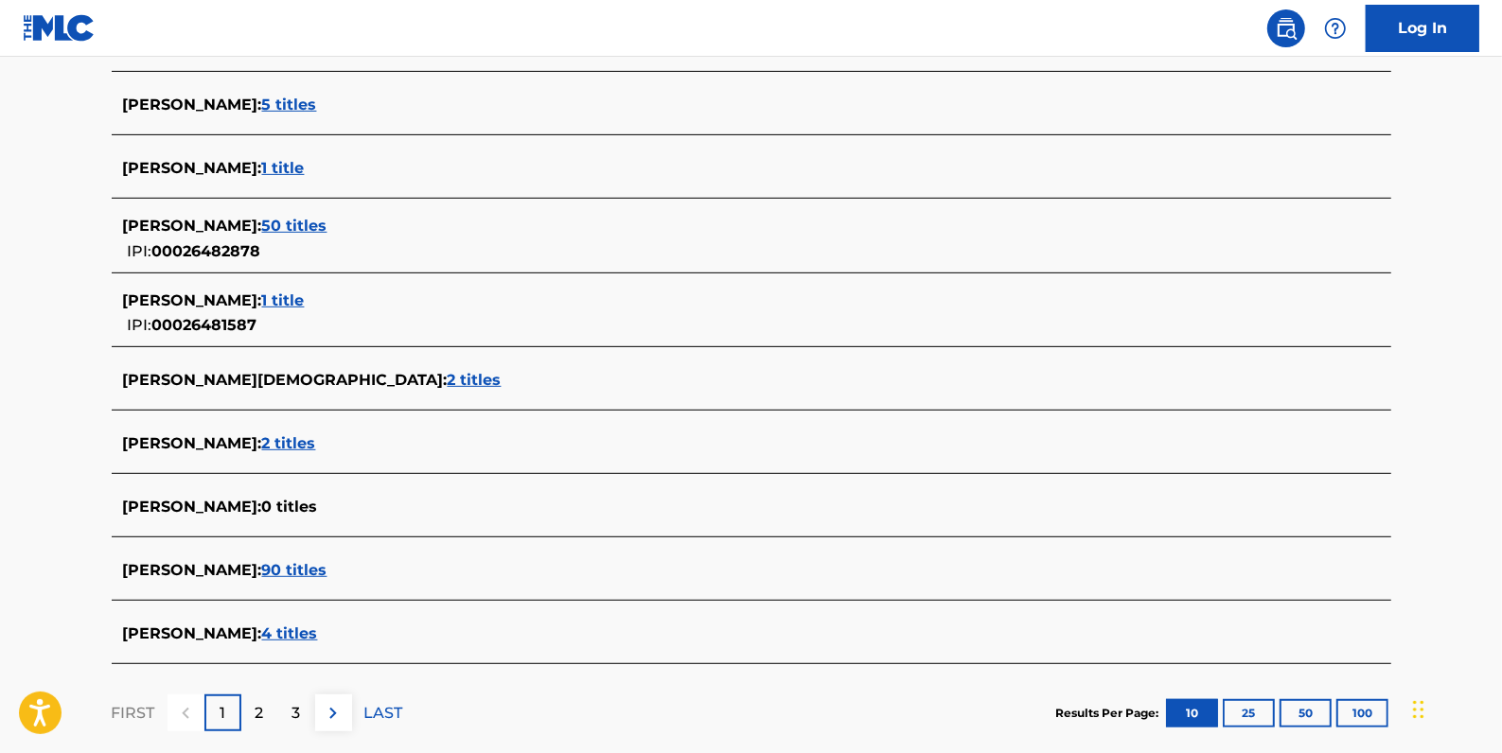
scroll to position [647, 0]
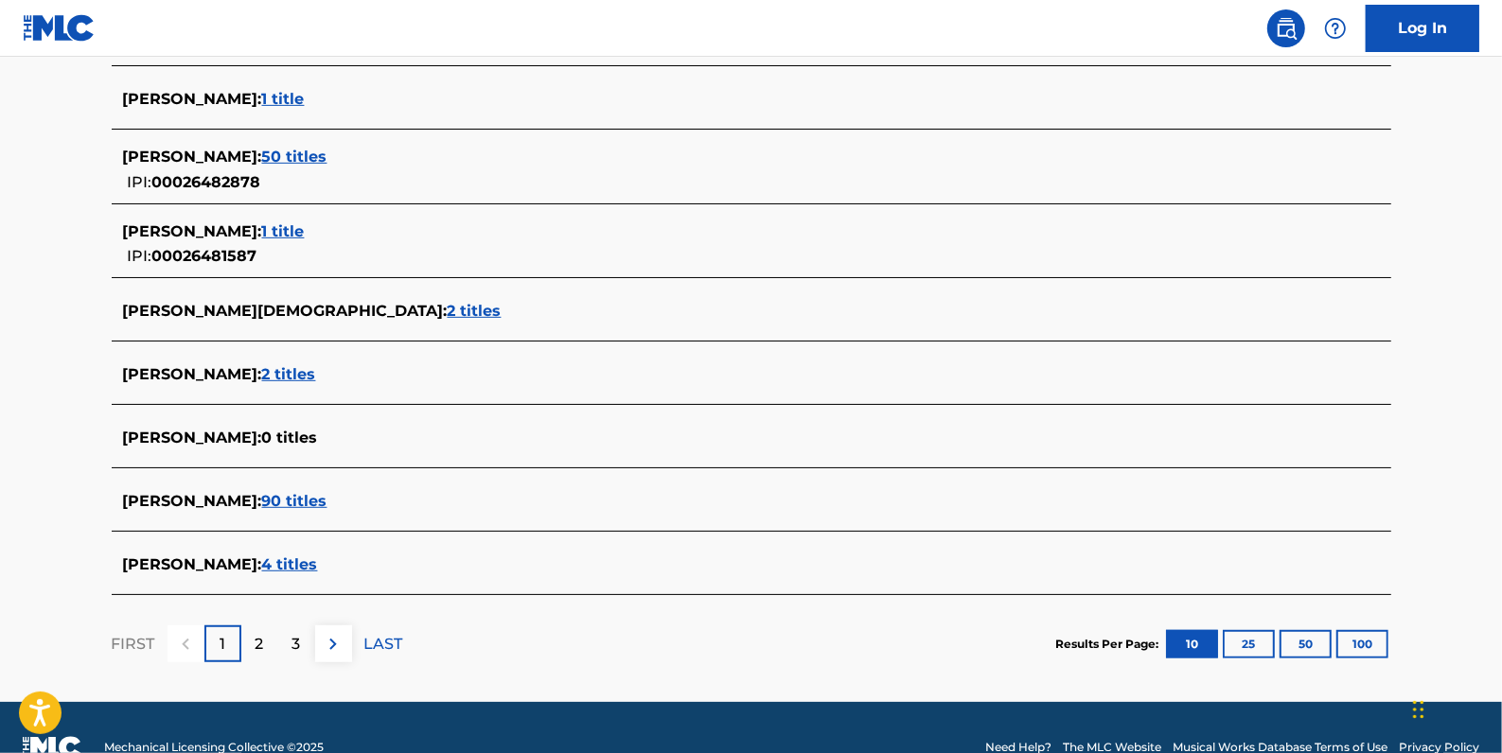
click at [307, 560] on span "4 titles" at bounding box center [290, 565] width 56 height 18
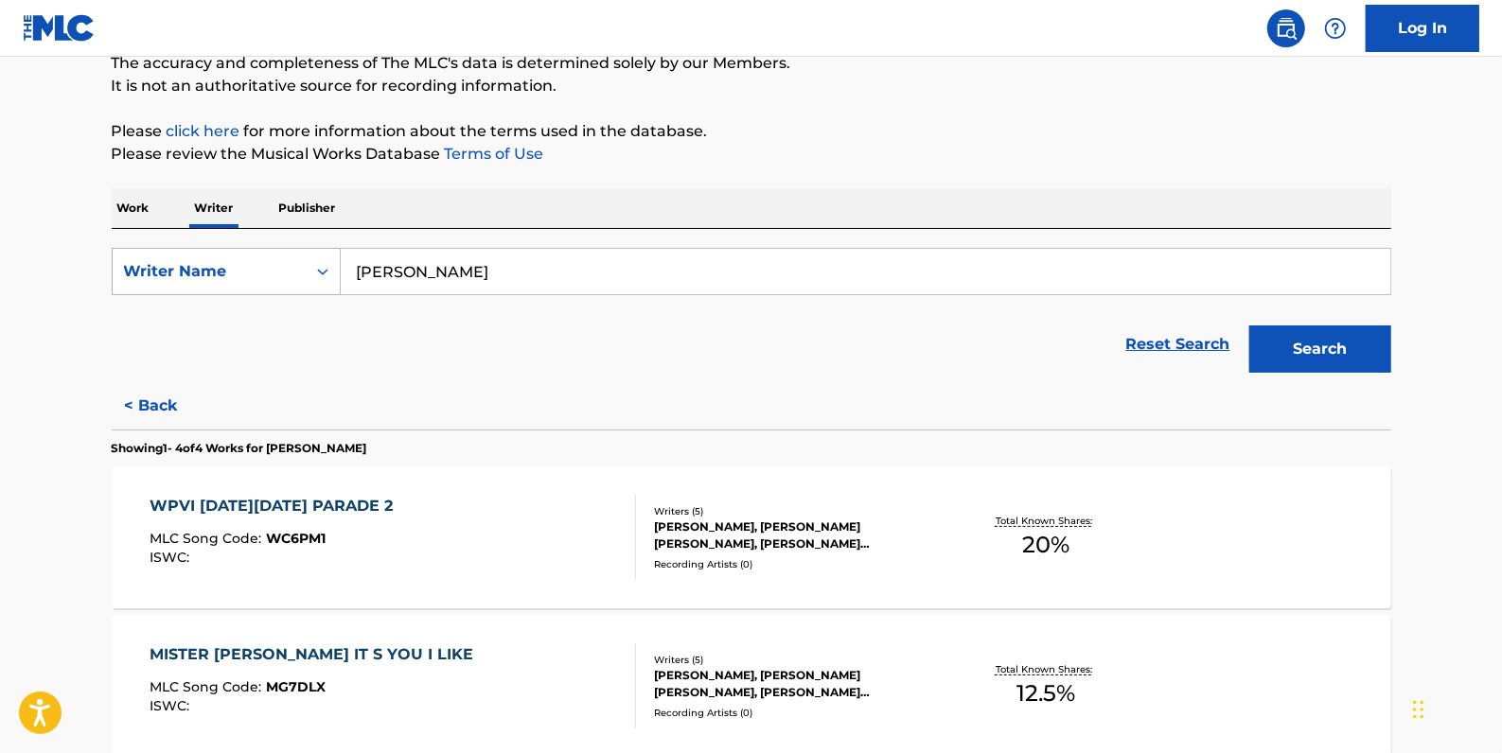
scroll to position [131, 0]
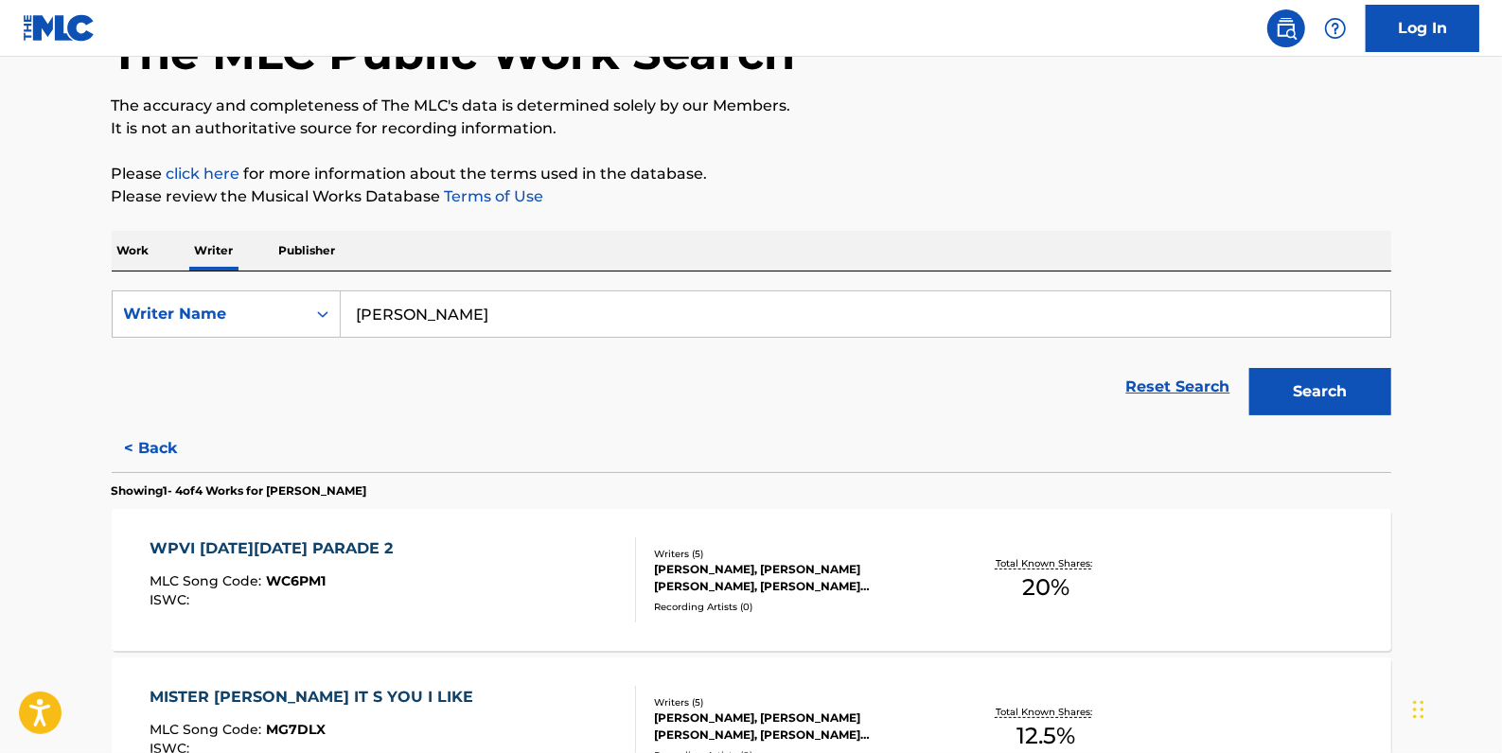
click at [150, 457] on button "< Back" at bounding box center [169, 448] width 114 height 47
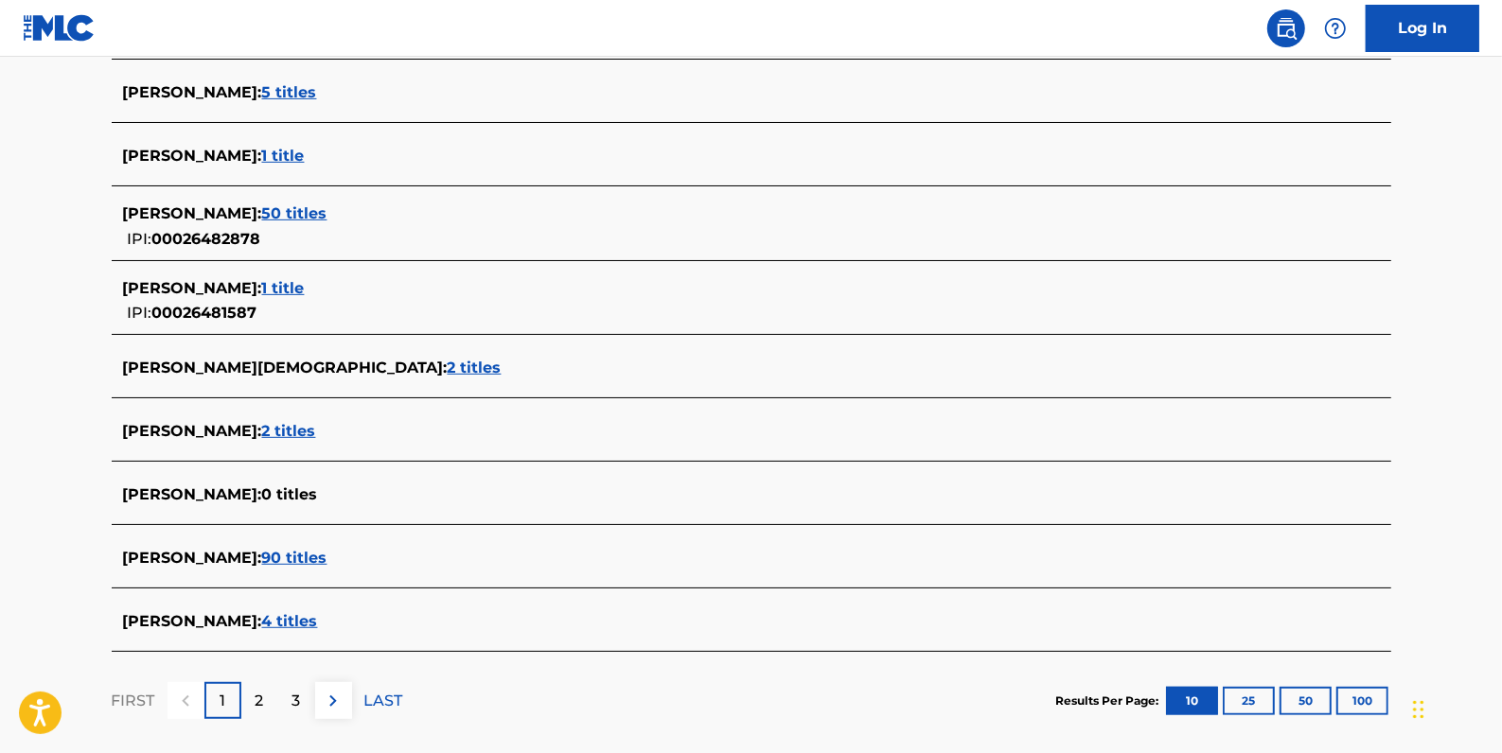
scroll to position [647, 0]
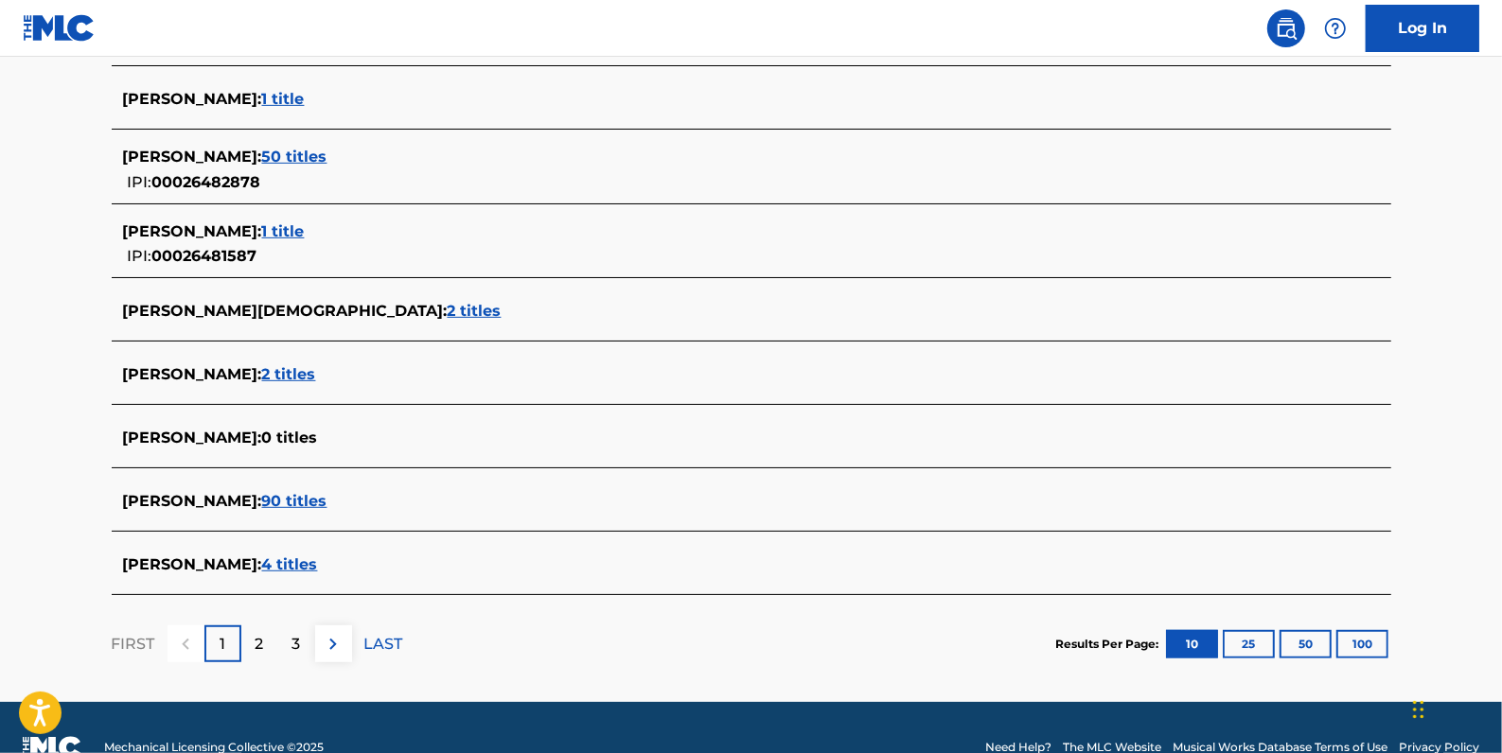
click at [261, 644] on p "2" at bounding box center [260, 644] width 9 height 23
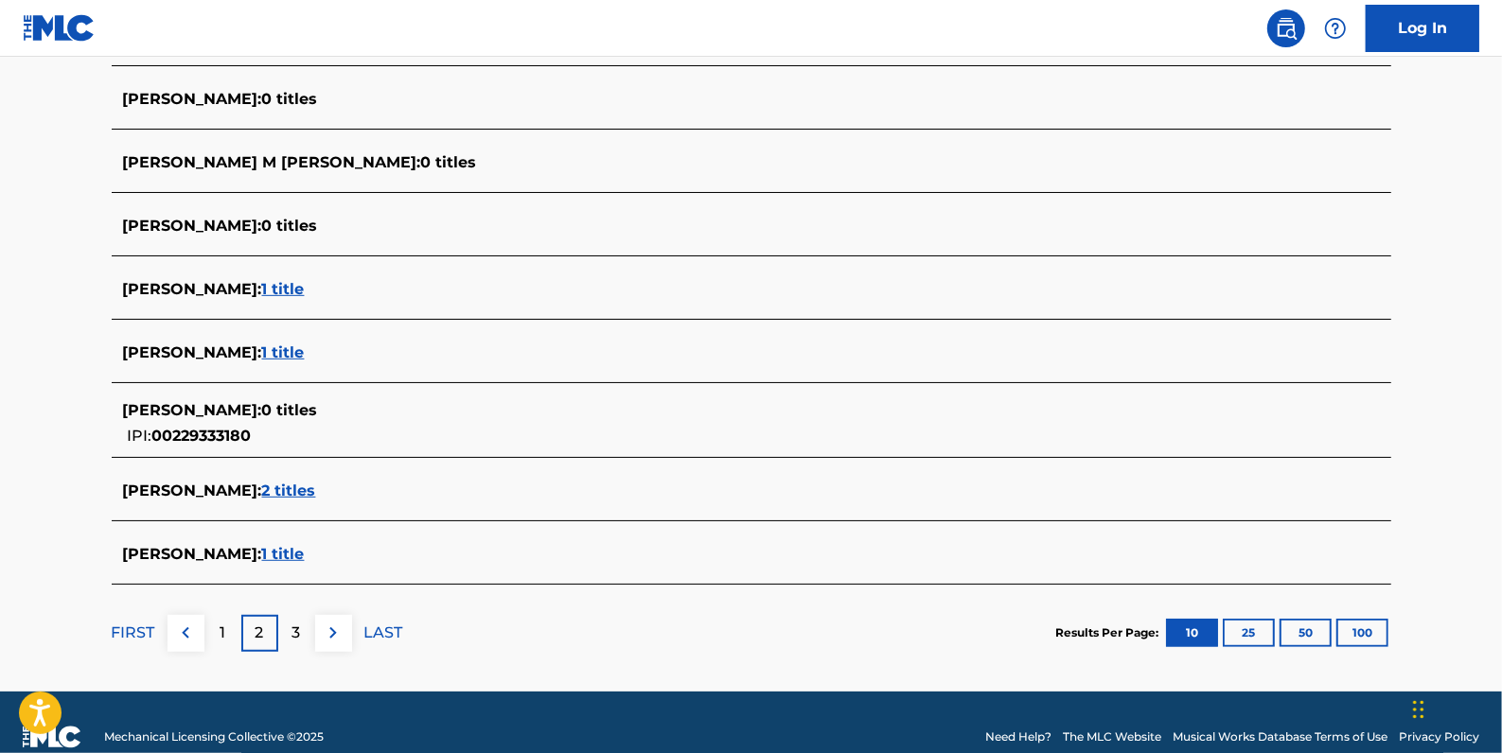
click at [186, 631] on img at bounding box center [185, 633] width 23 height 23
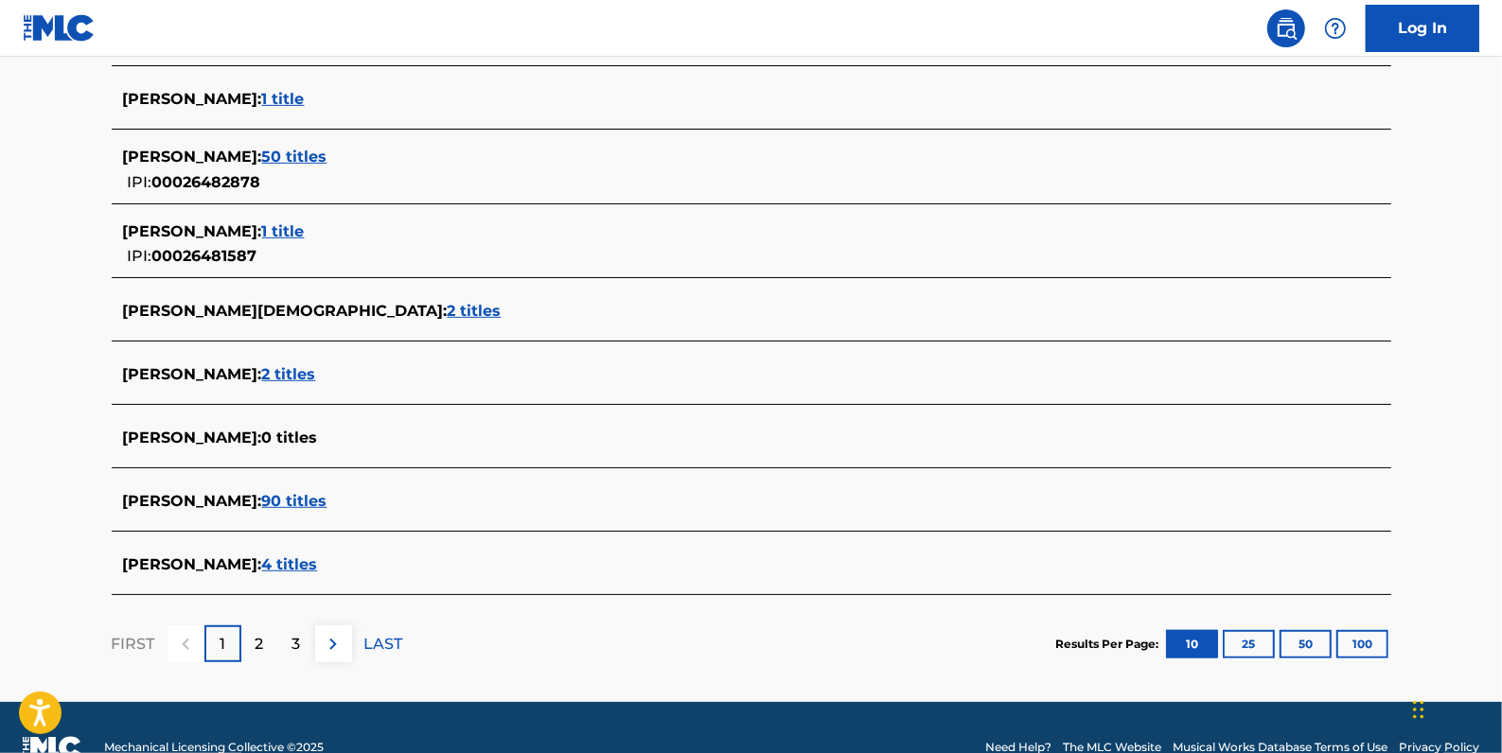
click at [288, 502] on span "90 titles" at bounding box center [294, 501] width 65 height 18
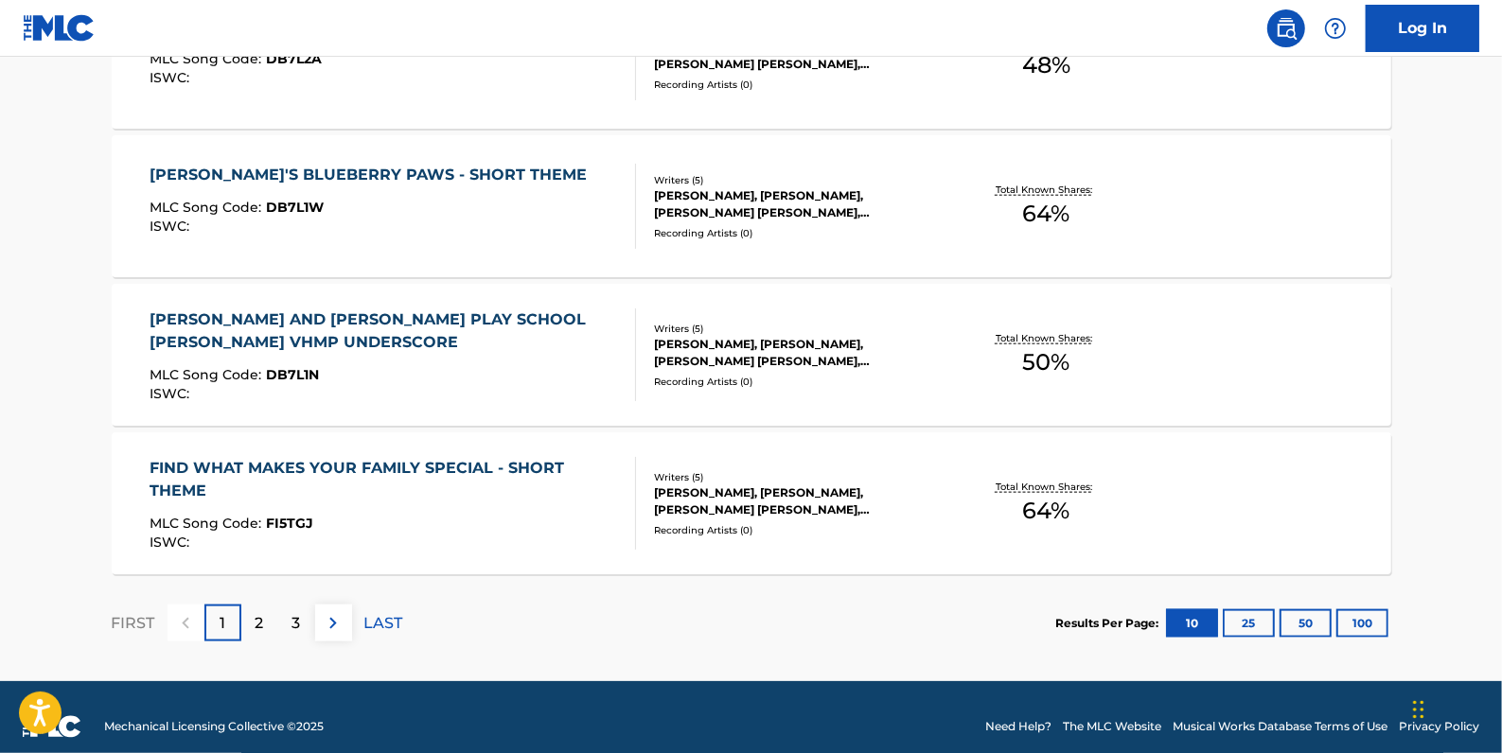
scroll to position [1562, 0]
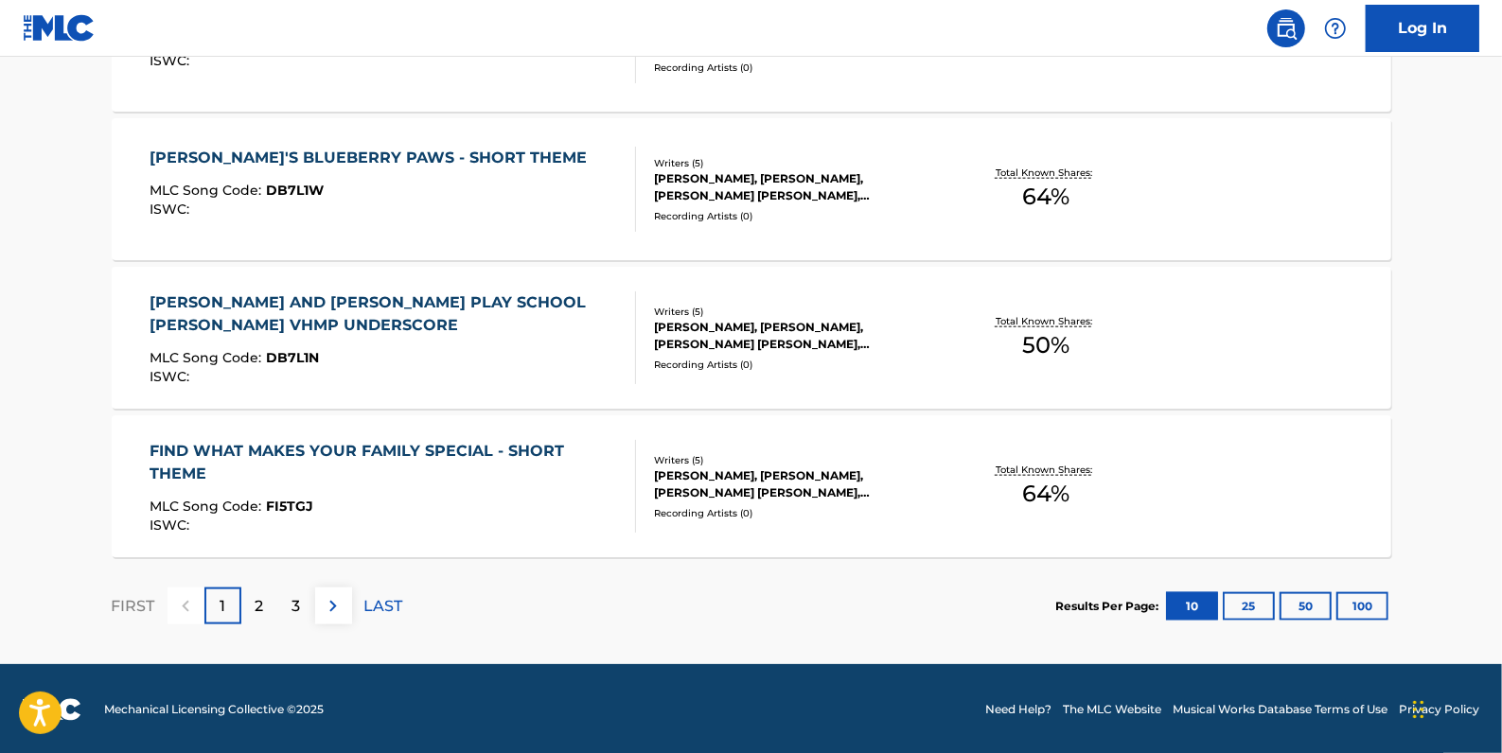
click at [264, 606] on div "2" at bounding box center [259, 606] width 37 height 37
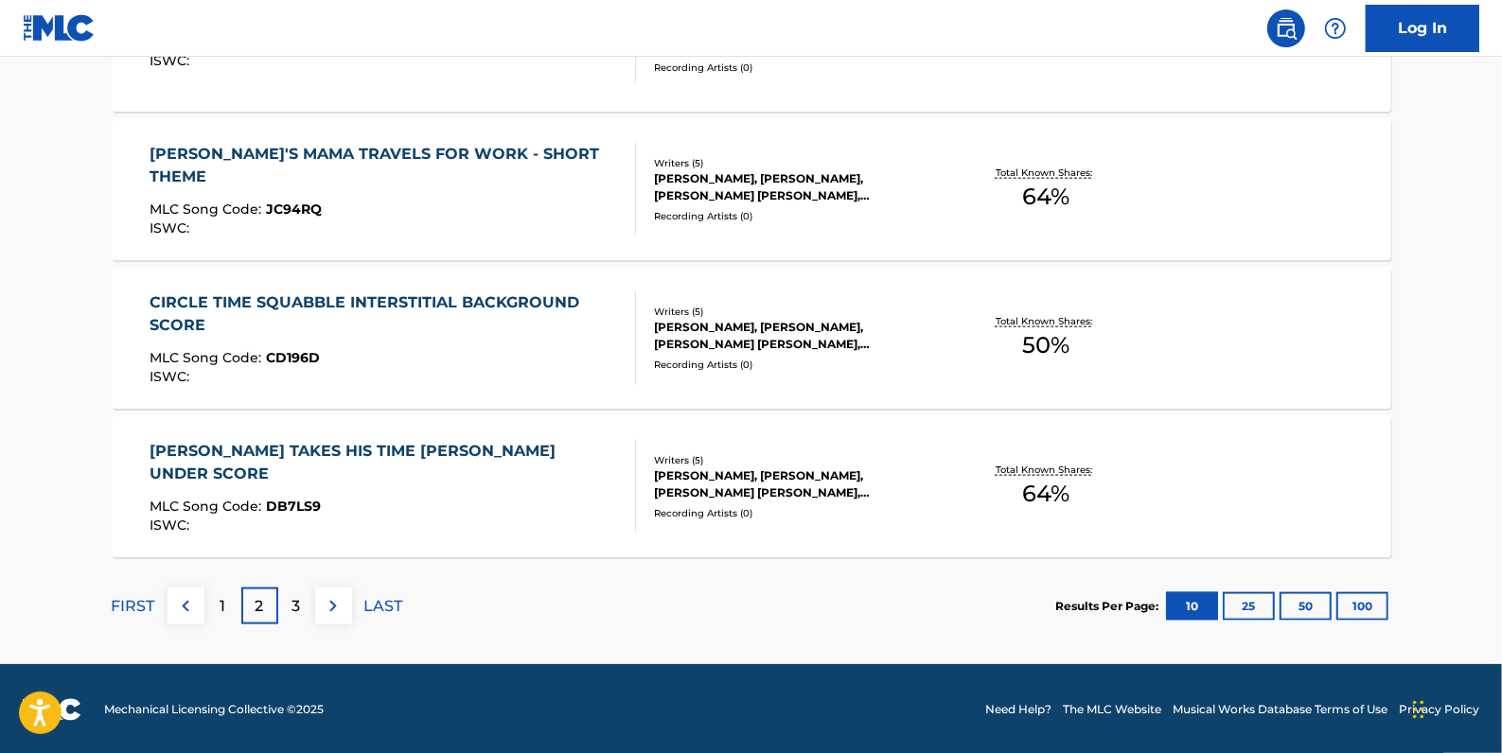
click at [300, 604] on p "3" at bounding box center [296, 606] width 9 height 23
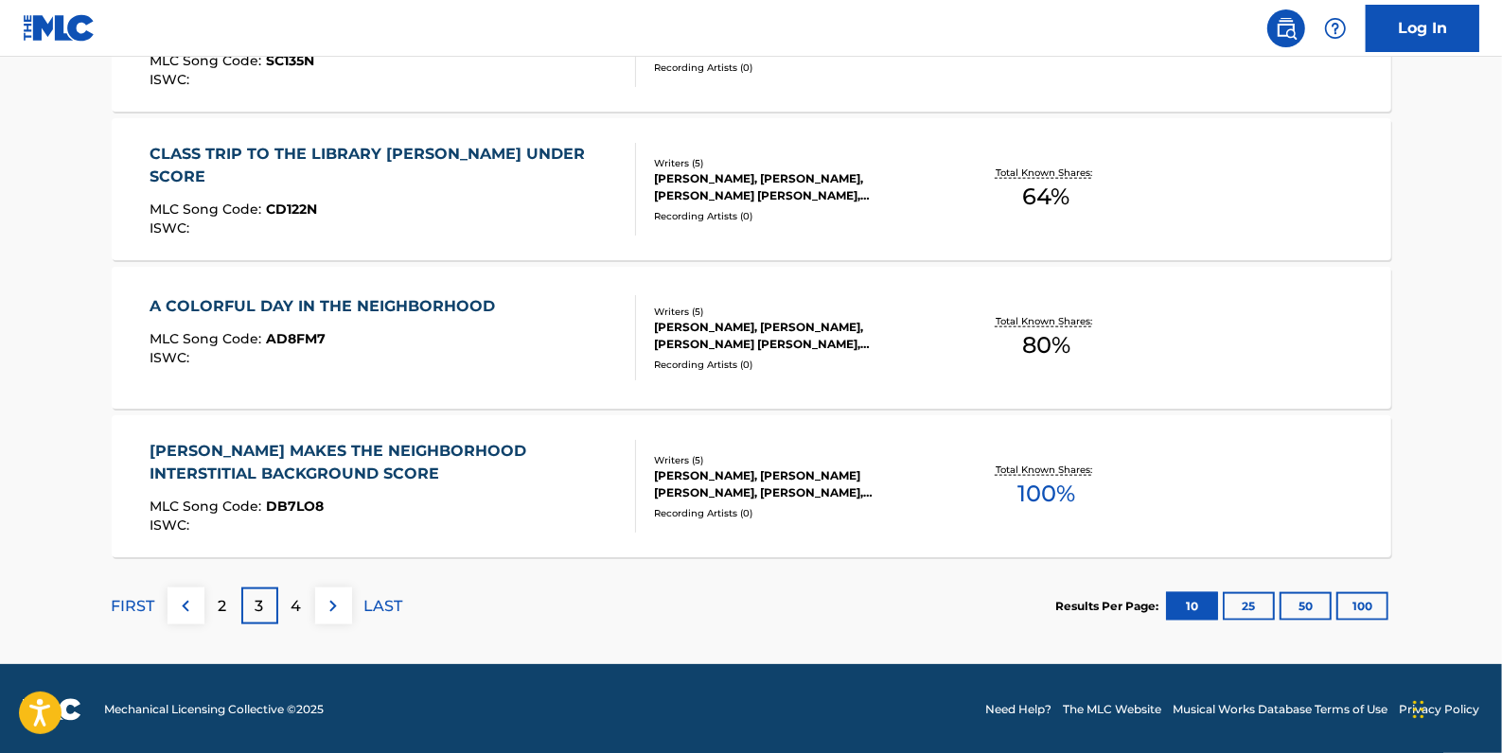
click at [191, 603] on img at bounding box center [185, 606] width 23 height 23
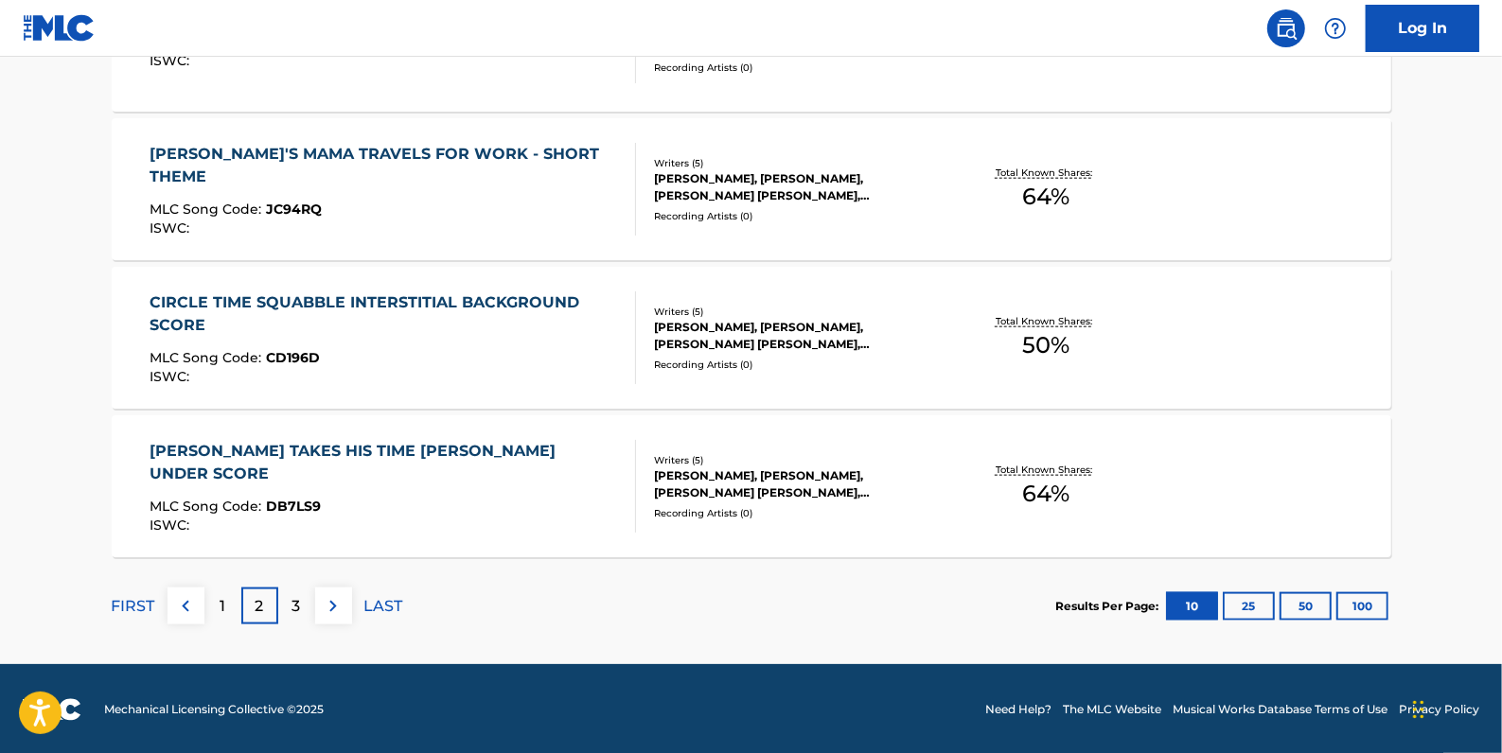
click at [221, 605] on p "1" at bounding box center [223, 606] width 6 height 23
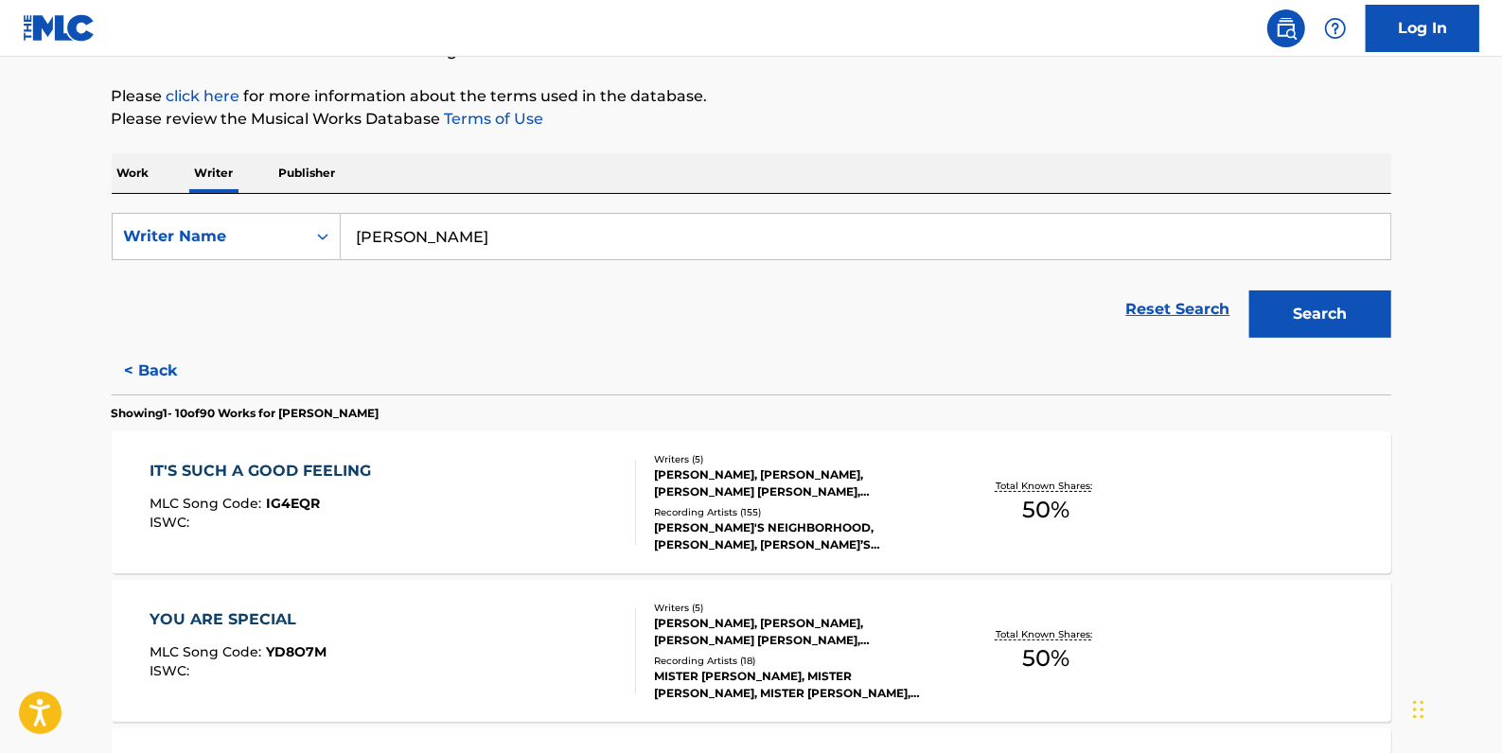
scroll to position [186, 0]
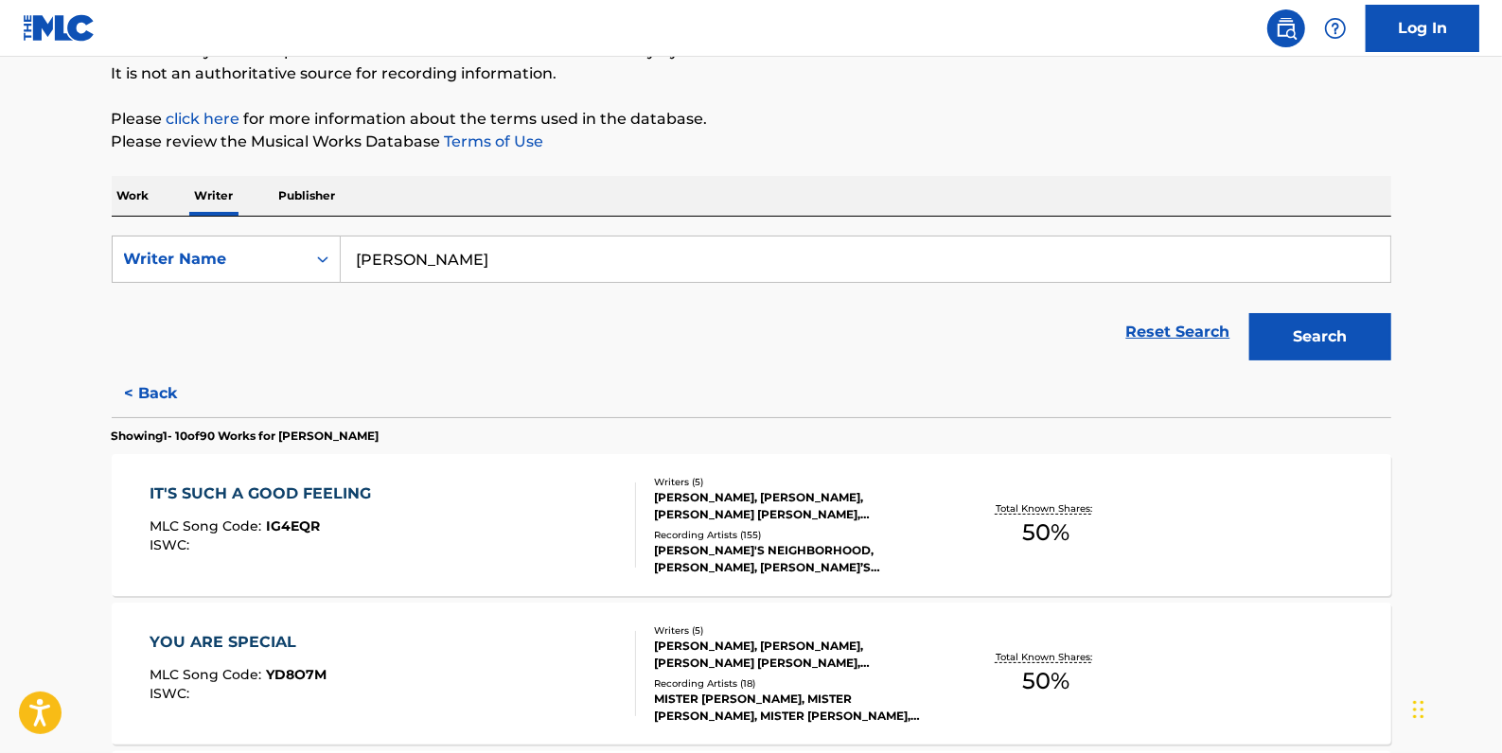
click at [1172, 336] on link "Reset Search" at bounding box center [1178, 332] width 123 height 42
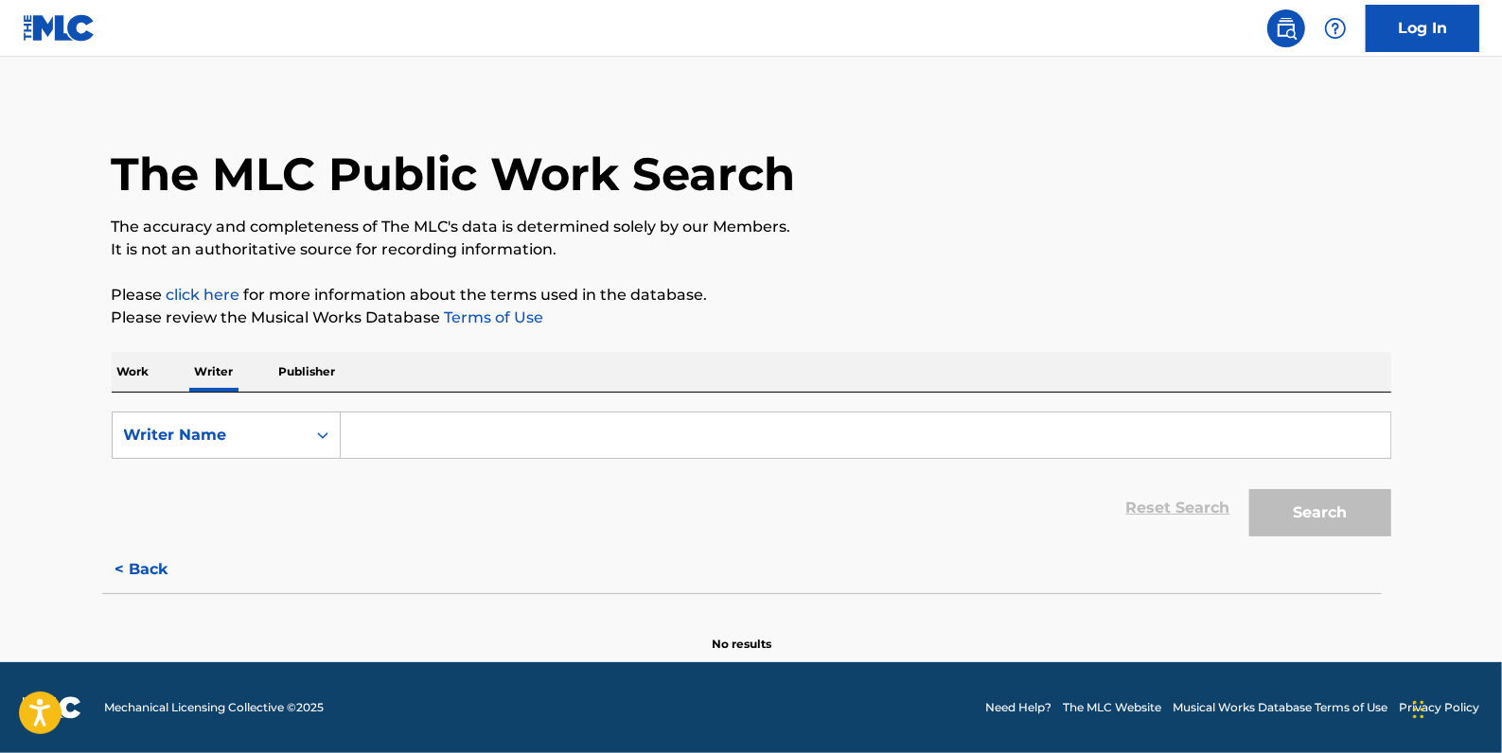
scroll to position [0, 0]
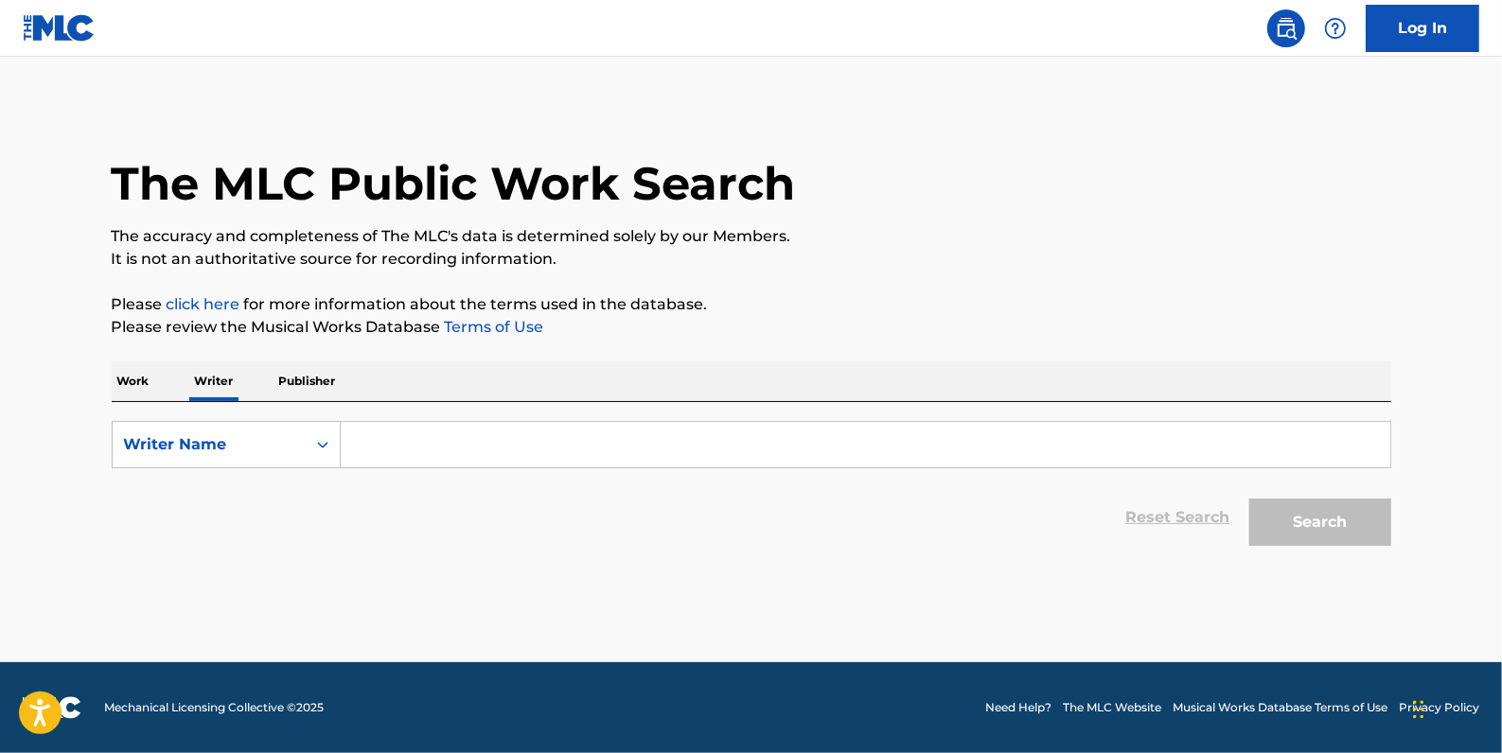
click at [135, 382] on p "Work" at bounding box center [134, 382] width 44 height 40
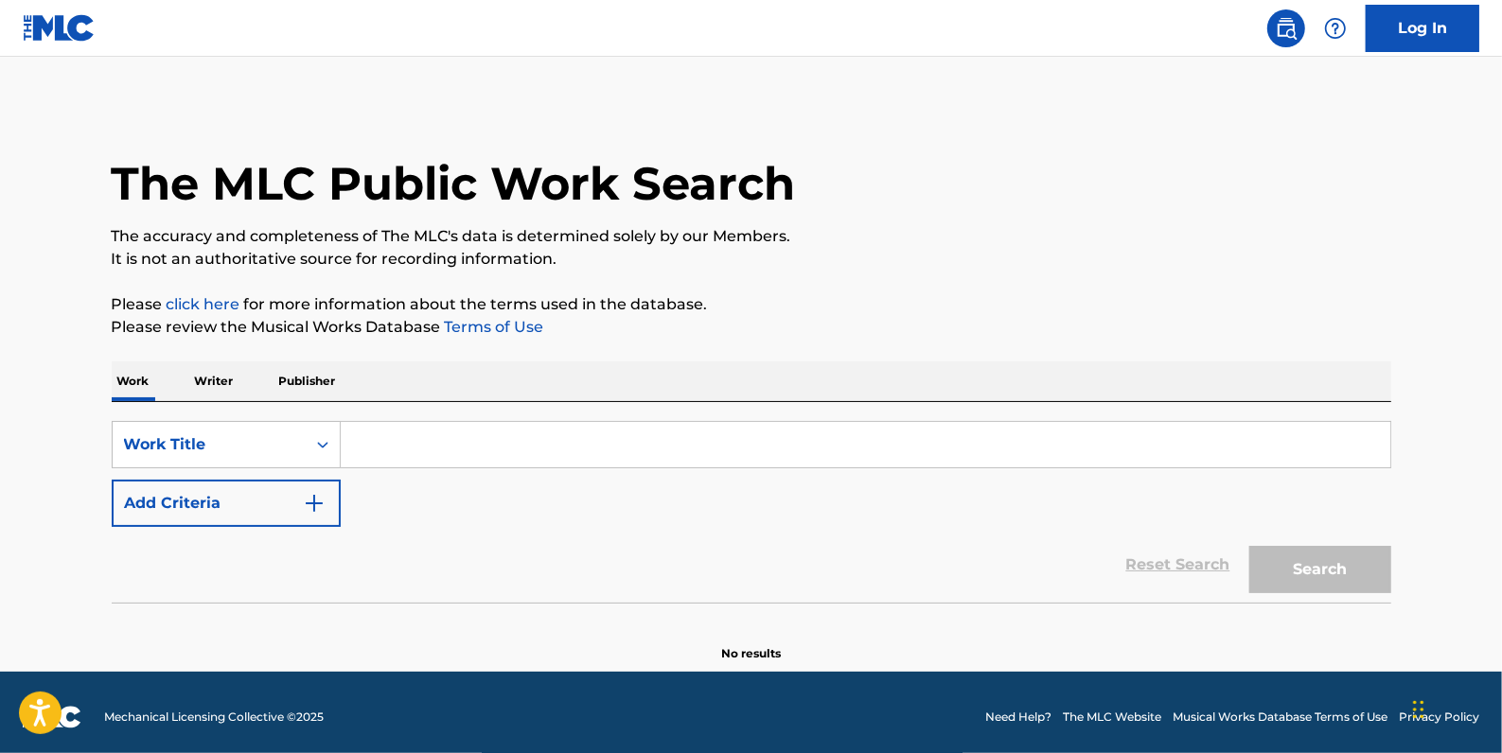
paste input "M01004"
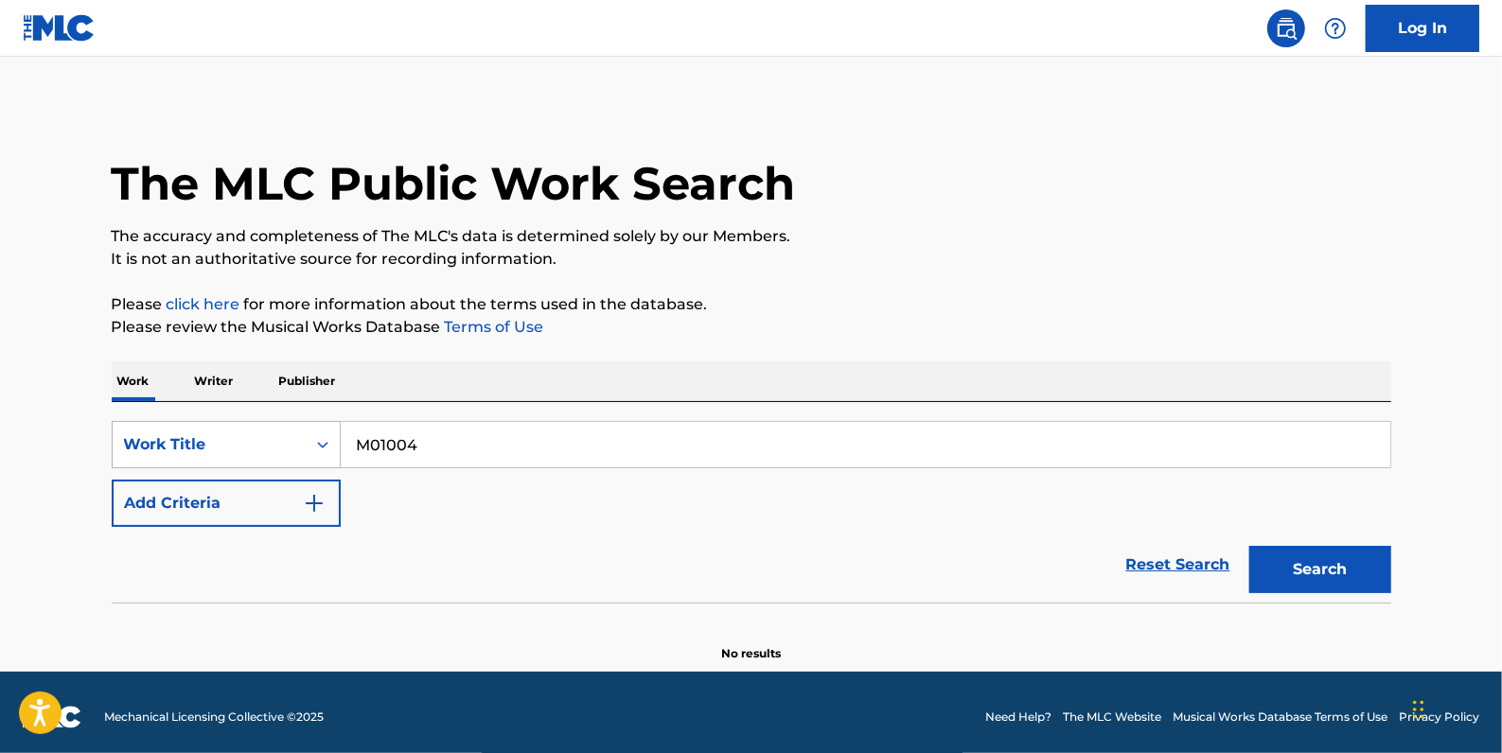
type input "M01004"
click at [313, 440] on icon "Search Form" at bounding box center [322, 444] width 19 height 19
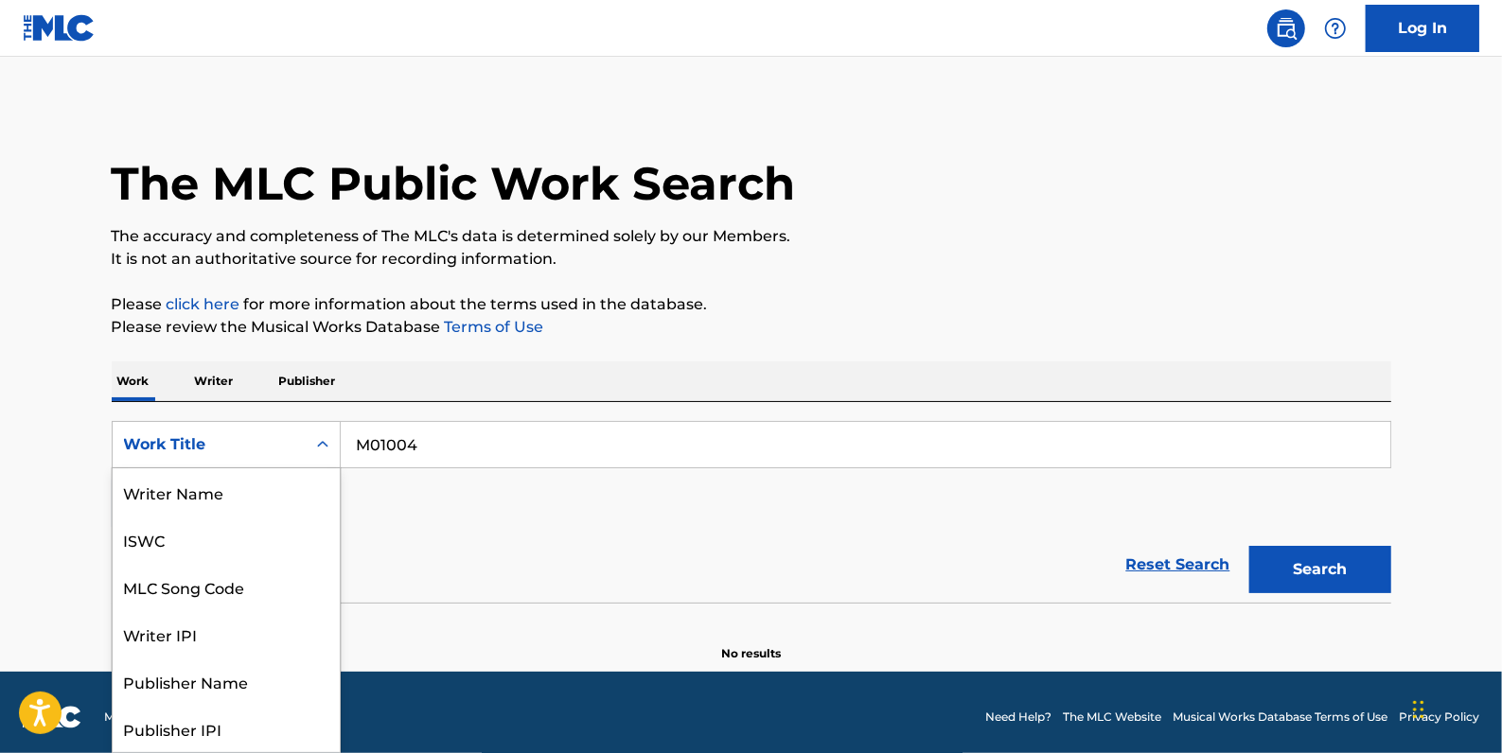
scroll to position [95, 0]
click at [254, 490] on div "MLC Song Code" at bounding box center [226, 492] width 227 height 47
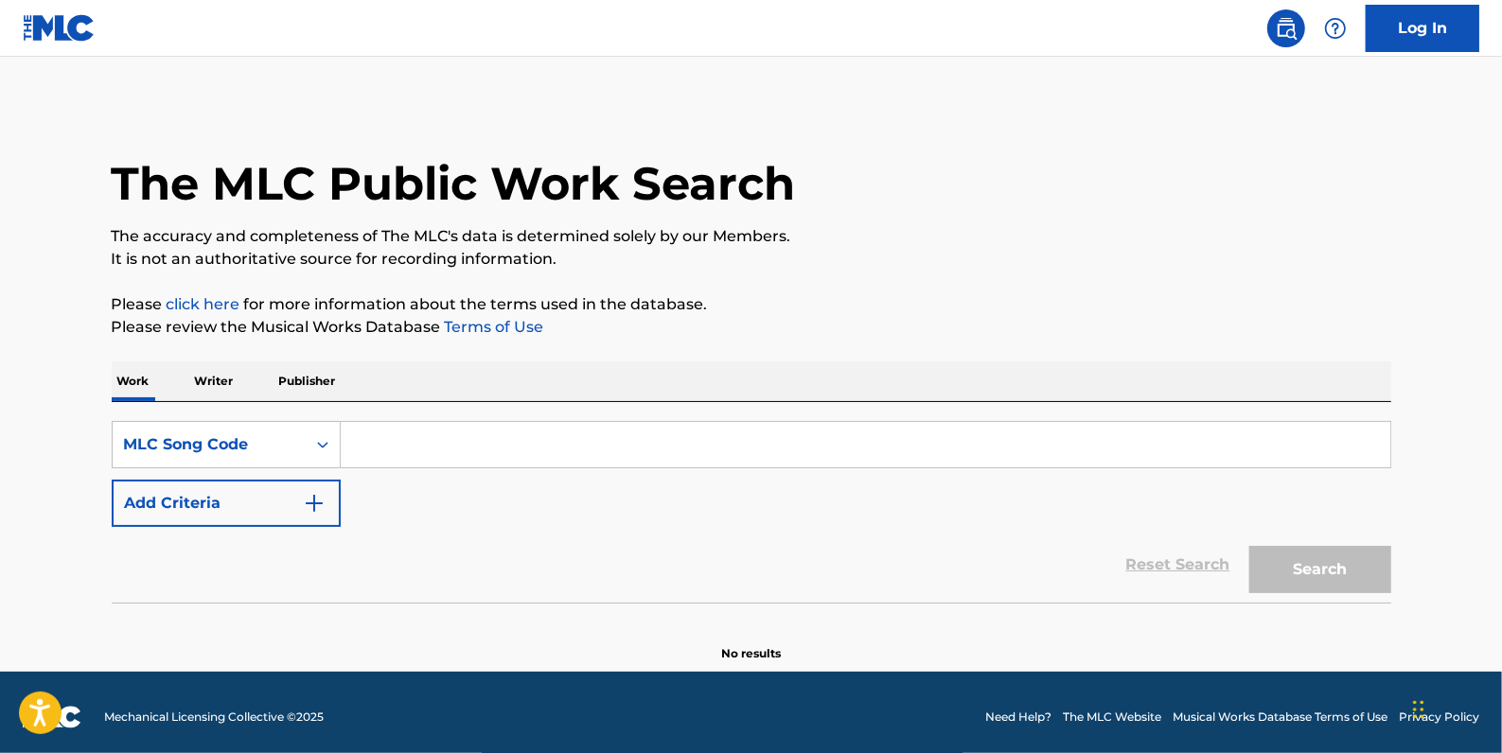
paste input "M01004"
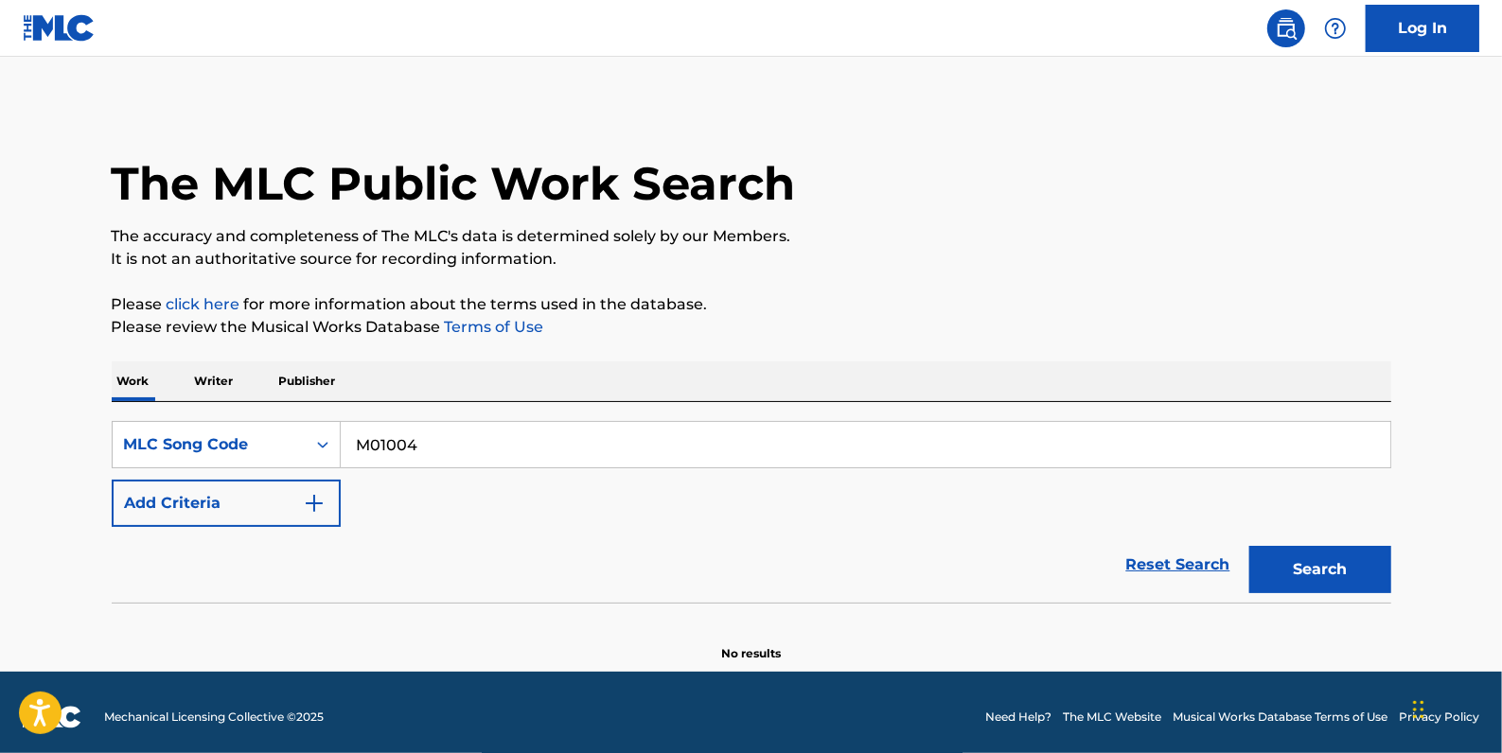
type input "M01004"
click at [1303, 571] on button "Search" at bounding box center [1320, 569] width 142 height 47
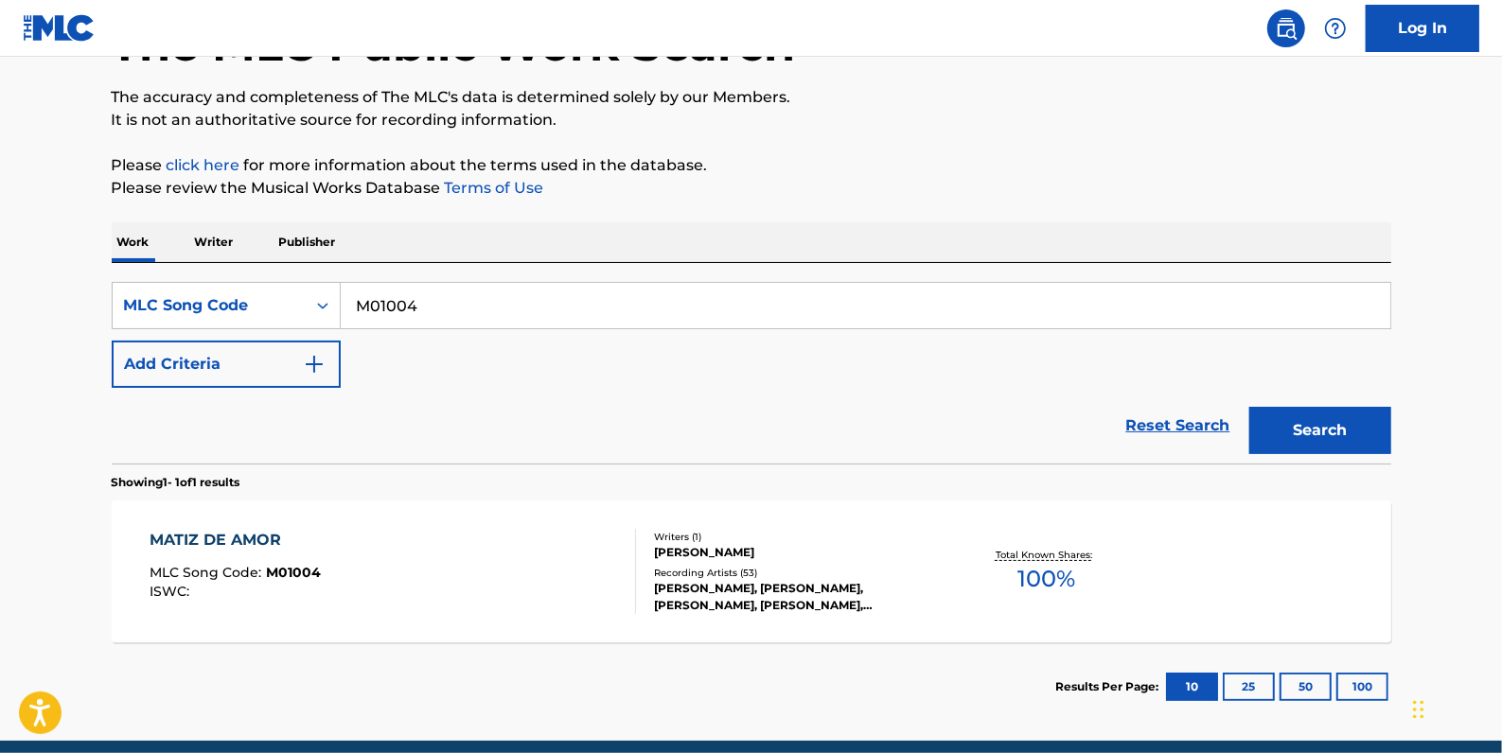
scroll to position [171, 0]
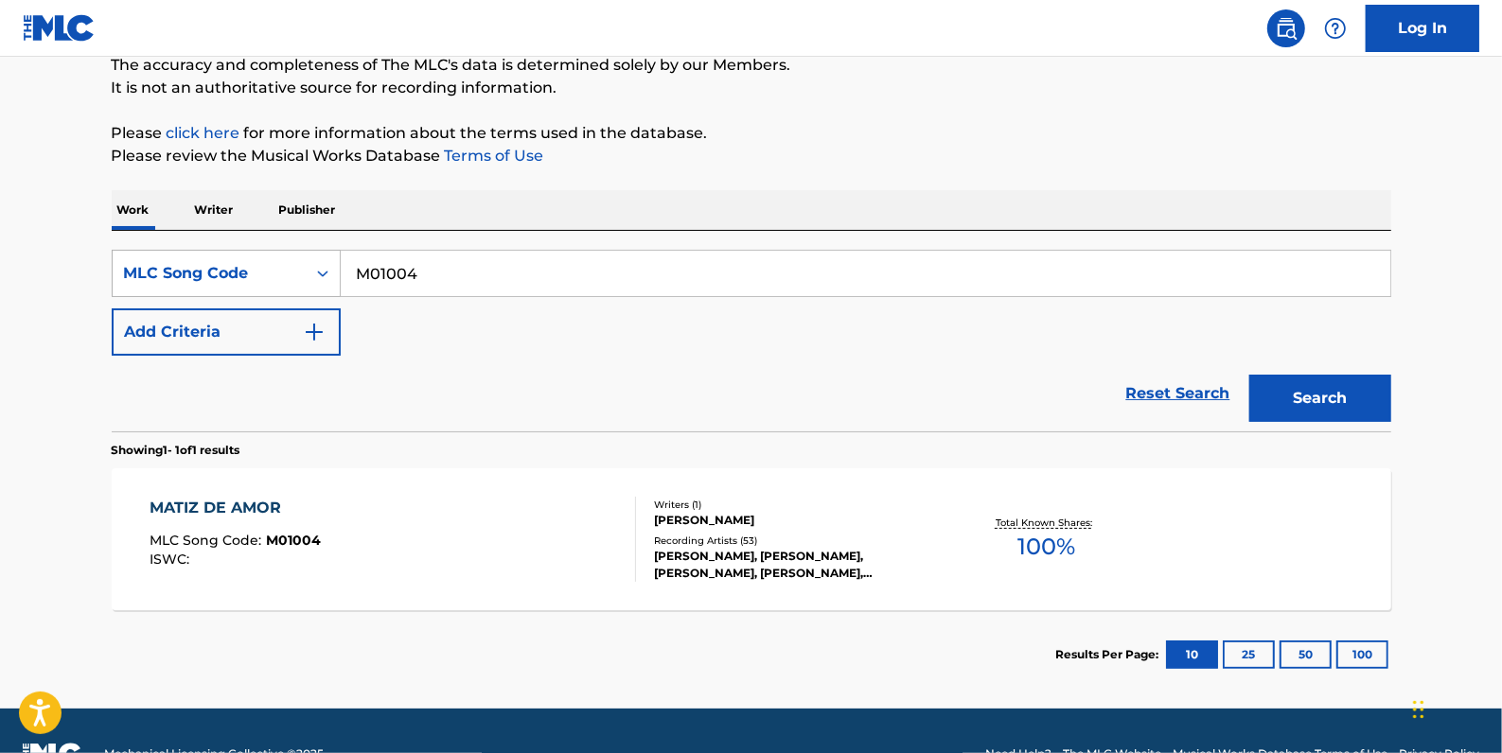
drag, startPoint x: 447, startPoint y: 277, endPoint x: 311, endPoint y: 275, distance: 135.4
click at [311, 275] on div "SearchWithCriteria3df3522e-2919-43b3-874e-ae4c0d23eaa0 MLC Song Code M01004" at bounding box center [752, 273] width 1280 height 47
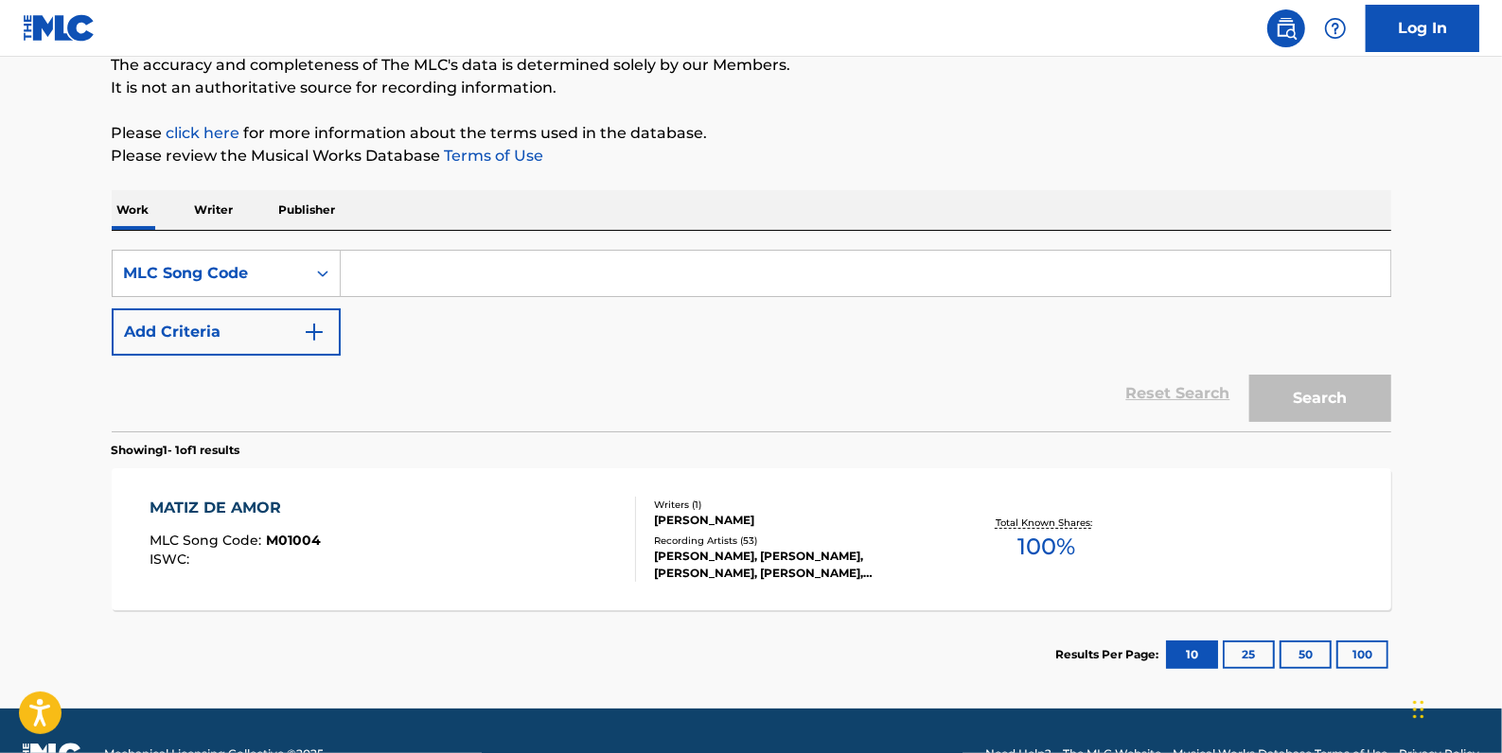
paste input "C61176"
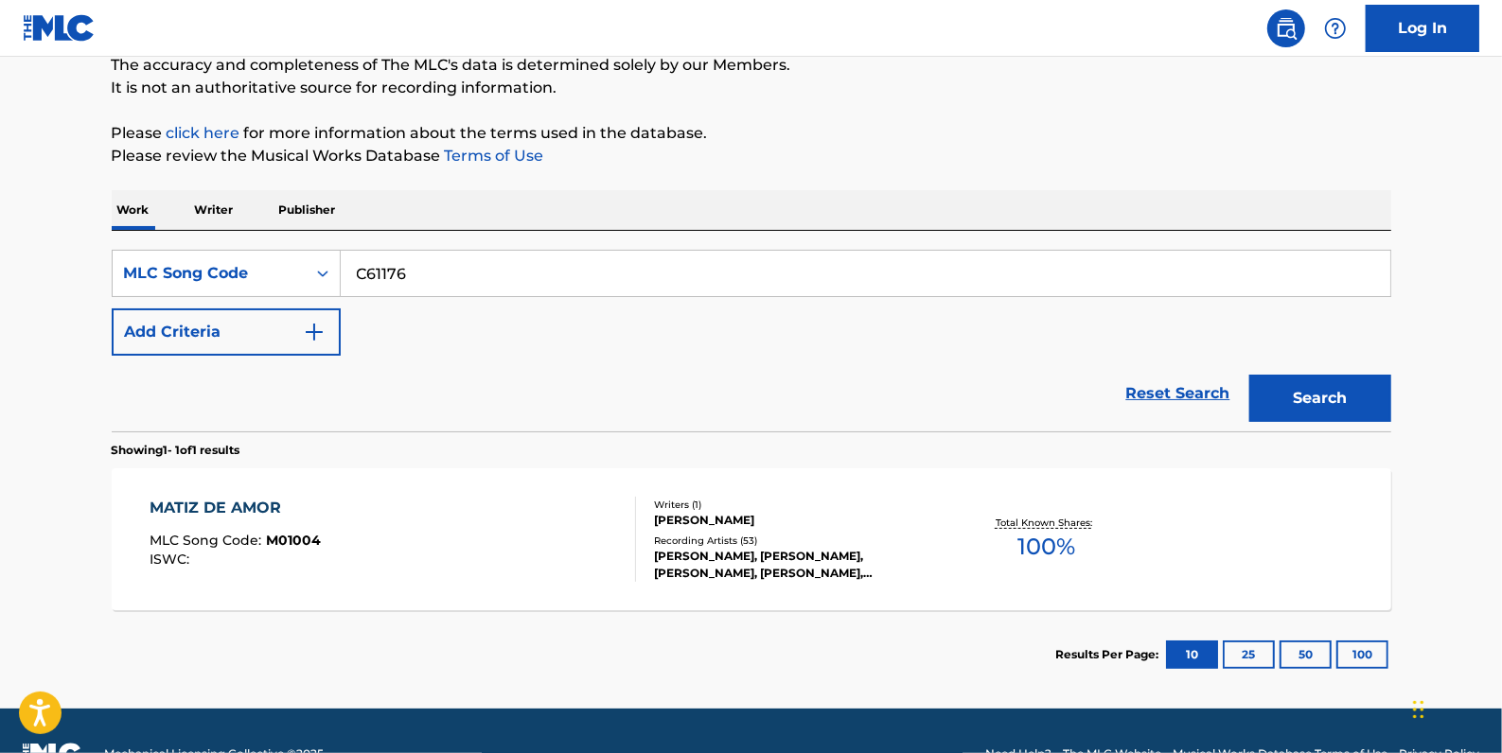
type input "C61176"
click at [1302, 394] on button "Search" at bounding box center [1320, 398] width 142 height 47
drag, startPoint x: 432, startPoint y: 277, endPoint x: 314, endPoint y: 278, distance: 117.4
click at [314, 278] on div "SearchWithCriteria3df3522e-2919-43b3-874e-ae4c0d23eaa0 MLC Song Code C61176" at bounding box center [752, 273] width 1280 height 47
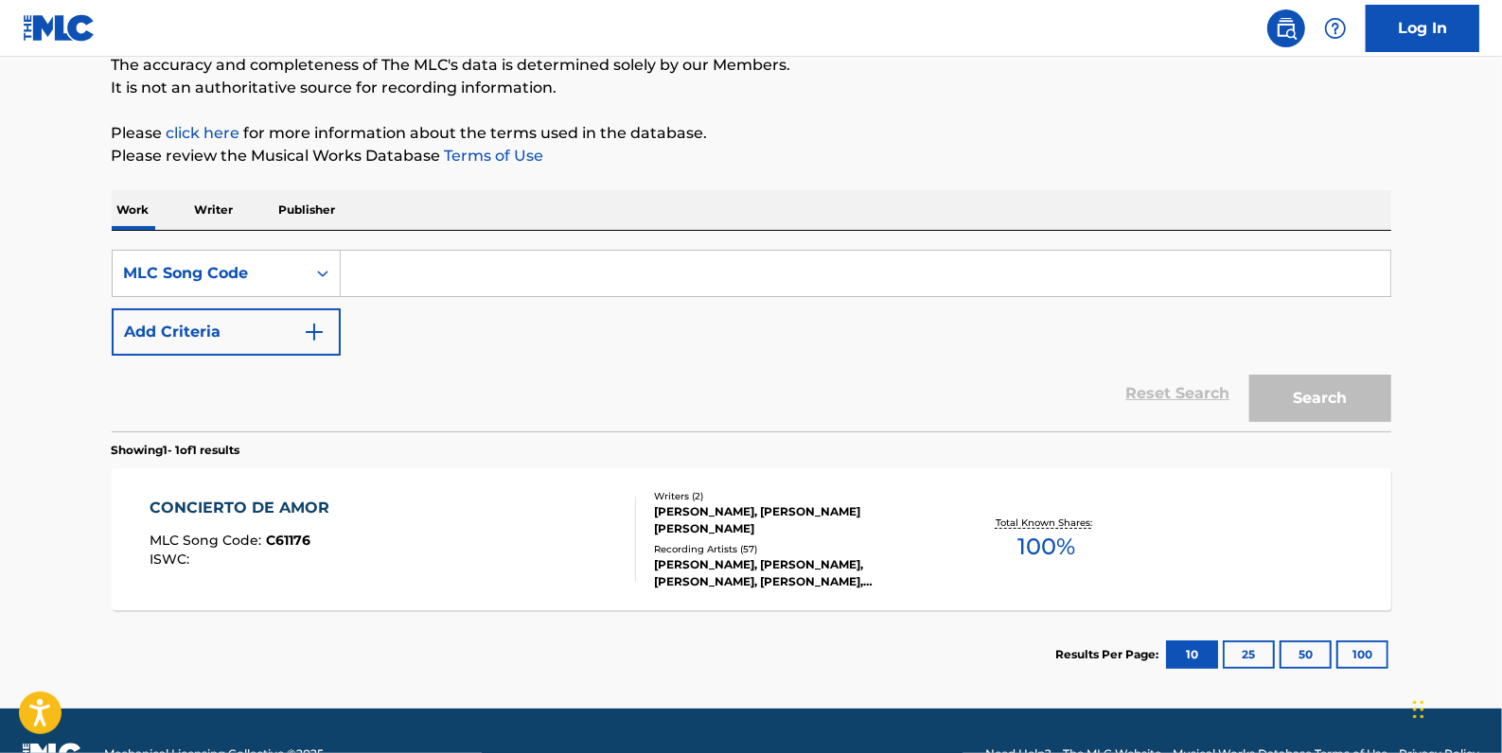
paste input "F26241"
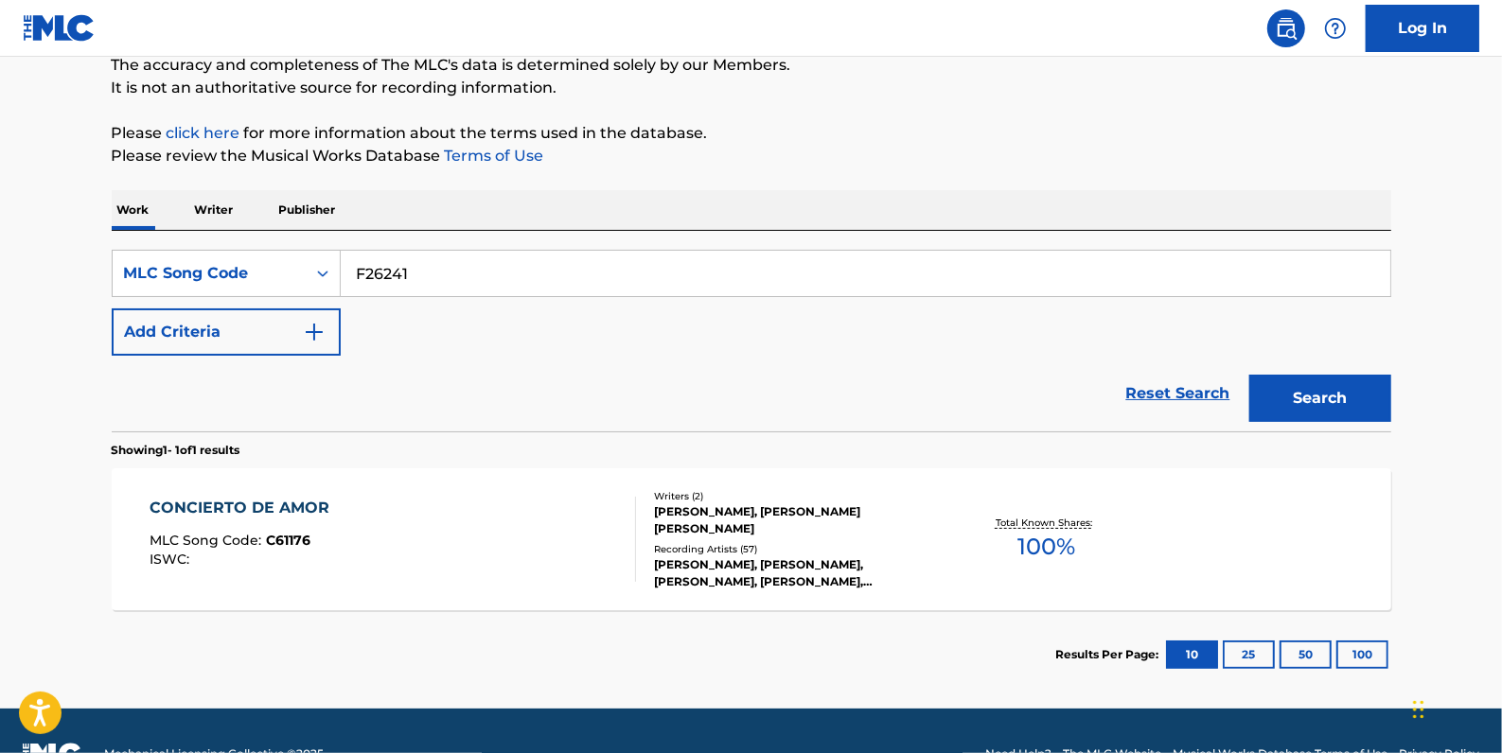
type input "F26241"
click at [1297, 384] on button "Search" at bounding box center [1320, 398] width 142 height 47
drag, startPoint x: 481, startPoint y: 265, endPoint x: 311, endPoint y: 270, distance: 169.5
click at [311, 270] on div "SearchWithCriteria3df3522e-2919-43b3-874e-ae4c0d23eaa0 MLC Song Code F26241" at bounding box center [752, 273] width 1280 height 47
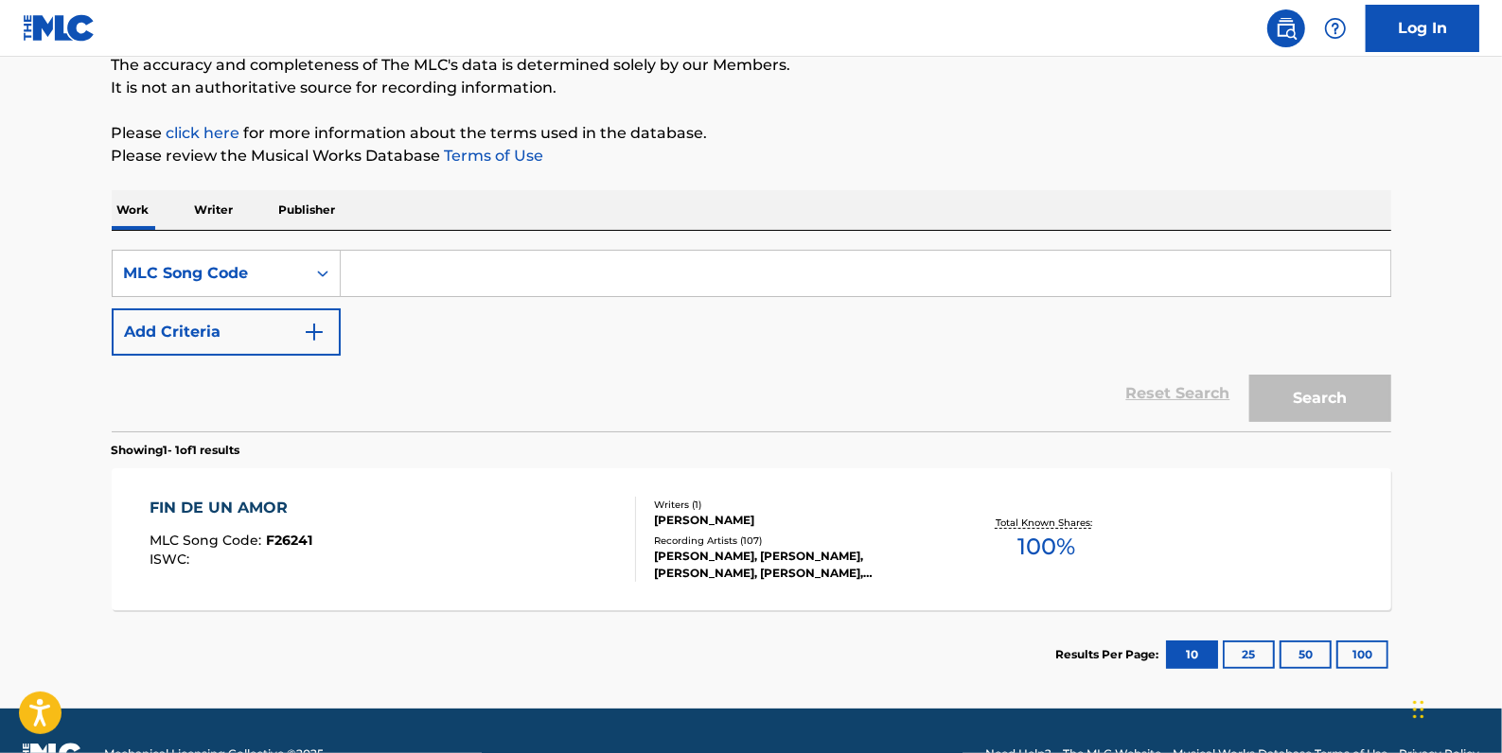
paste input "I68555"
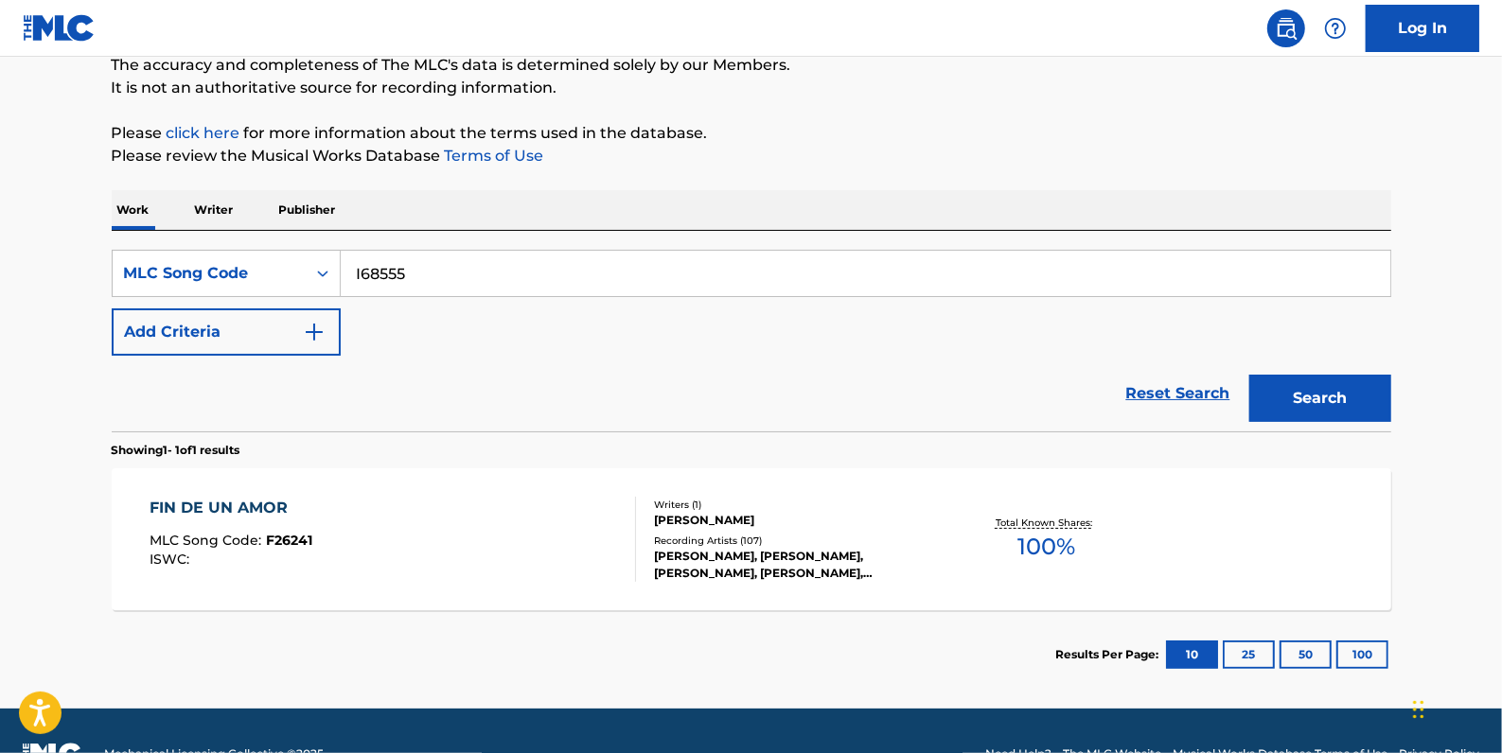
type input "I68555"
click at [1316, 395] on button "Search" at bounding box center [1320, 398] width 142 height 47
drag, startPoint x: 440, startPoint y: 274, endPoint x: 327, endPoint y: 275, distance: 113.6
click at [327, 275] on div "SearchWithCriteria3df3522e-2919-43b3-874e-ae4c0d23eaa0 MLC Song Code I68555" at bounding box center [752, 273] width 1280 height 47
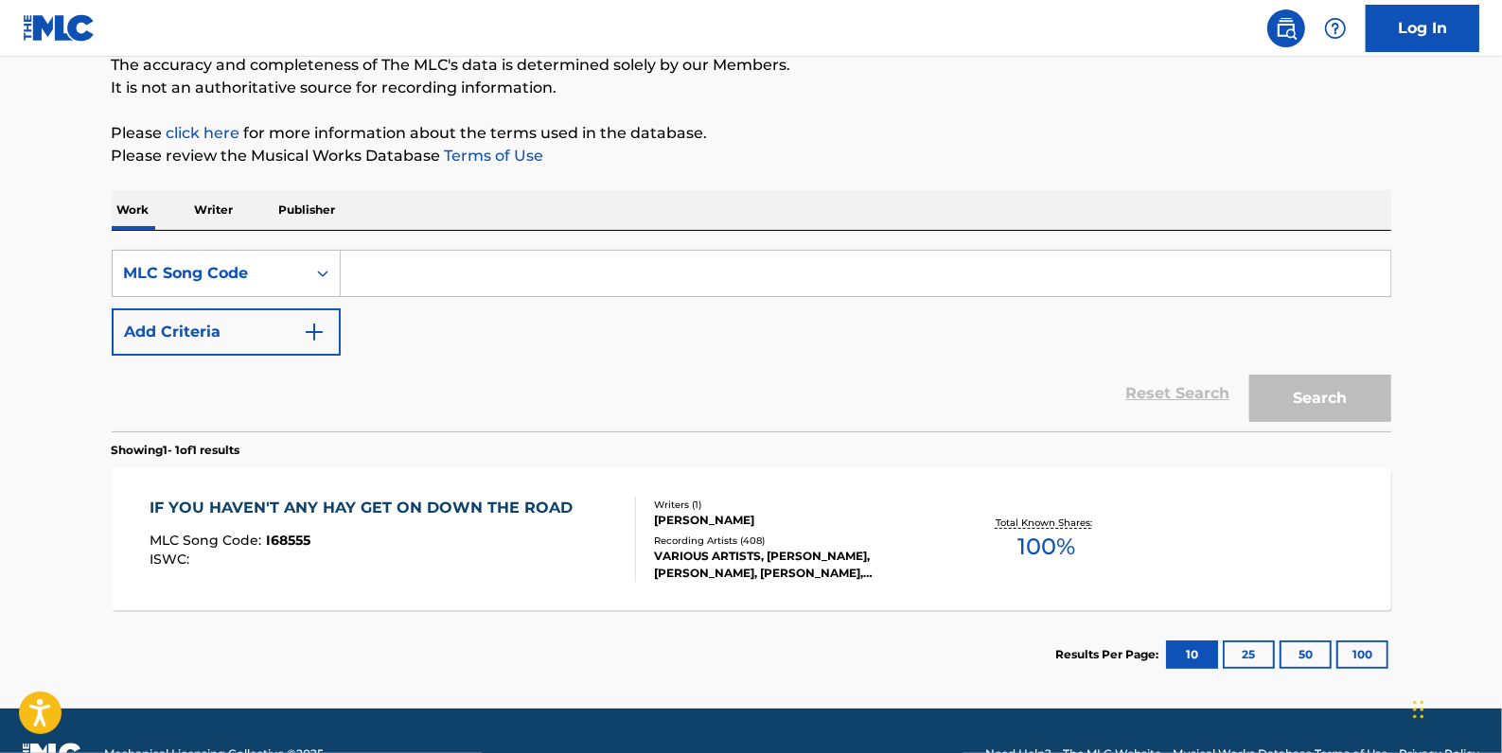
paste input "IC0NZG"
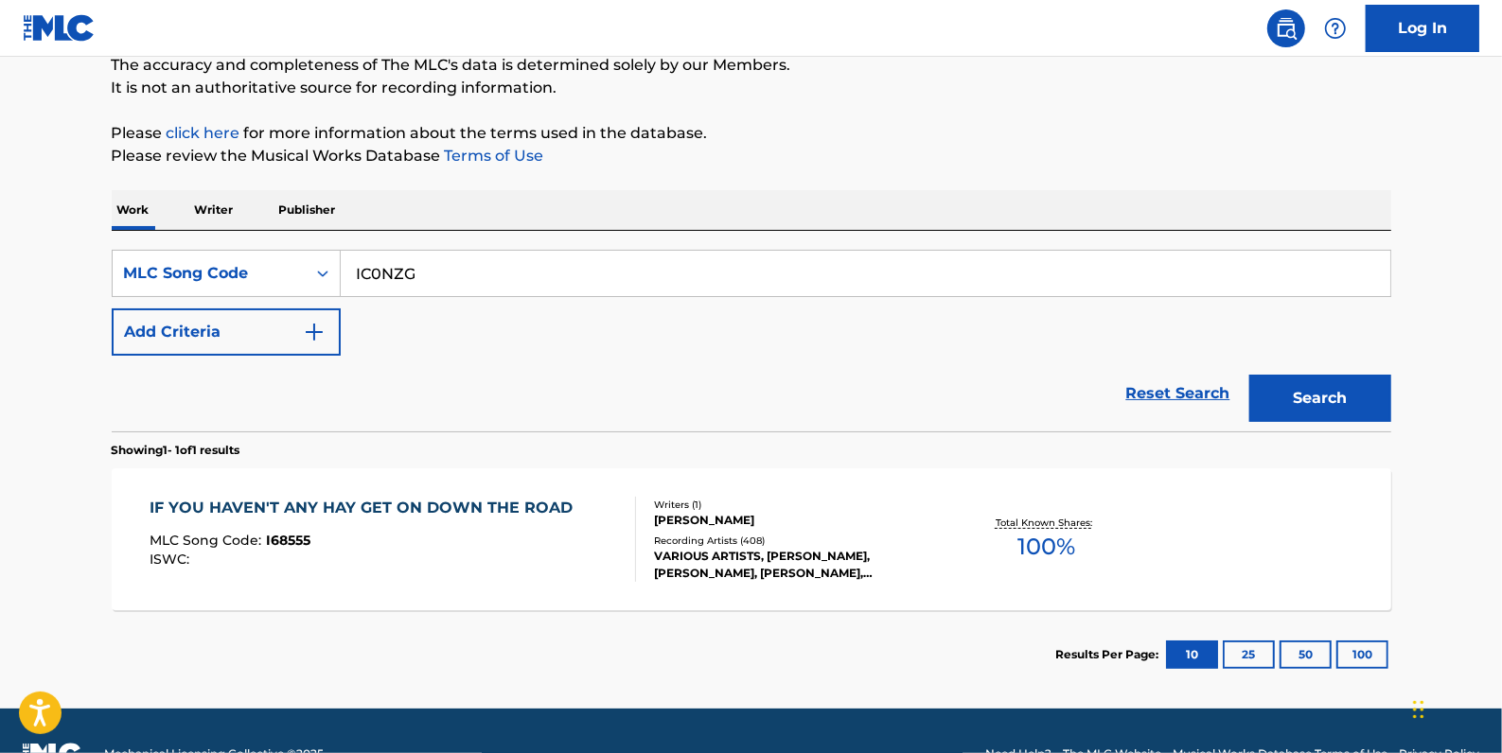
type input "IC0NZG"
click at [1302, 387] on button "Search" at bounding box center [1320, 398] width 142 height 47
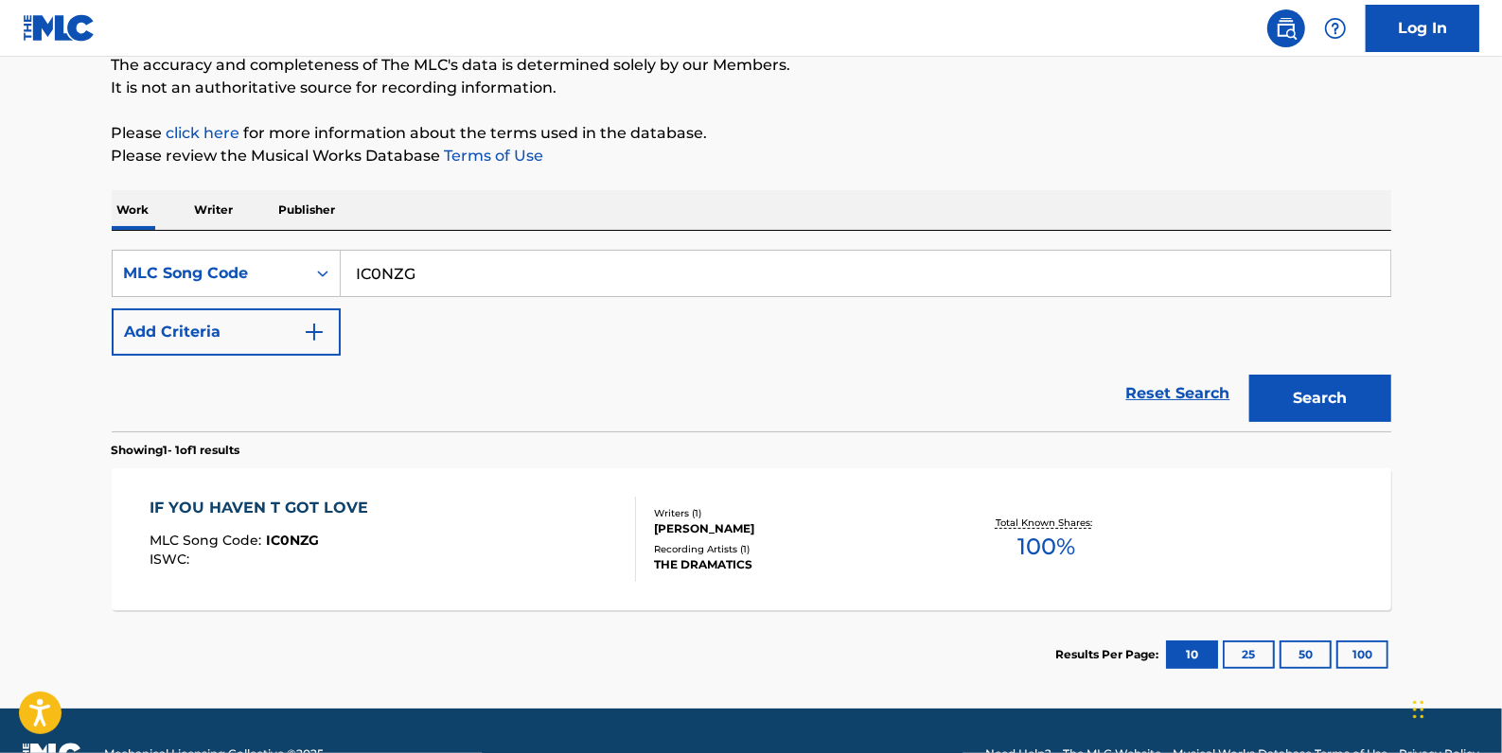
drag, startPoint x: 427, startPoint y: 265, endPoint x: 351, endPoint y: 269, distance: 75.8
click at [351, 269] on input "IC0NZG" at bounding box center [866, 273] width 1050 height 45
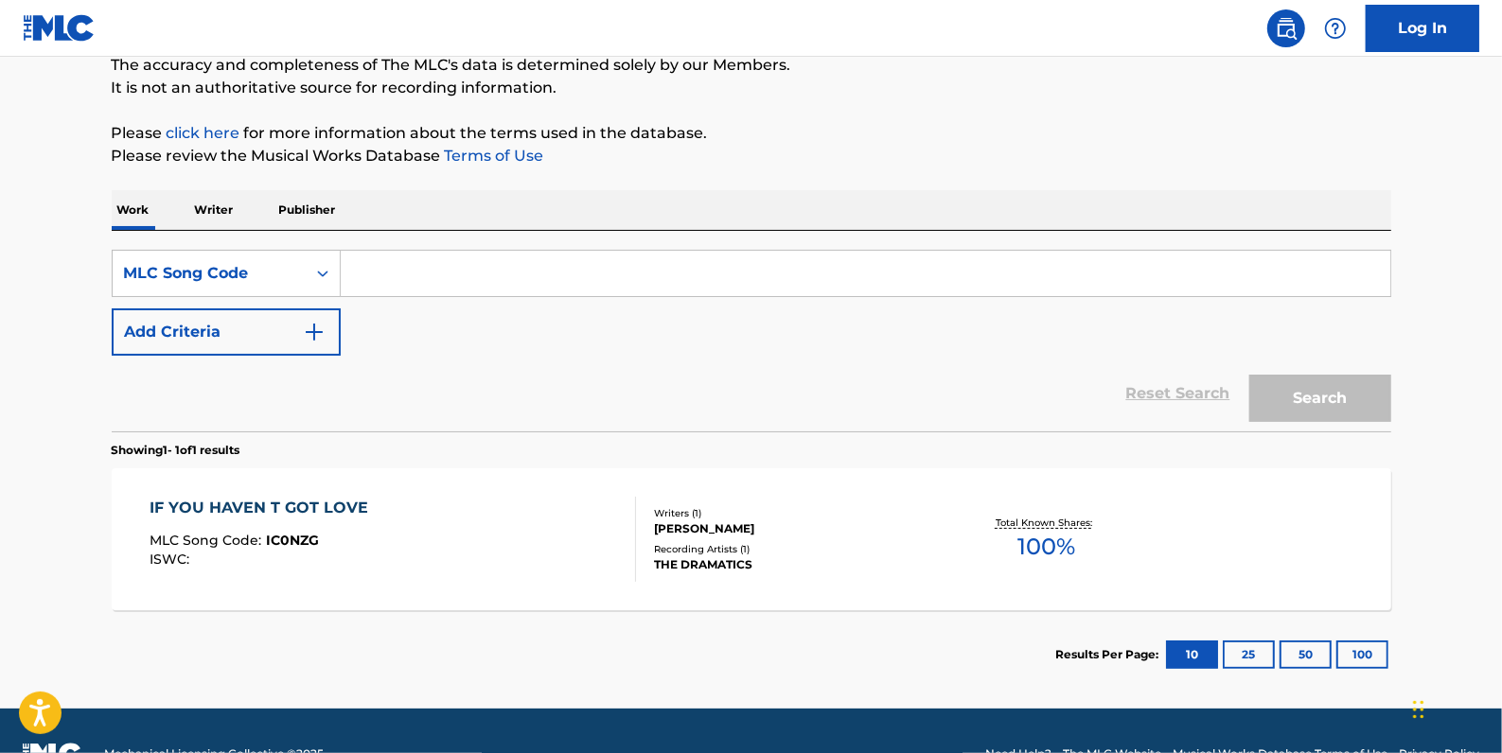
paste input "I05008"
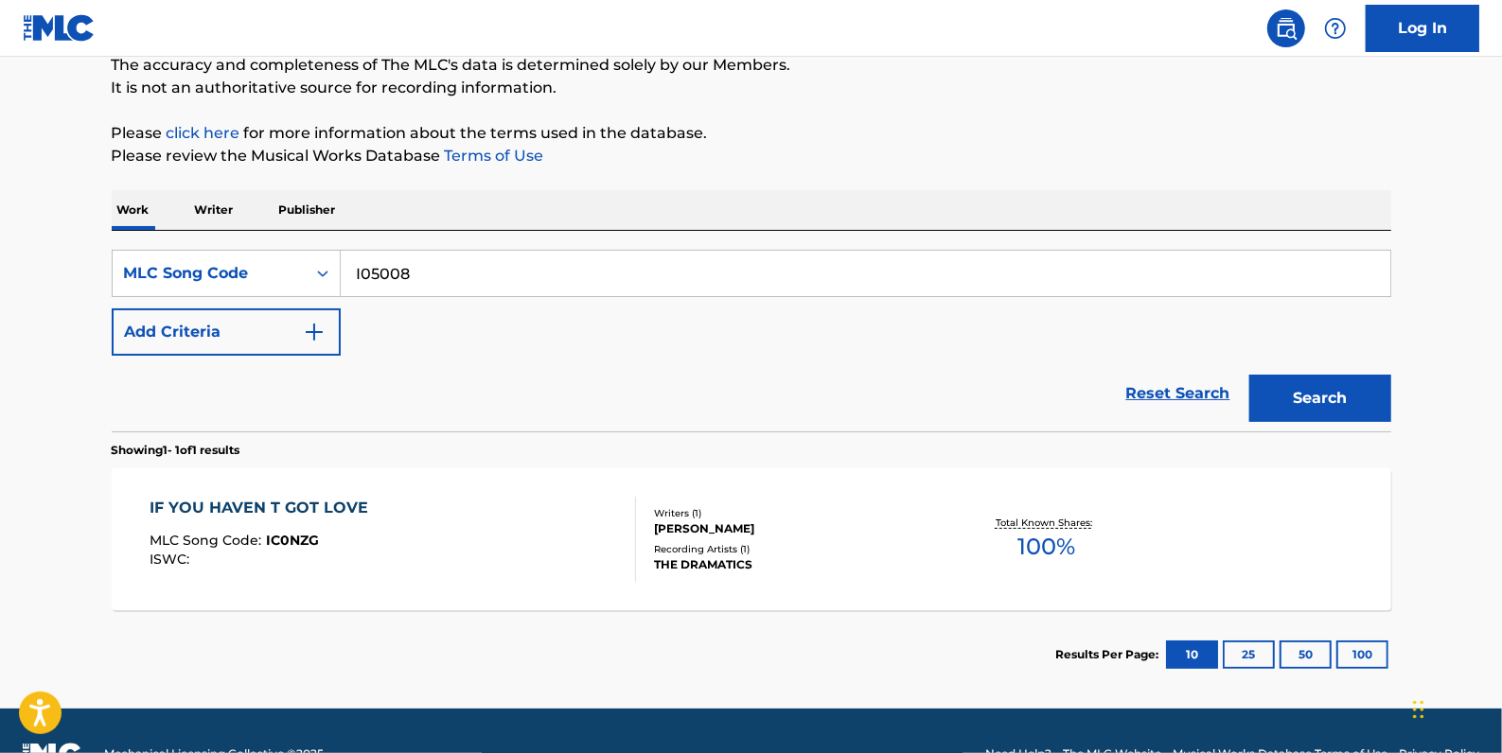
type input "I05008"
click at [1297, 398] on button "Search" at bounding box center [1320, 398] width 142 height 47
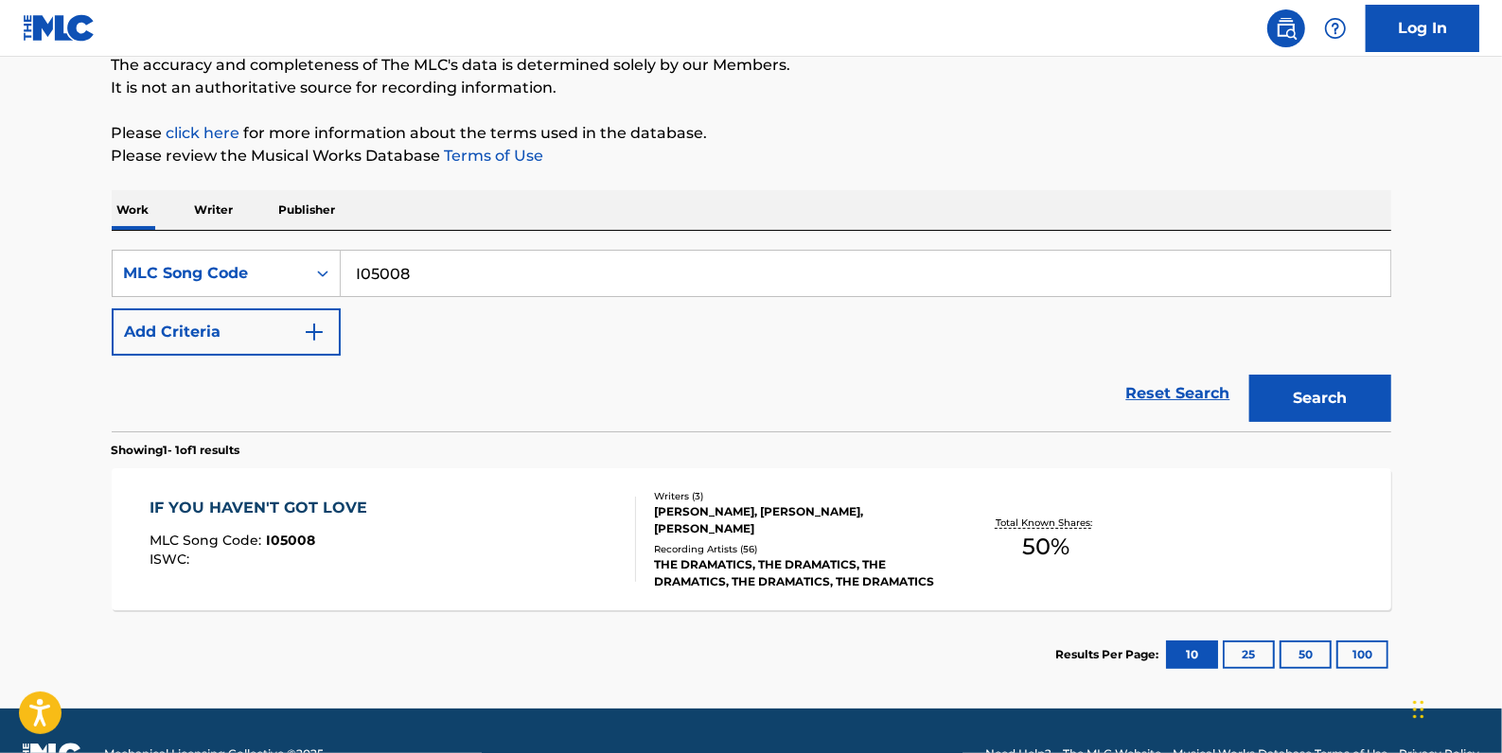
click at [559, 503] on div "IF YOU HAVEN'T GOT LOVE MLC Song Code : I05008 ISWC :" at bounding box center [393, 539] width 487 height 85
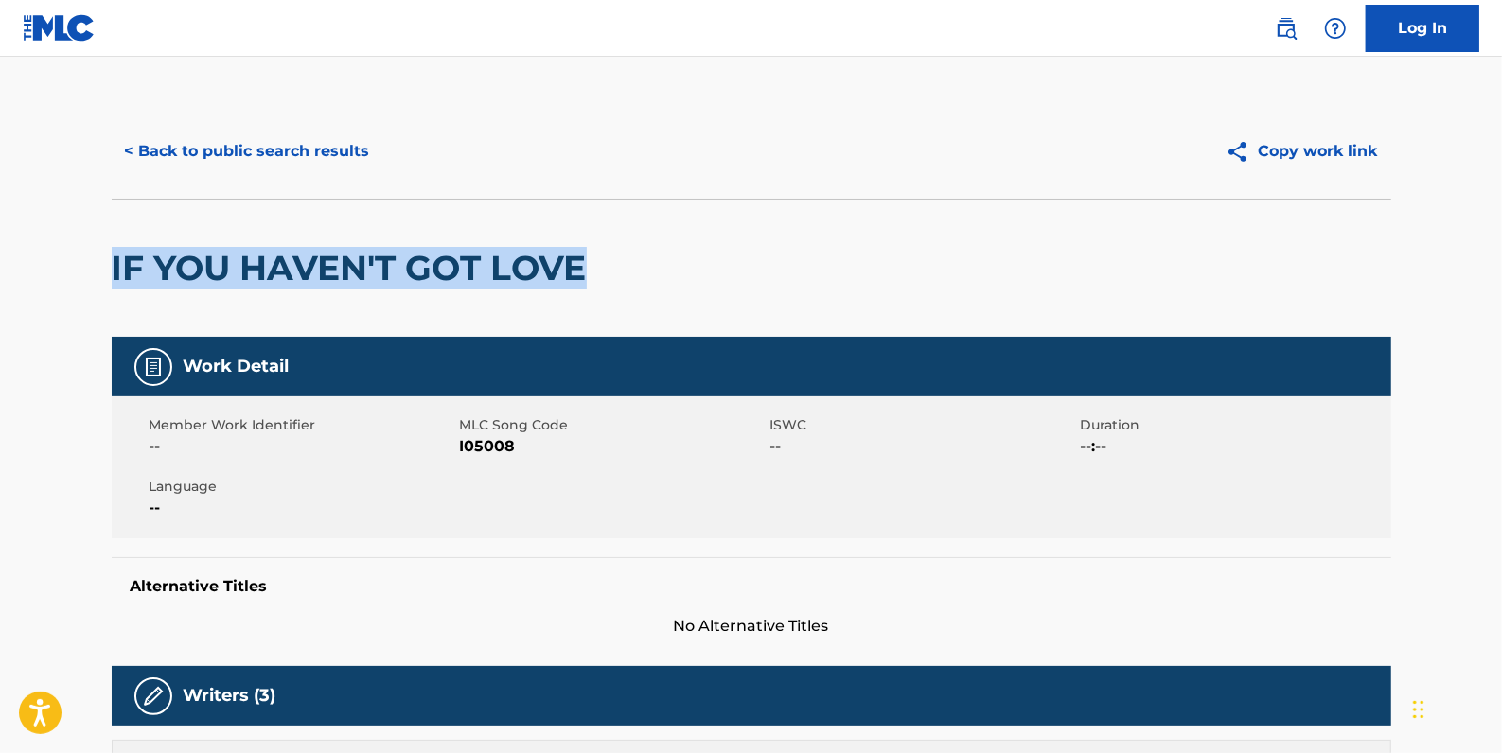
drag, startPoint x: 526, startPoint y: 274, endPoint x: 112, endPoint y: 269, distance: 414.6
click at [112, 269] on h2 "IF YOU HAVEN'T GOT LOVE" at bounding box center [354, 268] width 485 height 43
drag, startPoint x: 112, startPoint y: 269, endPoint x: 222, endPoint y: 269, distance: 110.8
copy h2 "IF YOU HAVEN'T GOT LOVE"
click at [312, 150] on button "< Back to public search results" at bounding box center [248, 151] width 272 height 47
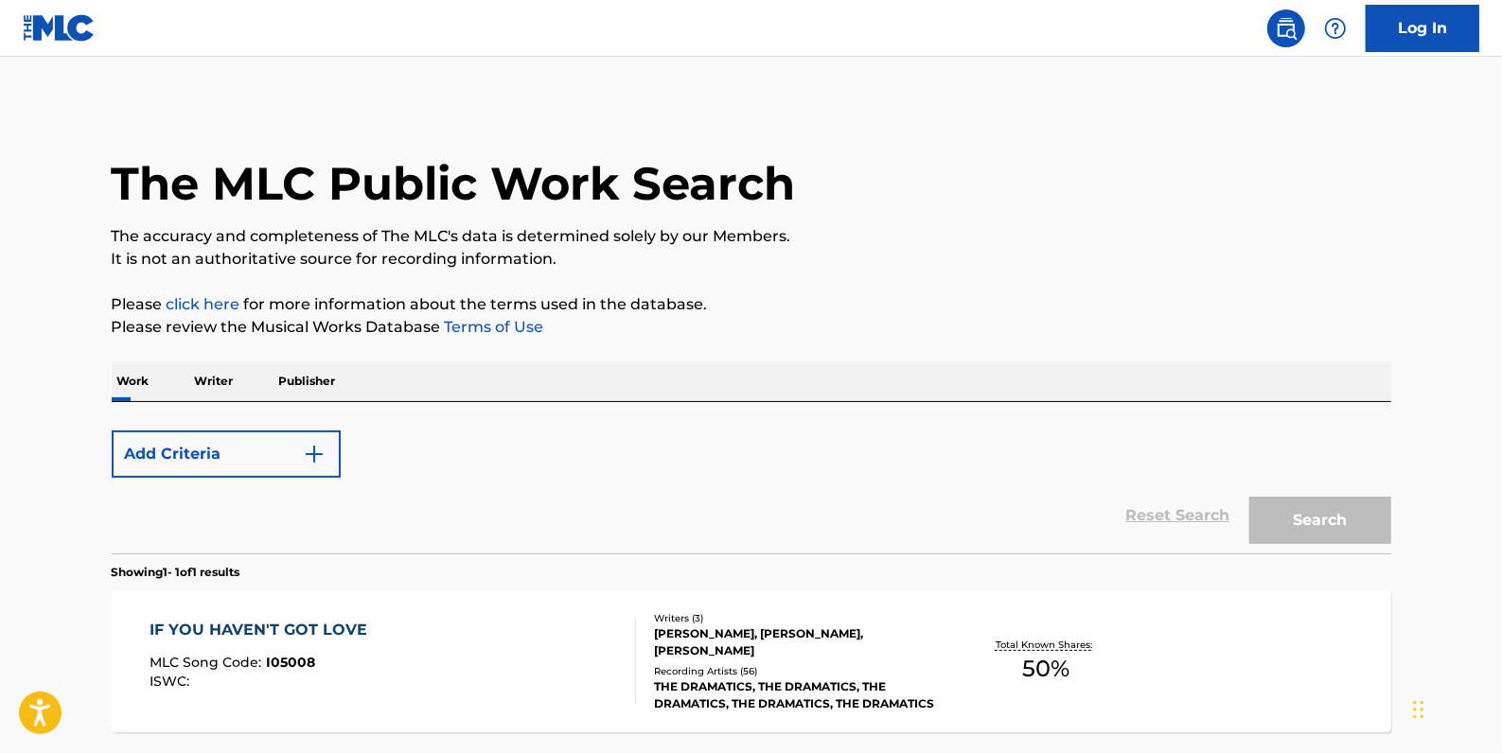
scroll to position [168, 0]
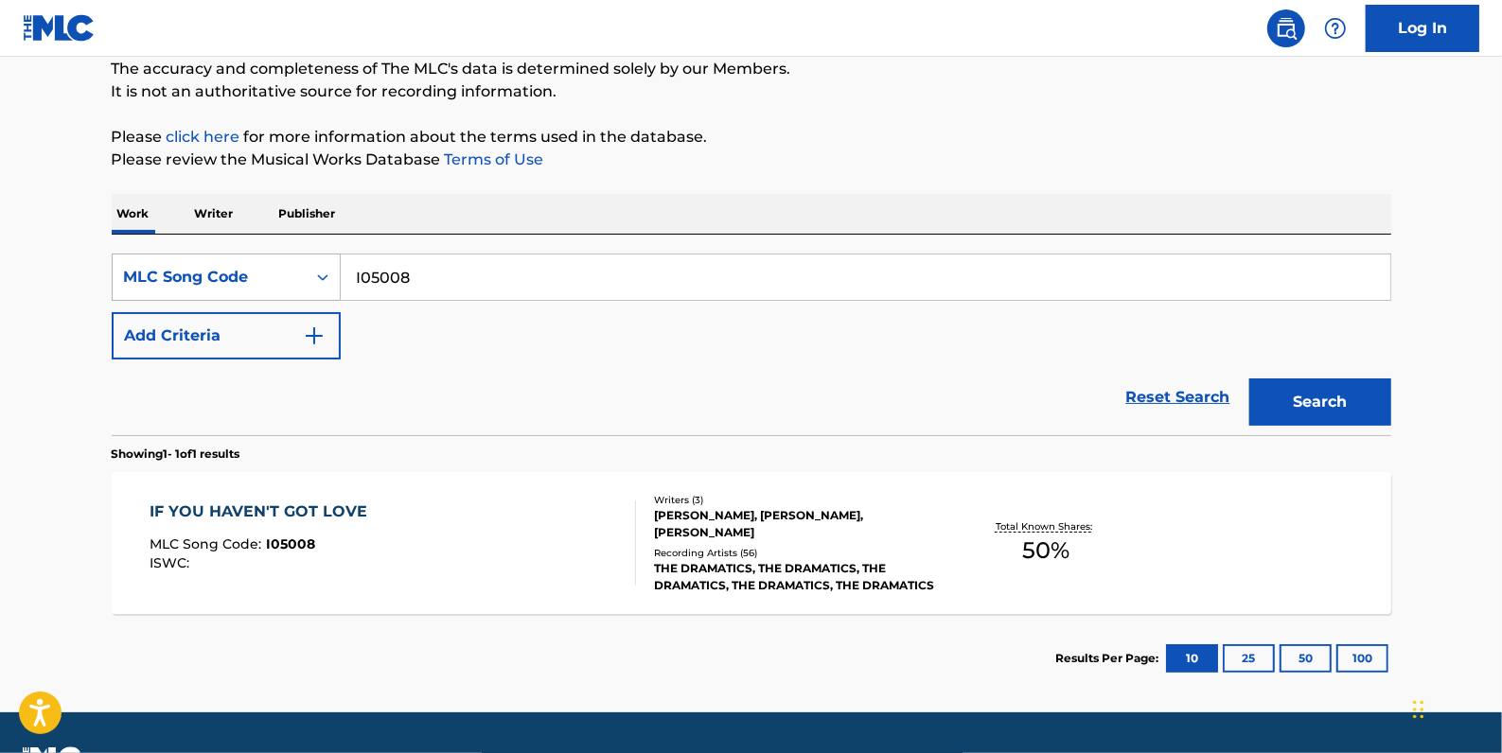
click at [321, 270] on icon "Search Form" at bounding box center [322, 277] width 19 height 19
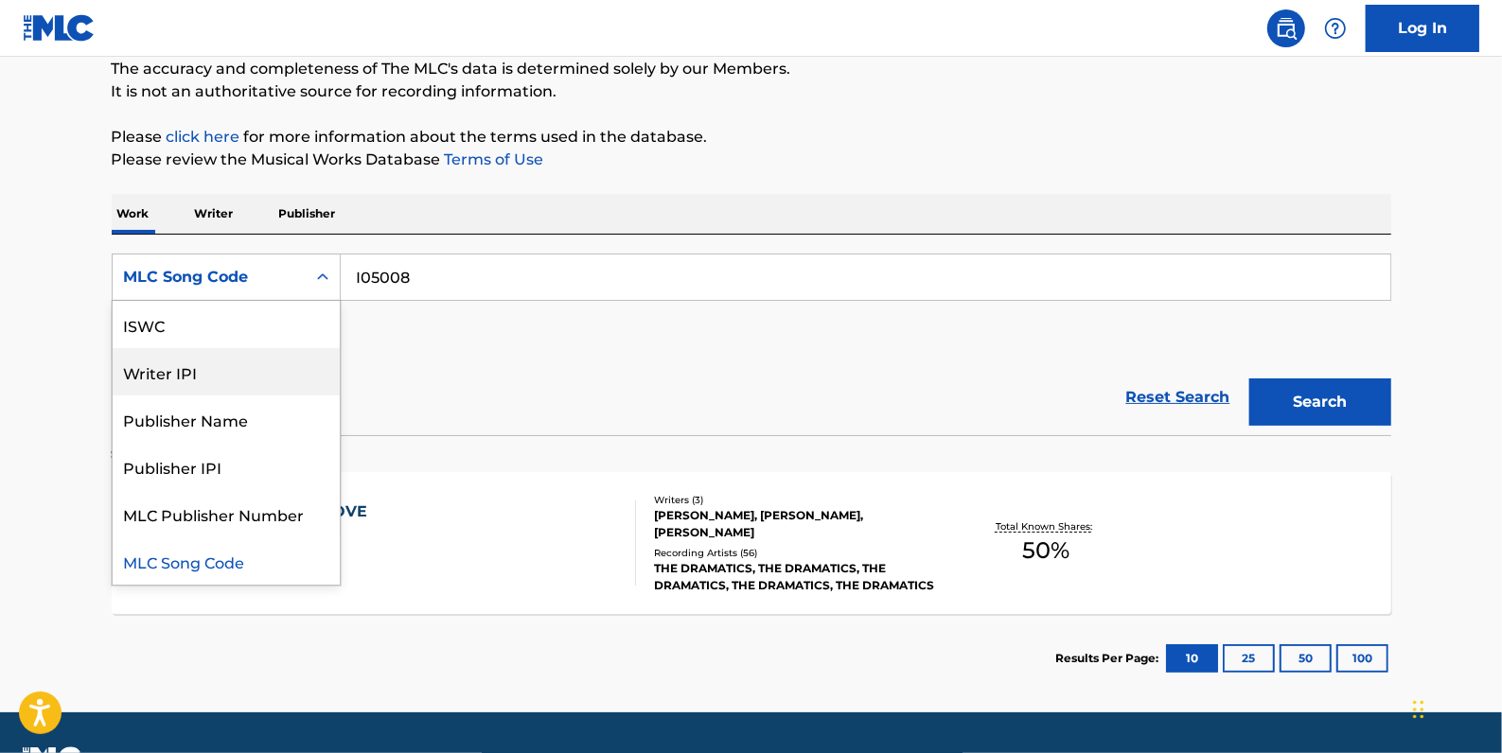
scroll to position [0, 0]
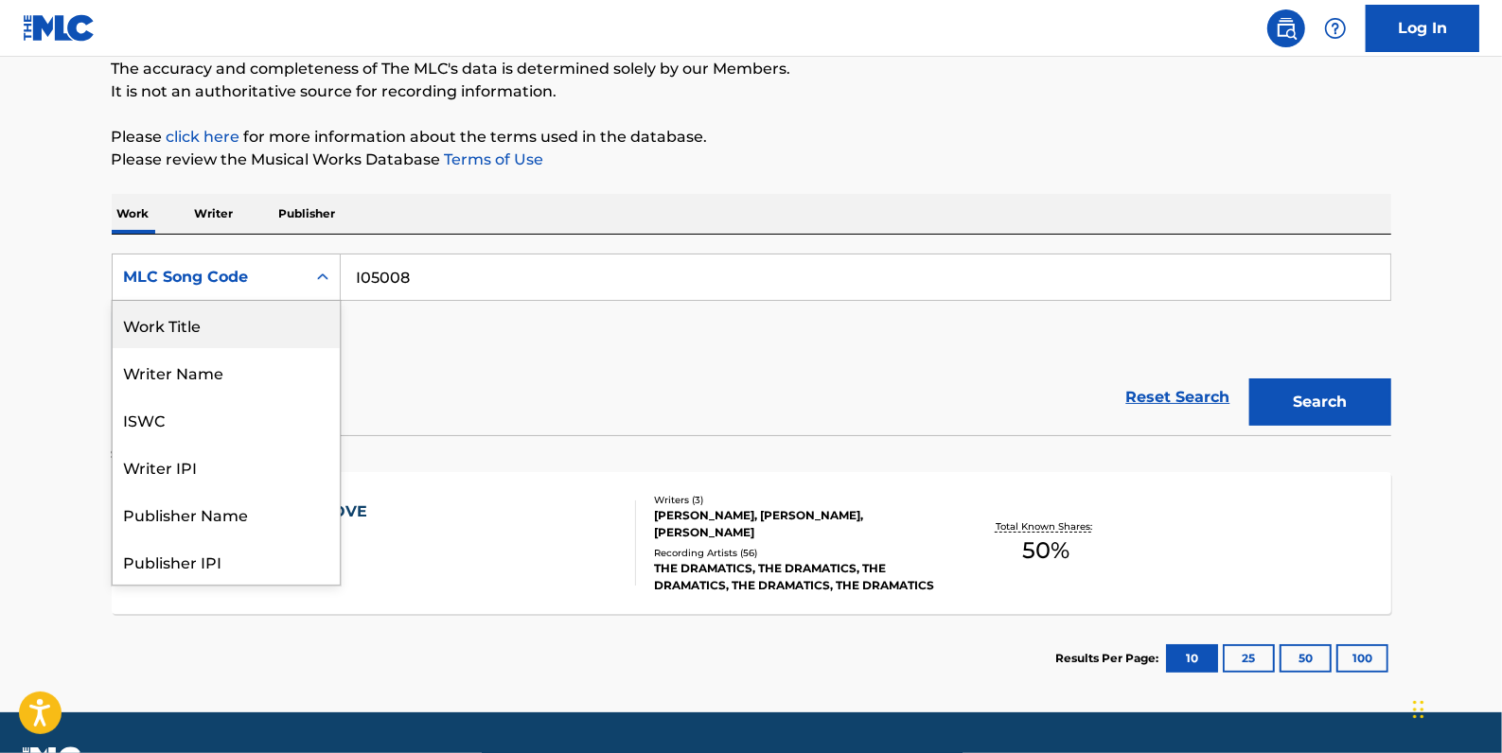
click at [257, 332] on div "Work Title" at bounding box center [226, 324] width 227 height 47
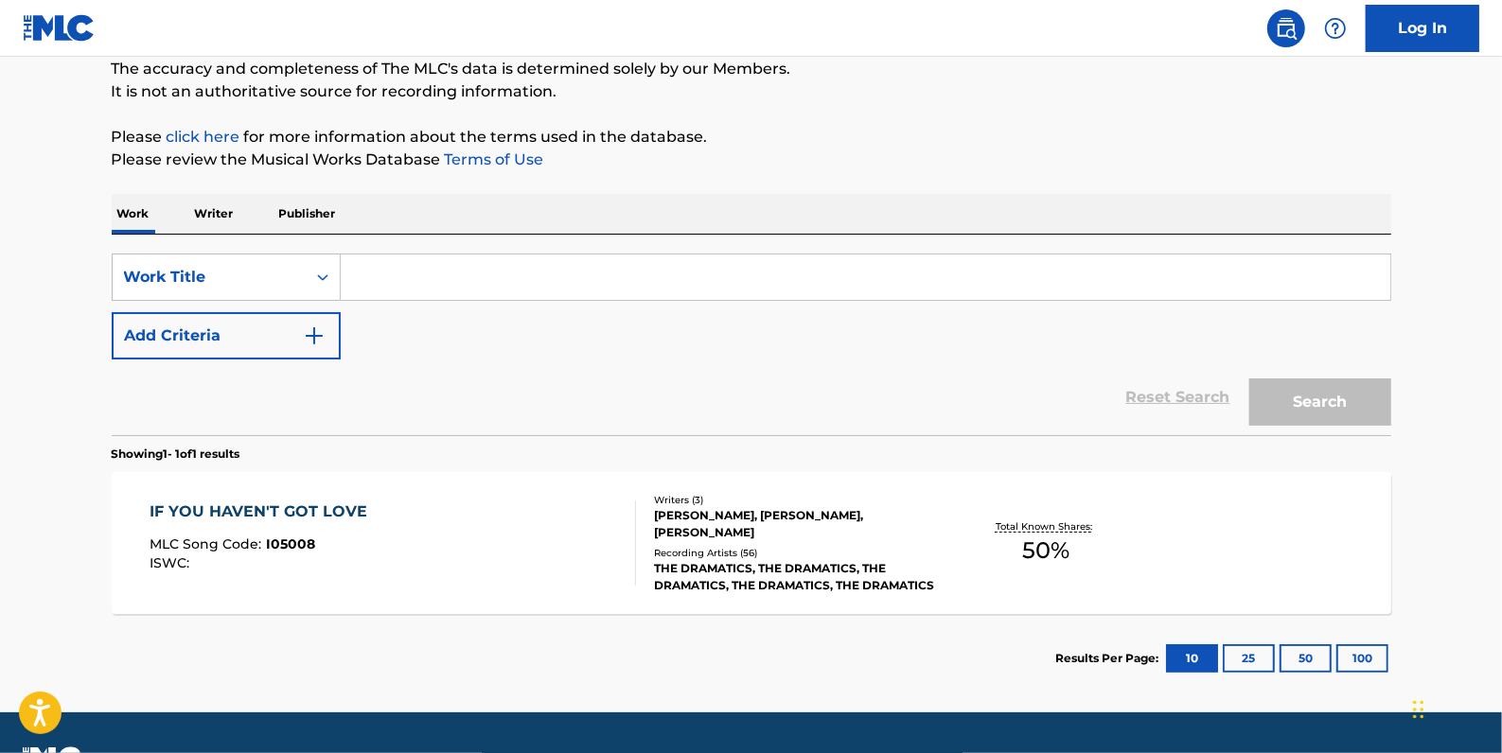
paste input "IF YOU HAVEN'T GOT LOVE"
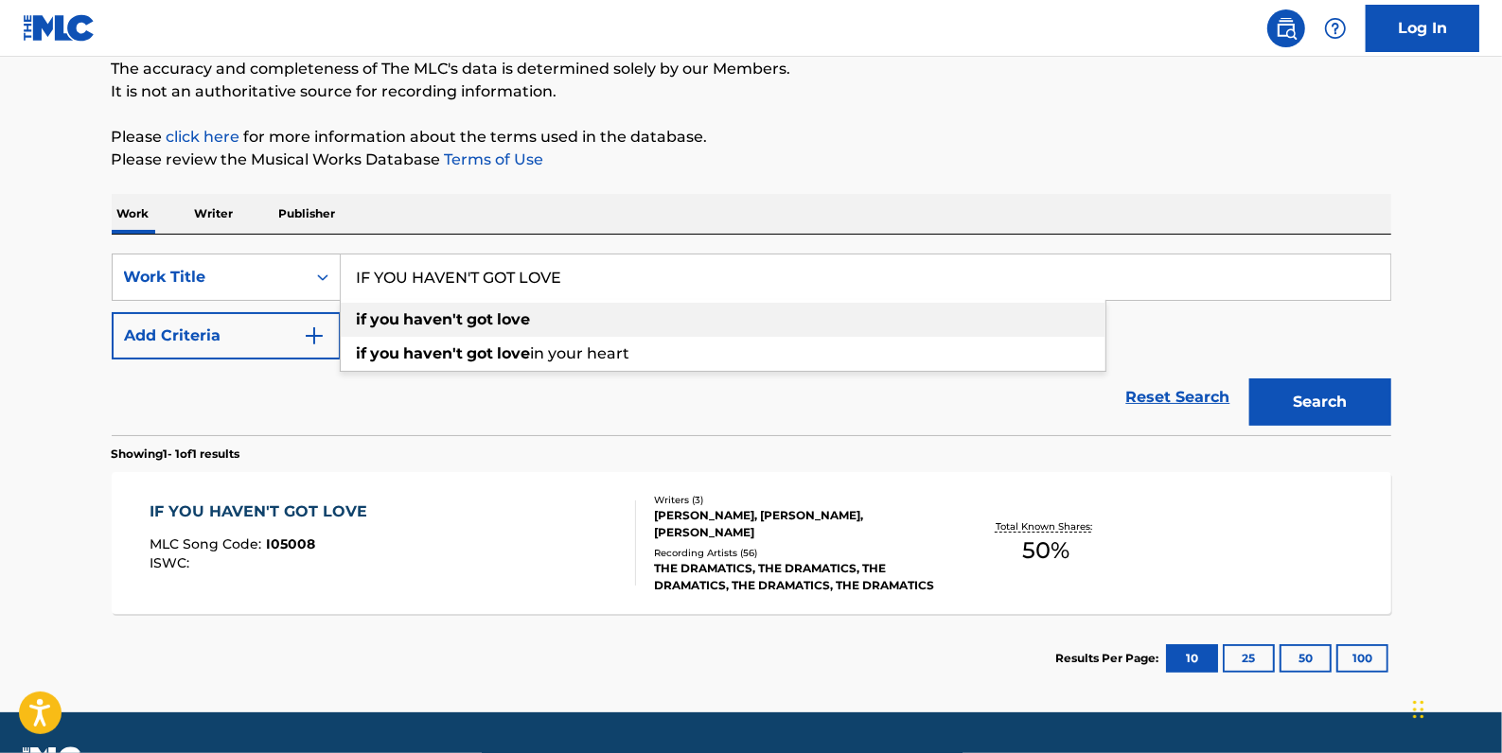
click at [410, 322] on strong "haven't" at bounding box center [434, 319] width 60 height 18
type input "if you haven't got love"
click at [265, 336] on button "Add Criteria" at bounding box center [226, 335] width 229 height 47
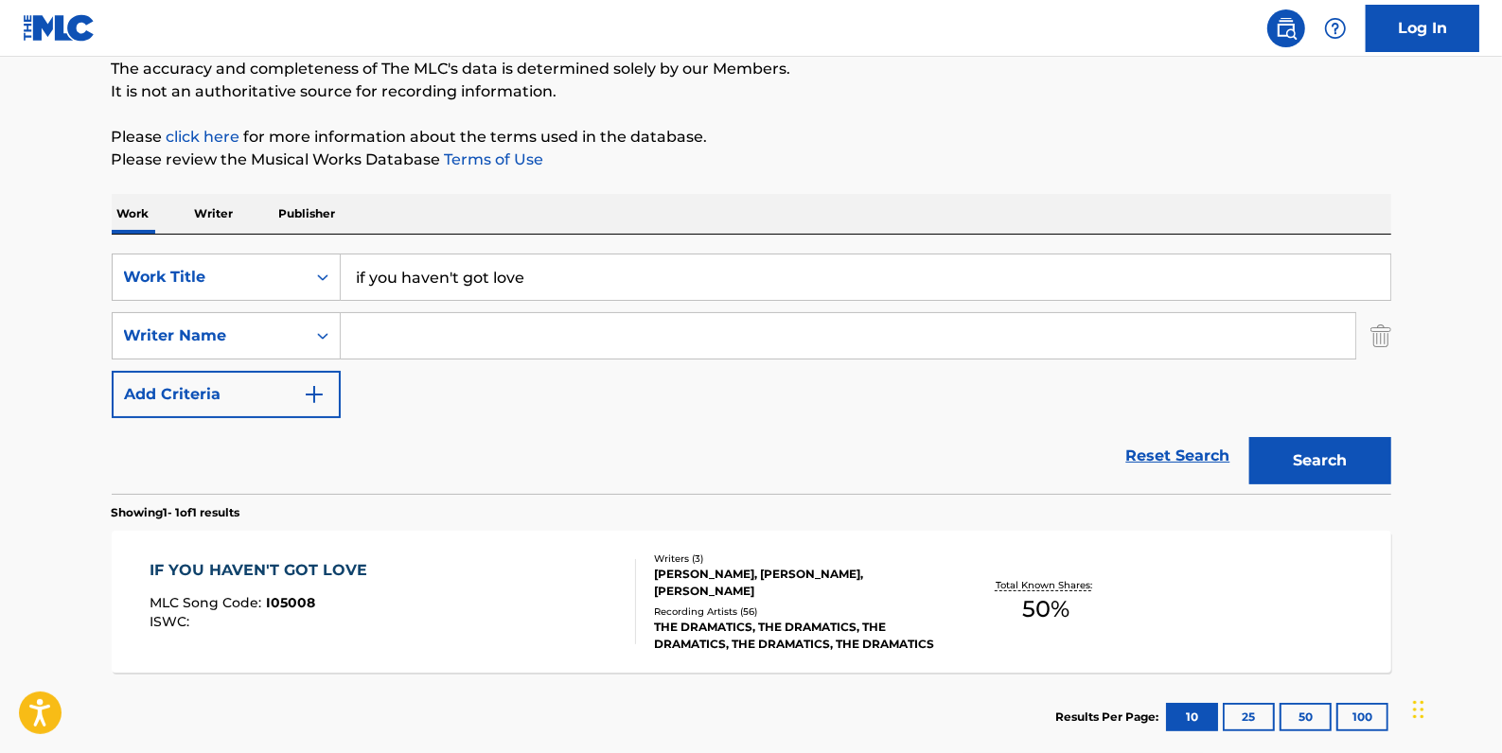
click at [422, 335] on input "Search Form" at bounding box center [848, 335] width 1015 height 45
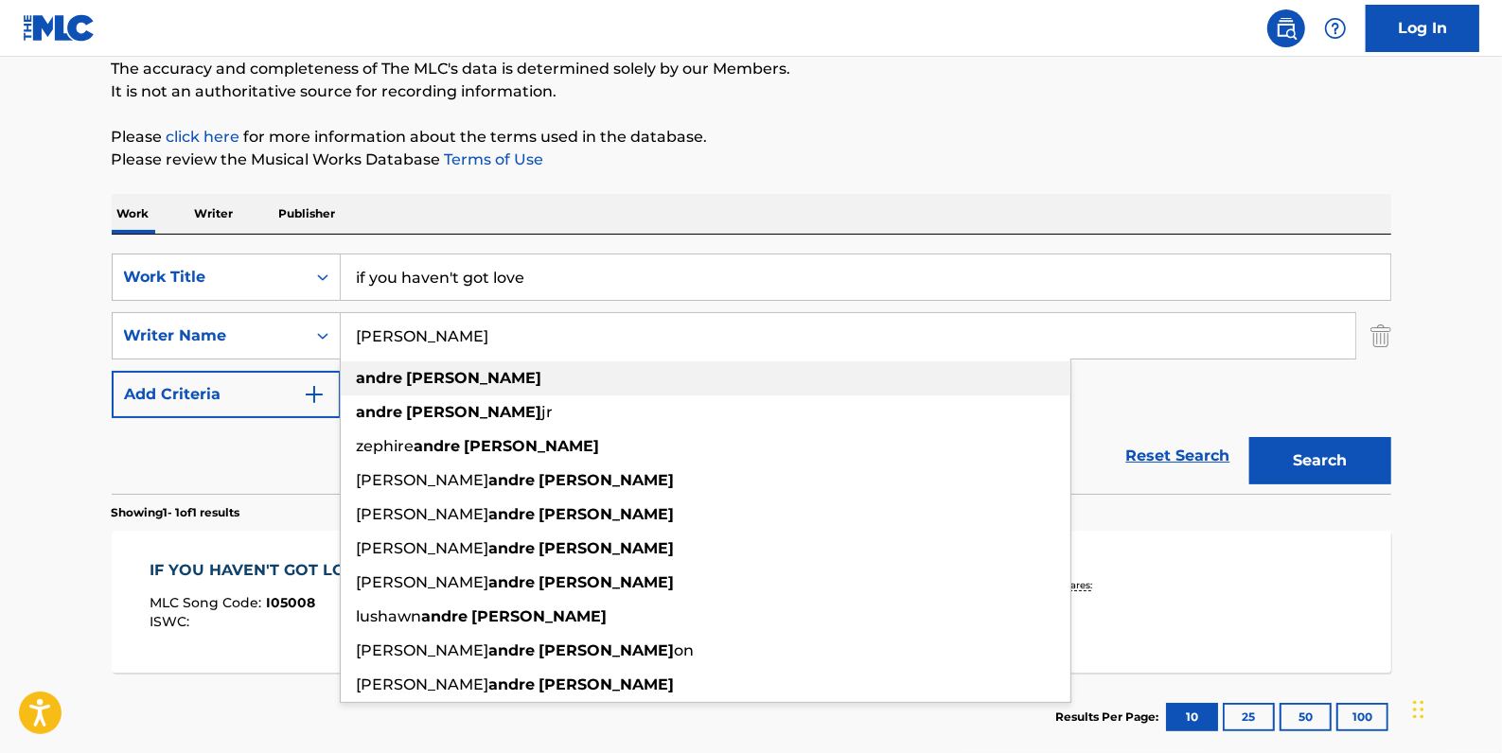
type input "[PERSON_NAME]"
click at [476, 370] on div "[PERSON_NAME]" at bounding box center [706, 379] width 730 height 34
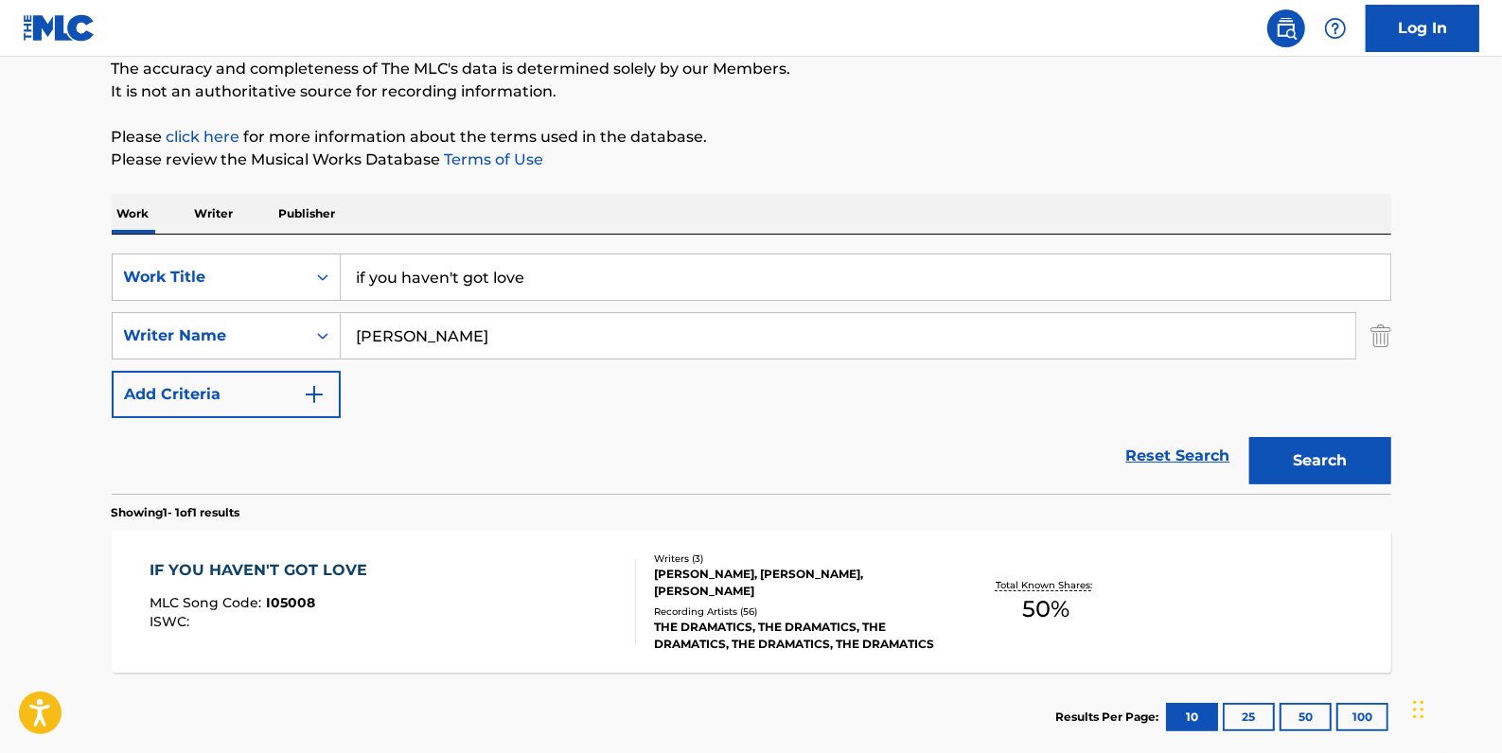
click at [1340, 450] on button "Search" at bounding box center [1320, 460] width 142 height 47
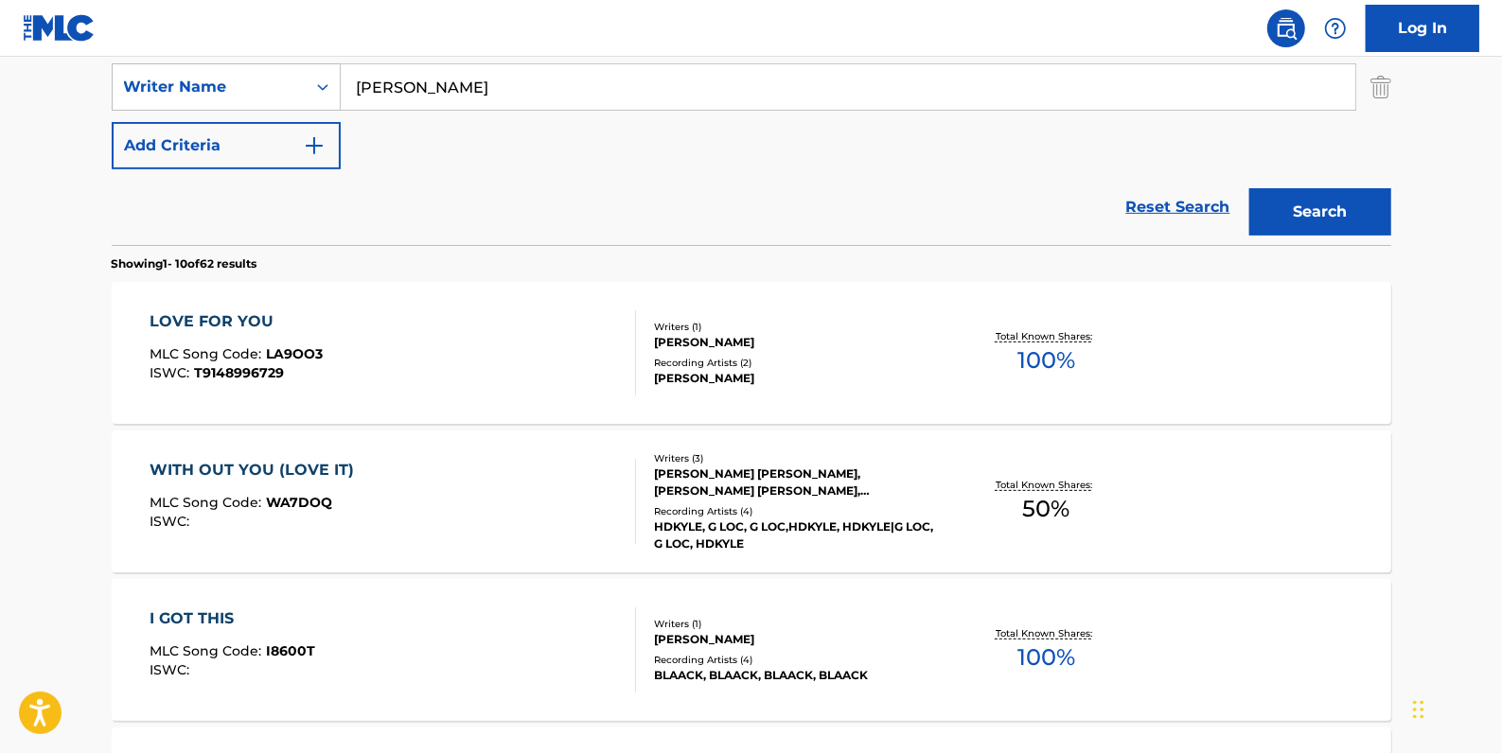
scroll to position [168, 0]
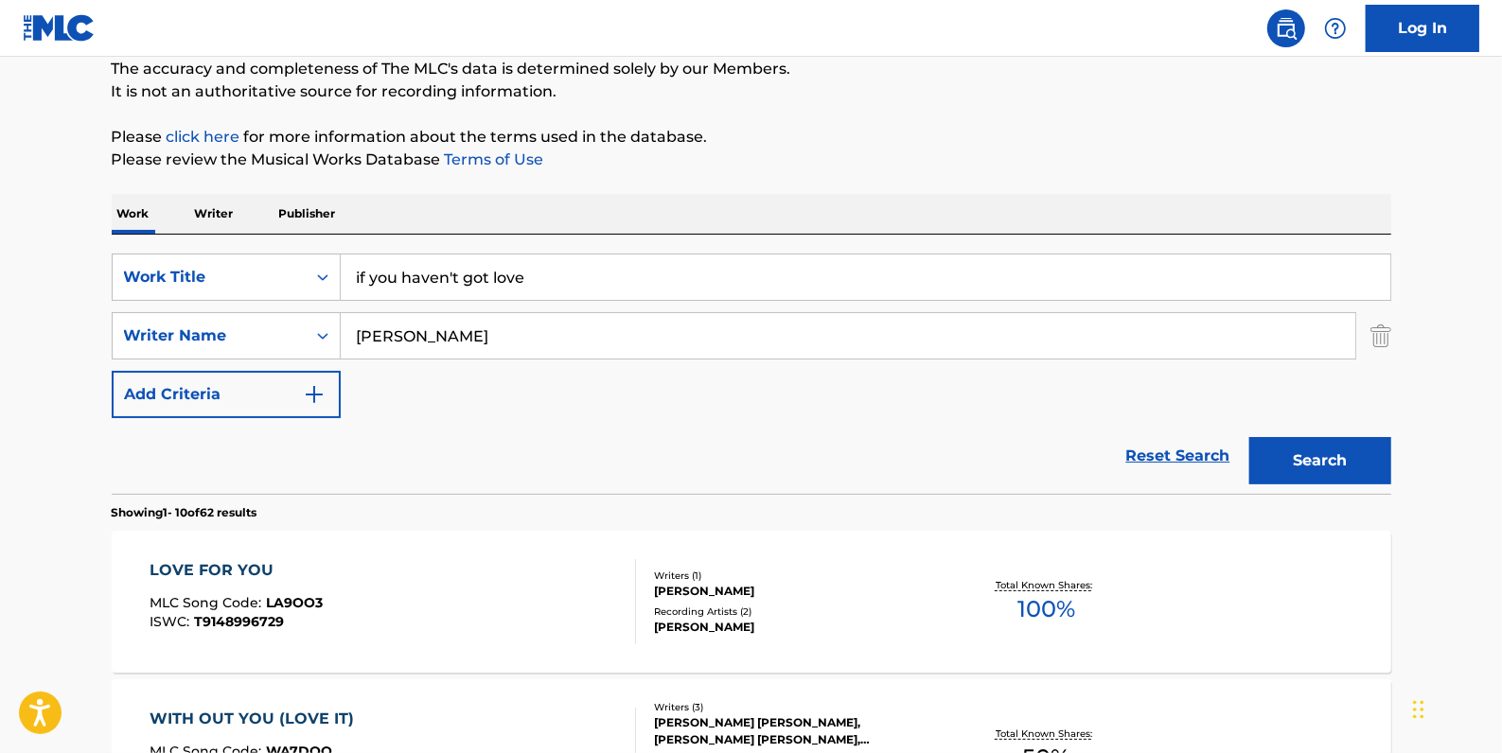
click at [453, 279] on input "if you haven't got love" at bounding box center [866, 277] width 1050 height 45
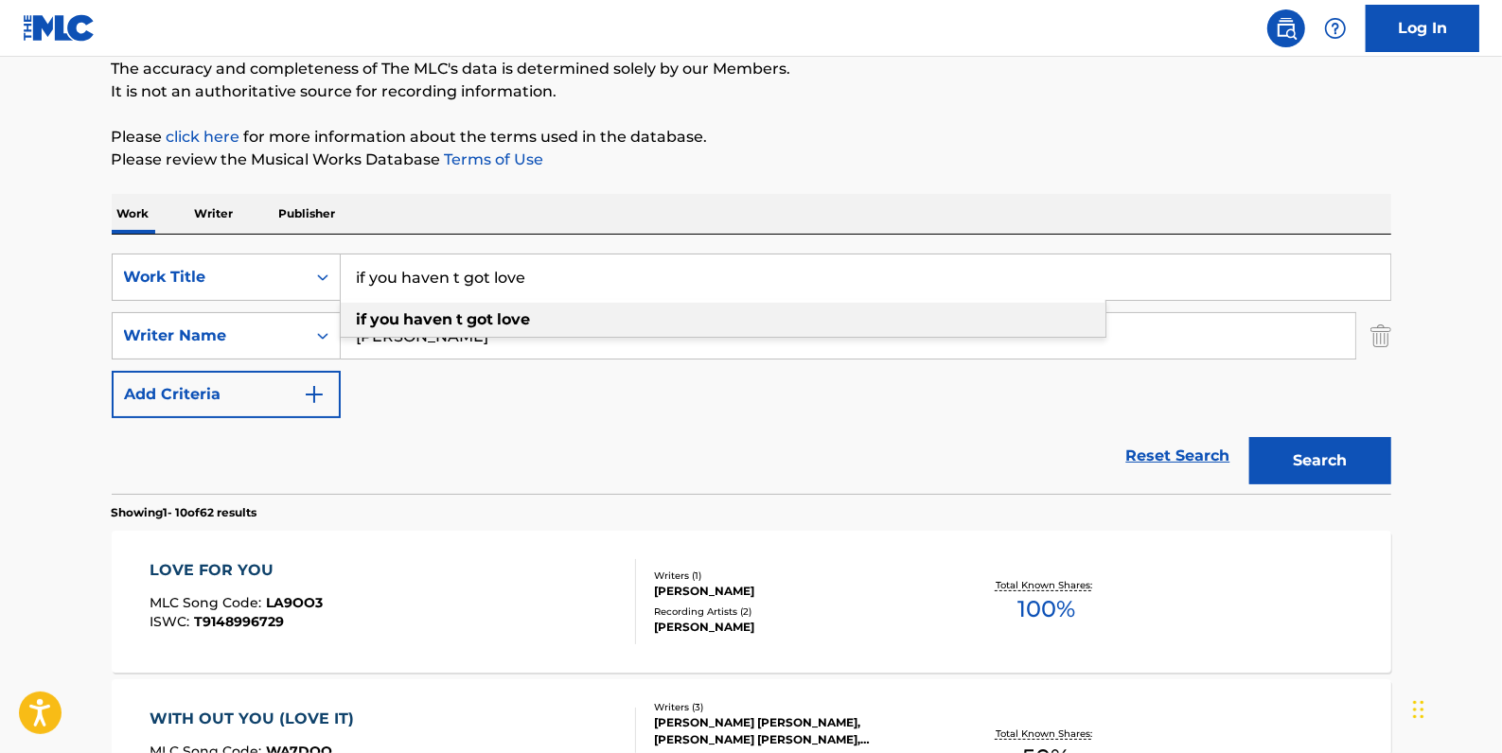
click at [571, 320] on div "if you haven t got love" at bounding box center [723, 320] width 765 height 34
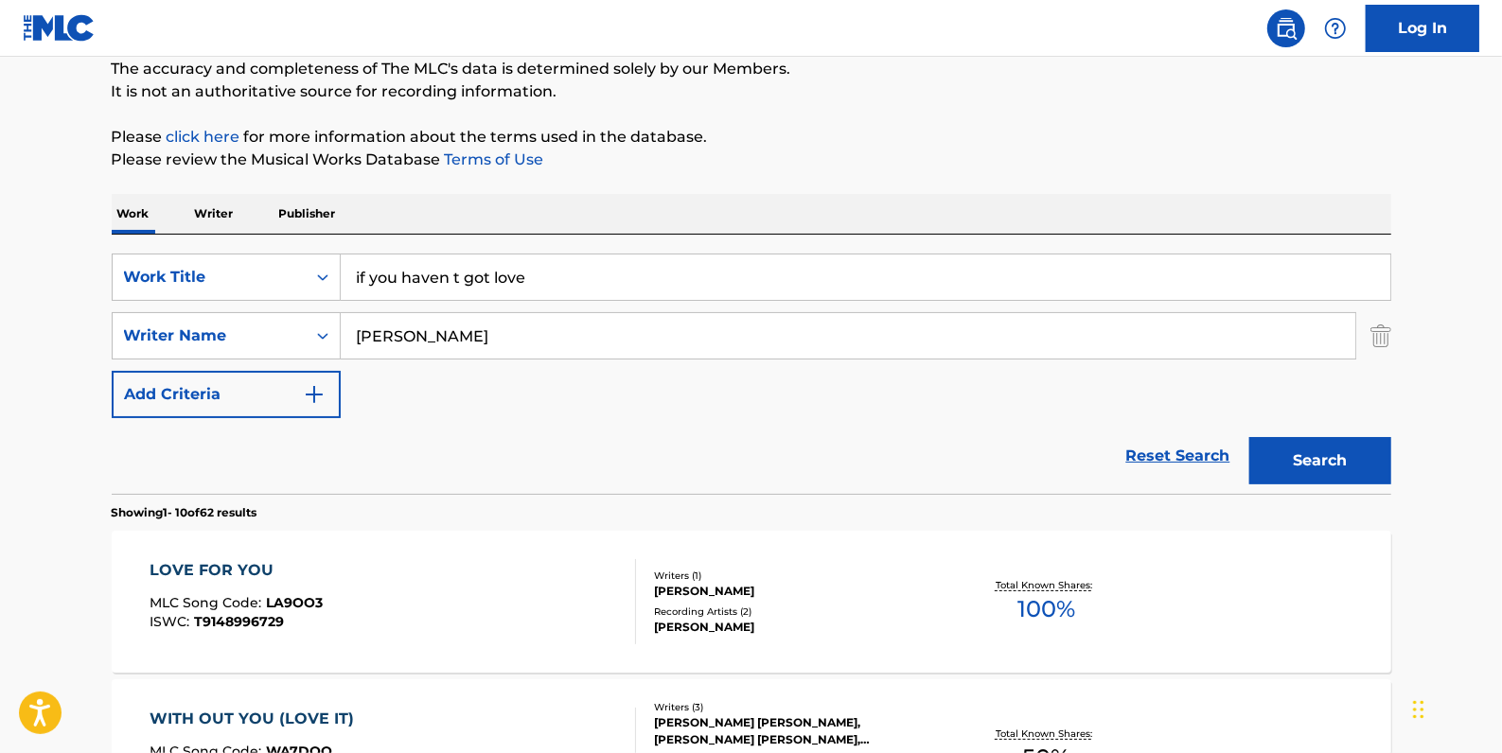
click at [1304, 456] on button "Search" at bounding box center [1320, 460] width 142 height 47
click at [452, 278] on input "if you haven t got love" at bounding box center [866, 277] width 1050 height 45
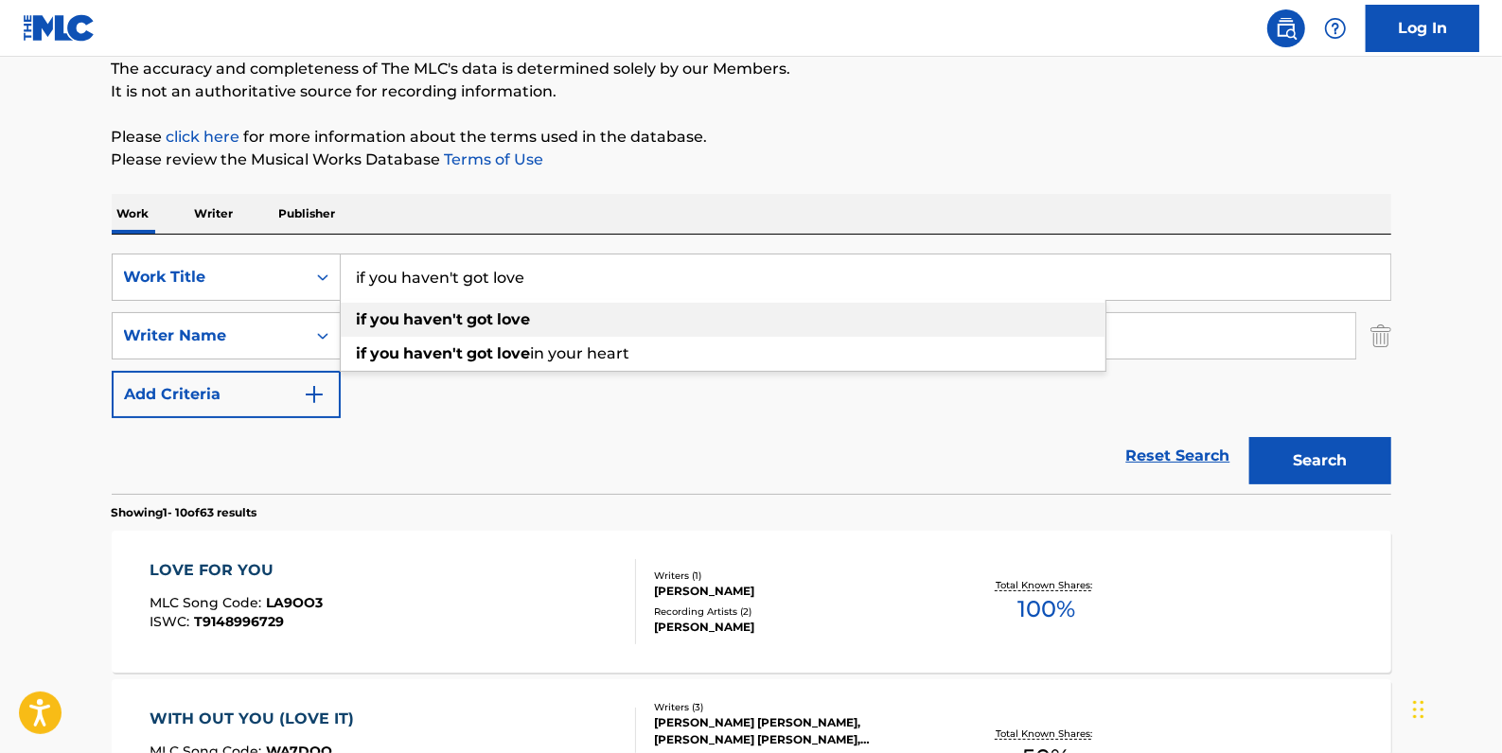
type input "if you haven't got love"
click at [455, 326] on strong "haven't" at bounding box center [434, 319] width 60 height 18
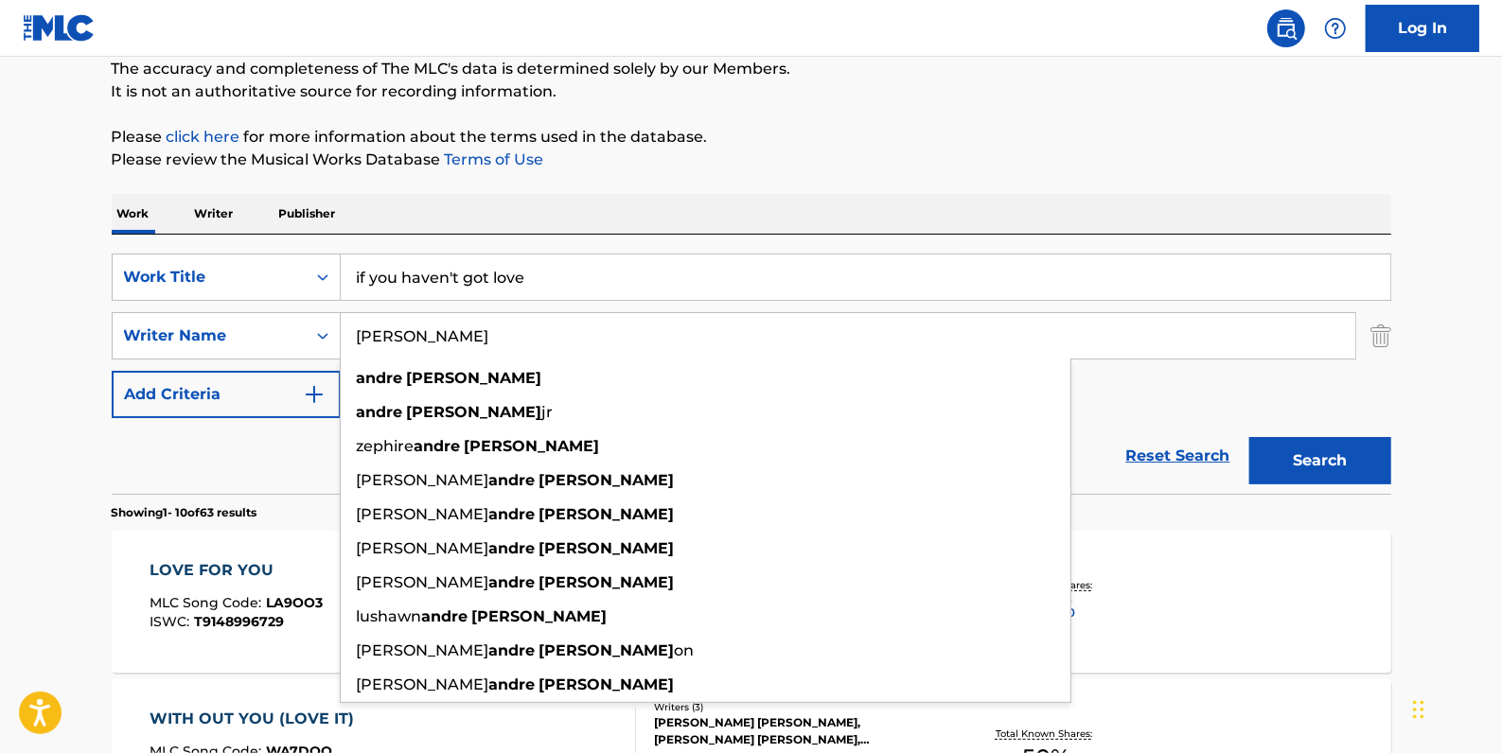
drag, startPoint x: 487, startPoint y: 341, endPoint x: 353, endPoint y: 335, distance: 134.5
click at [353, 341] on input "[PERSON_NAME]" at bounding box center [848, 335] width 1015 height 45
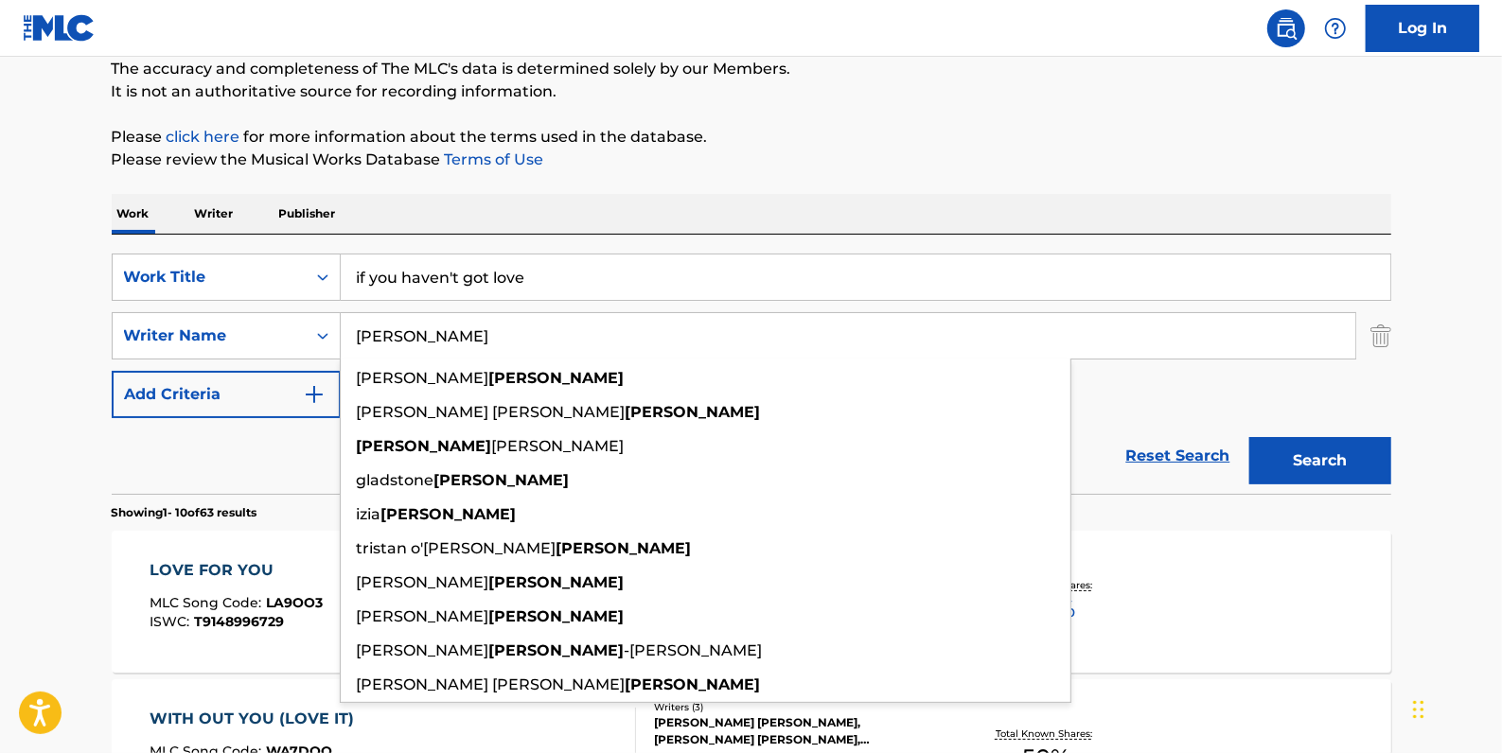
type input "[PERSON_NAME]"
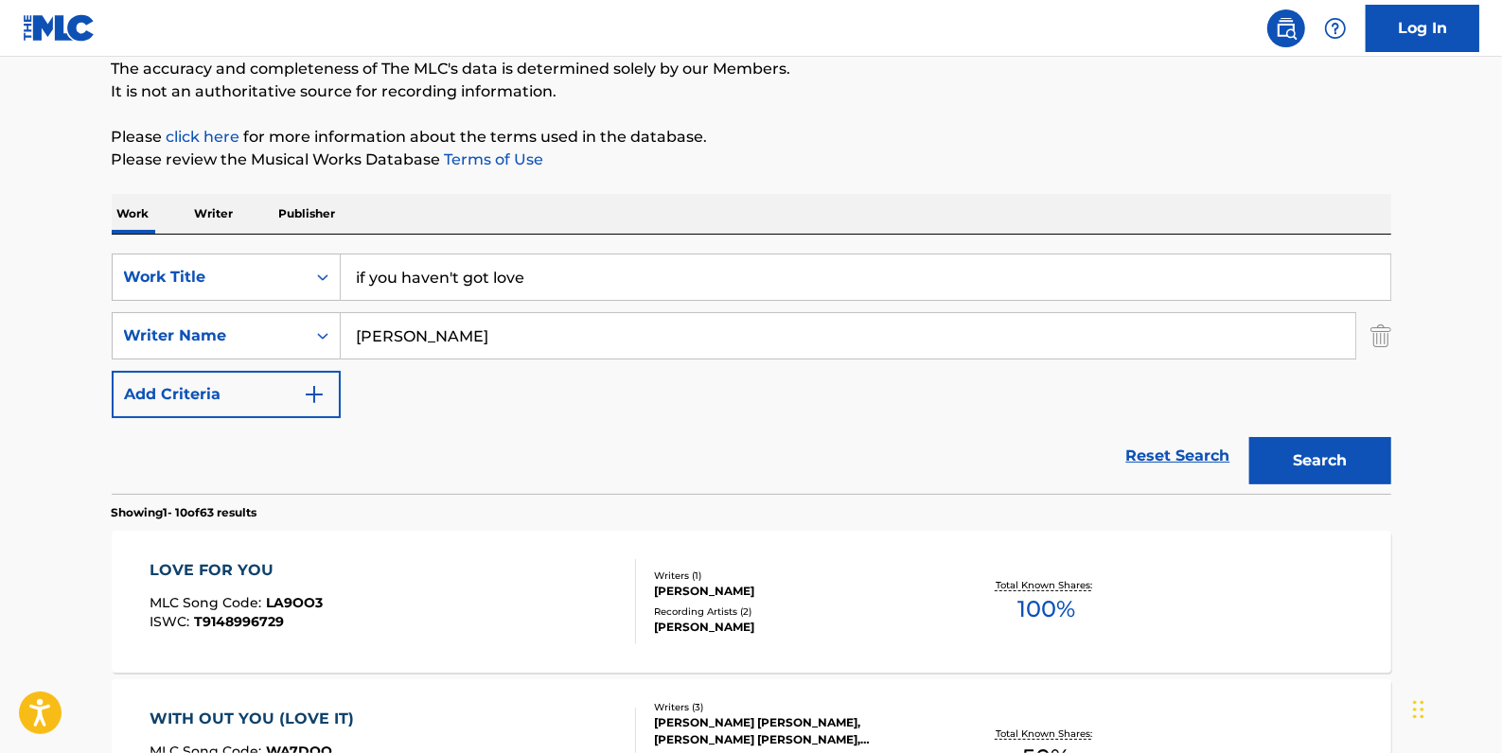
click at [832, 165] on p "Please review the Musical Works Database Terms of Use" at bounding box center [752, 160] width 1280 height 23
click at [1320, 453] on button "Search" at bounding box center [1320, 460] width 142 height 47
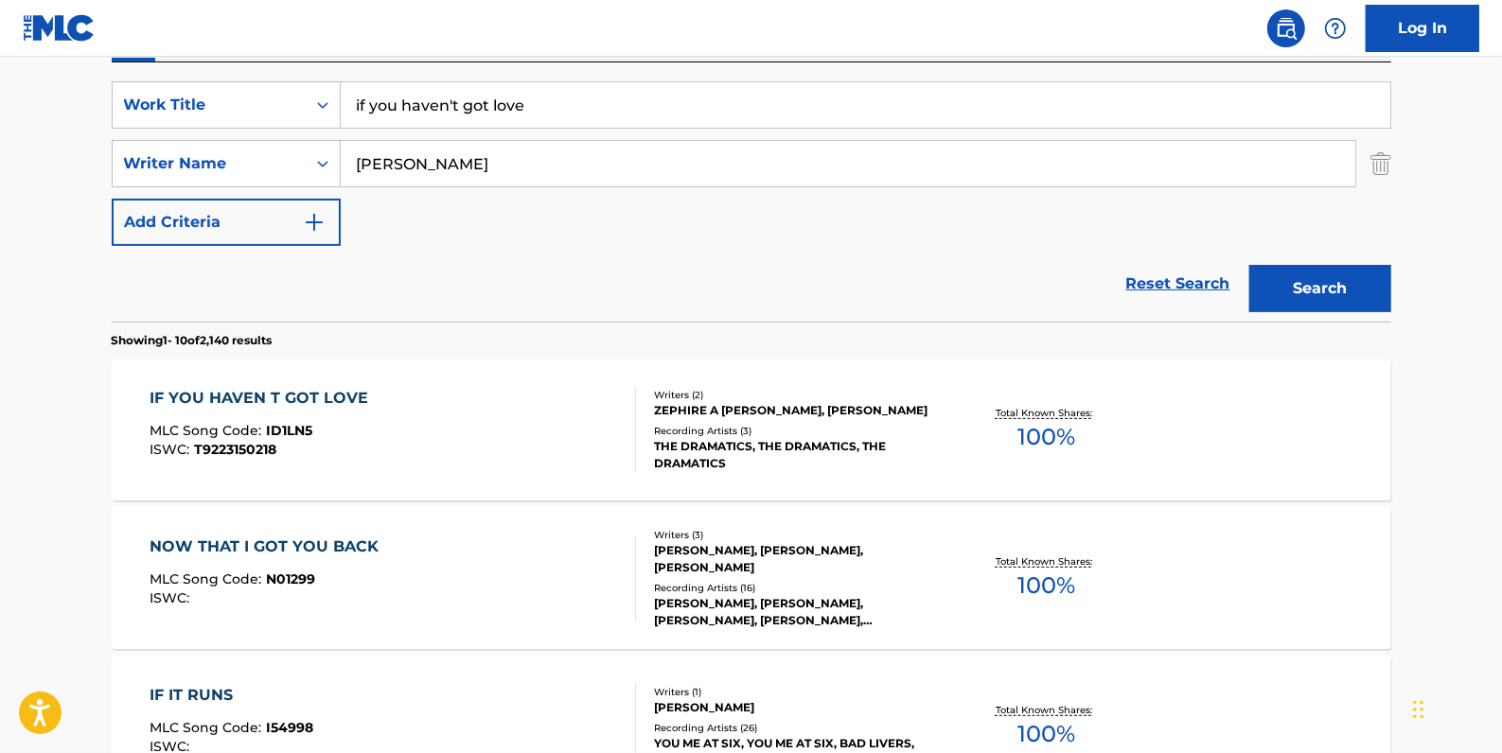
scroll to position [426, 0]
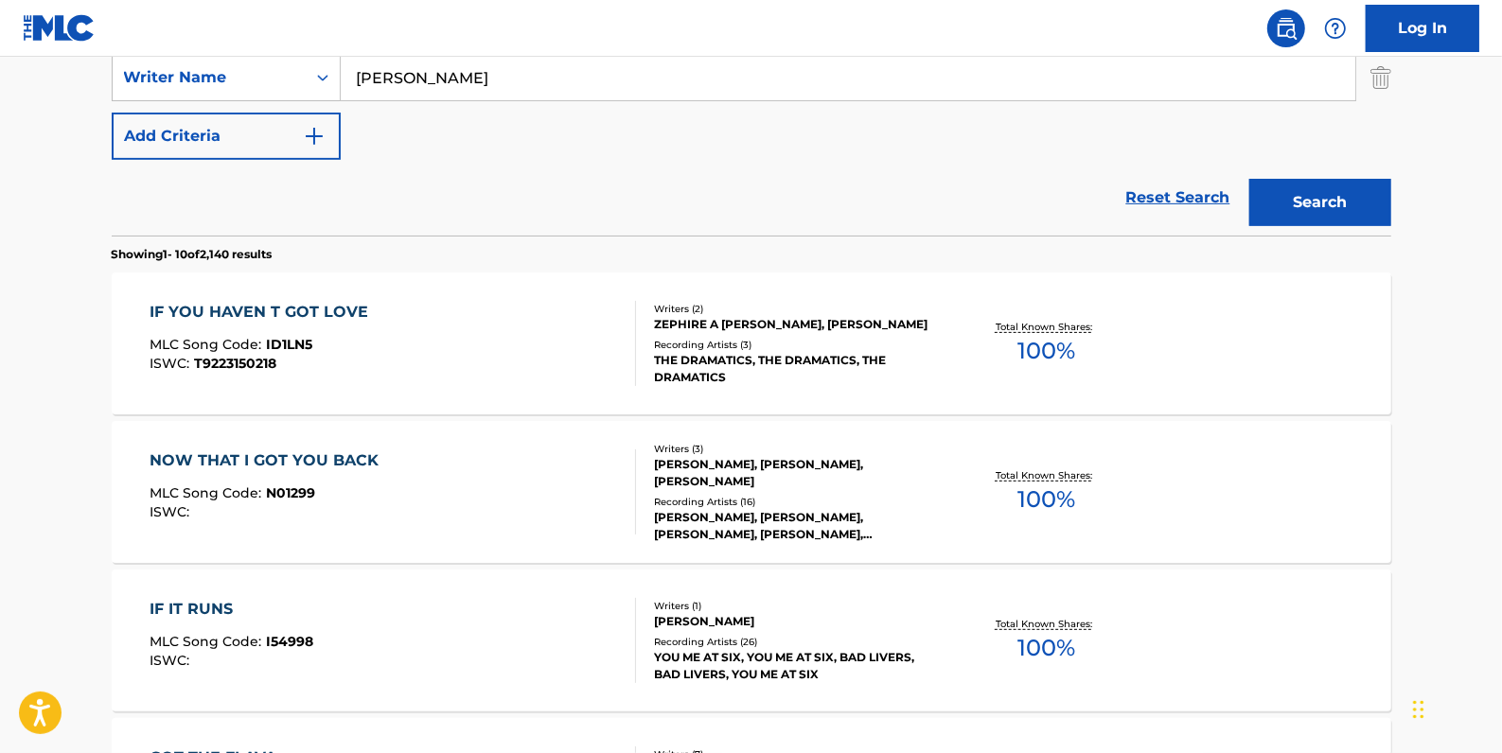
click at [527, 321] on div "IF YOU HAVEN T GOT LOVE MLC Song Code : ID1LN5 ISWC : T9223150218" at bounding box center [393, 343] width 487 height 85
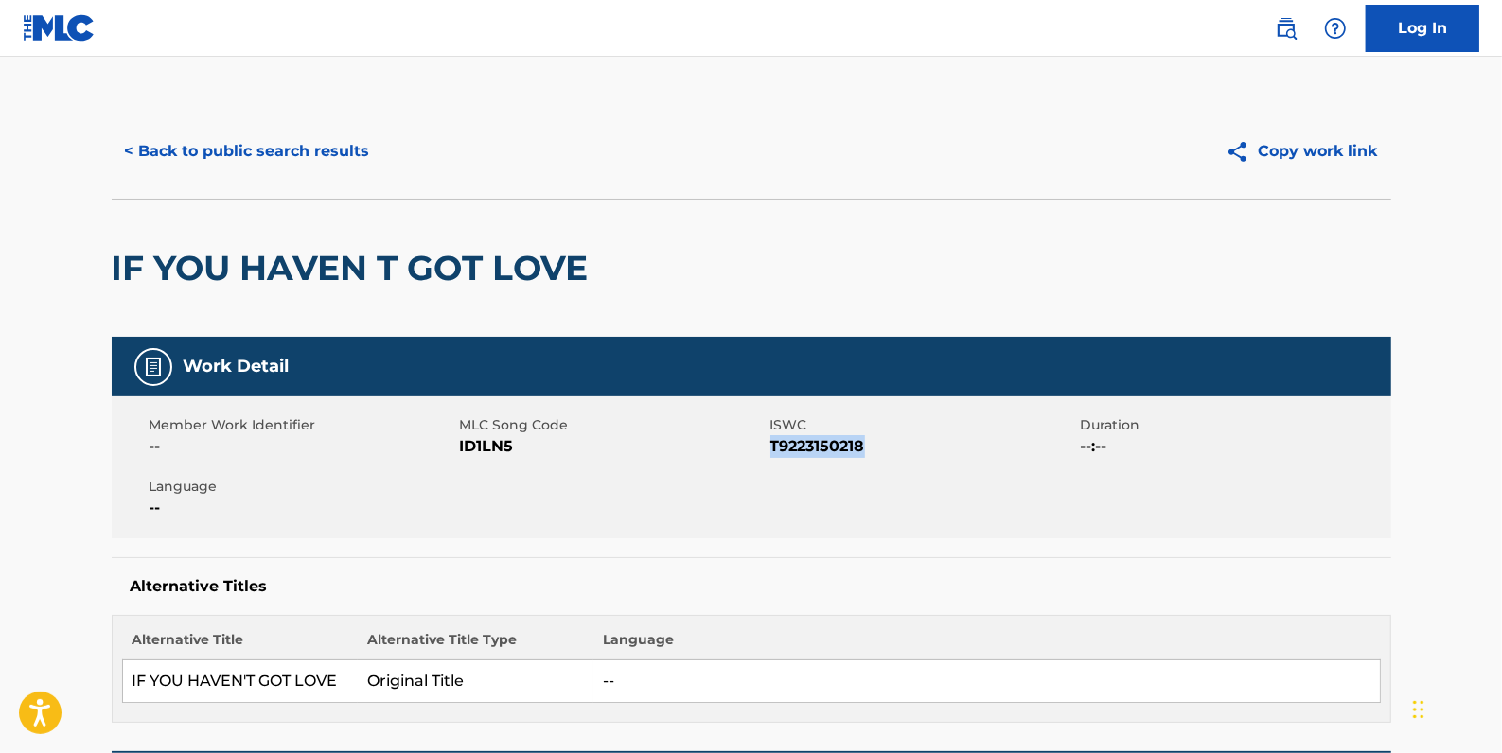
drag, startPoint x: 887, startPoint y: 440, endPoint x: 771, endPoint y: 444, distance: 115.5
click at [771, 444] on span "T9223150218" at bounding box center [924, 446] width 306 height 23
drag, startPoint x: 771, startPoint y: 444, endPoint x: 792, endPoint y: 446, distance: 20.9
copy span "T9223150218"
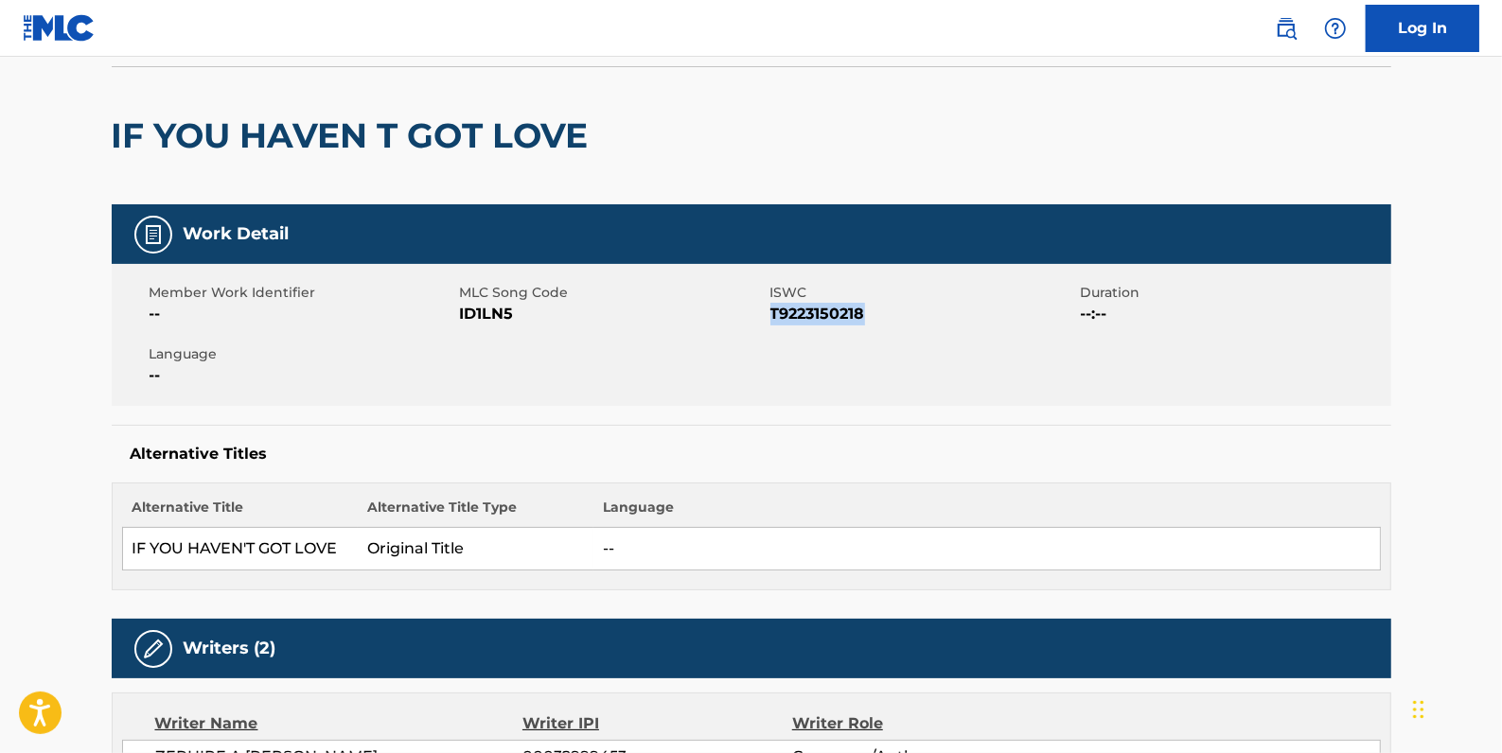
scroll to position [171, 0]
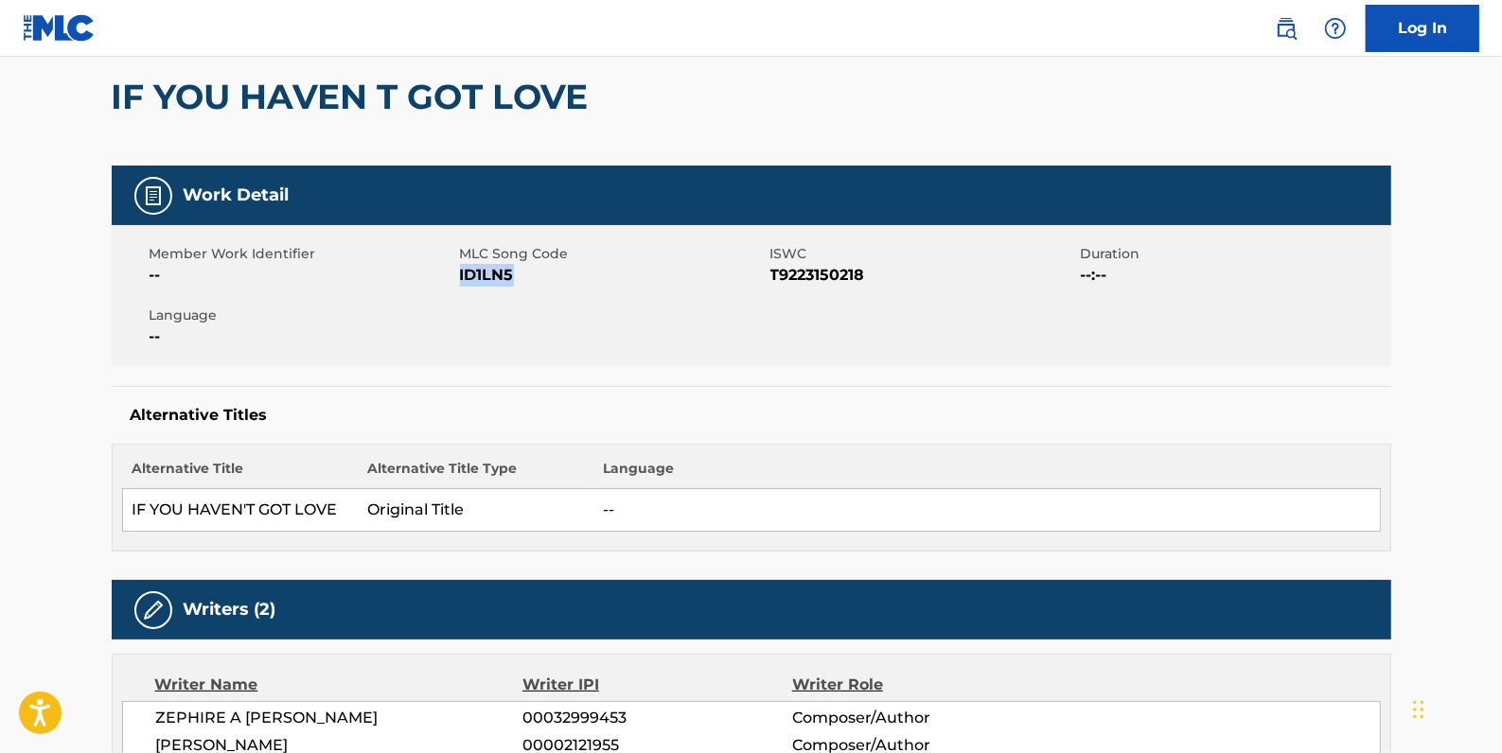
drag, startPoint x: 521, startPoint y: 276, endPoint x: 463, endPoint y: 265, distance: 58.8
click at [462, 265] on span "ID1LN5" at bounding box center [613, 275] width 306 height 23
drag, startPoint x: 463, startPoint y: 265, endPoint x: 484, endPoint y: 275, distance: 23.3
copy span "ID1LN5"
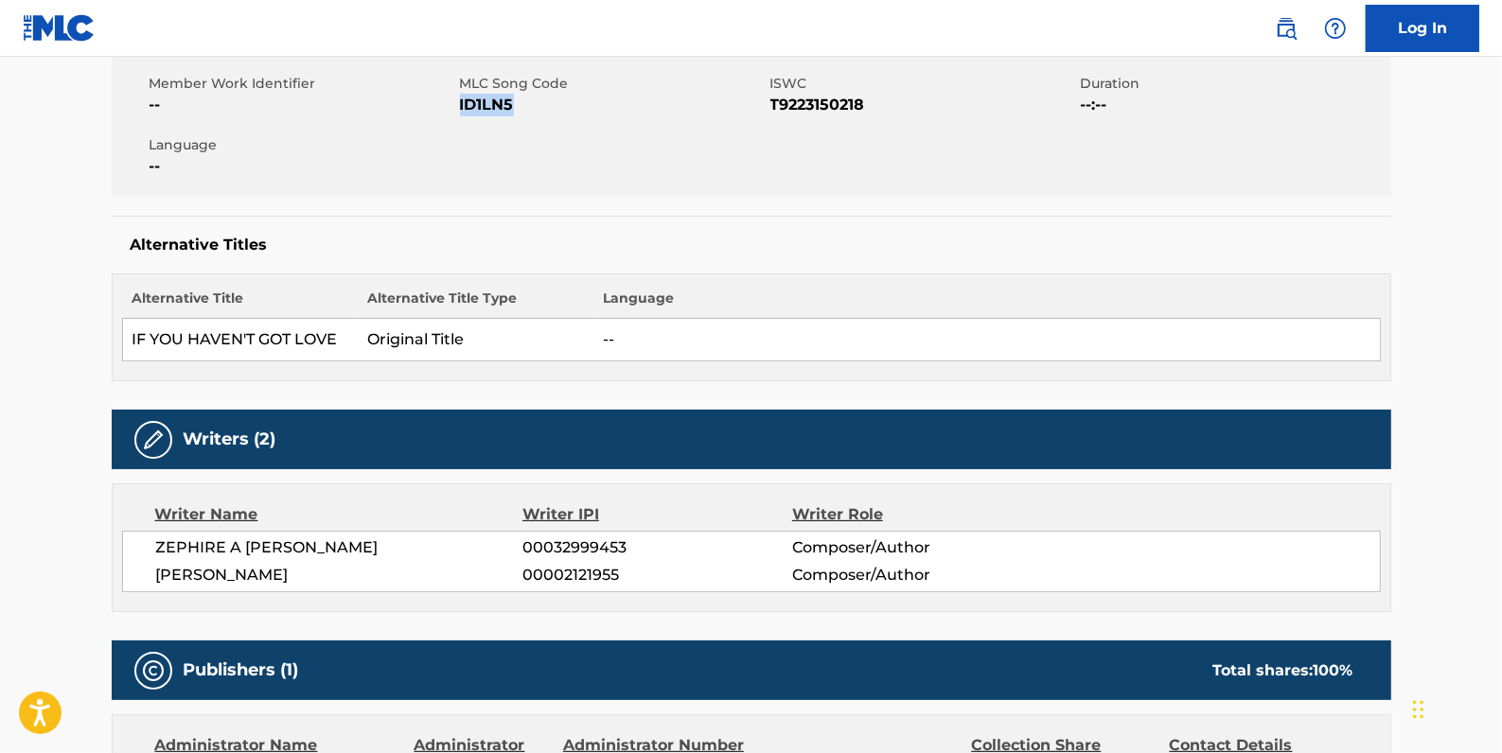
scroll to position [430, 0]
